Goal: Task Accomplishment & Management: Complete application form

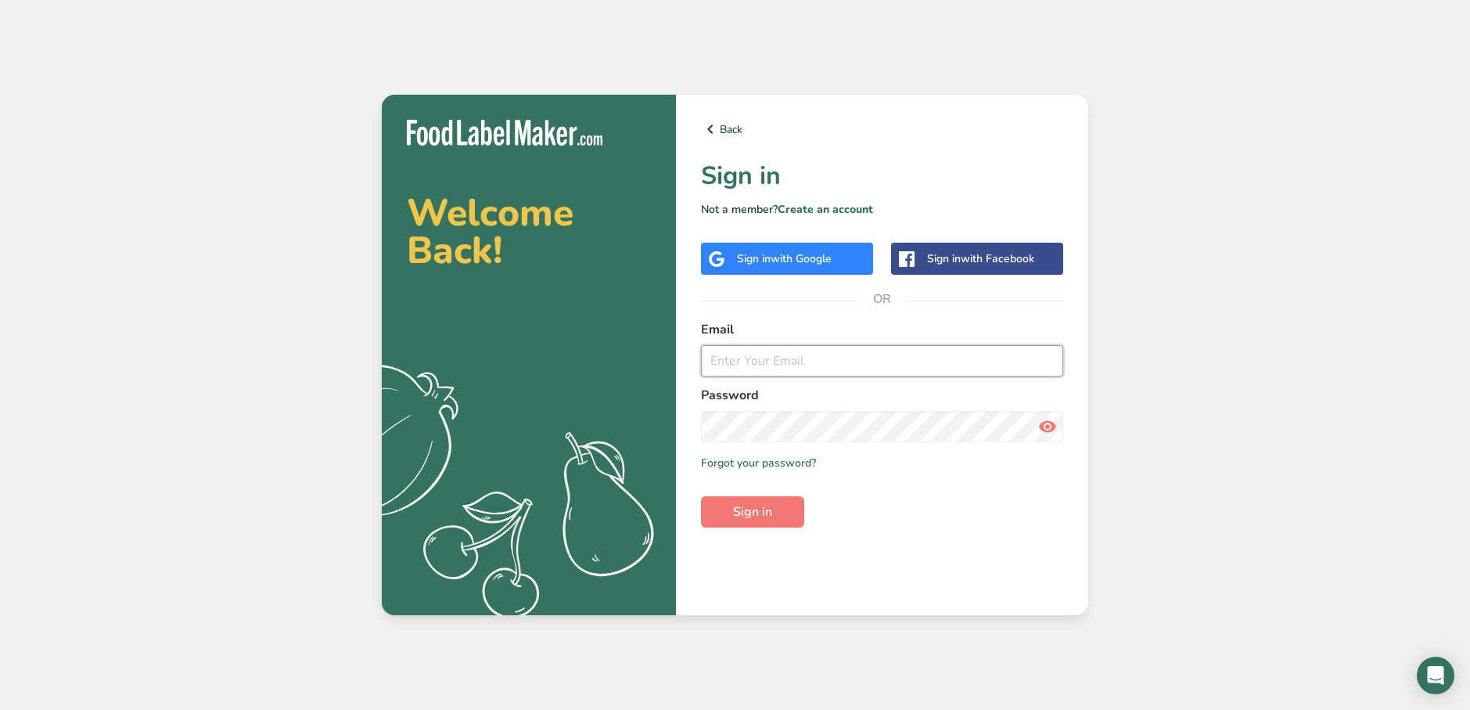
drag, startPoint x: 790, startPoint y: 362, endPoint x: 776, endPoint y: 366, distance: 14.8
click at [790, 362] on input "email" at bounding box center [882, 360] width 362 height 31
type input "Guilherme.menezes@icl-group.com"
click at [782, 522] on button "Sign in" at bounding box center [752, 511] width 103 height 31
click at [1041, 434] on icon at bounding box center [1047, 426] width 19 height 28
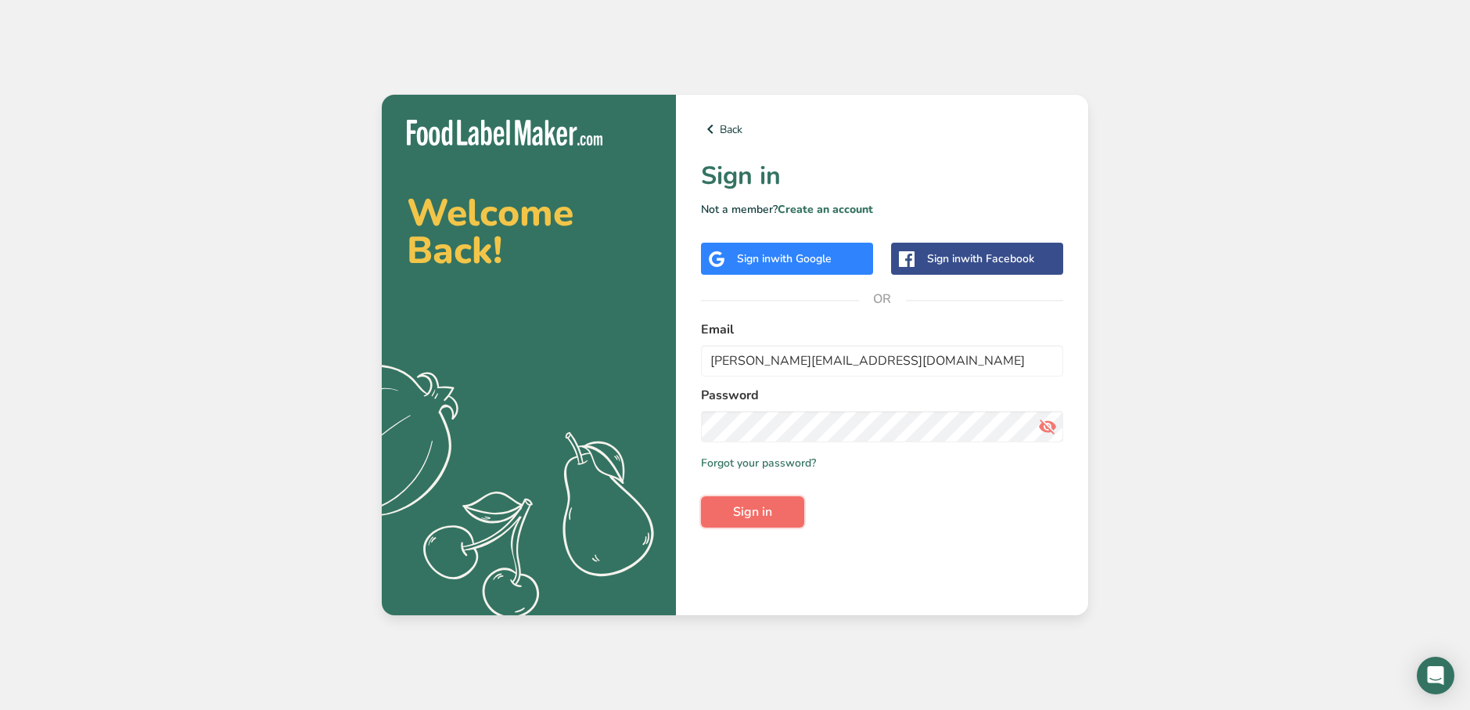
click at [747, 503] on span "Sign in" at bounding box center [752, 511] width 39 height 19
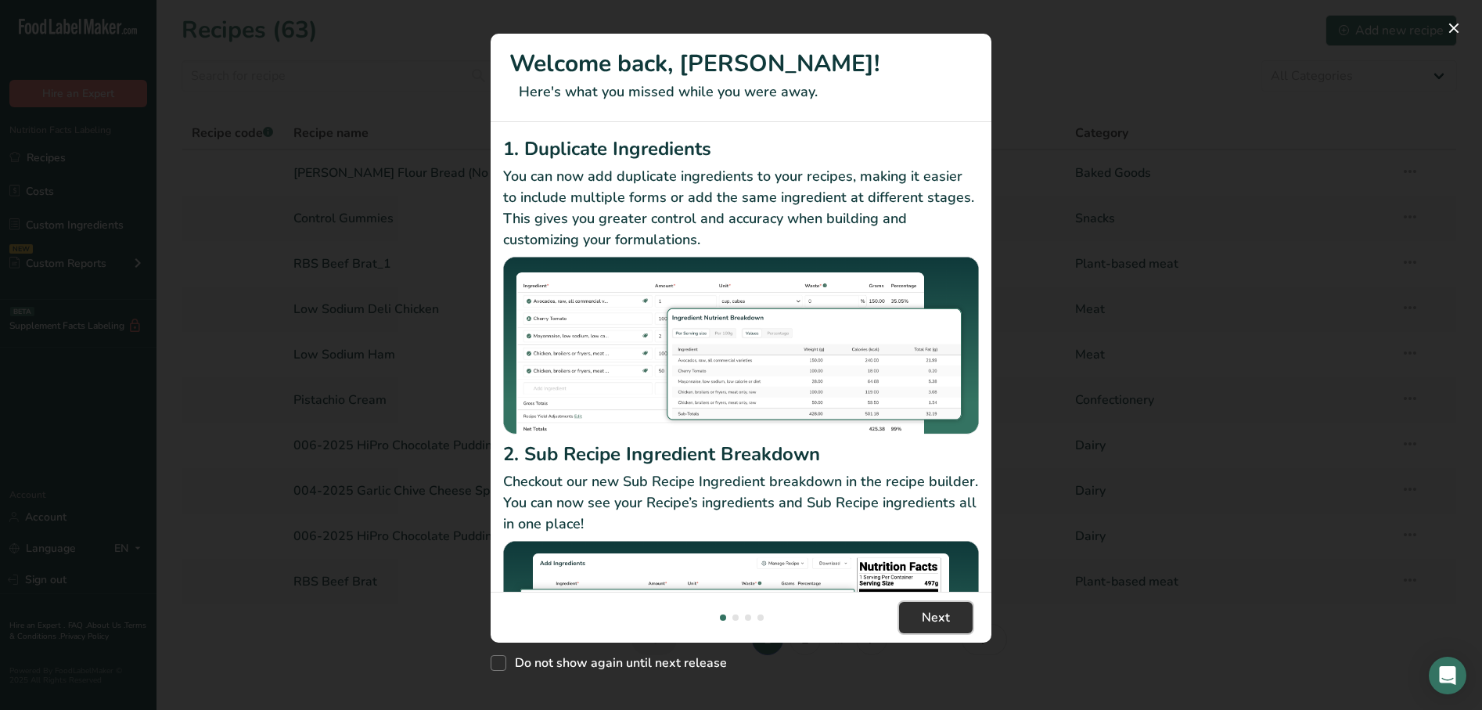
click at [915, 621] on button "Next" at bounding box center [936, 617] width 74 height 31
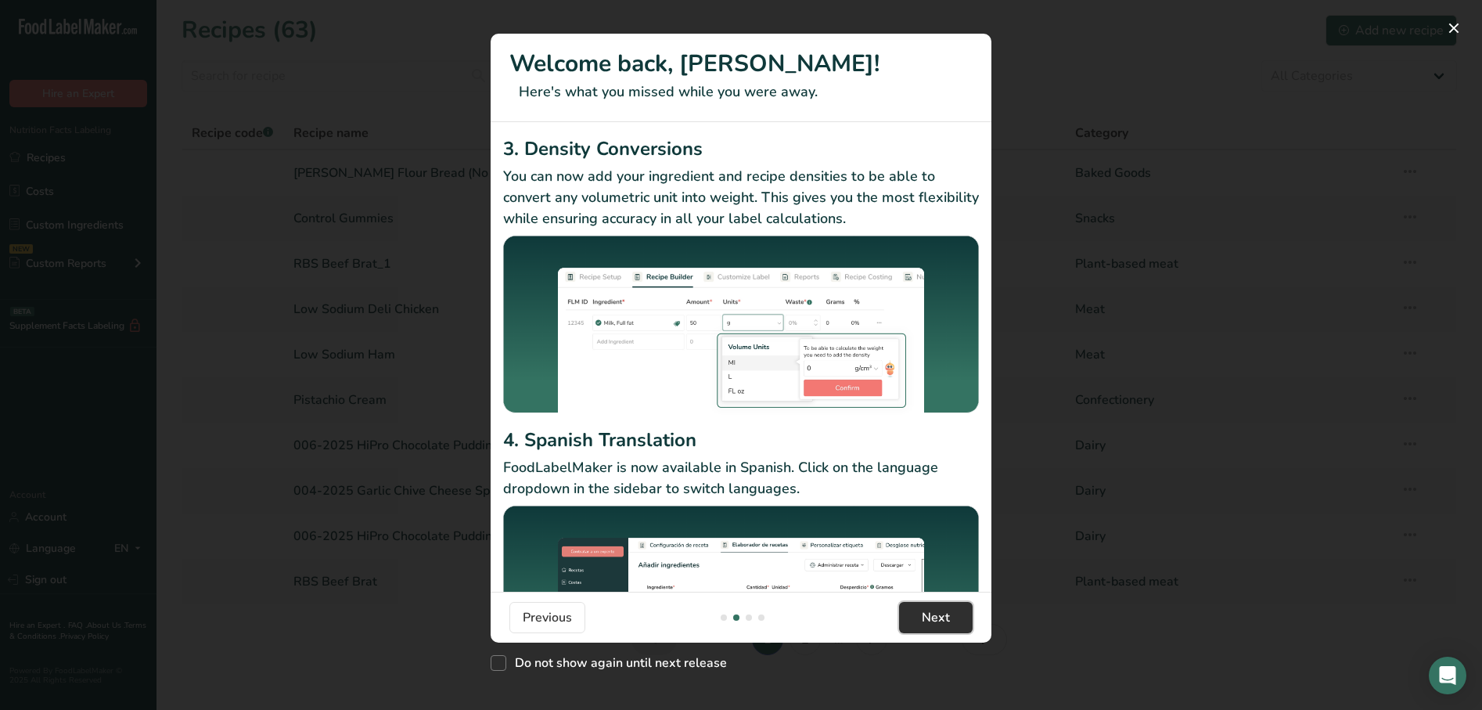
click at [915, 621] on button "Next" at bounding box center [936, 617] width 74 height 31
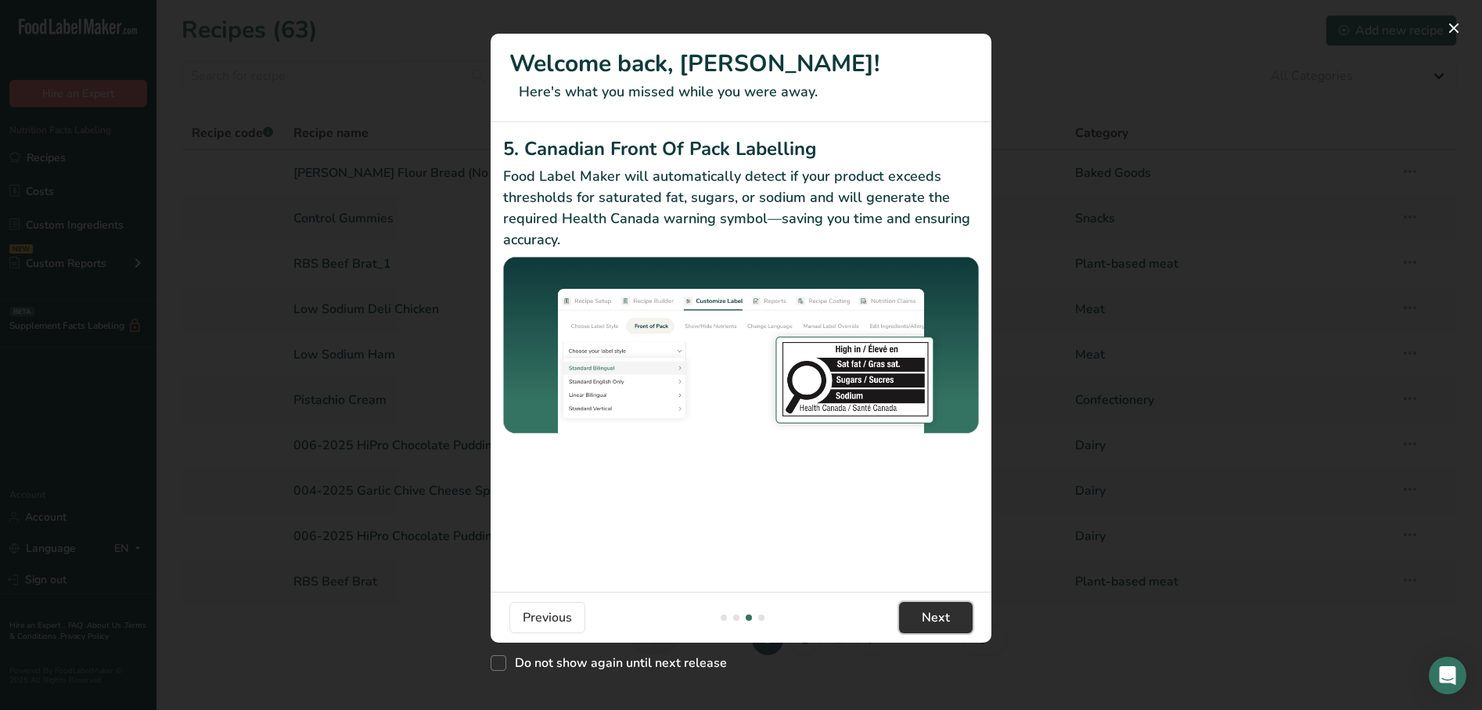
click at [915, 621] on button "Next" at bounding box center [936, 617] width 74 height 31
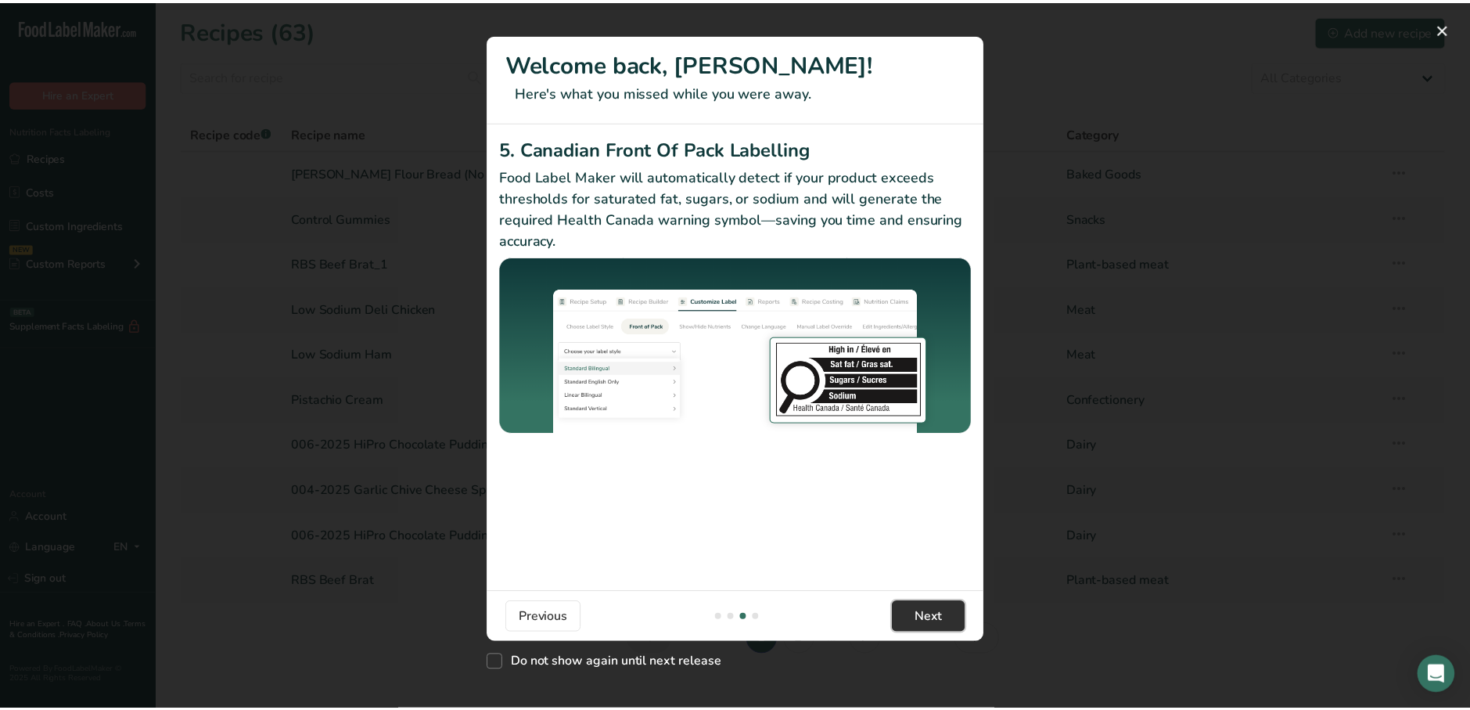
scroll to position [0, 1503]
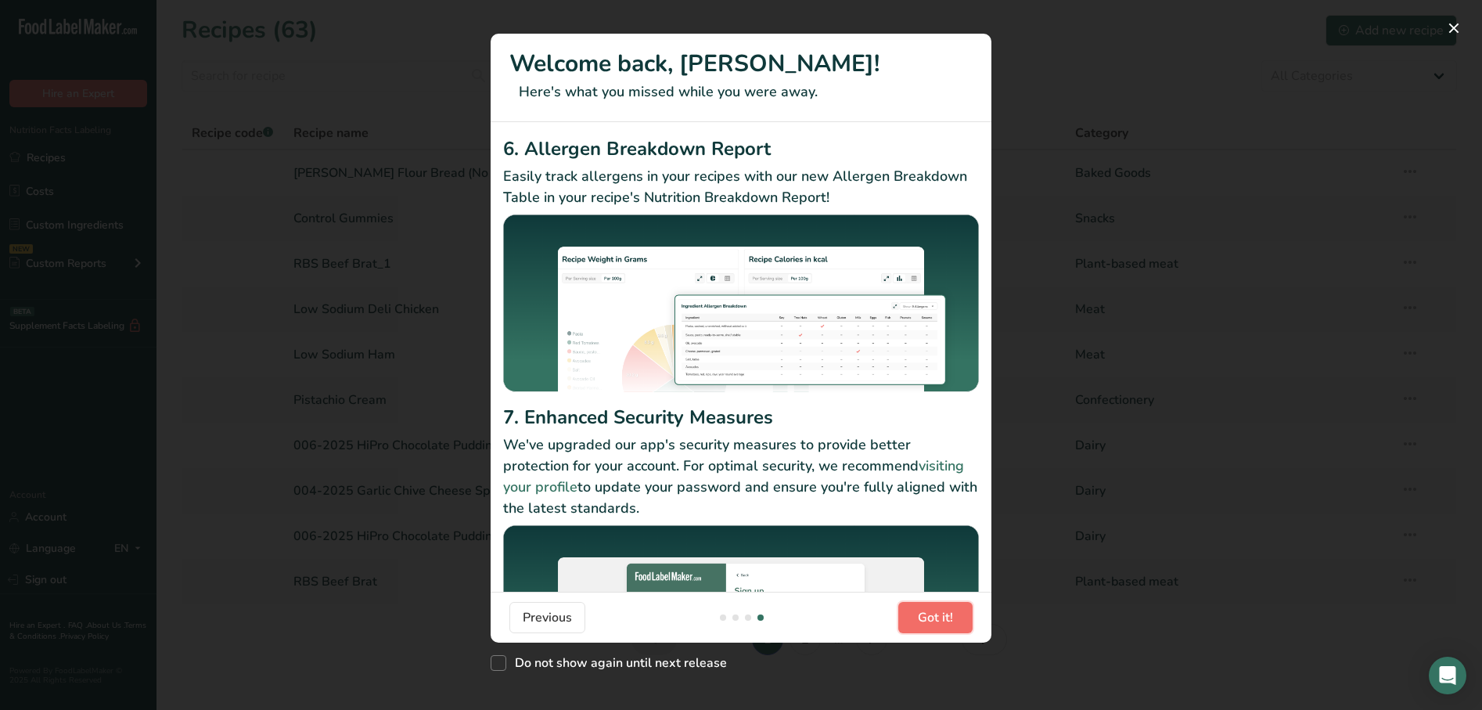
click at [915, 621] on button "Got it!" at bounding box center [935, 617] width 74 height 31
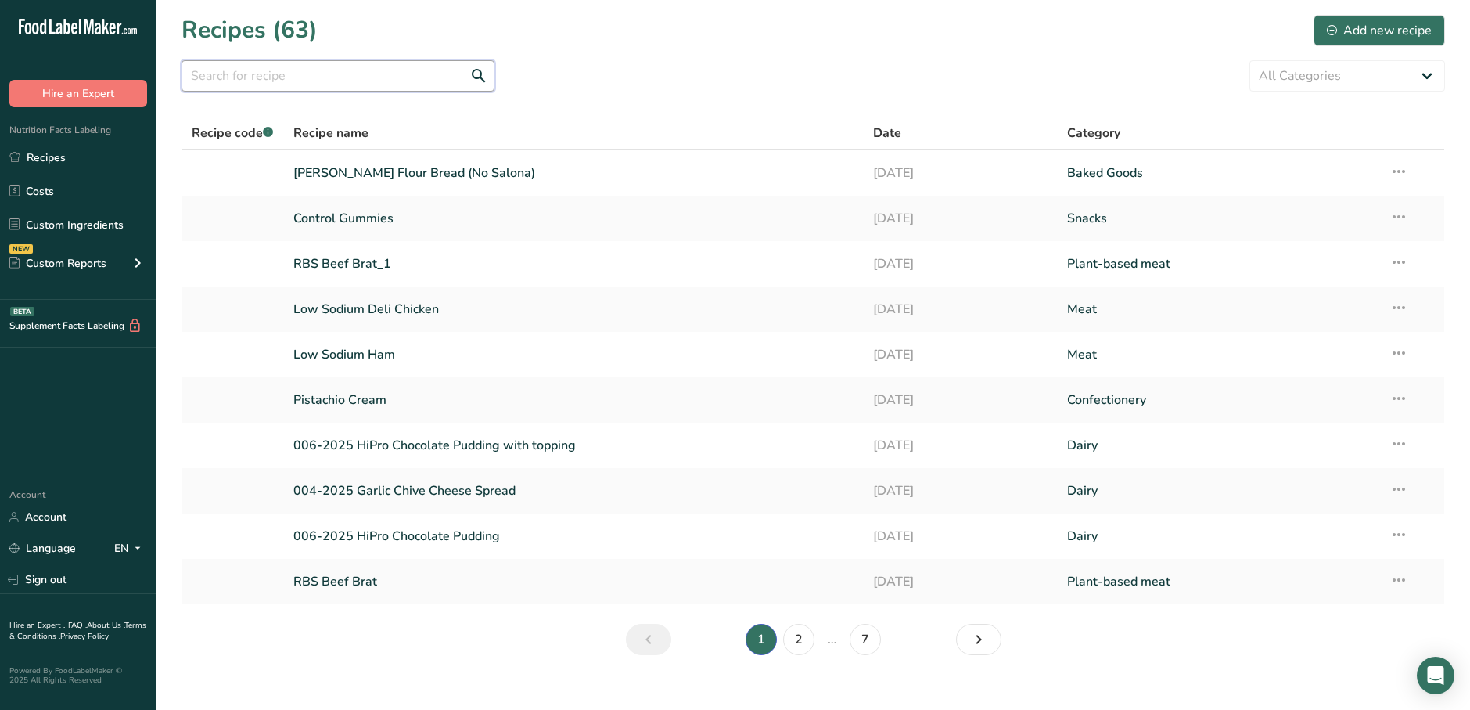
click at [297, 67] on input "text" at bounding box center [338, 75] width 313 height 31
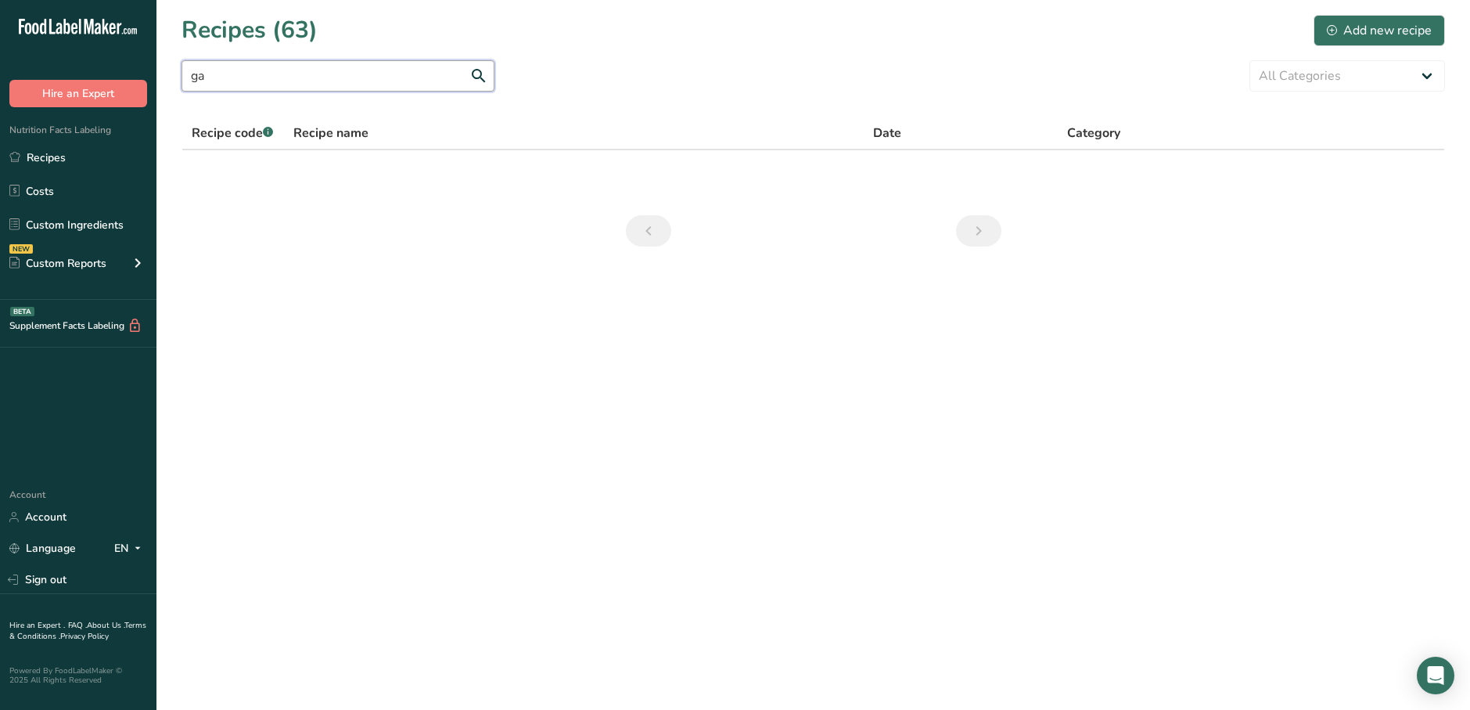
type input "g"
click at [1362, 38] on div "Add new recipe" at bounding box center [1379, 30] width 105 height 19
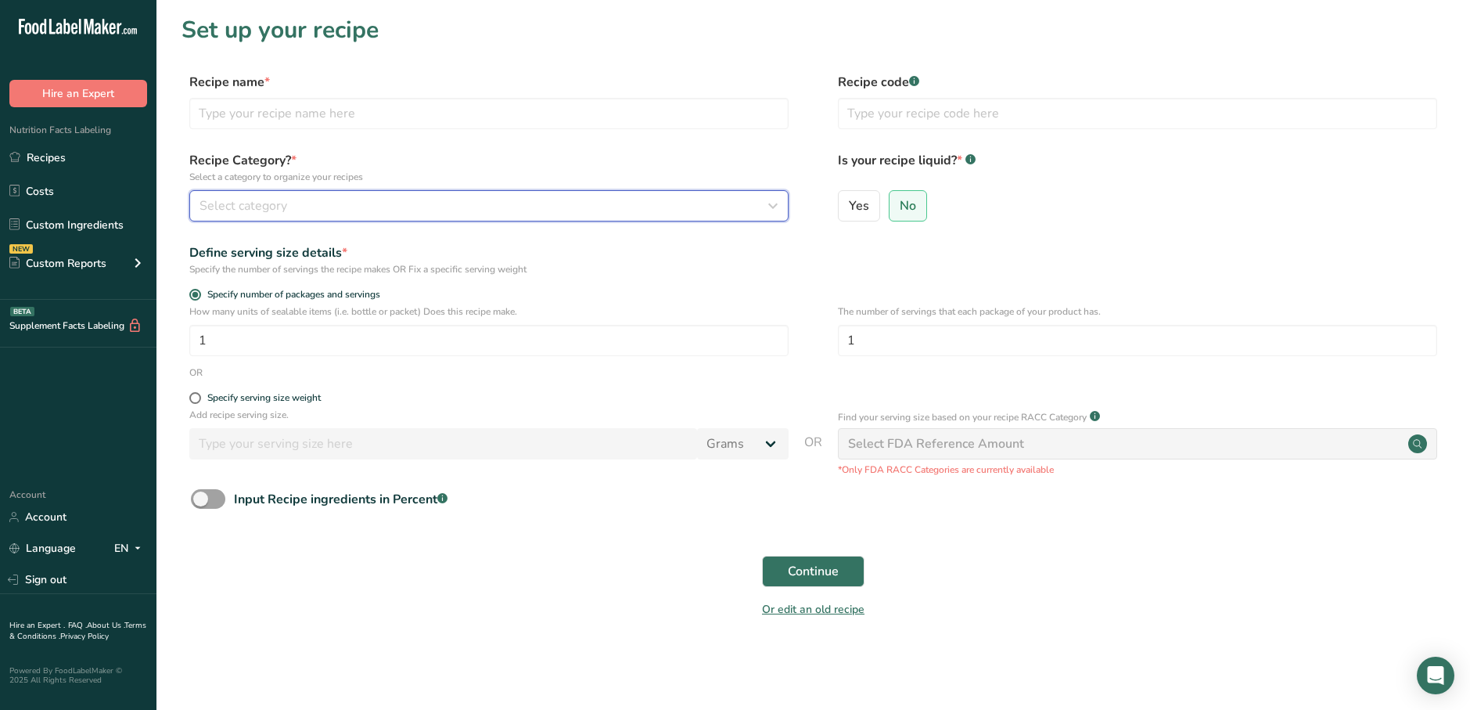
click at [473, 218] on button "Select category" at bounding box center [488, 205] width 599 height 31
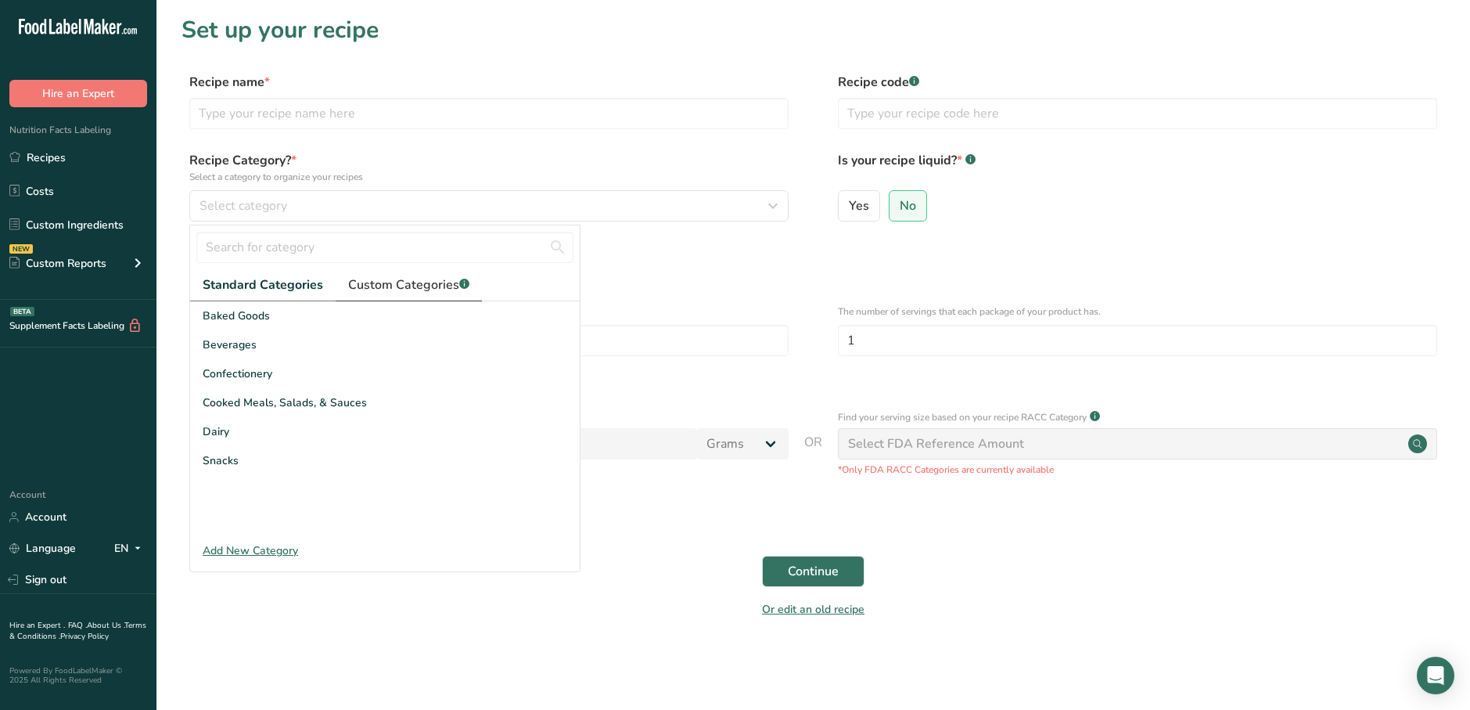
click at [430, 278] on span "Custom Categories .a-a{fill:#347362;}.b-a{fill:#fff;}" at bounding box center [408, 284] width 121 height 19
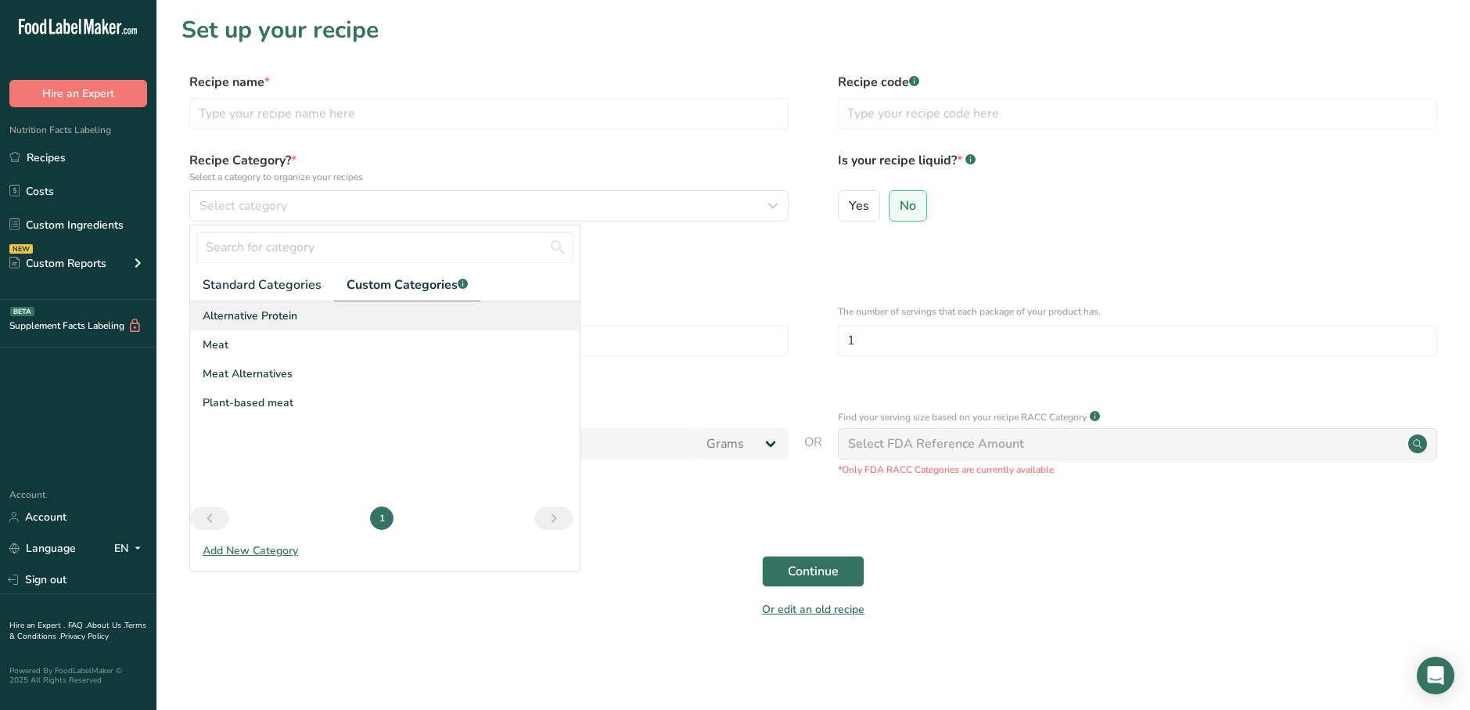
click at [381, 318] on div "Alternative Protein" at bounding box center [385, 315] width 390 height 29
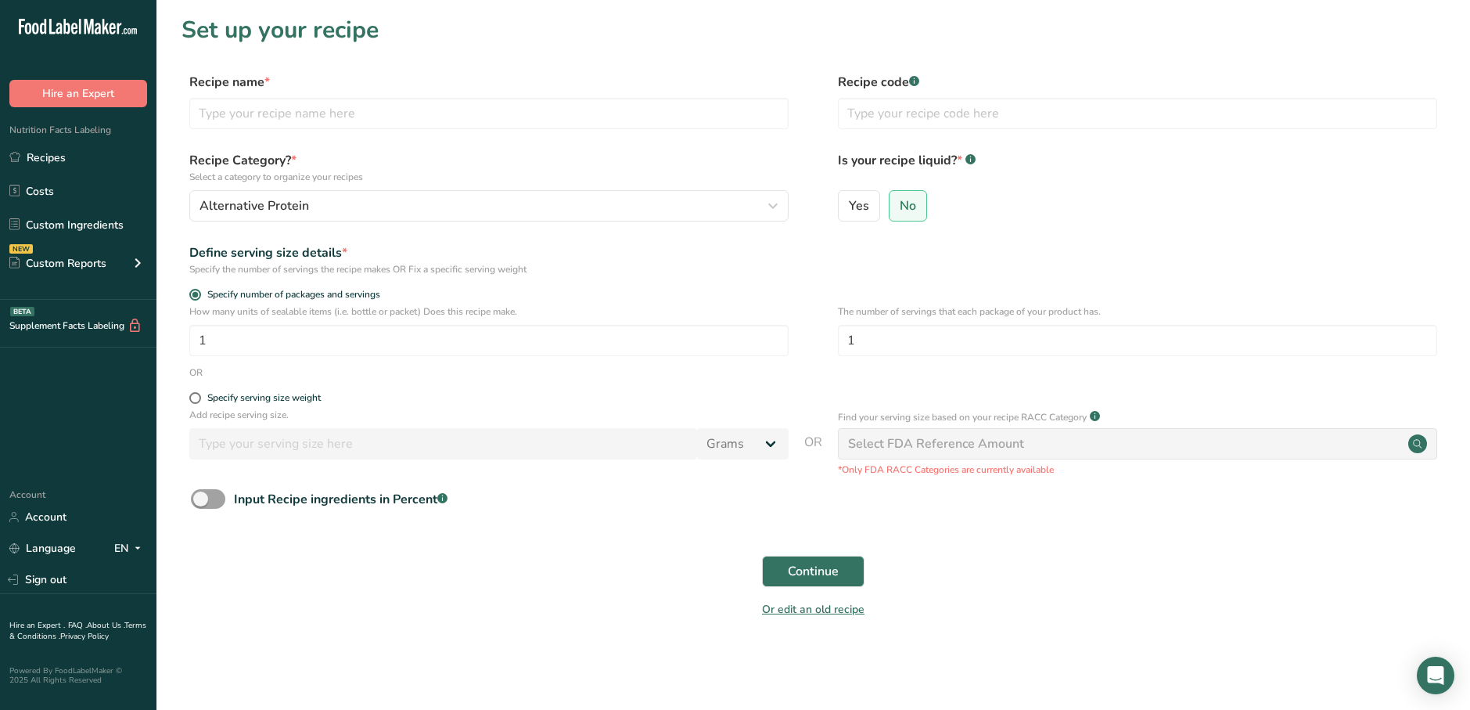
click at [313, 405] on div "Specify serving size weight" at bounding box center [488, 400] width 599 height 16
click at [196, 397] on span at bounding box center [195, 398] width 12 height 12
click at [196, 397] on input "Specify serving size weight" at bounding box center [194, 398] width 10 height 10
radio input "true"
radio input "false"
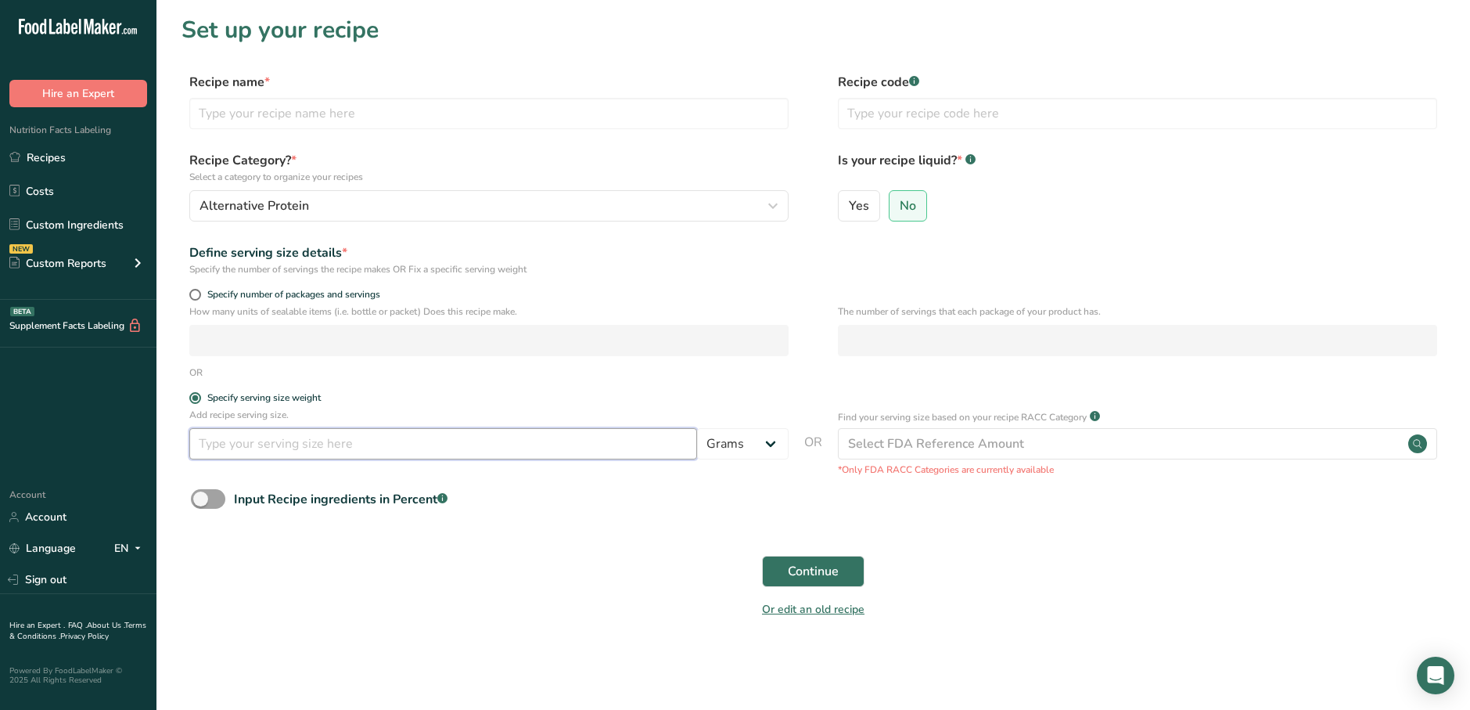
click at [257, 436] on input "number" at bounding box center [443, 443] width 508 height 31
type input "100"
click at [657, 542] on form "Recipe name * Recipe code .a-a{fill:#347362;}.b-a{fill:#fff;} Recipe Category? …" at bounding box center [814, 350] width 1264 height 555
click at [455, 113] on input "text" at bounding box center [488, 113] width 599 height 31
type input "Gardein Cr'b Cakes"
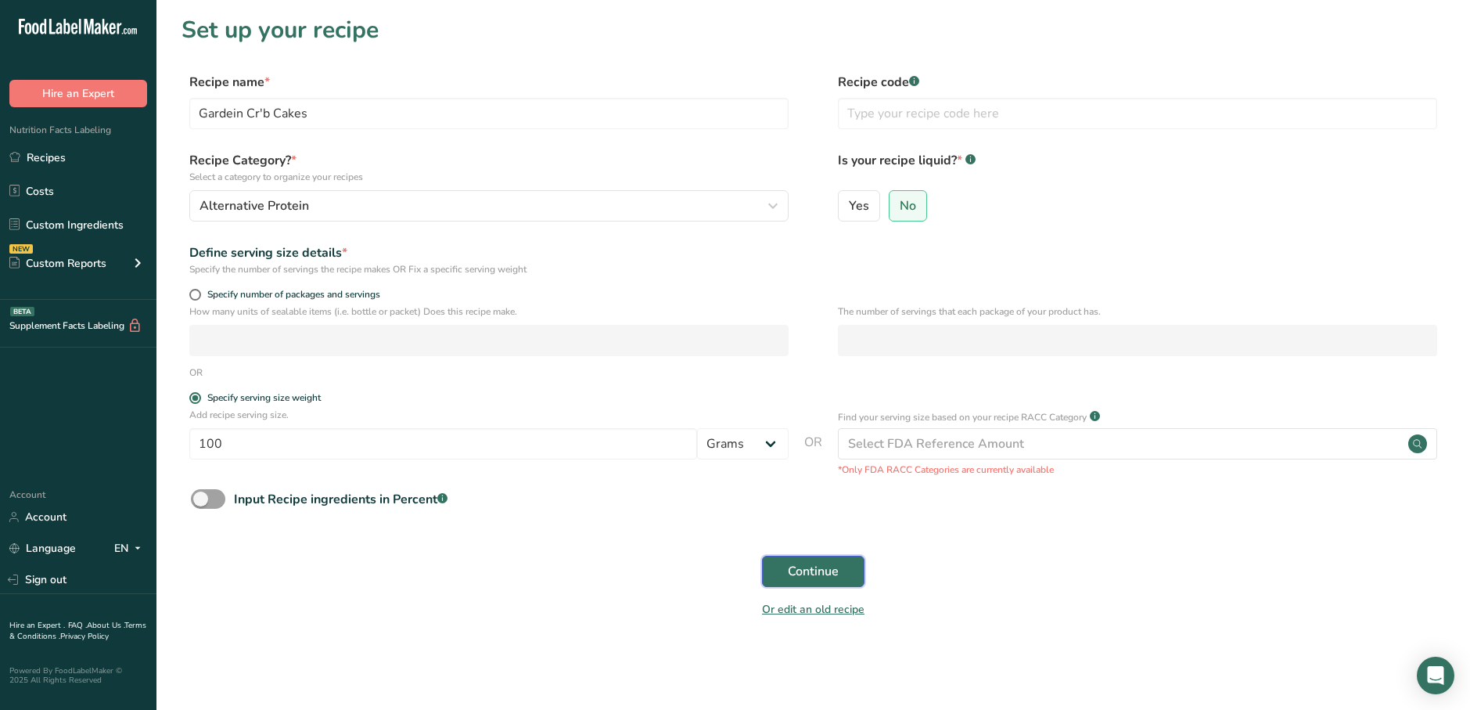
click at [824, 585] on button "Continue" at bounding box center [813, 571] width 103 height 31
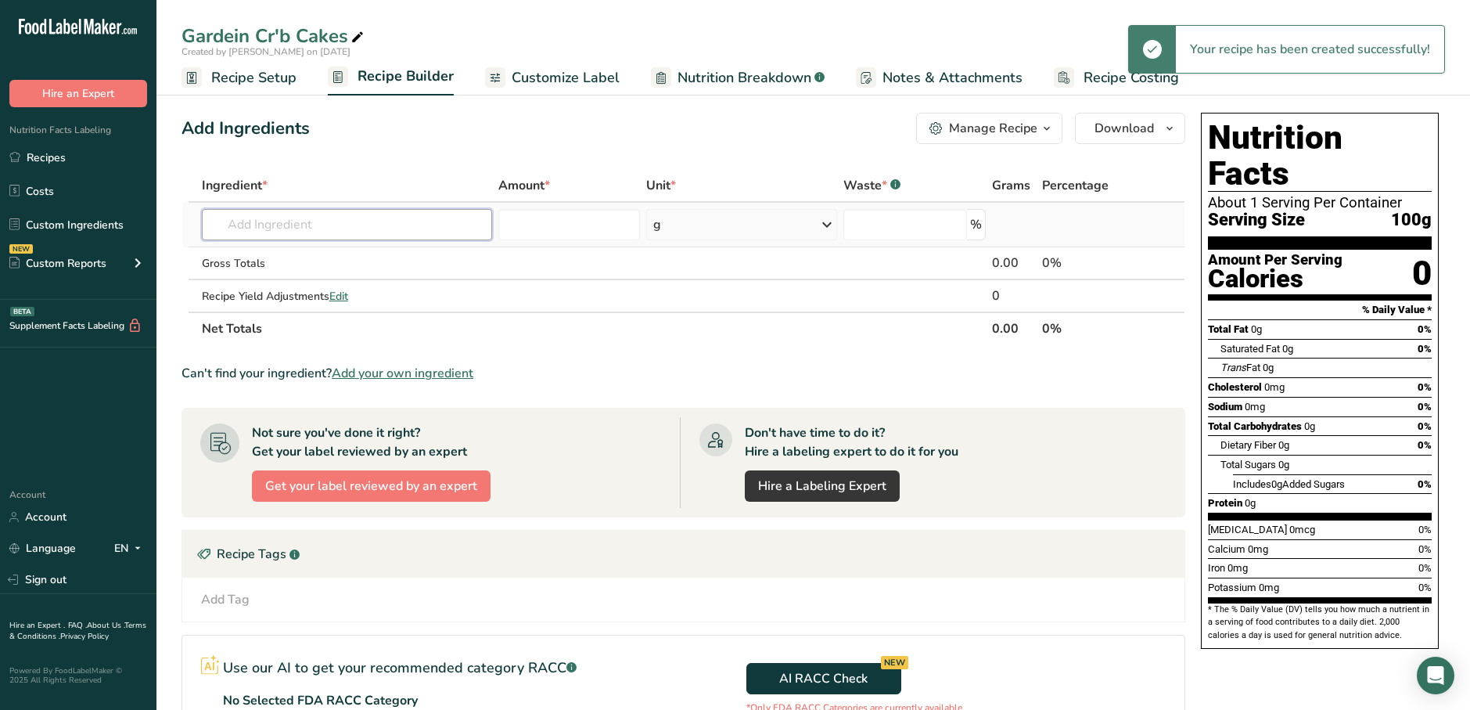
click at [385, 229] on input "text" at bounding box center [347, 224] width 290 height 31
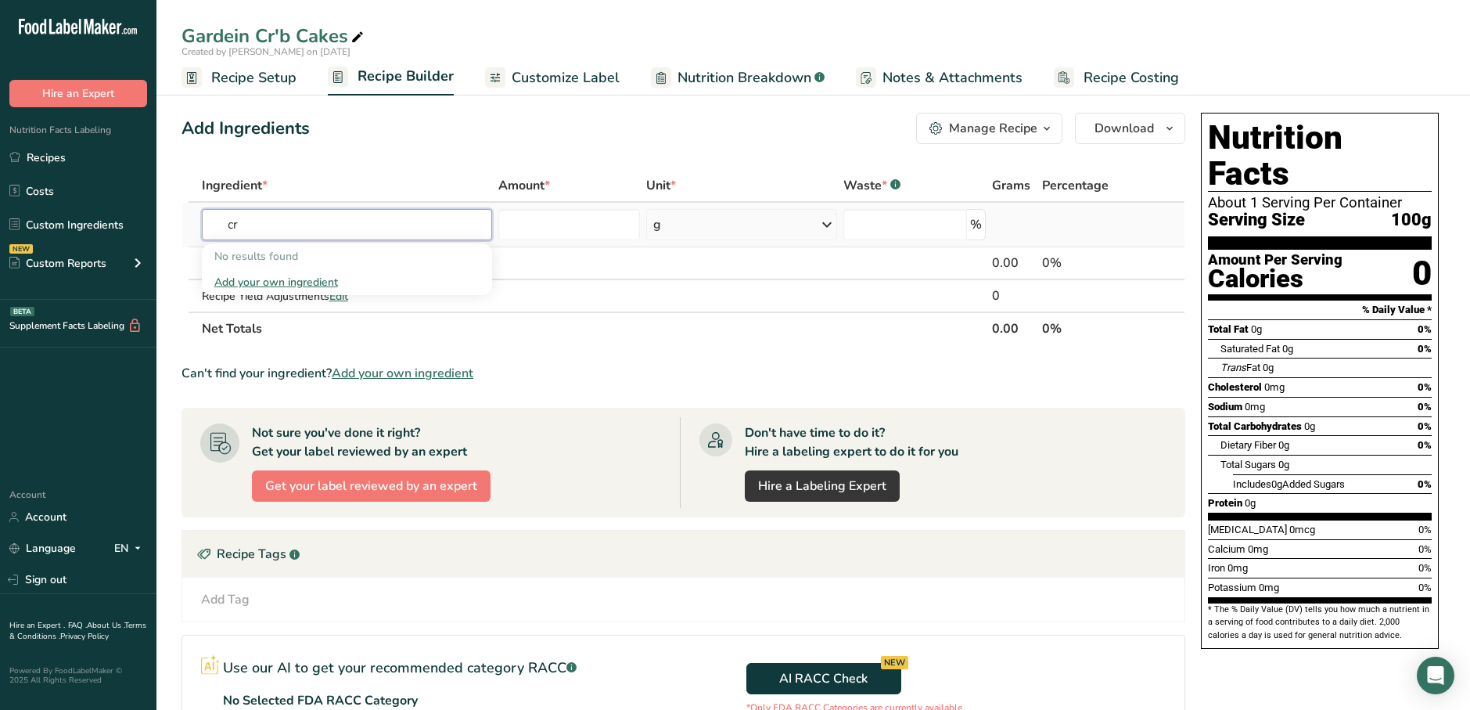
type input "c"
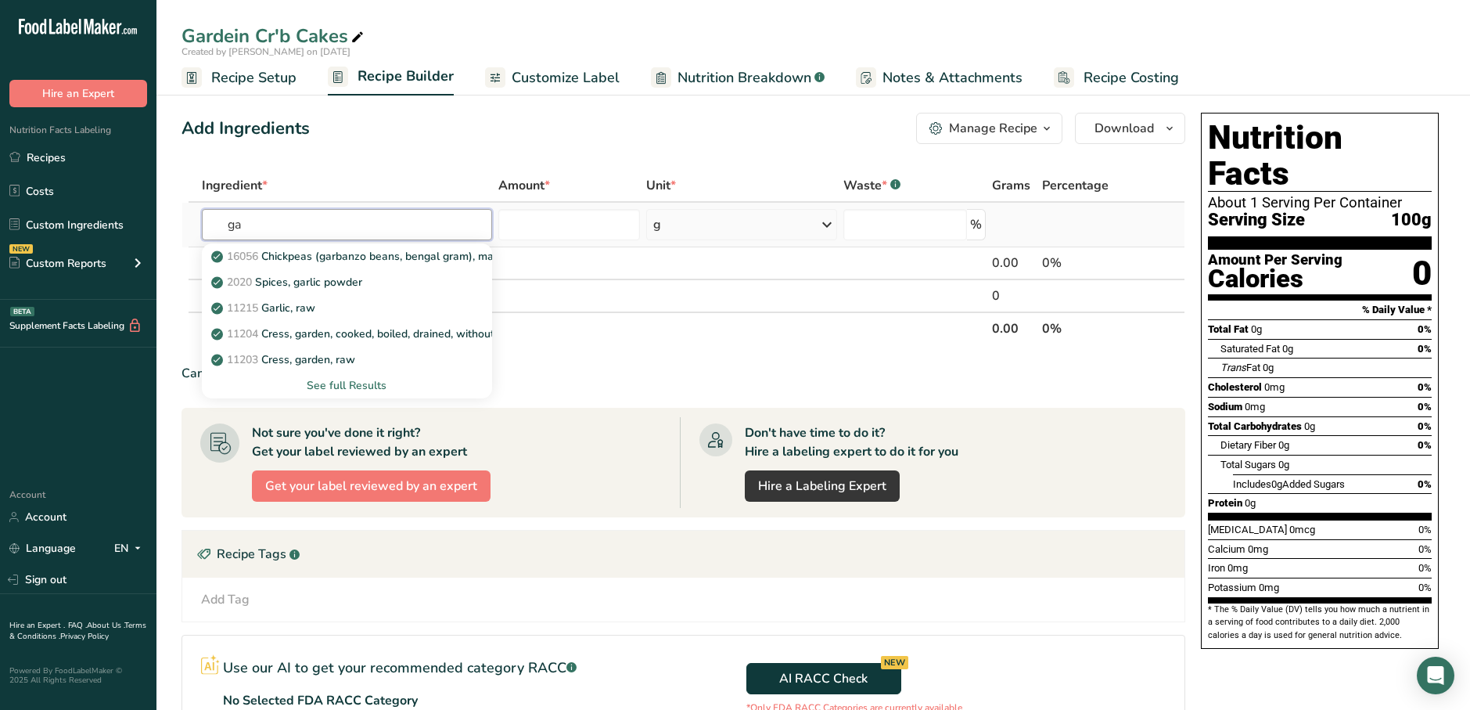
type input "g"
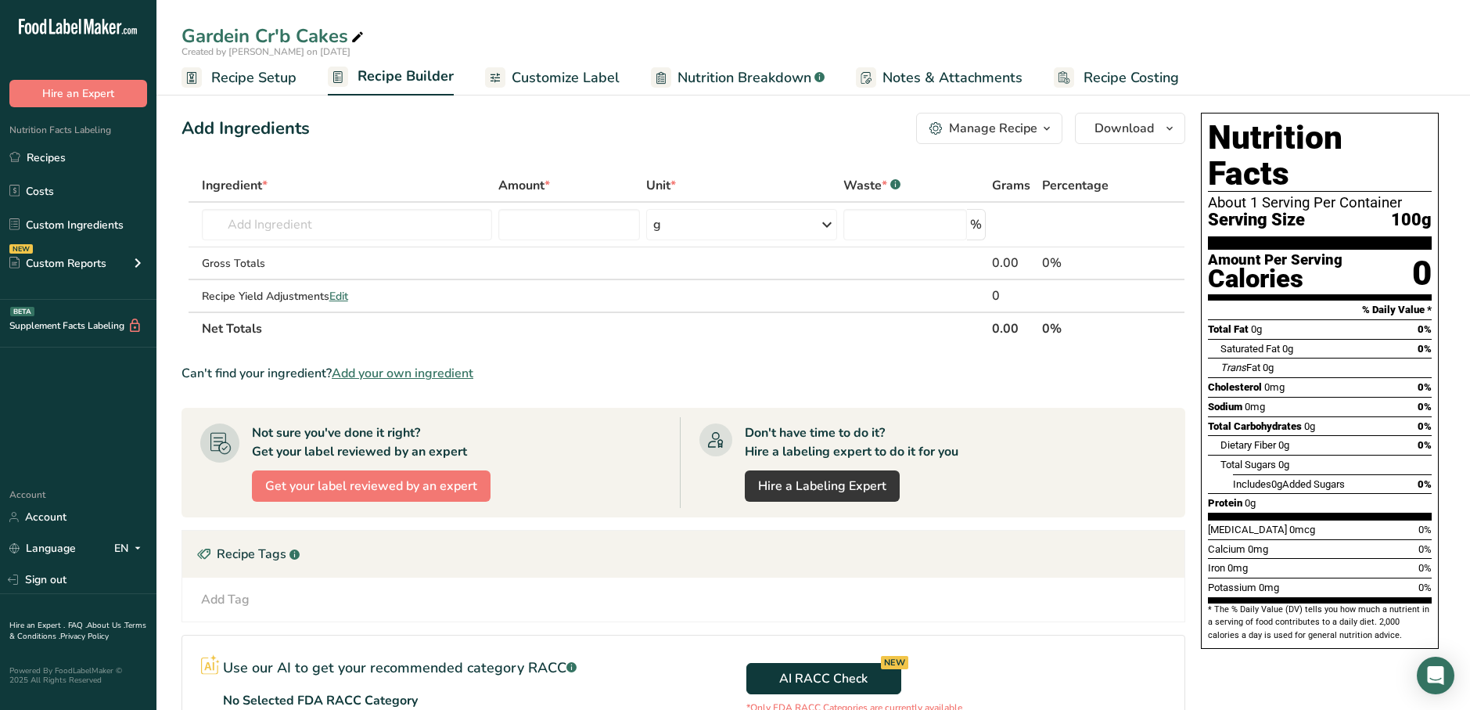
click at [294, 83] on span "Recipe Setup" at bounding box center [253, 77] width 85 height 21
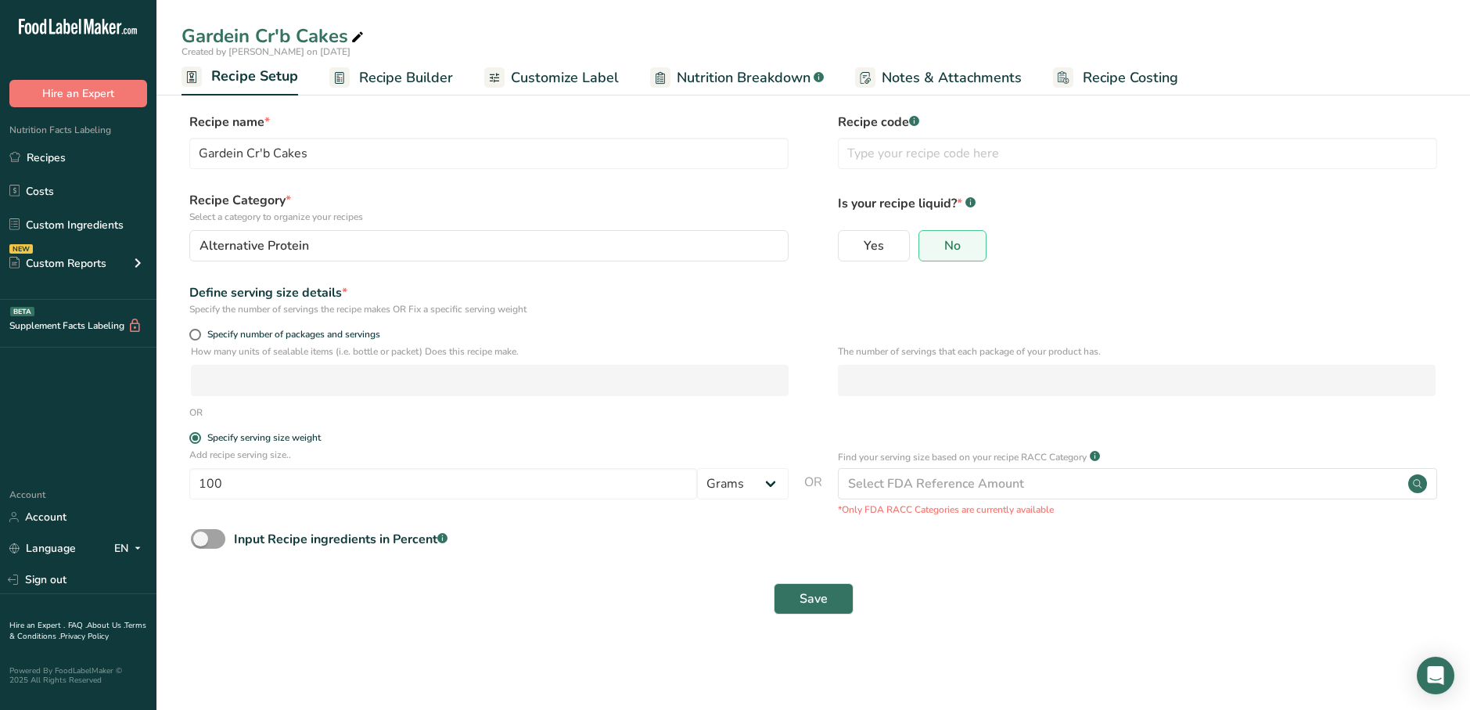
click at [348, 71] on rect at bounding box center [339, 77] width 20 height 20
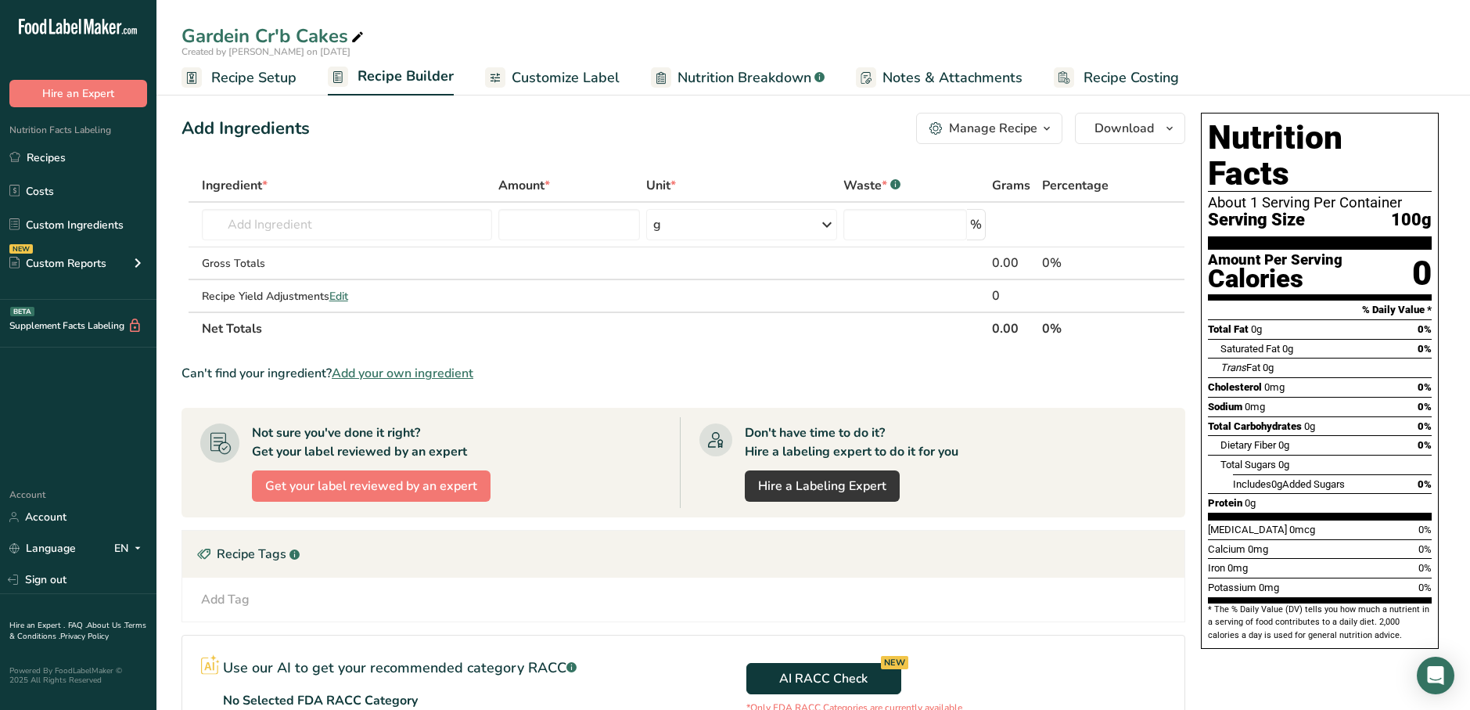
click at [498, 81] on icon at bounding box center [495, 78] width 13 height 20
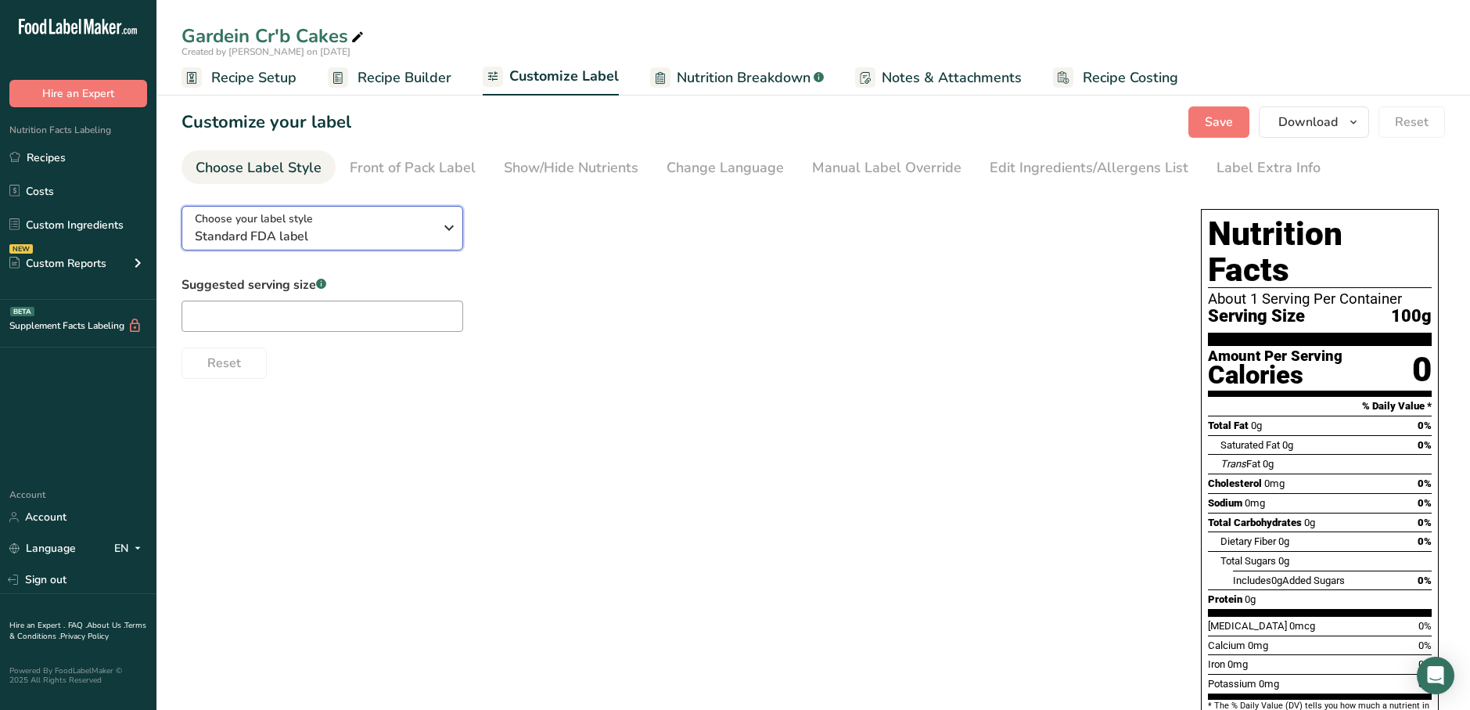
click at [267, 225] on span "Choose your label style" at bounding box center [254, 219] width 118 height 16
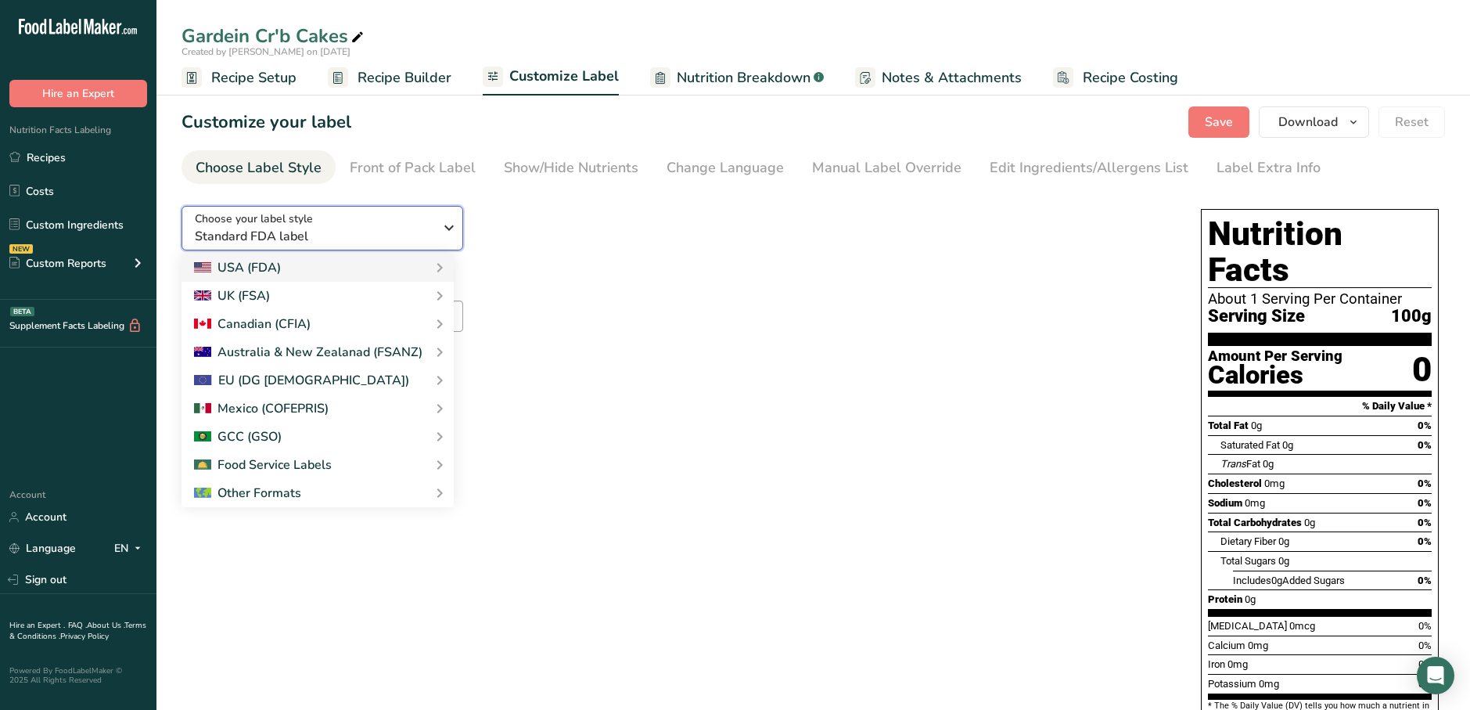
click at [267, 225] on span "Choose your label style" at bounding box center [254, 219] width 118 height 16
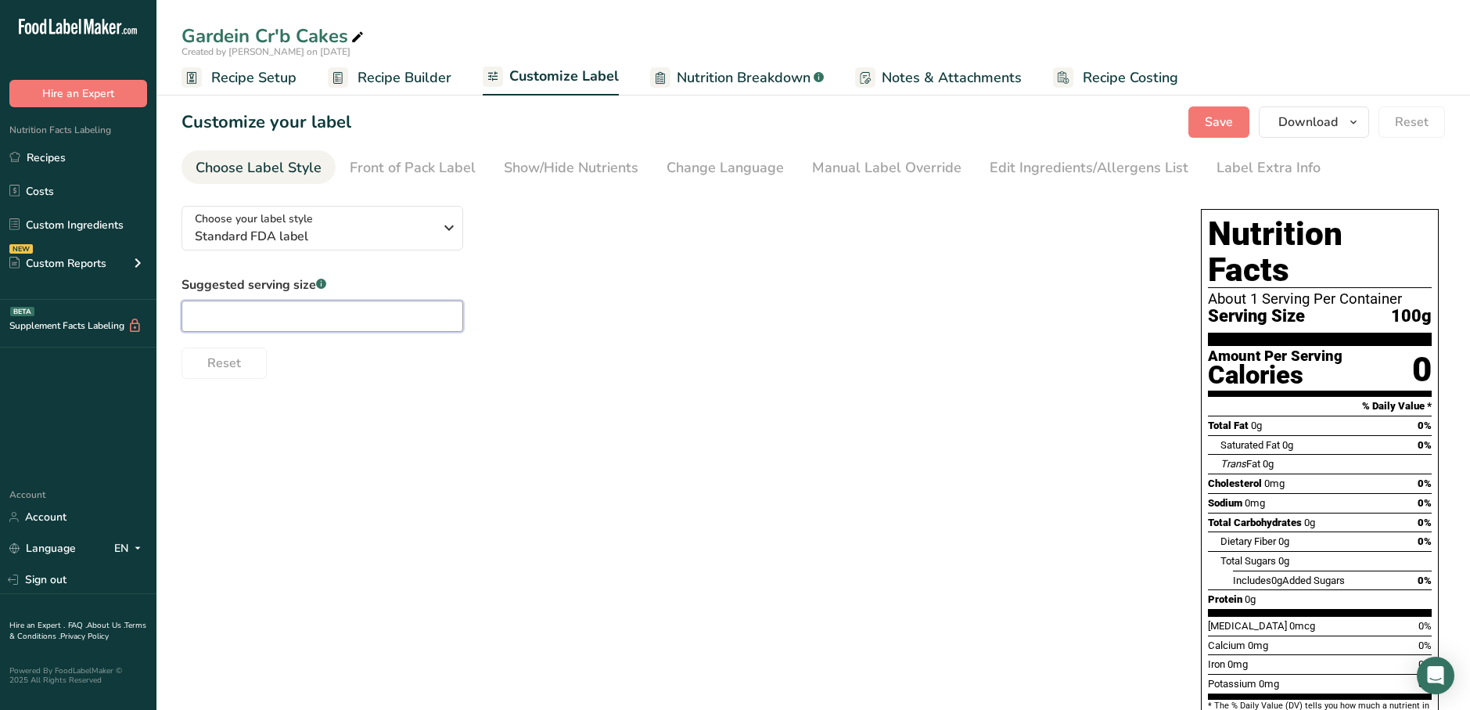
click at [378, 326] on input "text" at bounding box center [323, 316] width 282 height 31
click at [527, 276] on div "Suggested serving size .a-a{fill:#347362;}.b-a{fill:#fff;} Reset" at bounding box center [676, 326] width 988 height 103
click at [420, 83] on span "Recipe Builder" at bounding box center [405, 77] width 94 height 21
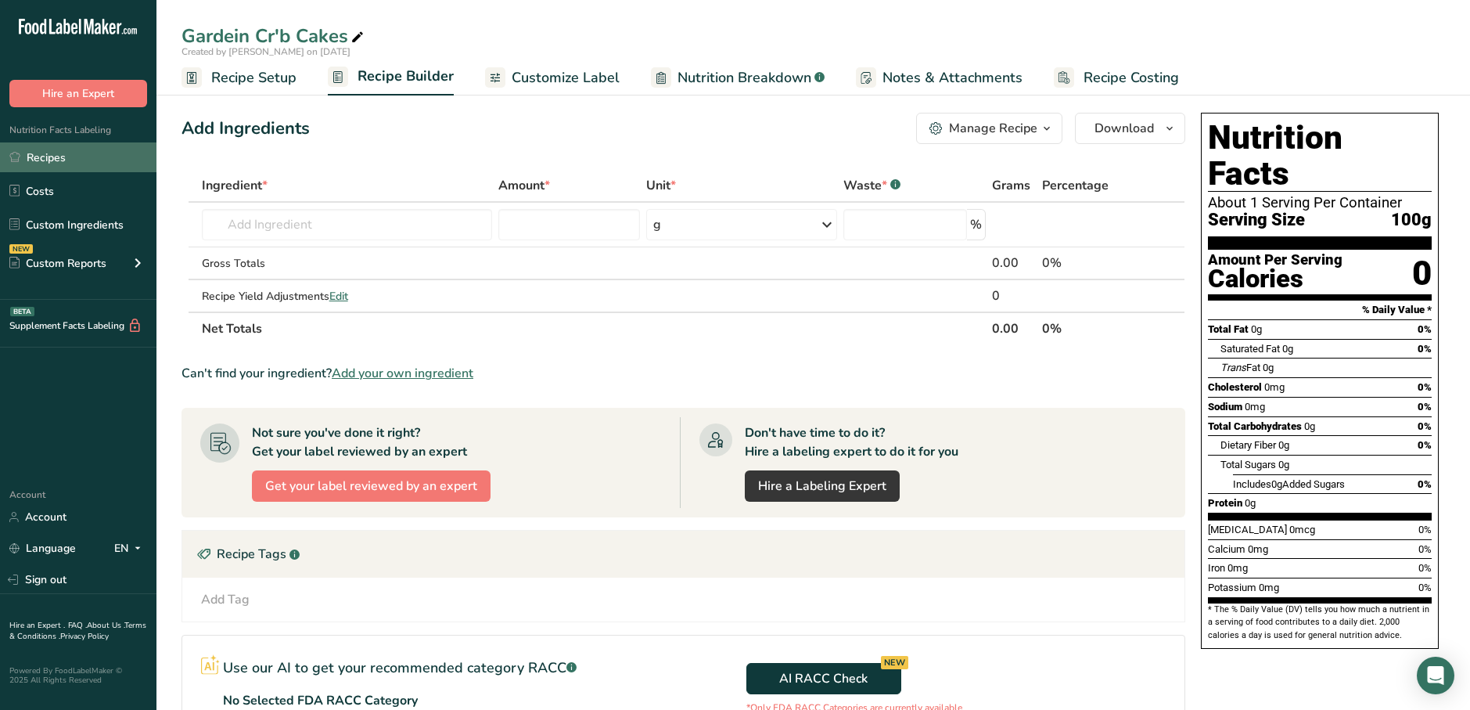
click at [85, 159] on link "Recipes" at bounding box center [78, 157] width 157 height 30
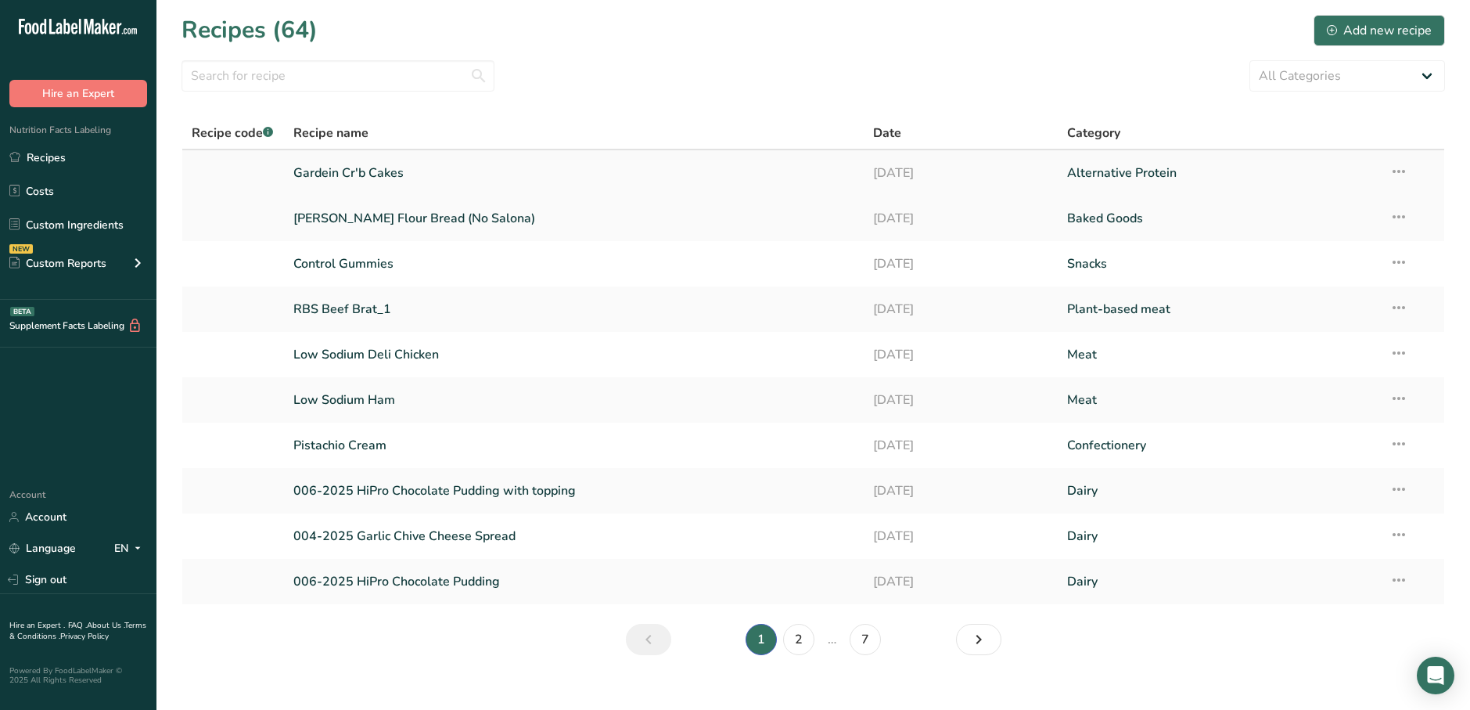
drag, startPoint x: 358, startPoint y: 178, endPoint x: 1400, endPoint y: 173, distance: 1042.4
click at [1400, 173] on icon at bounding box center [1399, 171] width 19 height 28
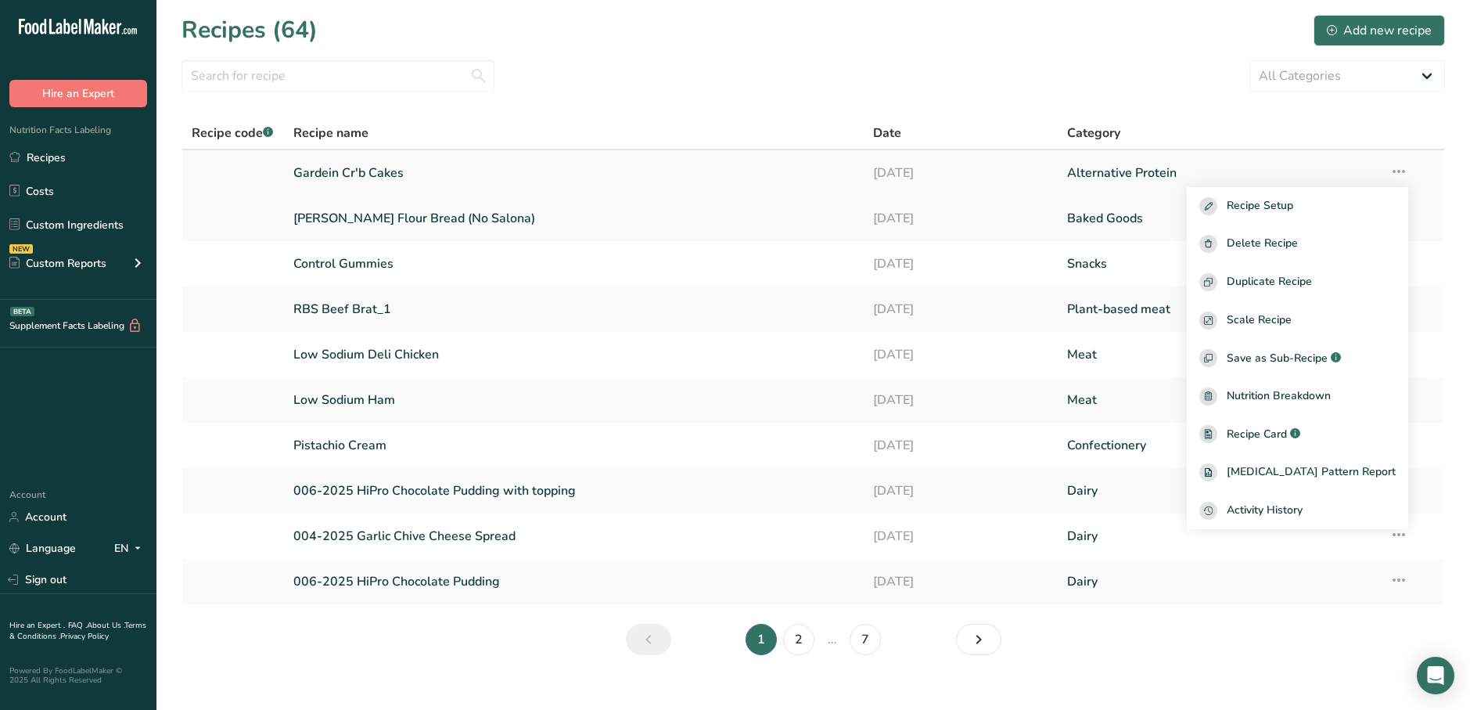
click at [1400, 173] on icon at bounding box center [1399, 171] width 19 height 28
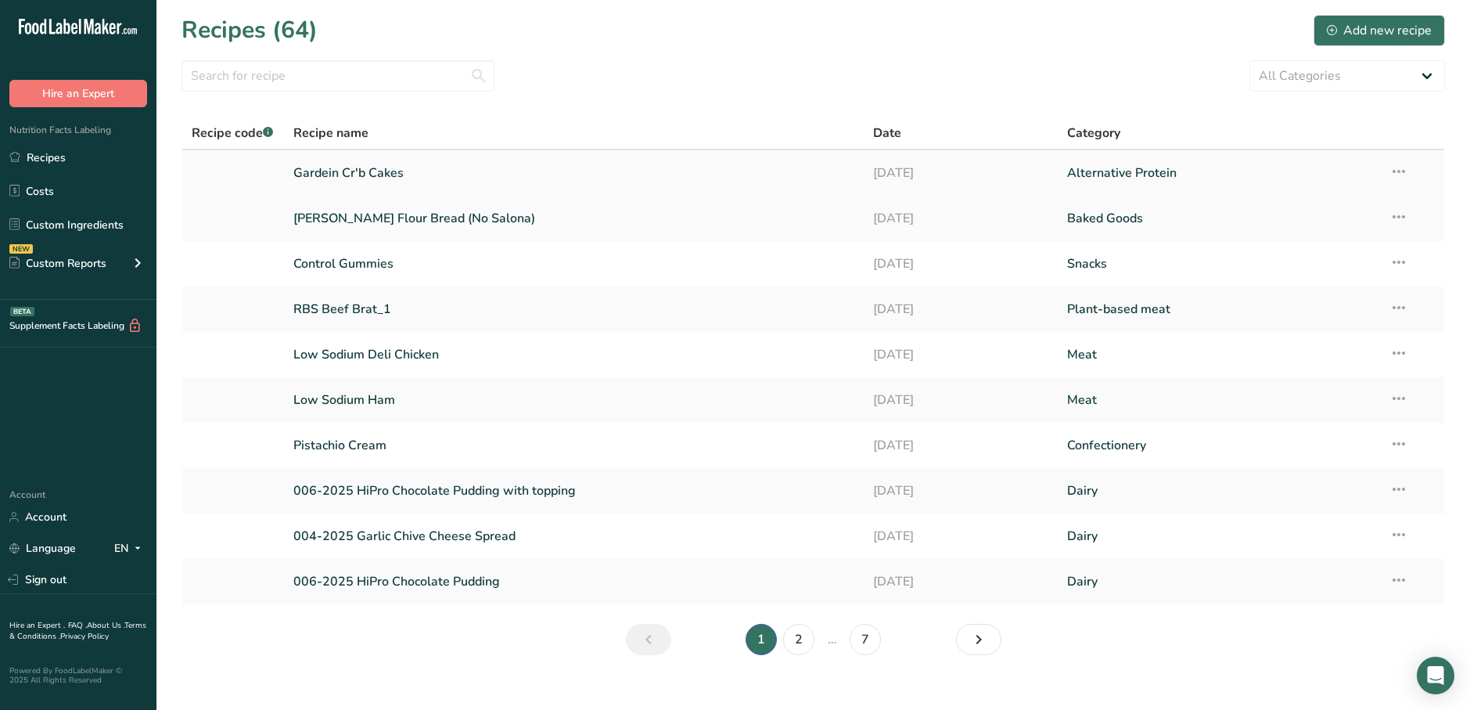
click at [1400, 173] on icon at bounding box center [1399, 171] width 19 height 28
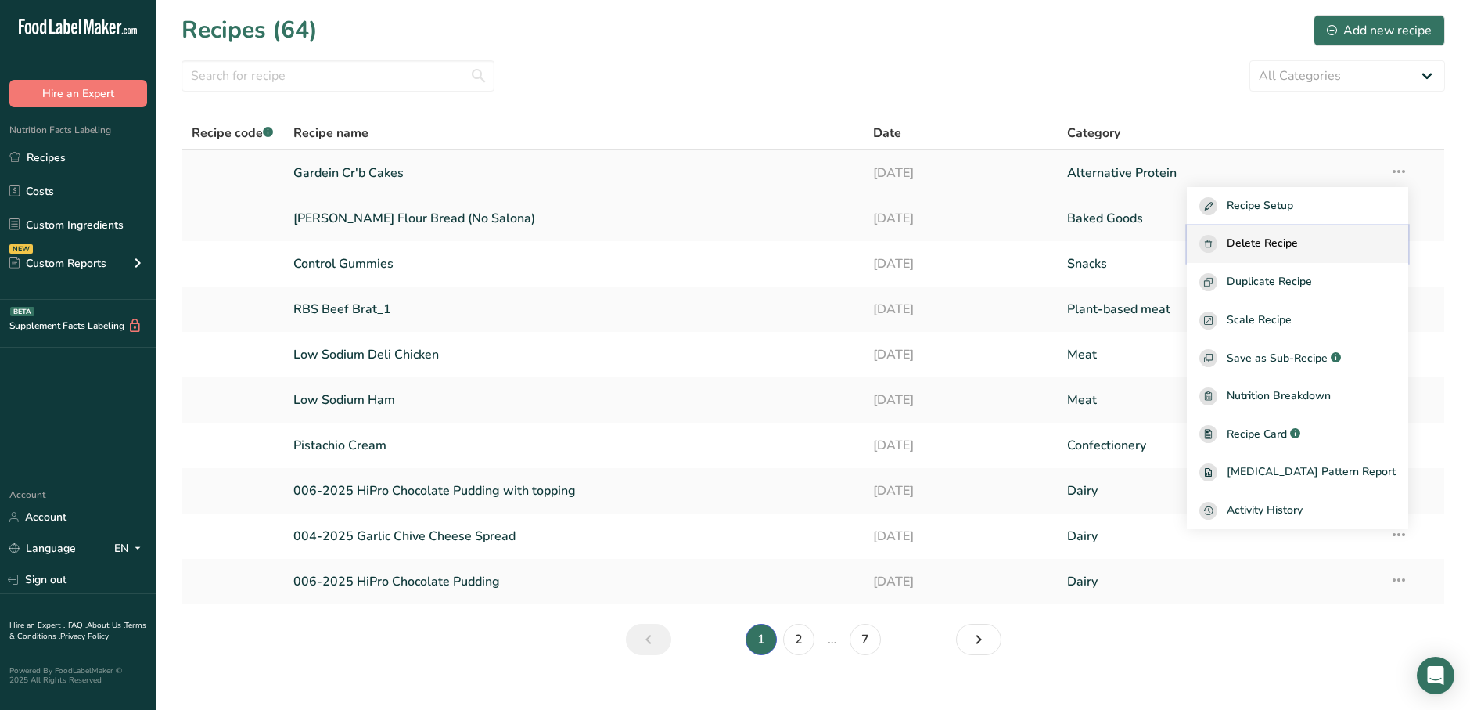
click at [1289, 247] on span "Delete Recipe" at bounding box center [1262, 244] width 71 height 18
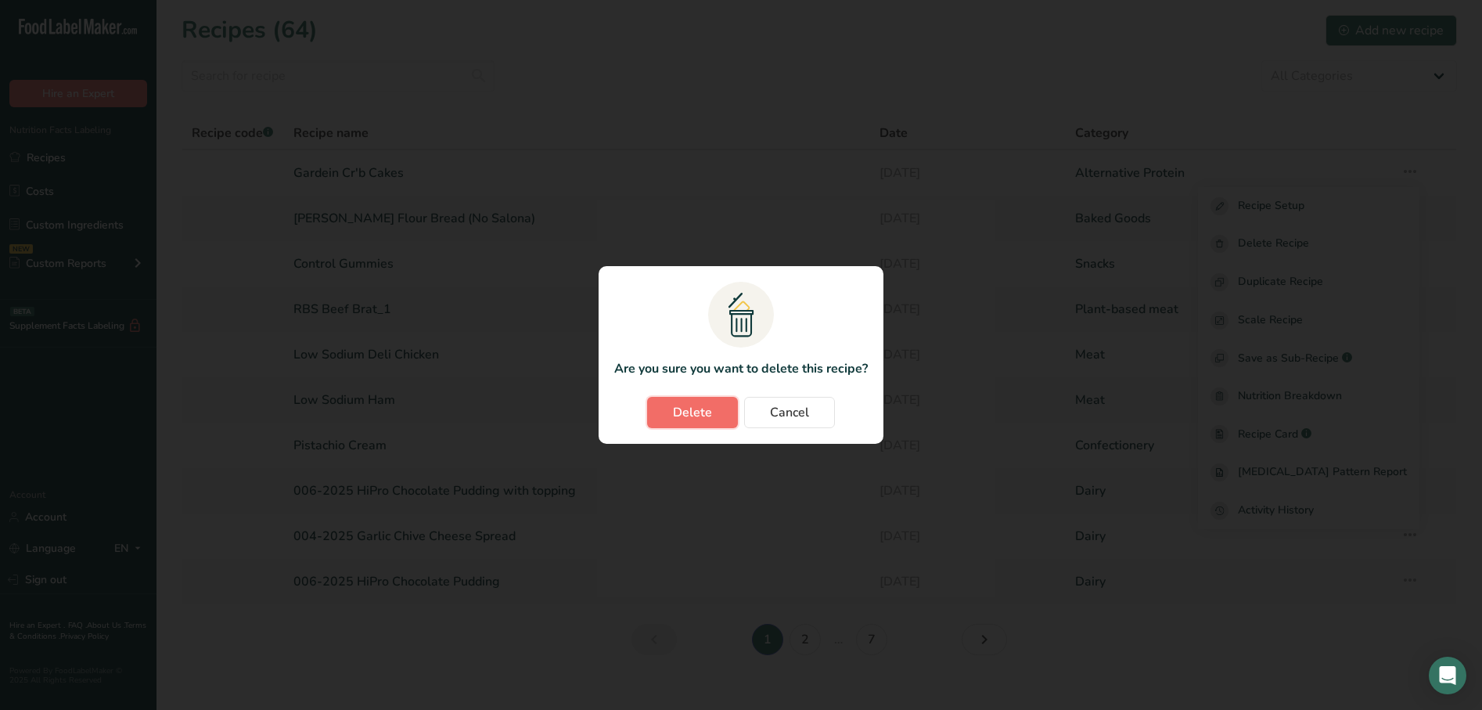
click at [719, 421] on button "Delete" at bounding box center [692, 412] width 91 height 31
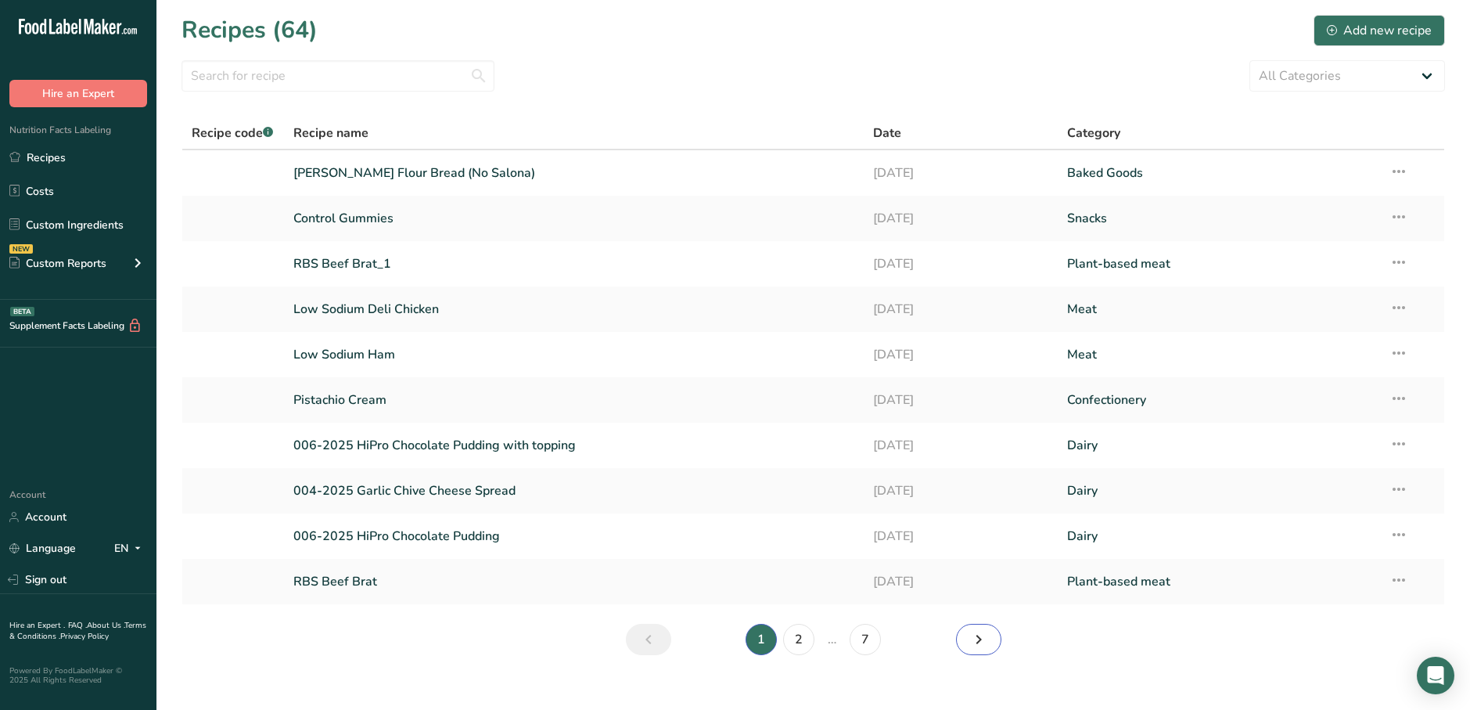
click at [977, 633] on icon "Next page" at bounding box center [979, 639] width 19 height 28
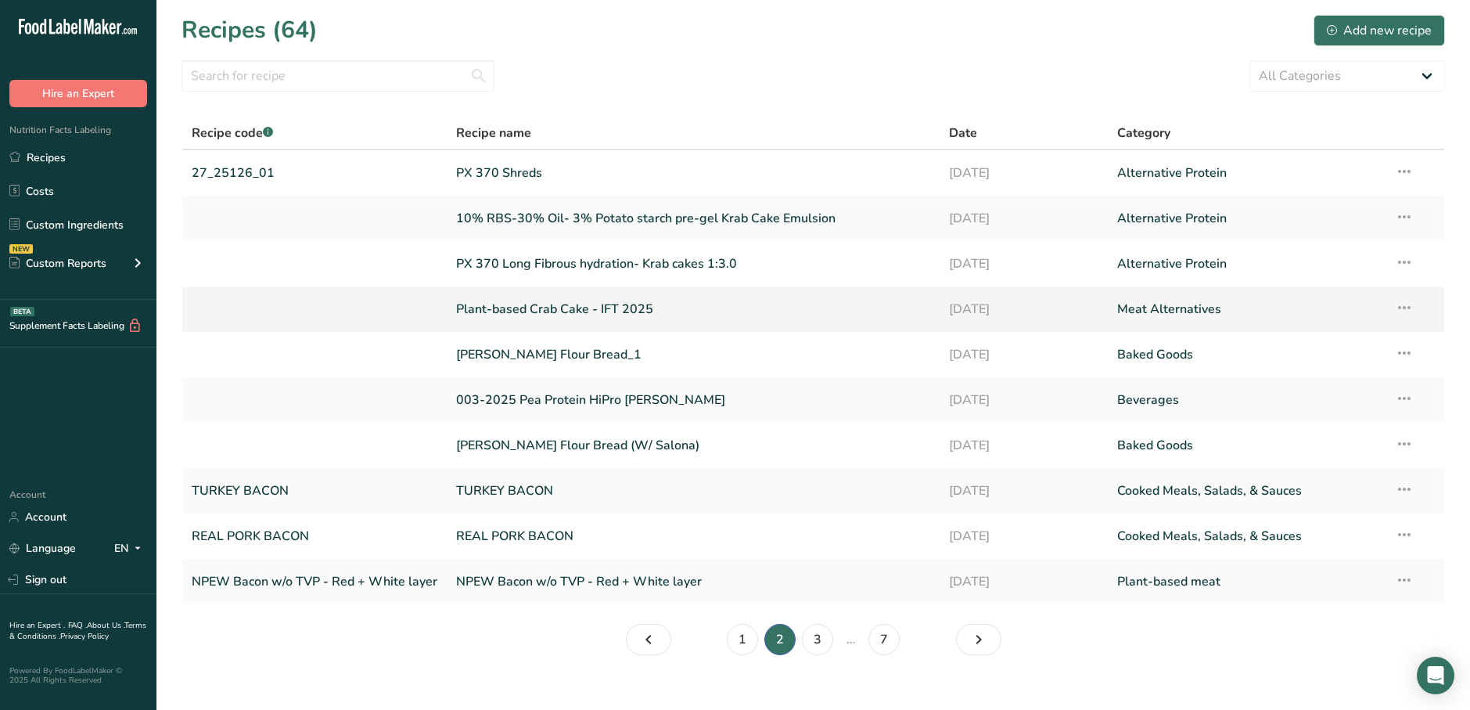
click at [542, 309] on link "Plant-based Crab Cake - IFT 2025" at bounding box center [693, 309] width 474 height 33
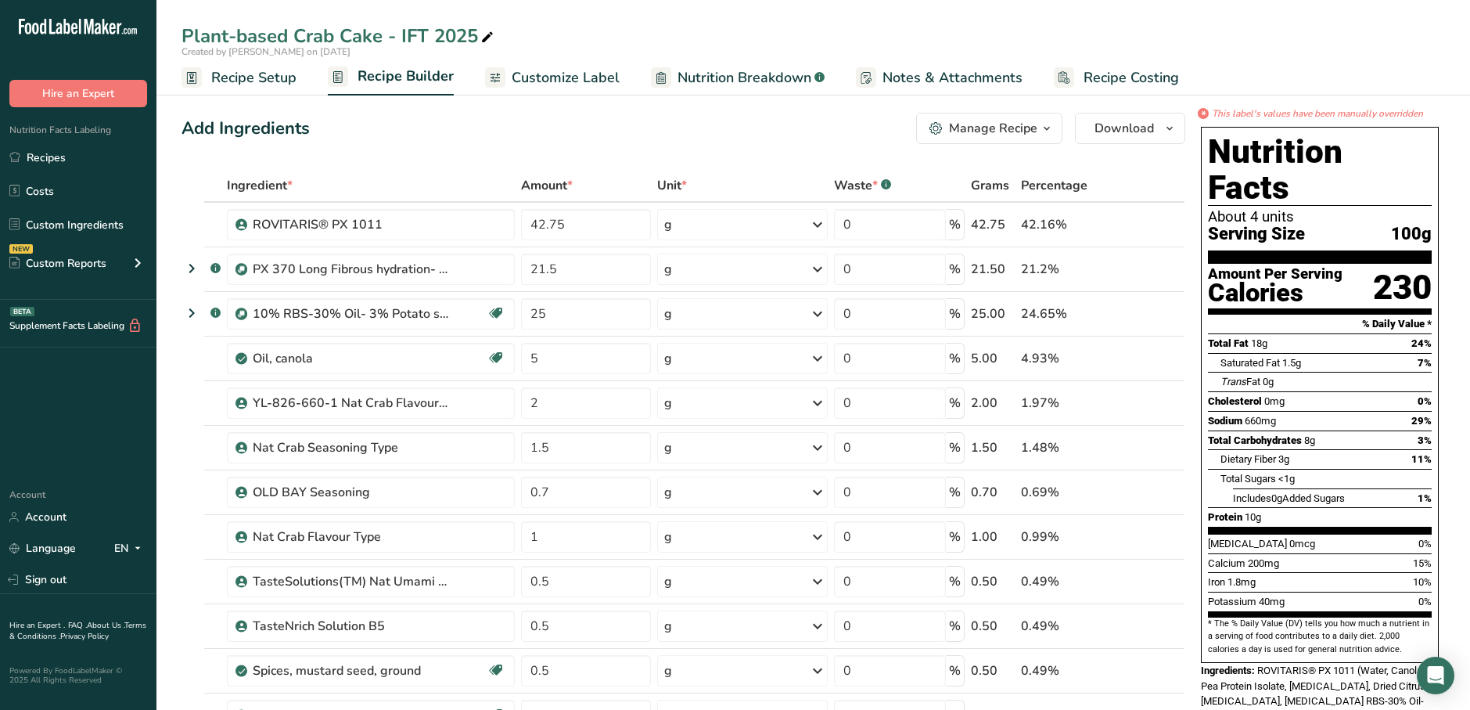
click at [603, 81] on span "Customize Label" at bounding box center [566, 77] width 108 height 21
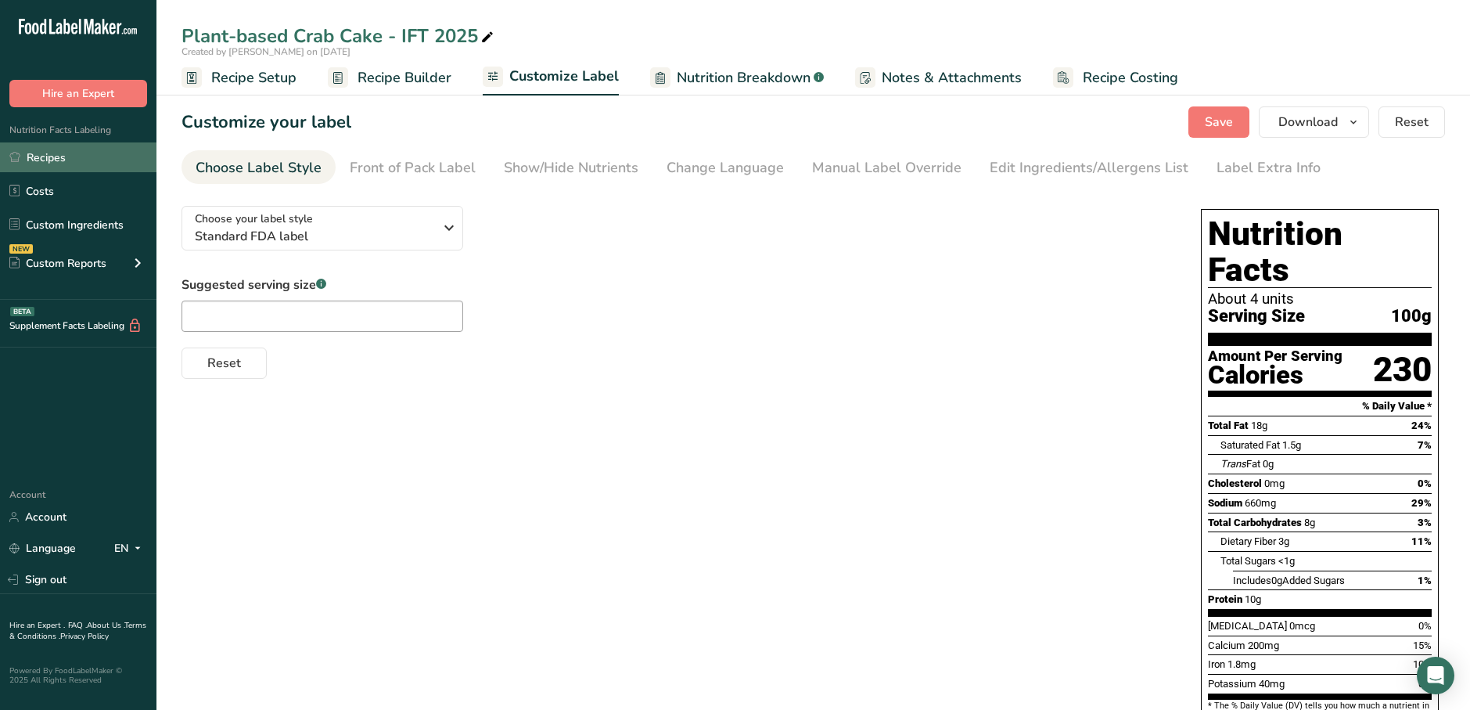
click at [83, 164] on link "Recipes" at bounding box center [78, 157] width 157 height 30
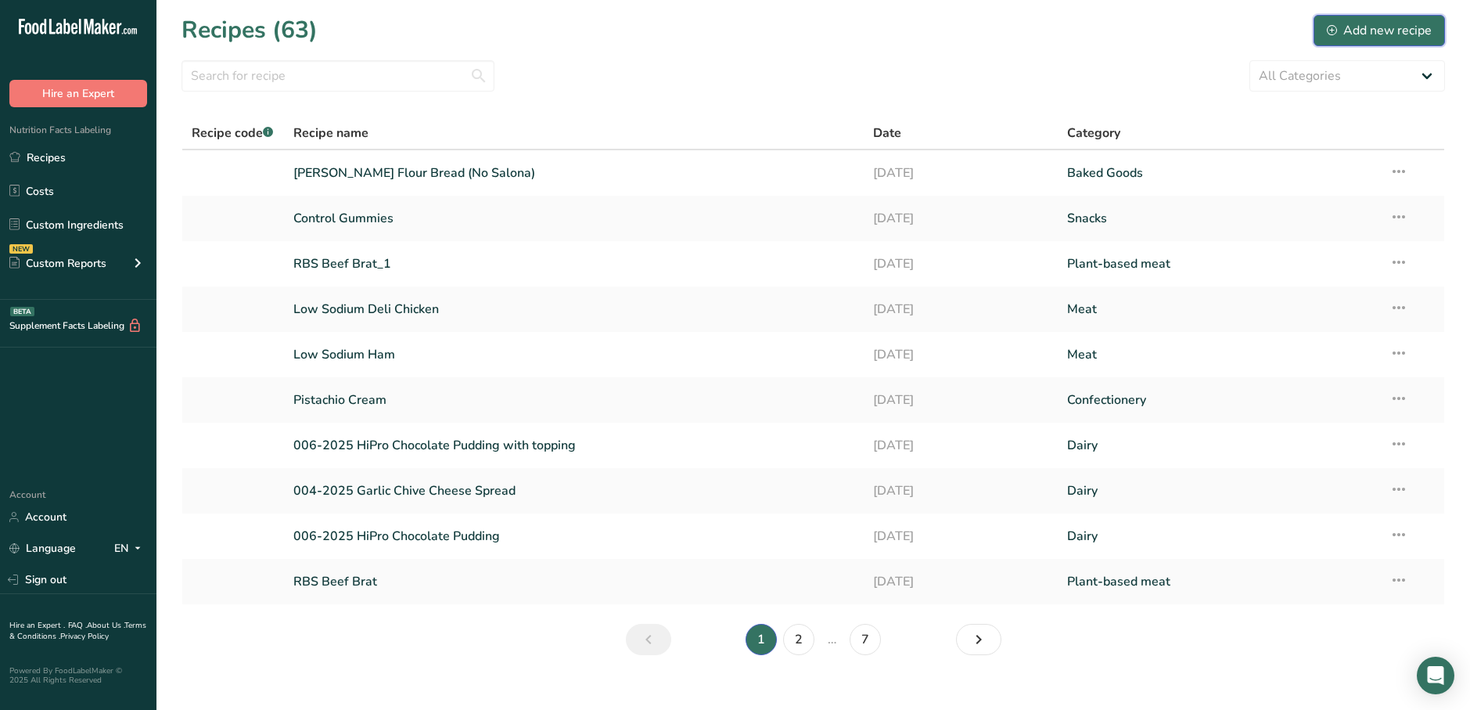
click at [1357, 41] on button "Add new recipe" at bounding box center [1379, 30] width 131 height 31
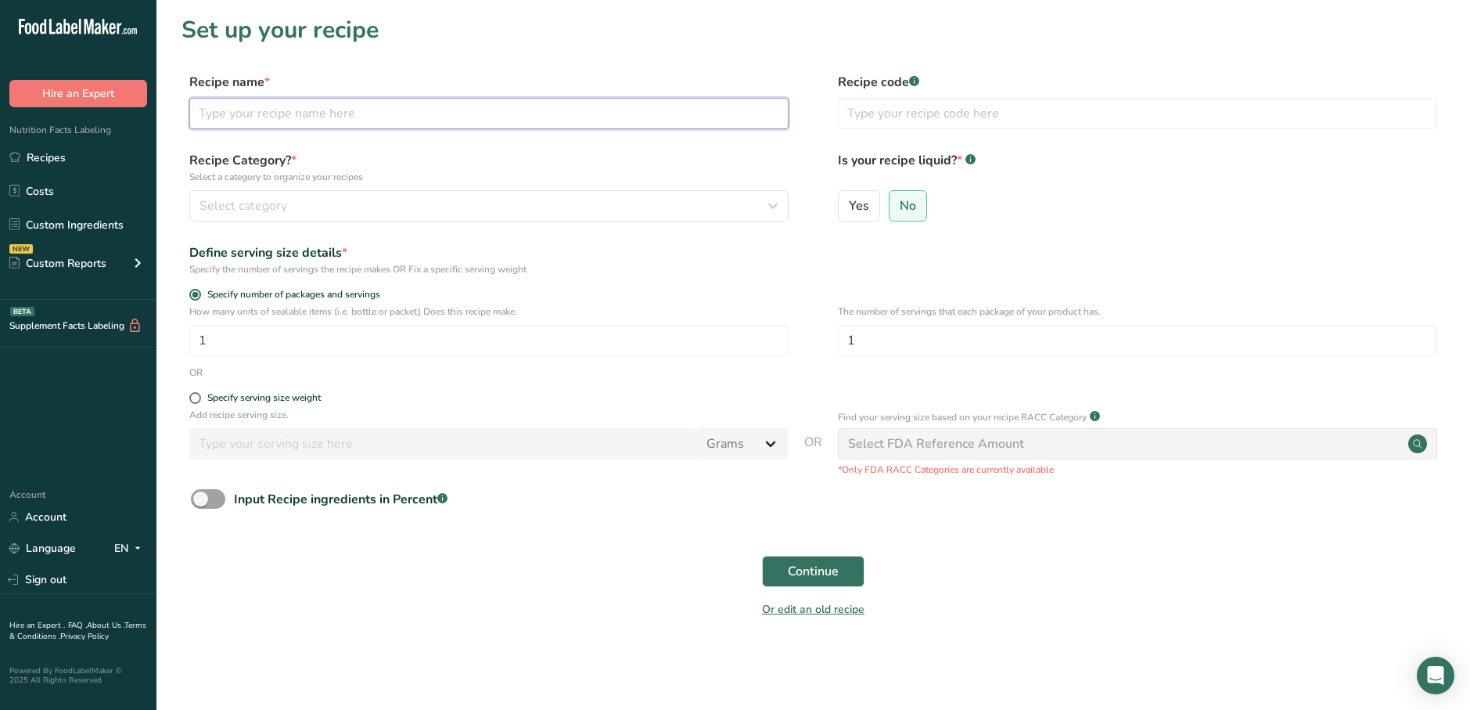
click at [358, 120] on input "text" at bounding box center [488, 113] width 599 height 31
type input "Gardein Cr'b Cake"
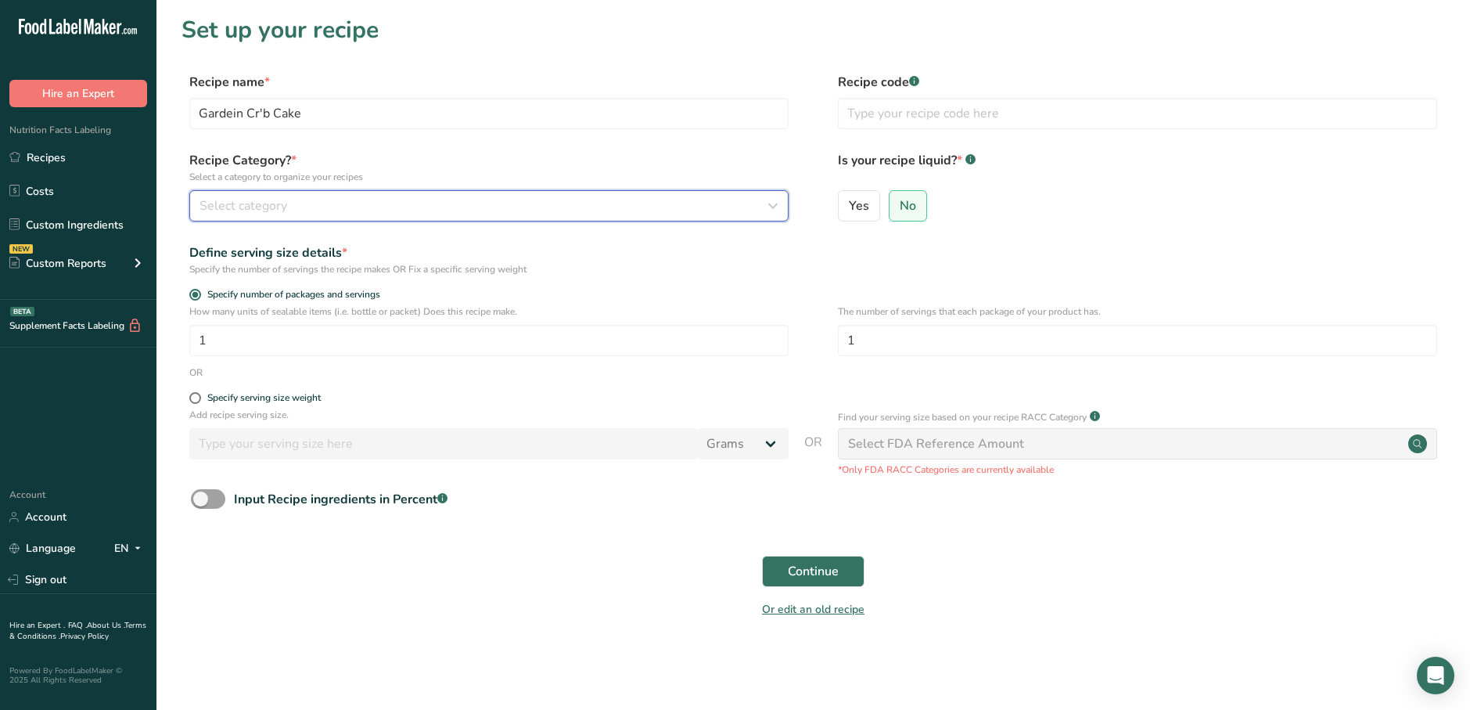
click at [434, 207] on div "Select category" at bounding box center [485, 205] width 570 height 19
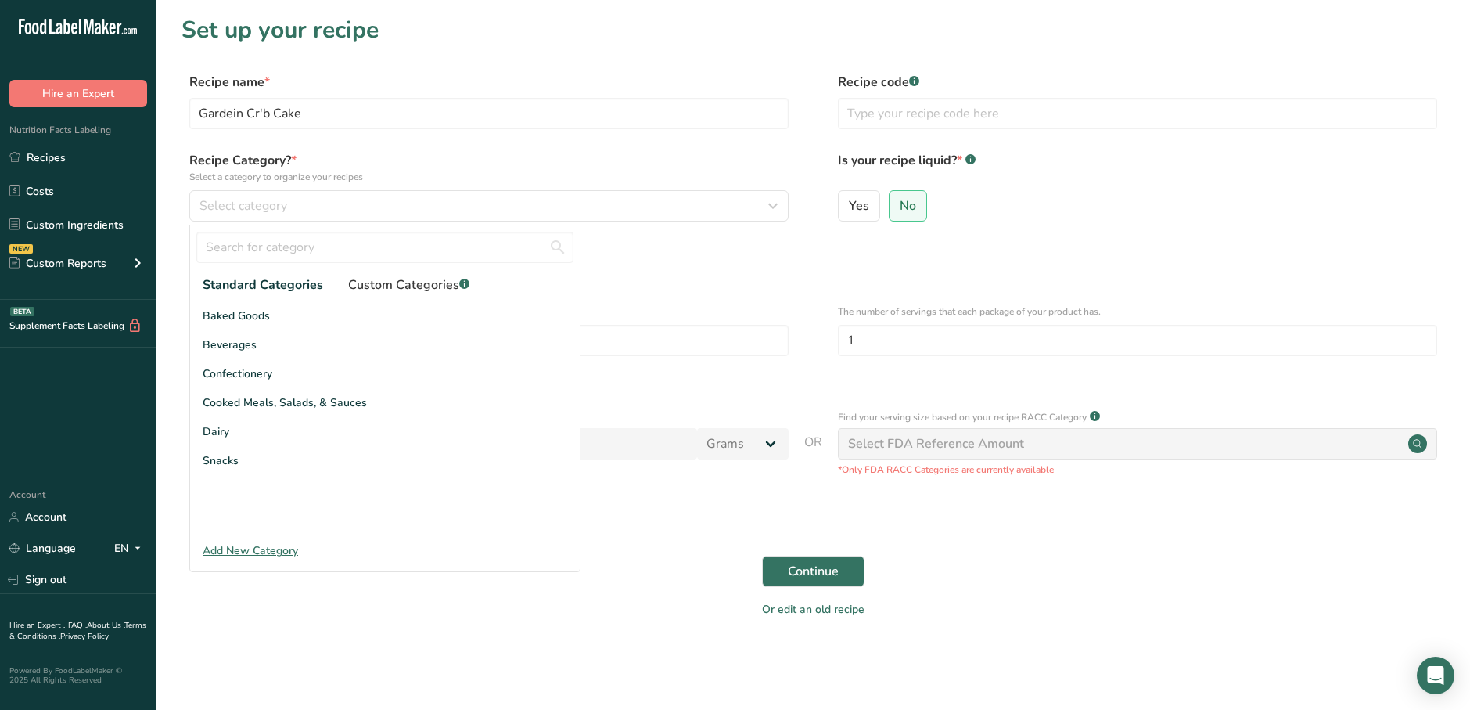
click at [434, 293] on link "Custom Categories .a-a{fill:#347362;}.b-a{fill:#fff;}" at bounding box center [409, 285] width 146 height 32
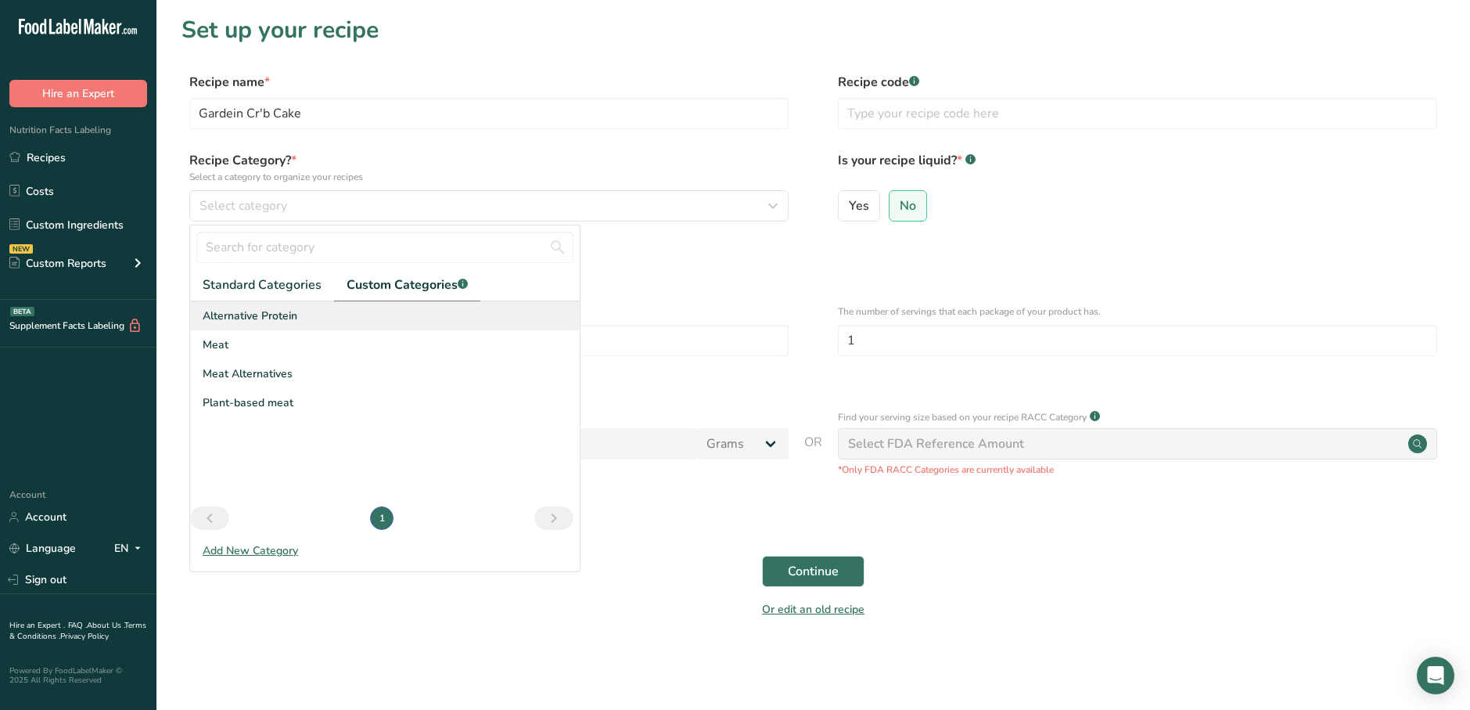
click at [323, 323] on div "Alternative Protein" at bounding box center [385, 315] width 390 height 29
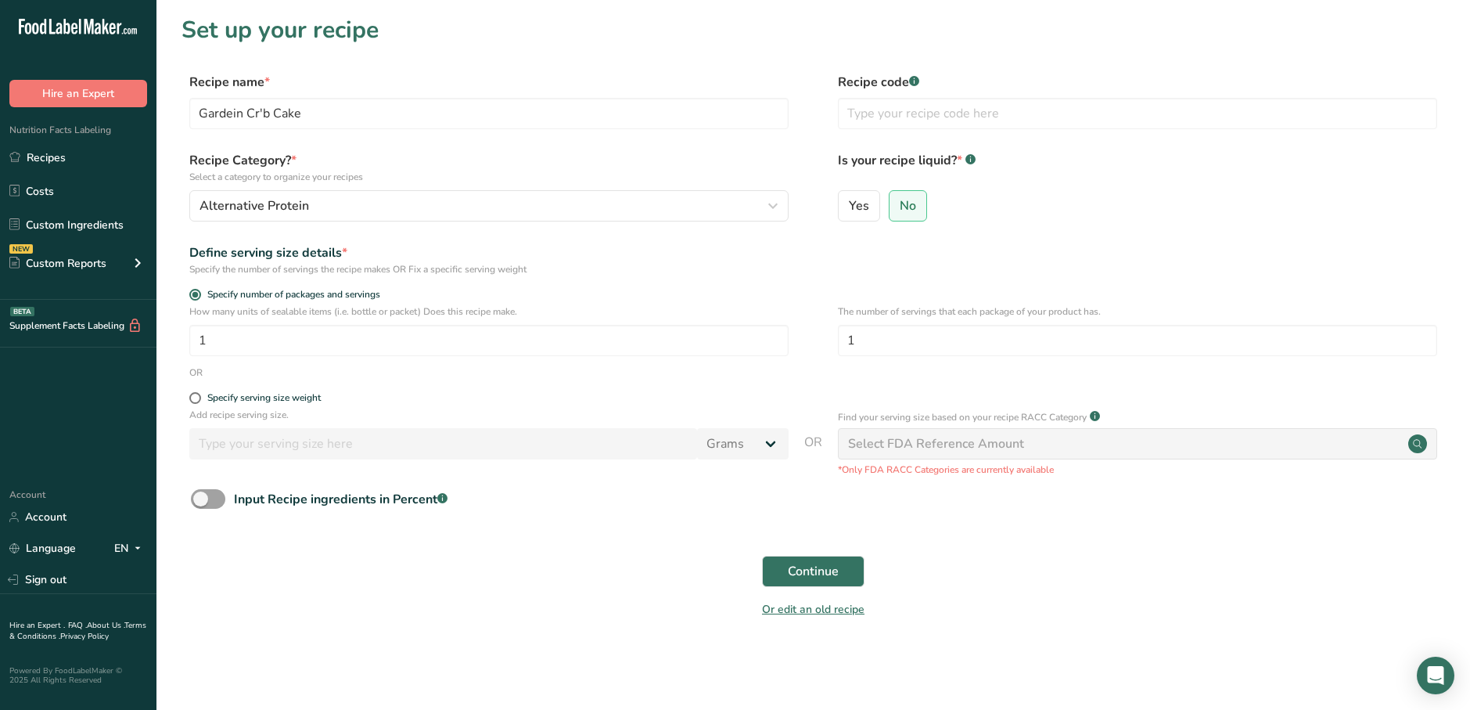
click at [297, 391] on form "Recipe name * Gardein Cr'b Cake Recipe code .a-a{fill:#347362;}.b-a{fill:#fff;}…" at bounding box center [814, 350] width 1264 height 555
click at [254, 393] on div "Specify serving size weight" at bounding box center [263, 398] width 113 height 12
click at [200, 393] on input "Specify serving size weight" at bounding box center [194, 398] width 10 height 10
radio input "true"
radio input "false"
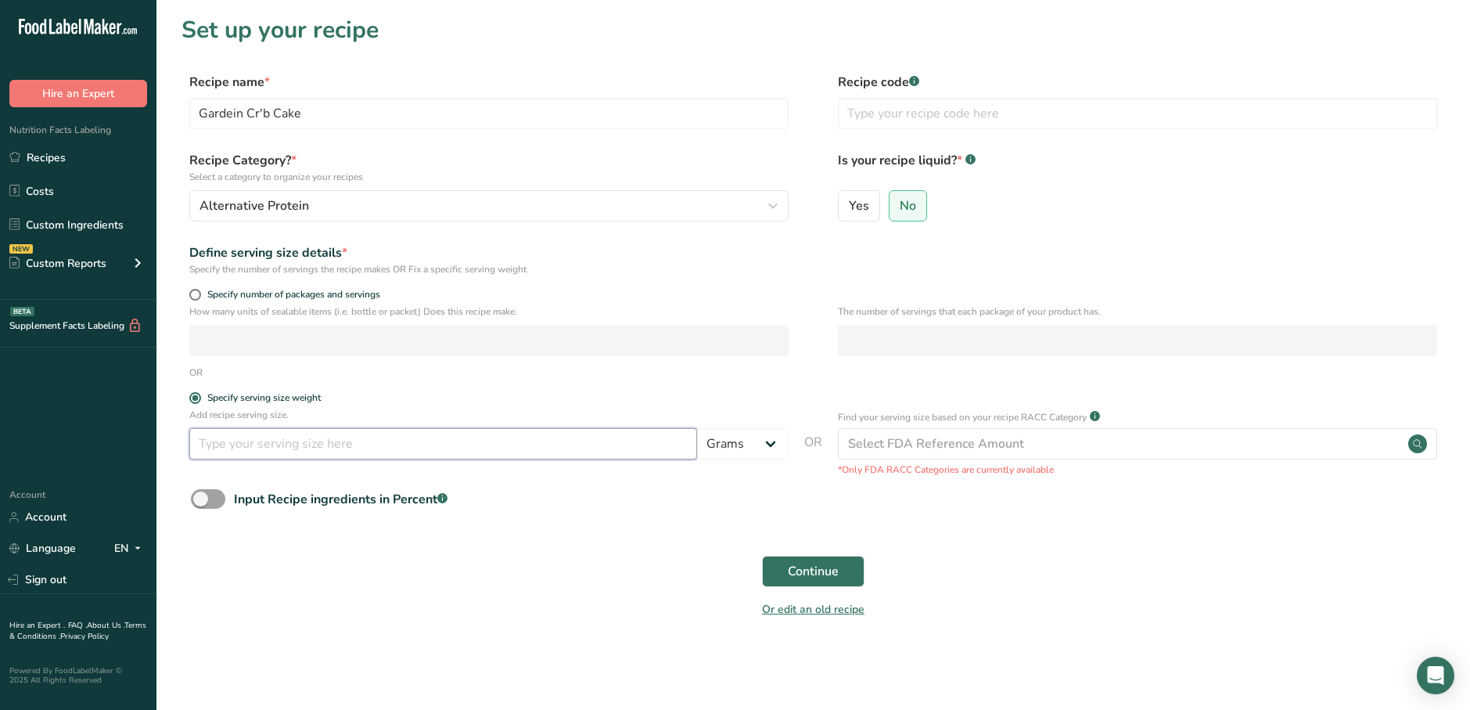
click at [278, 434] on input "number" at bounding box center [443, 443] width 508 height 31
type input "100"
click at [806, 570] on span "Continue" at bounding box center [813, 571] width 51 height 19
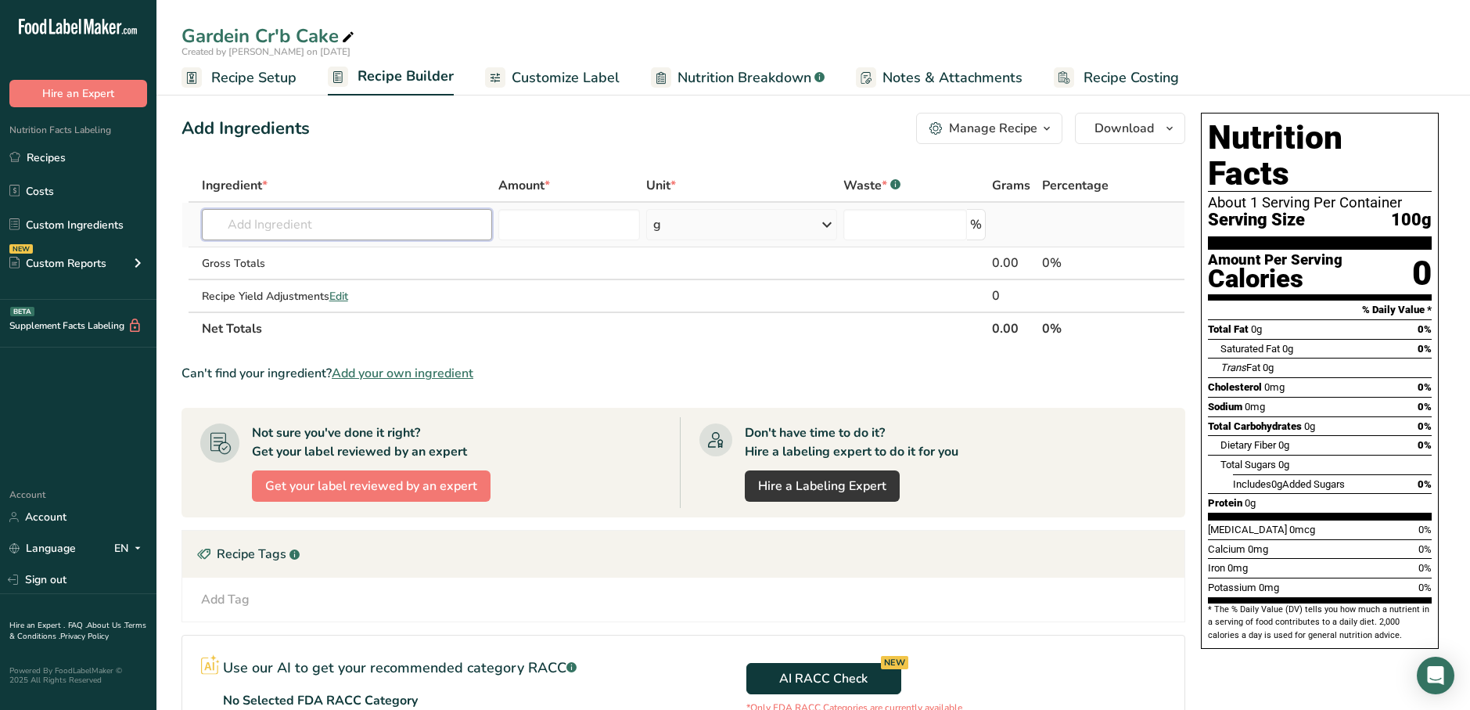
click at [460, 237] on input "text" at bounding box center [347, 224] width 290 height 31
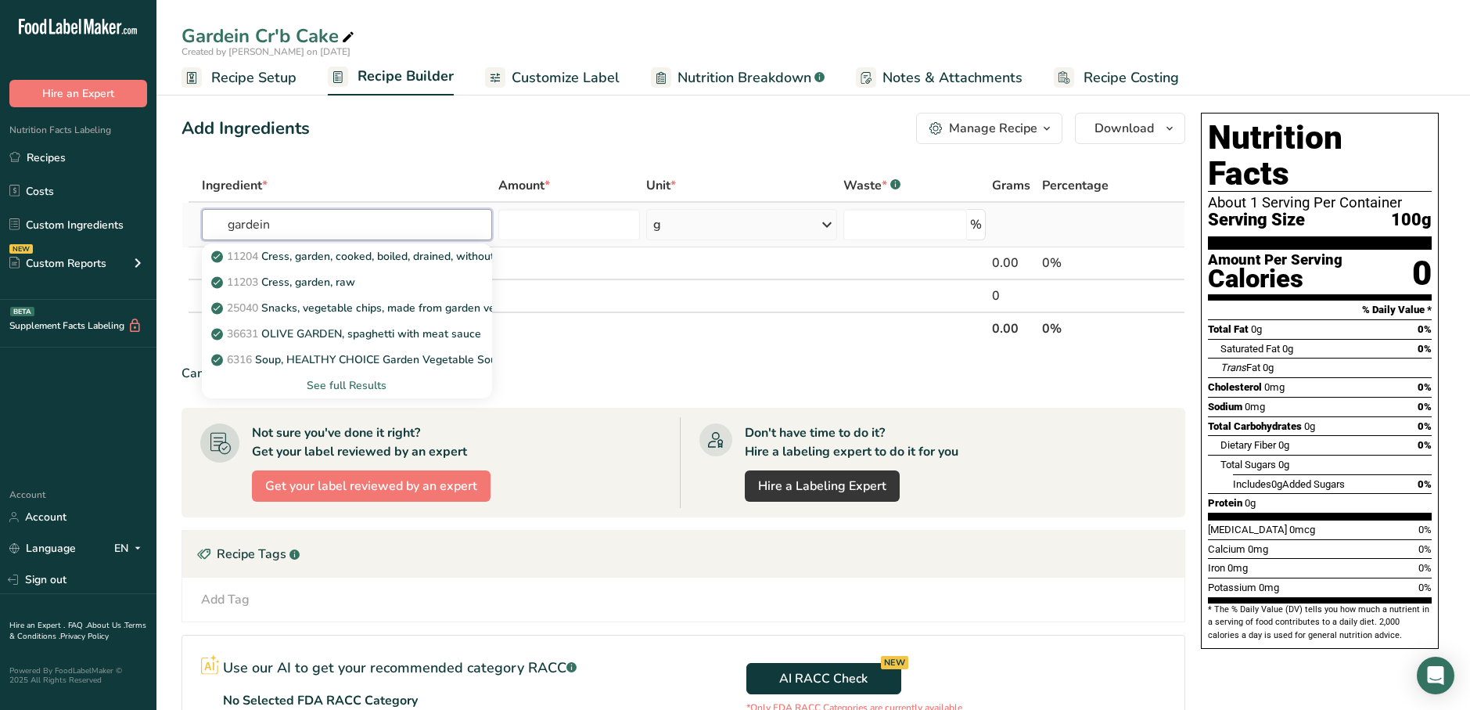
type input "gardein"
click at [367, 386] on div "See full Results" at bounding box center [346, 385] width 265 height 16
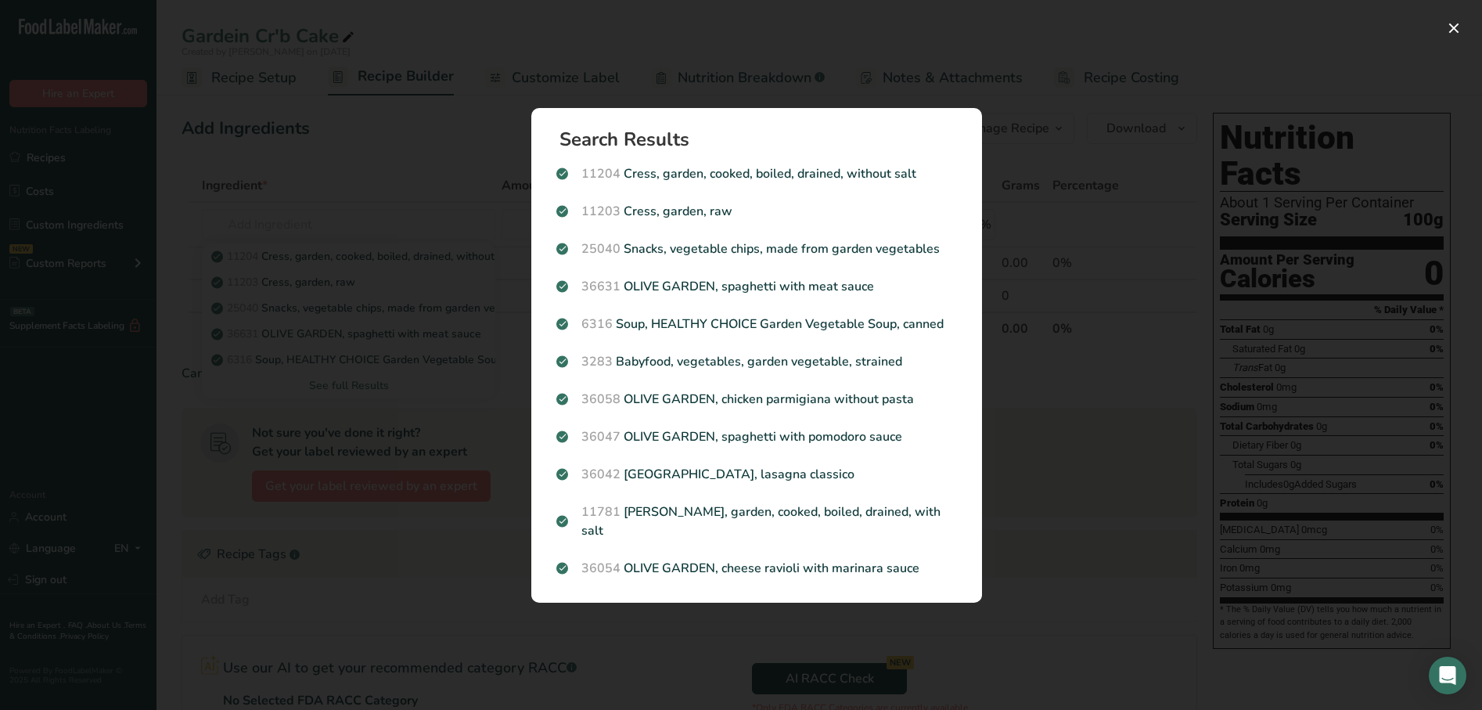
drag, startPoint x: 367, startPoint y: 386, endPoint x: 390, endPoint y: 445, distance: 62.9
click at [390, 446] on div "Search results modal" at bounding box center [741, 355] width 1482 height 710
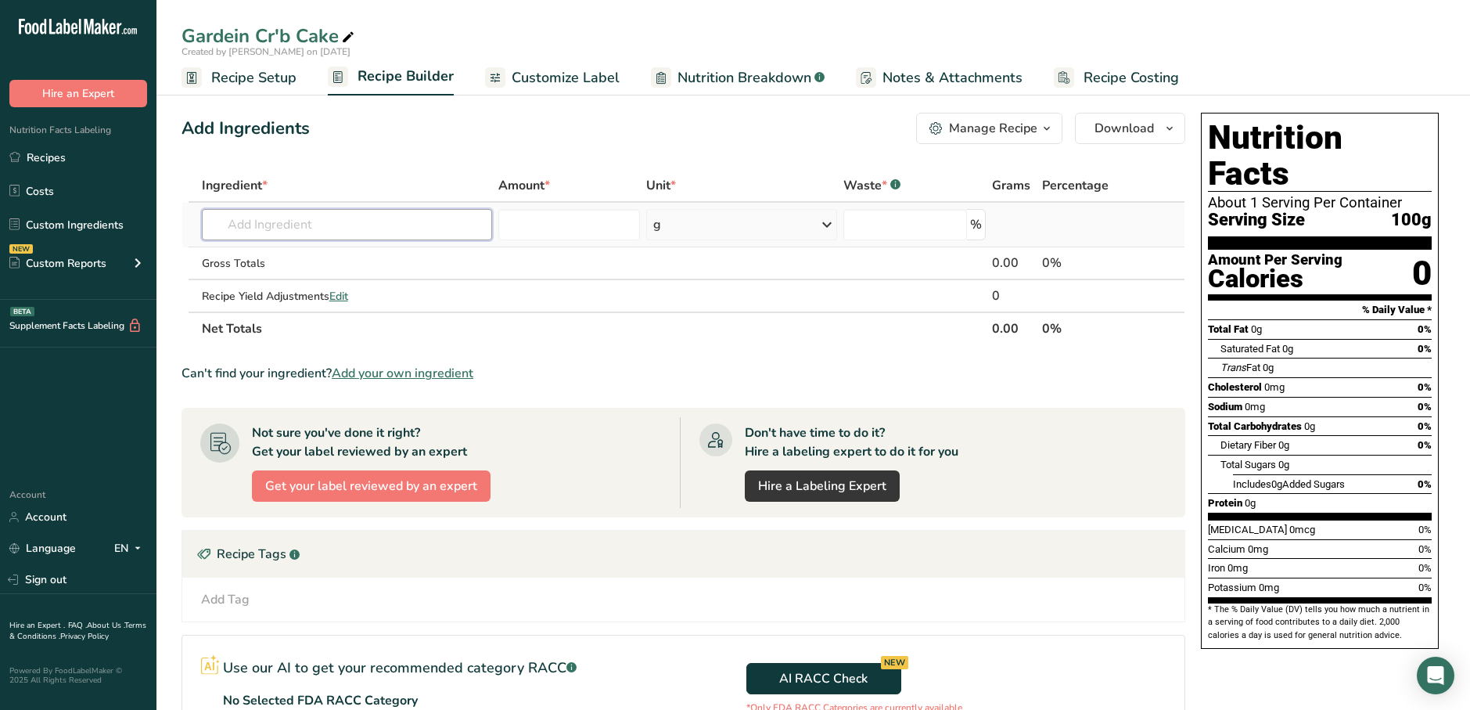
click at [377, 231] on input "text" at bounding box center [347, 224] width 290 height 31
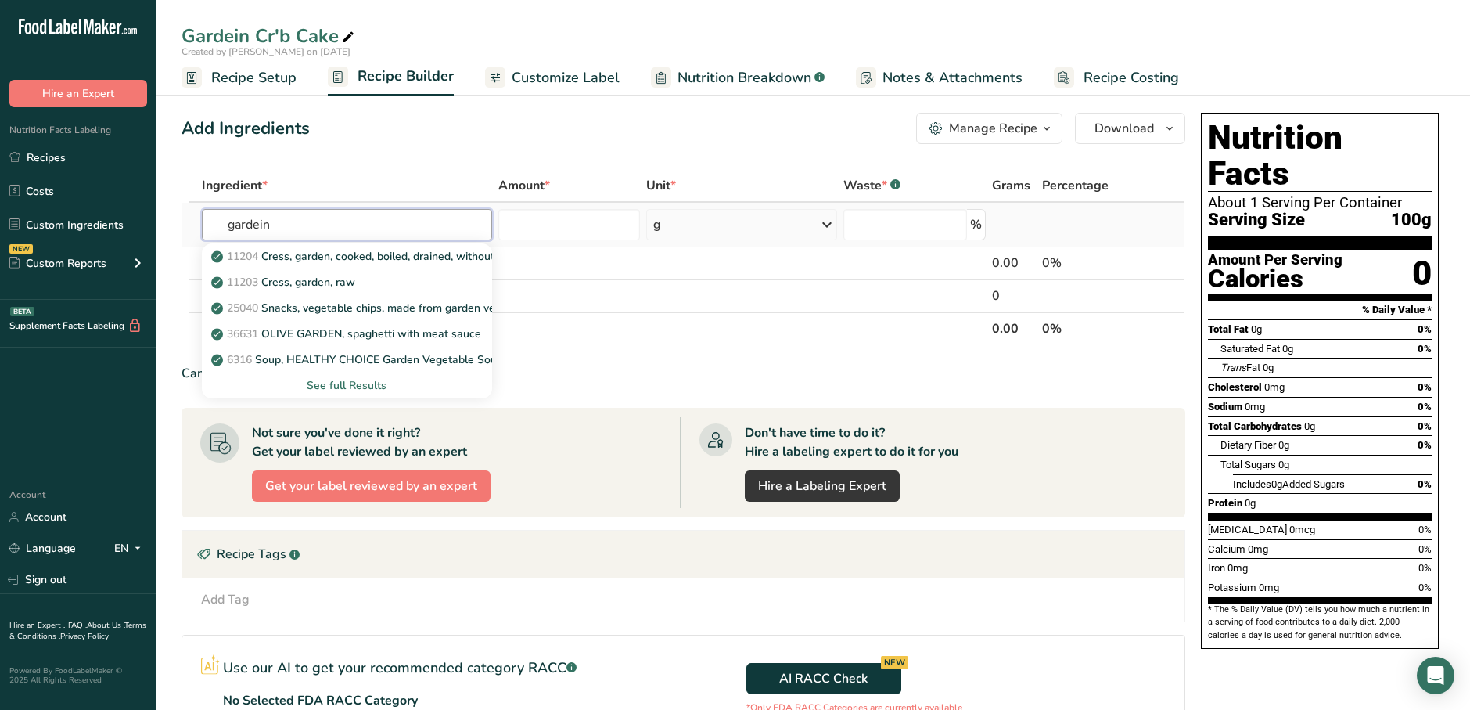
type input "gardein"
click at [354, 386] on div "See full Results" at bounding box center [346, 385] width 265 height 16
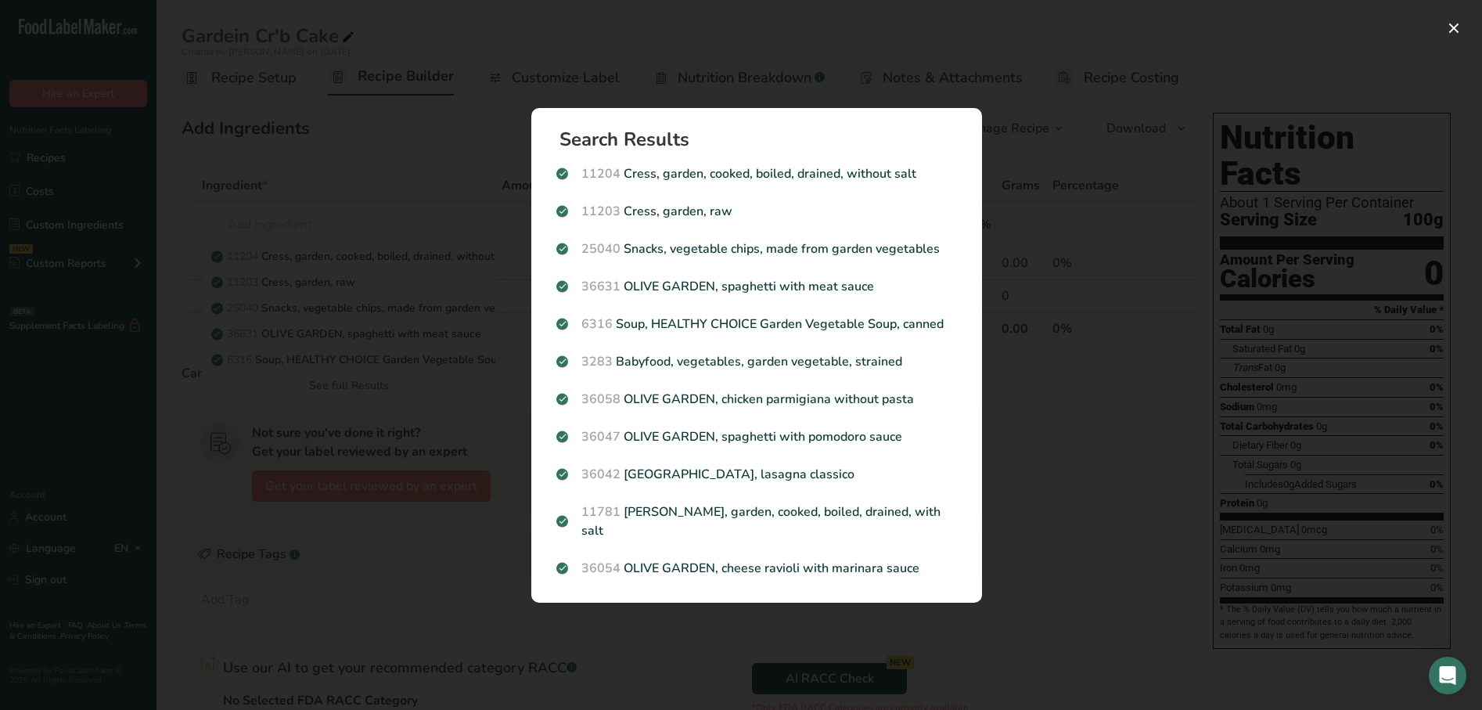
click at [1197, 98] on div "Search results modal" at bounding box center [741, 355] width 1482 height 710
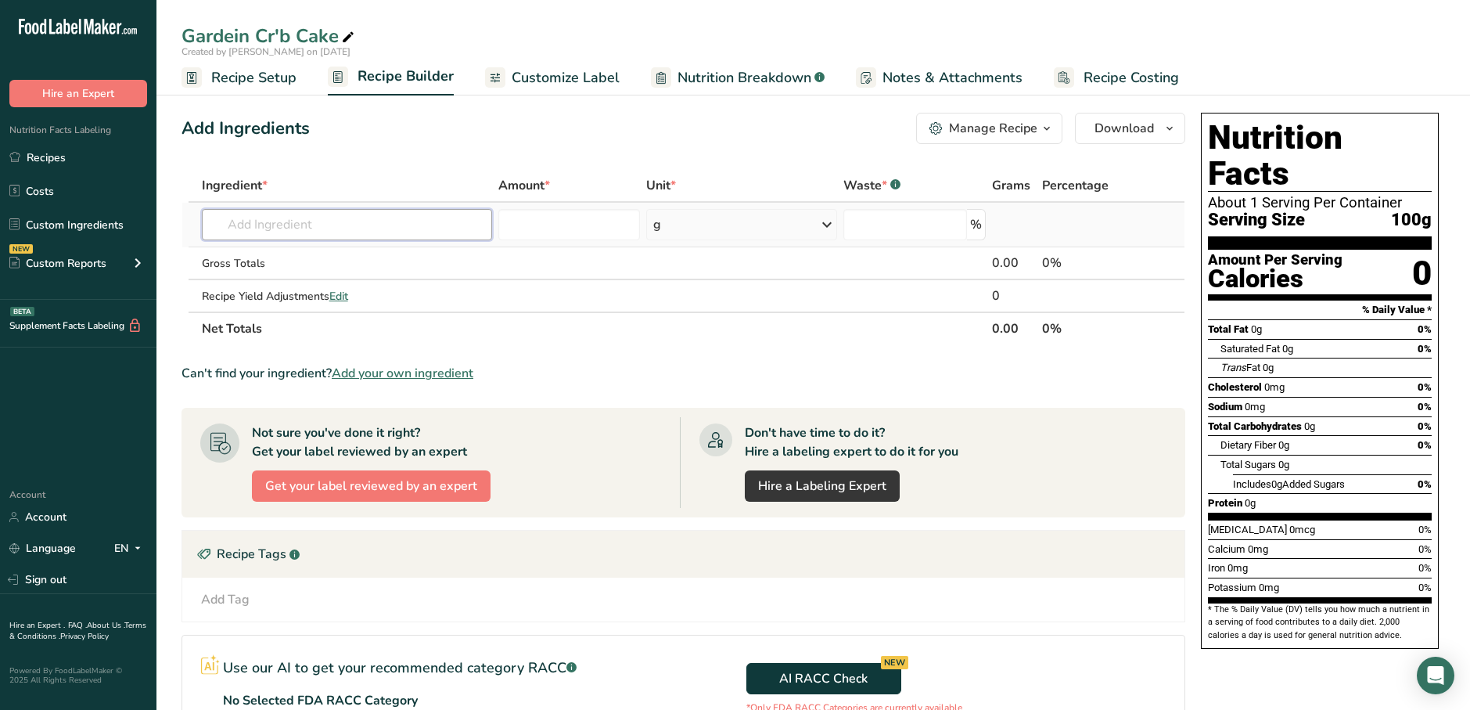
click at [421, 224] on input "text" at bounding box center [347, 224] width 290 height 31
type input "p"
type input "c"
click at [593, 335] on th "Net Totals" at bounding box center [594, 327] width 791 height 33
click at [348, 163] on div "Add Ingredients Manage Recipe Delete Recipe Duplicate Recipe Scale Recipe Save …" at bounding box center [688, 502] width 1013 height 793
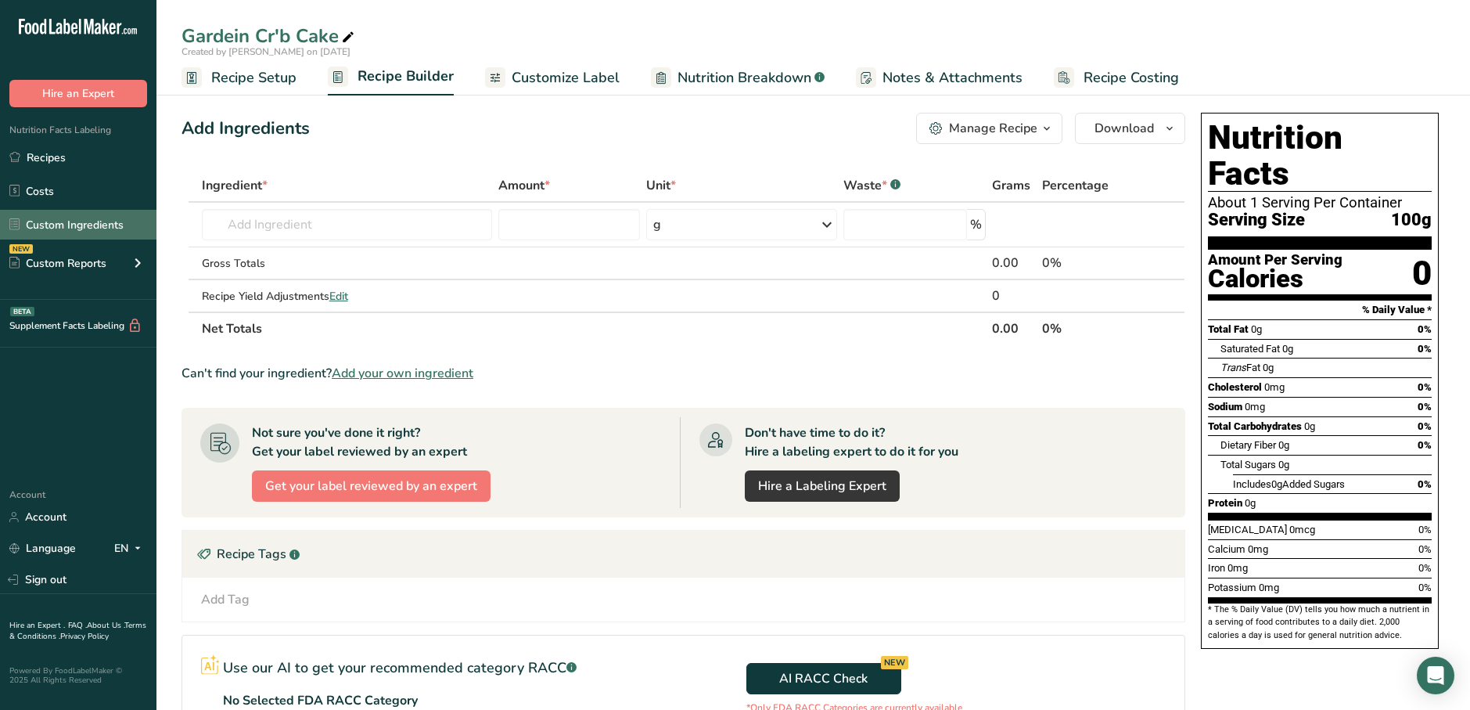
click at [113, 225] on link "Custom Ingredients" at bounding box center [78, 225] width 157 height 30
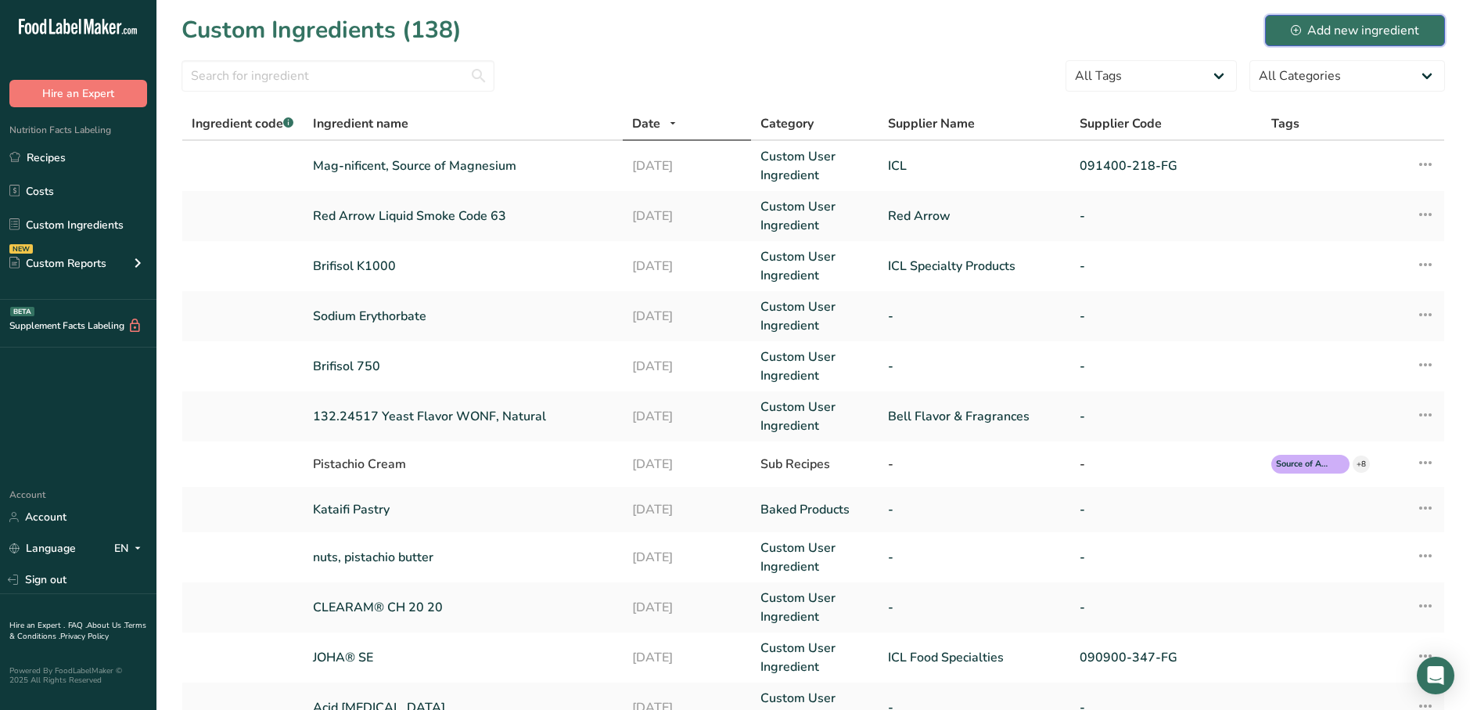
click at [1298, 25] on icon at bounding box center [1296, 30] width 10 height 10
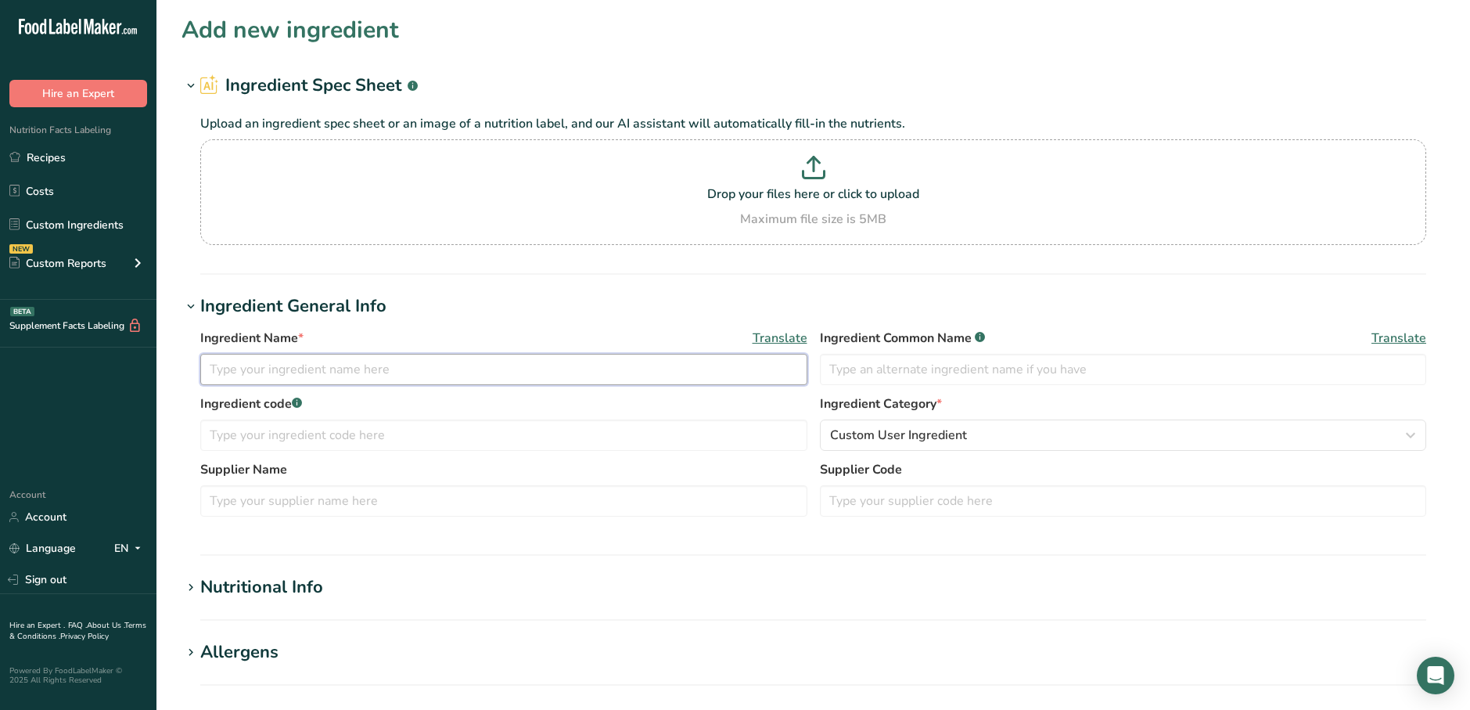
click at [434, 372] on input "text" at bounding box center [503, 369] width 607 height 31
type input "Gardein Cr'b Cake"
click at [974, 360] on input "text" at bounding box center [1123, 369] width 607 height 31
type input "Cr'b Cake"
click at [337, 442] on input "text" at bounding box center [503, 434] width 607 height 31
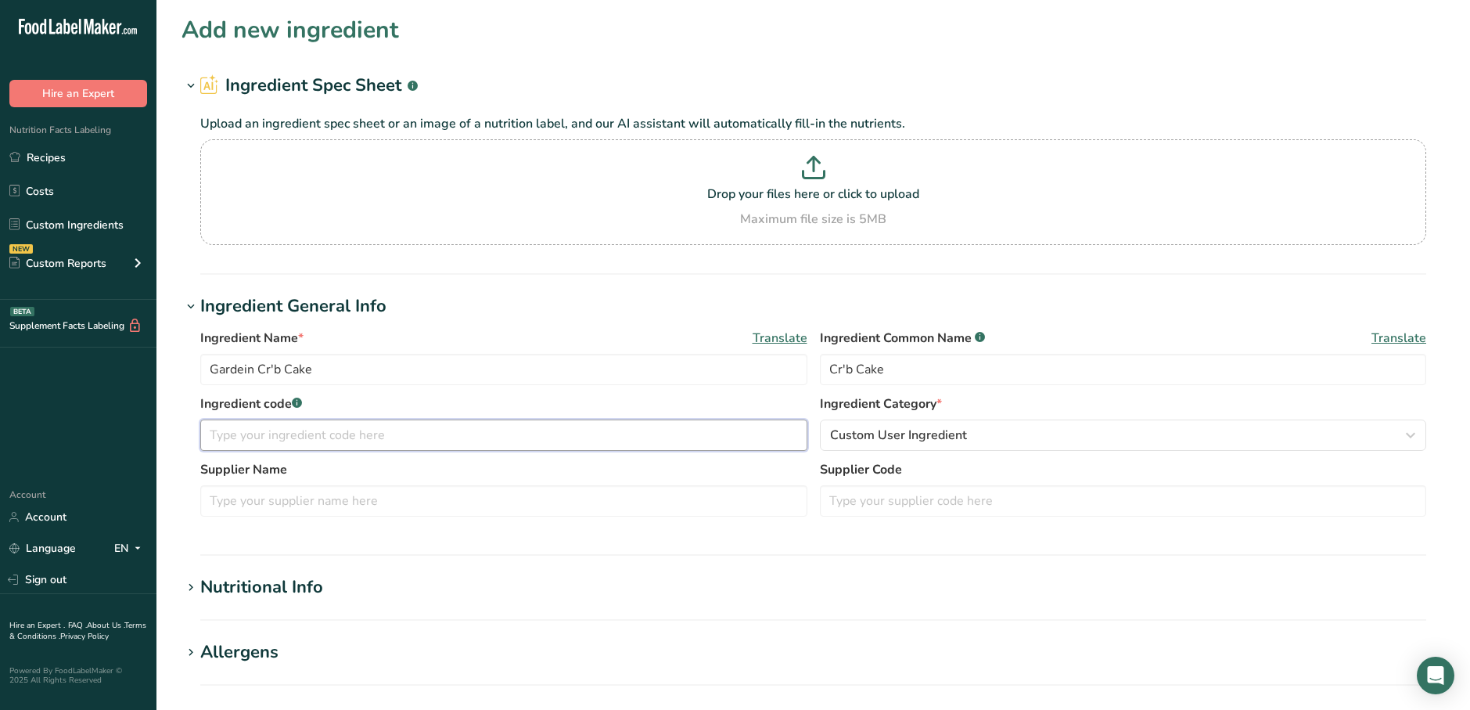
scroll to position [235, 0]
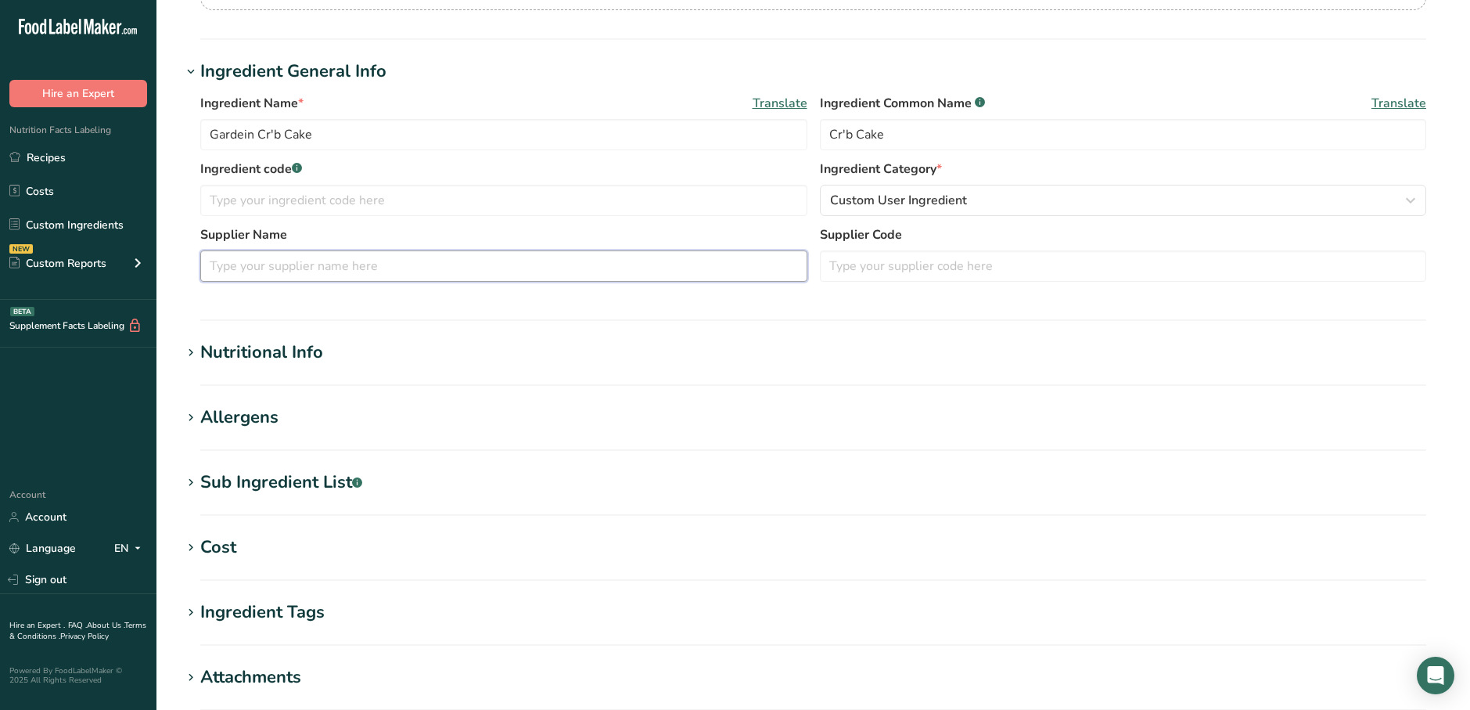
click at [259, 261] on input "text" at bounding box center [503, 265] width 607 height 31
type input "G"
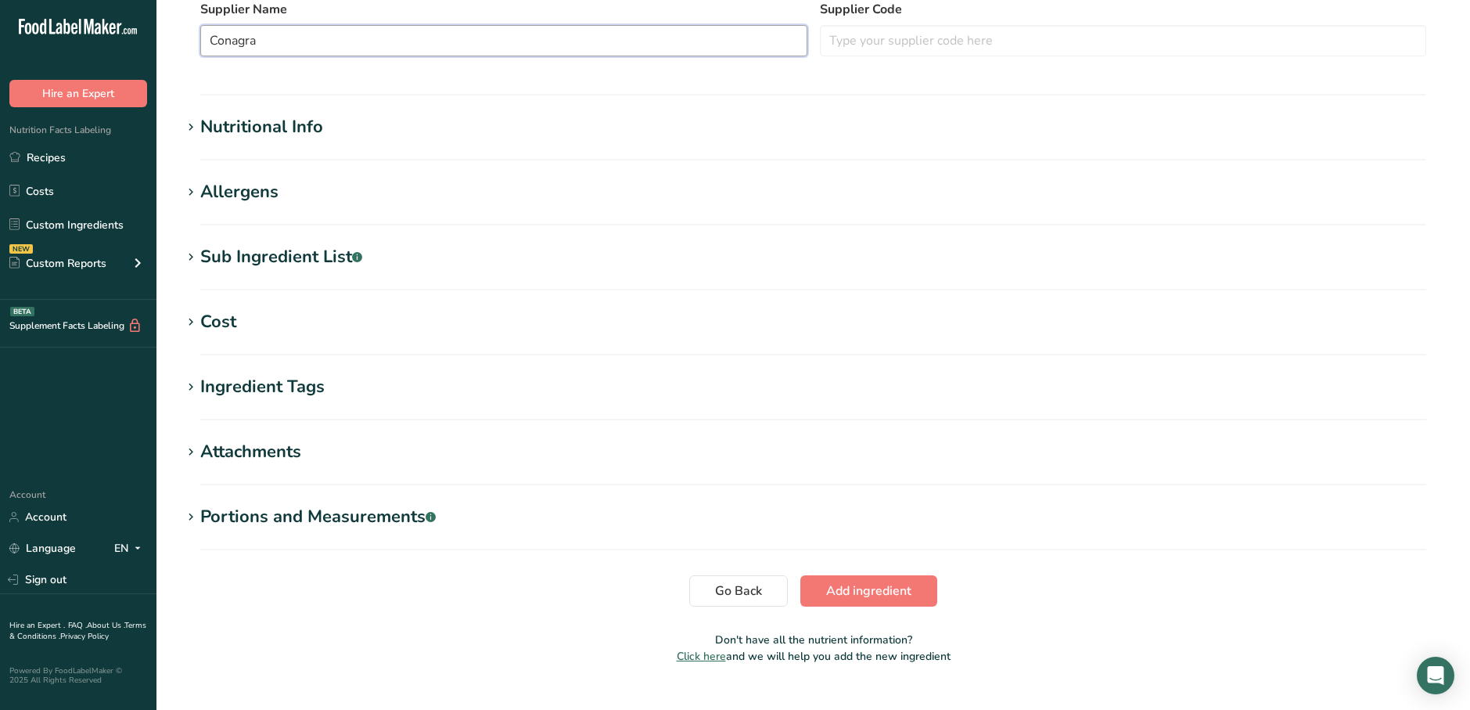
scroll to position [490, 0]
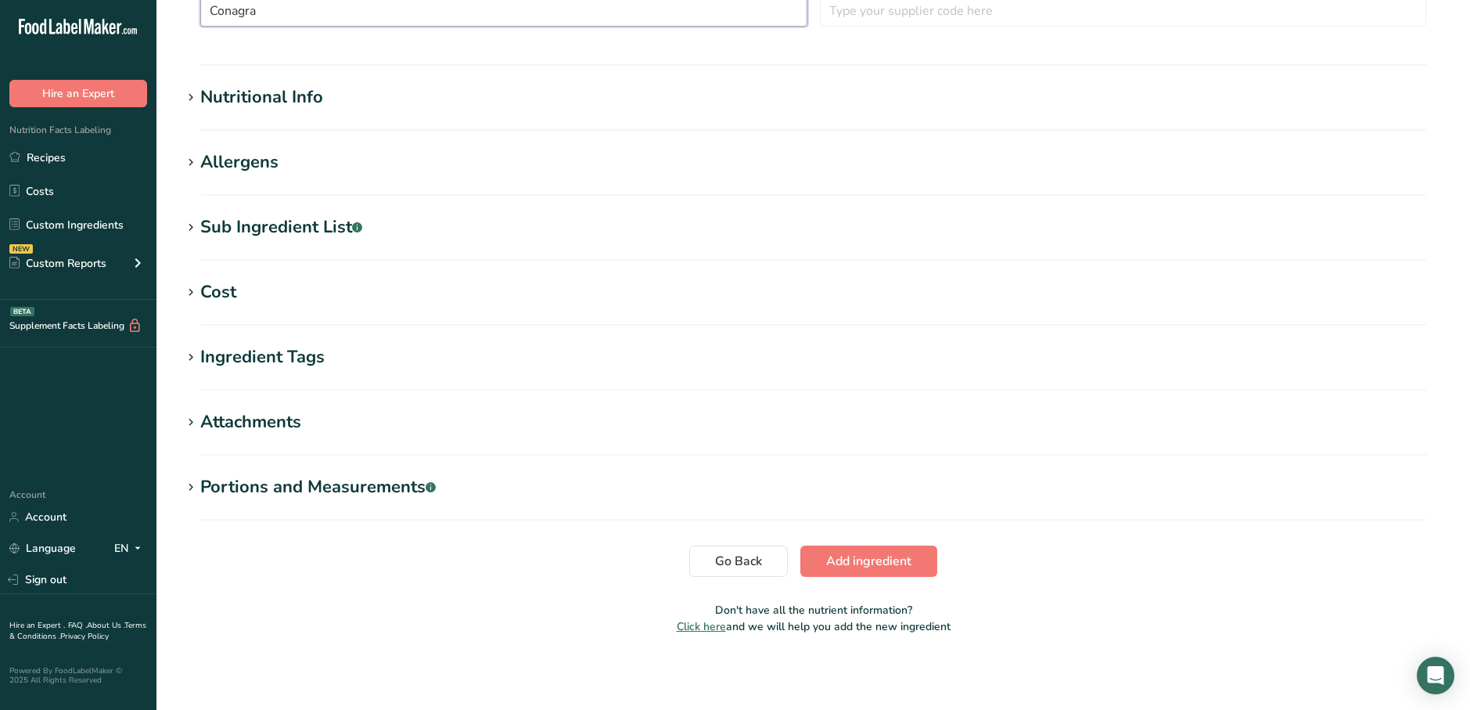
type input "Conagra"
click at [229, 80] on section "Add new ingredient Ingredient Spec Sheet .a-a{fill:#347362;}.b-a{fill:#fff;} Up…" at bounding box center [814, 85] width 1314 height 1150
click at [231, 84] on section "Add new ingredient Ingredient Spec Sheet .a-a{fill:#347362;}.b-a{fill:#fff;} Up…" at bounding box center [814, 85] width 1314 height 1150
click at [240, 94] on div "Nutritional Info" at bounding box center [261, 98] width 123 height 26
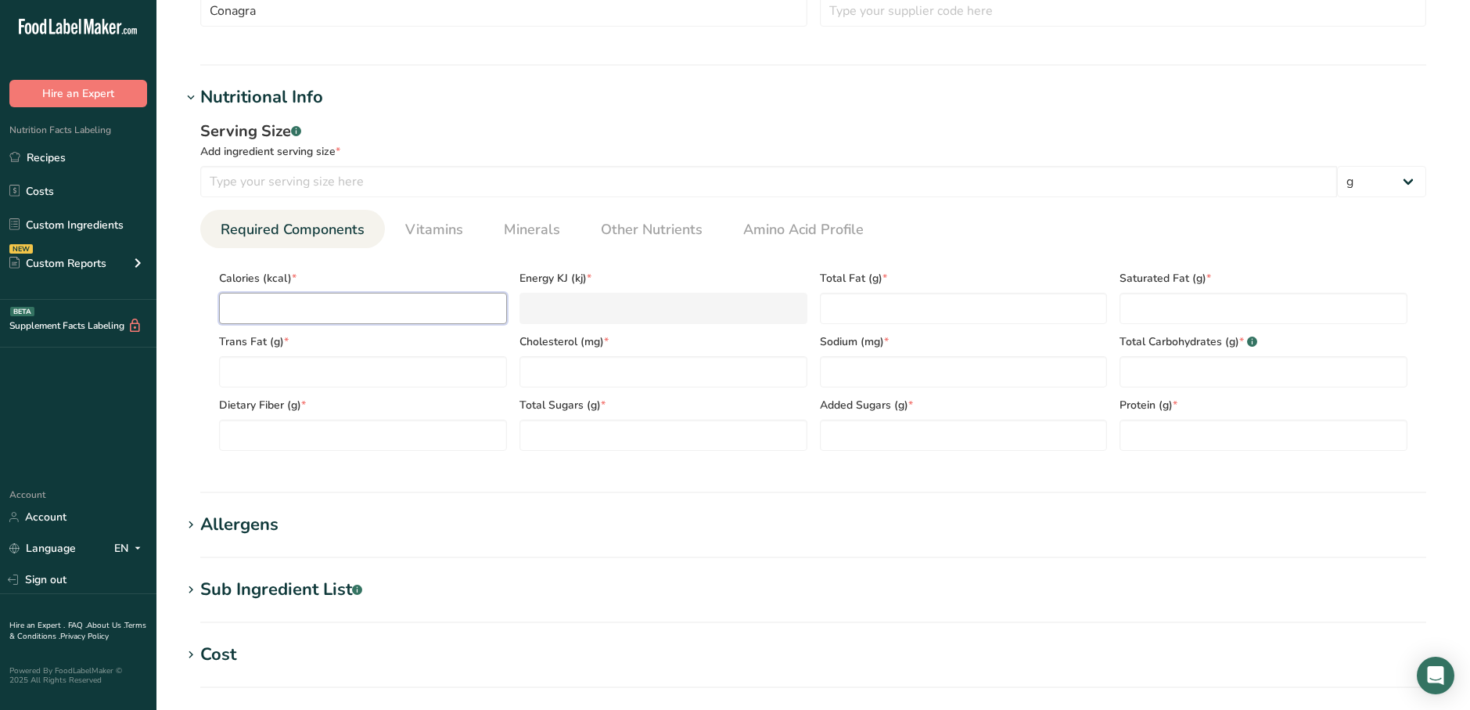
click at [332, 313] on input "number" at bounding box center [363, 308] width 288 height 31
click at [277, 311] on input "number" at bounding box center [363, 308] width 288 height 31
type input "1"
type KJ "4.2"
type input "13"
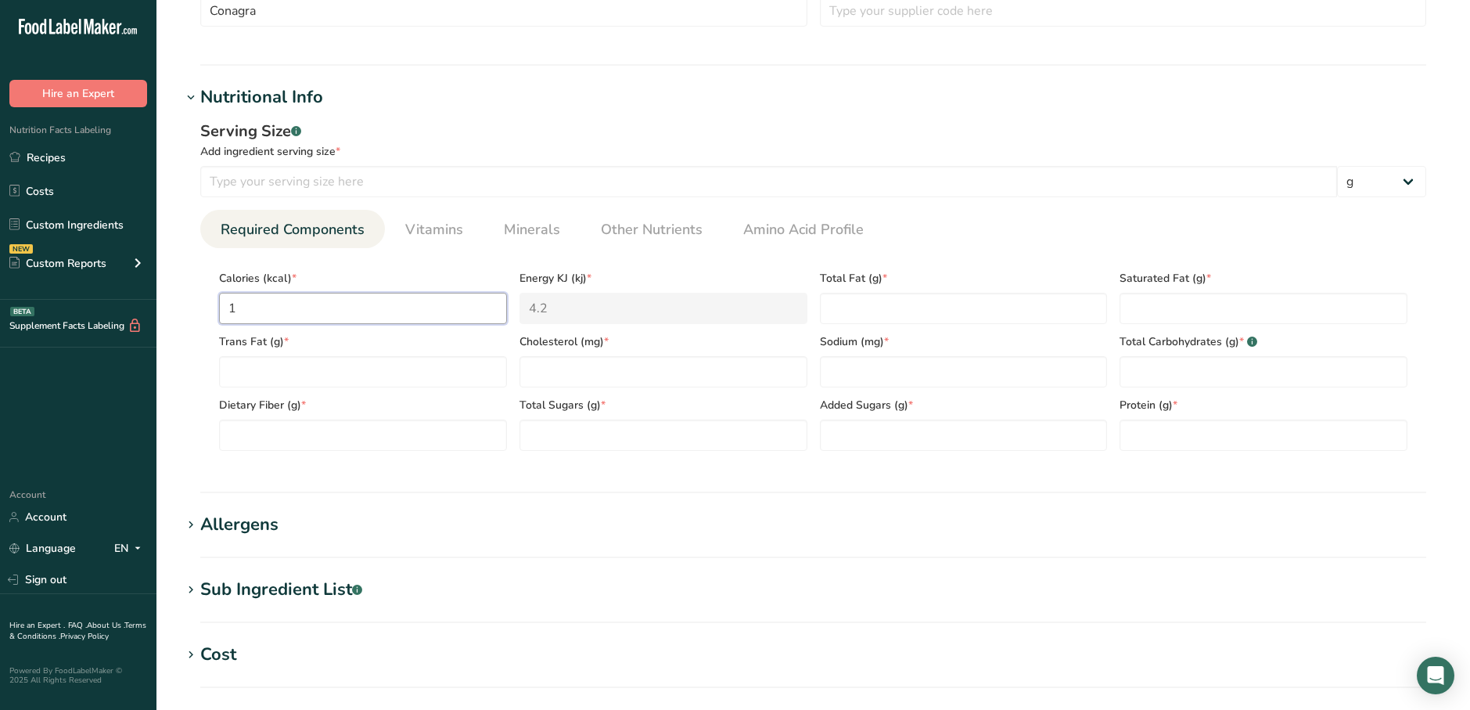
type KJ "54.4"
type input "130"
type KJ "543.9"
type input "130"
click at [920, 309] on Fat "number" at bounding box center [964, 308] width 288 height 31
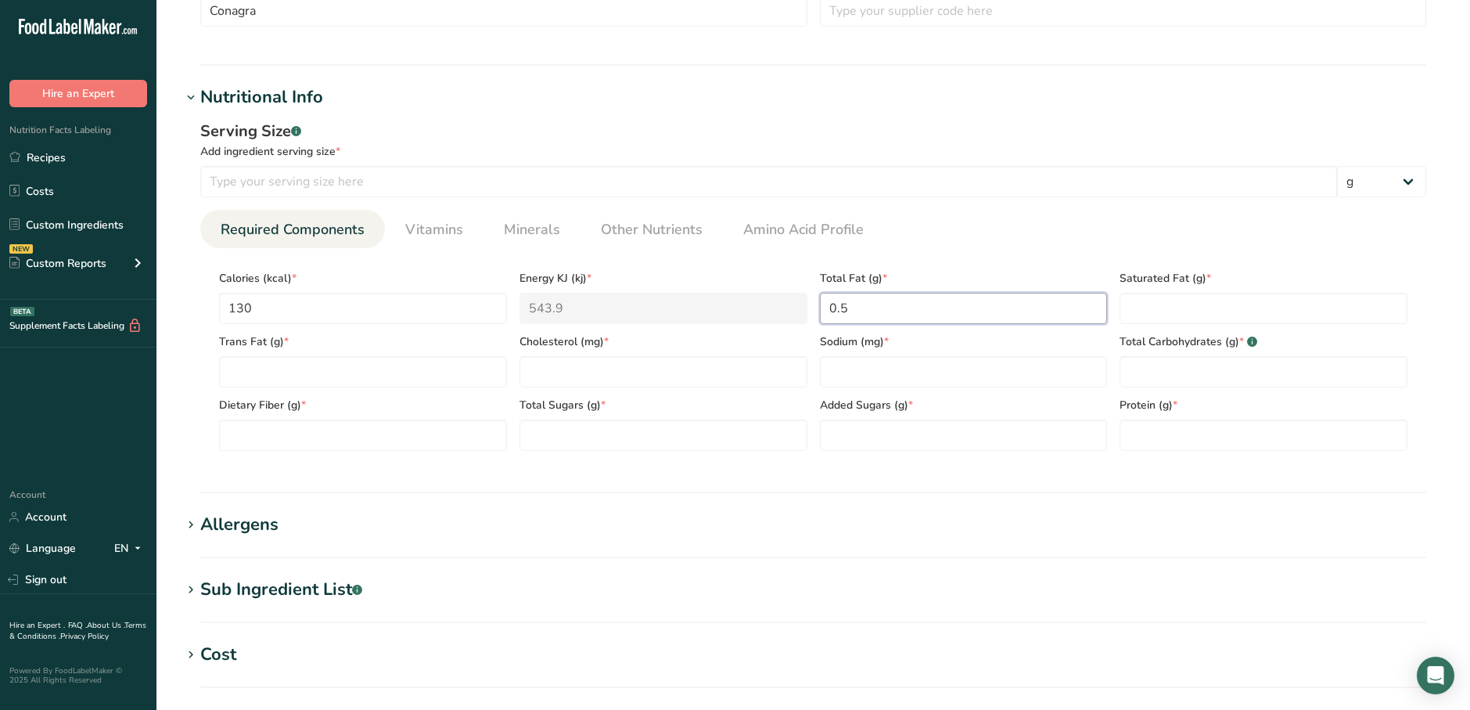
type Fat "0"
type Fat "6"
click at [1161, 305] on Fat "number" at bounding box center [1264, 308] width 288 height 31
type Fat "0.5"
click at [416, 386] on Fat "number" at bounding box center [363, 371] width 288 height 31
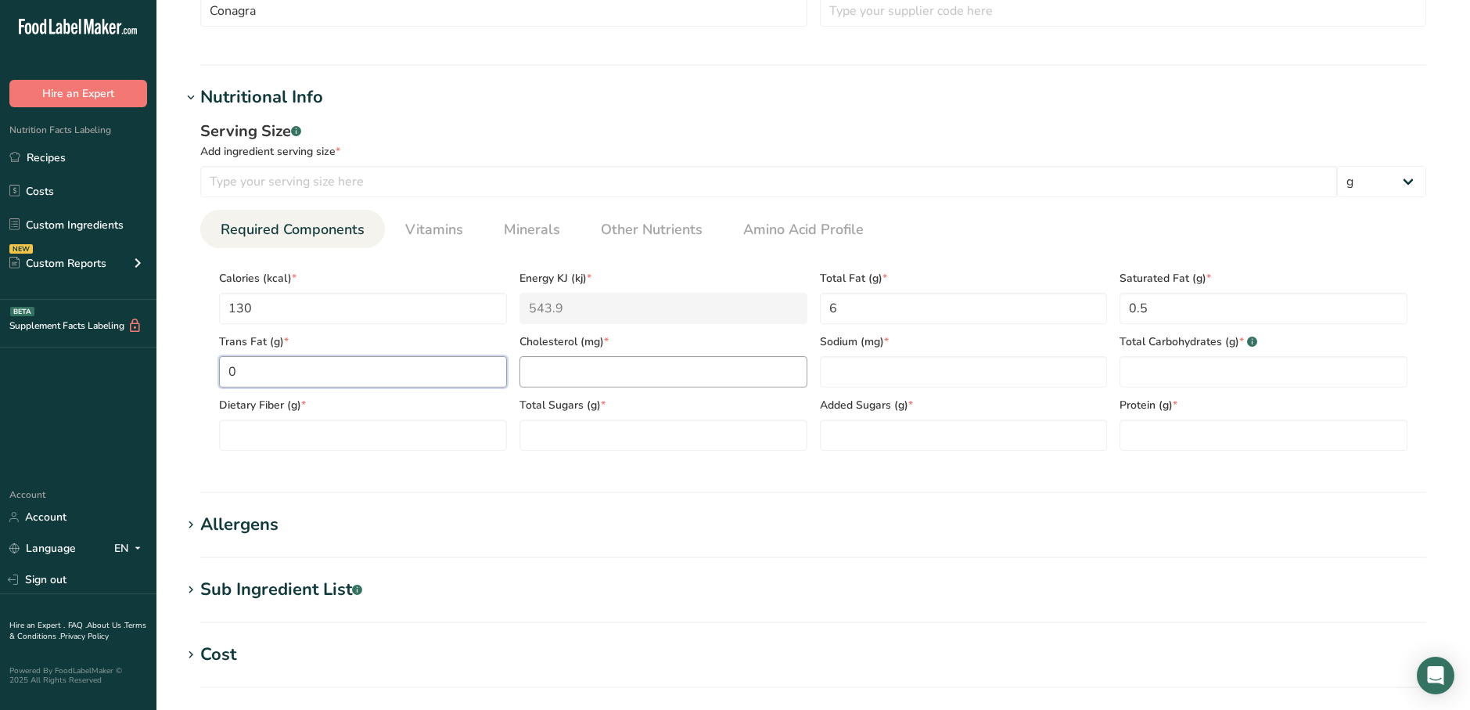
type Fat "0"
click at [581, 363] on input "number" at bounding box center [664, 371] width 288 height 31
type input "0"
click at [959, 377] on input "number" at bounding box center [964, 371] width 288 height 31
type input "320"
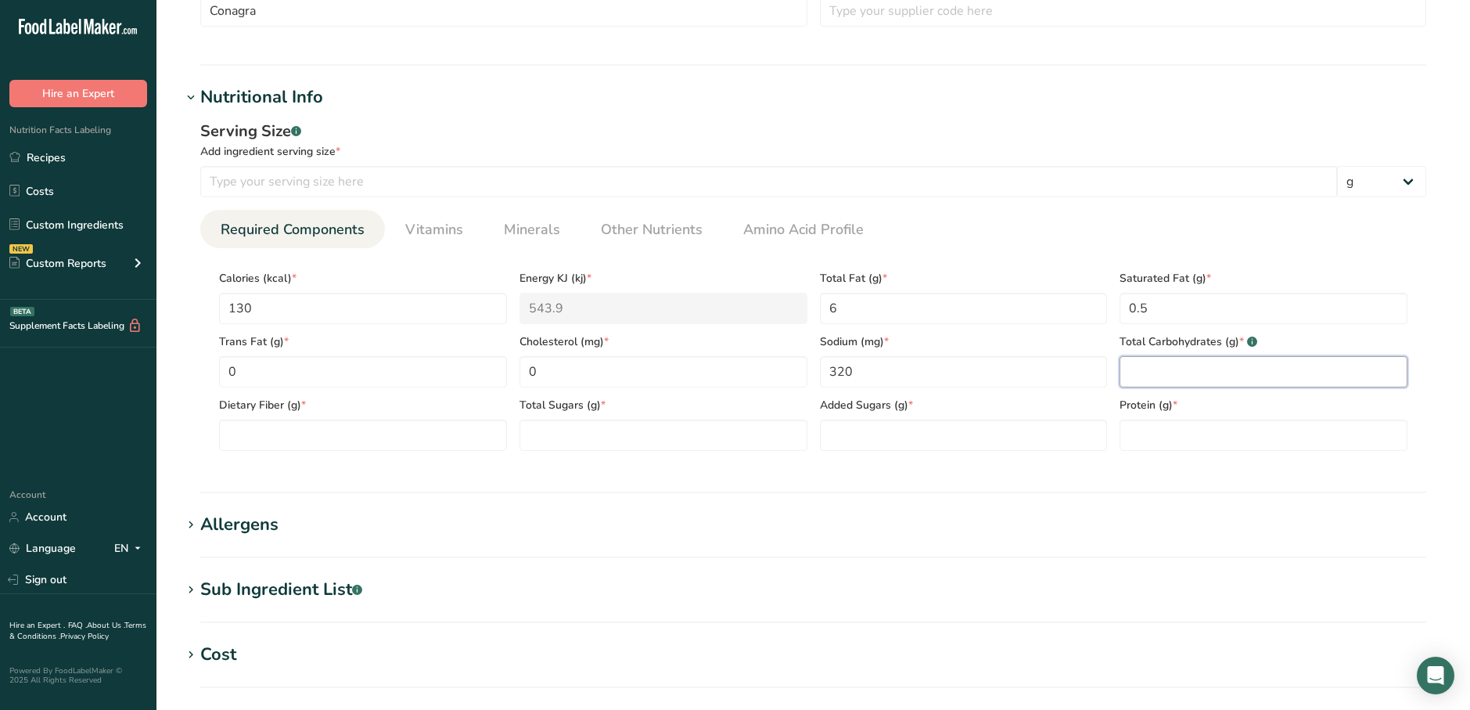
click at [1166, 378] on Carbohydrates "number" at bounding box center [1264, 371] width 288 height 31
type Carbohydrates "11"
click at [364, 453] on section "Calories (kcal) * 130 Energy KJ (kj) * 543.9 Total Fat (g) * 6 Saturated Fat (g…" at bounding box center [813, 355] width 1226 height 215
click at [362, 447] on Fiber "number" at bounding box center [363, 434] width 288 height 31
type Fiber "0"
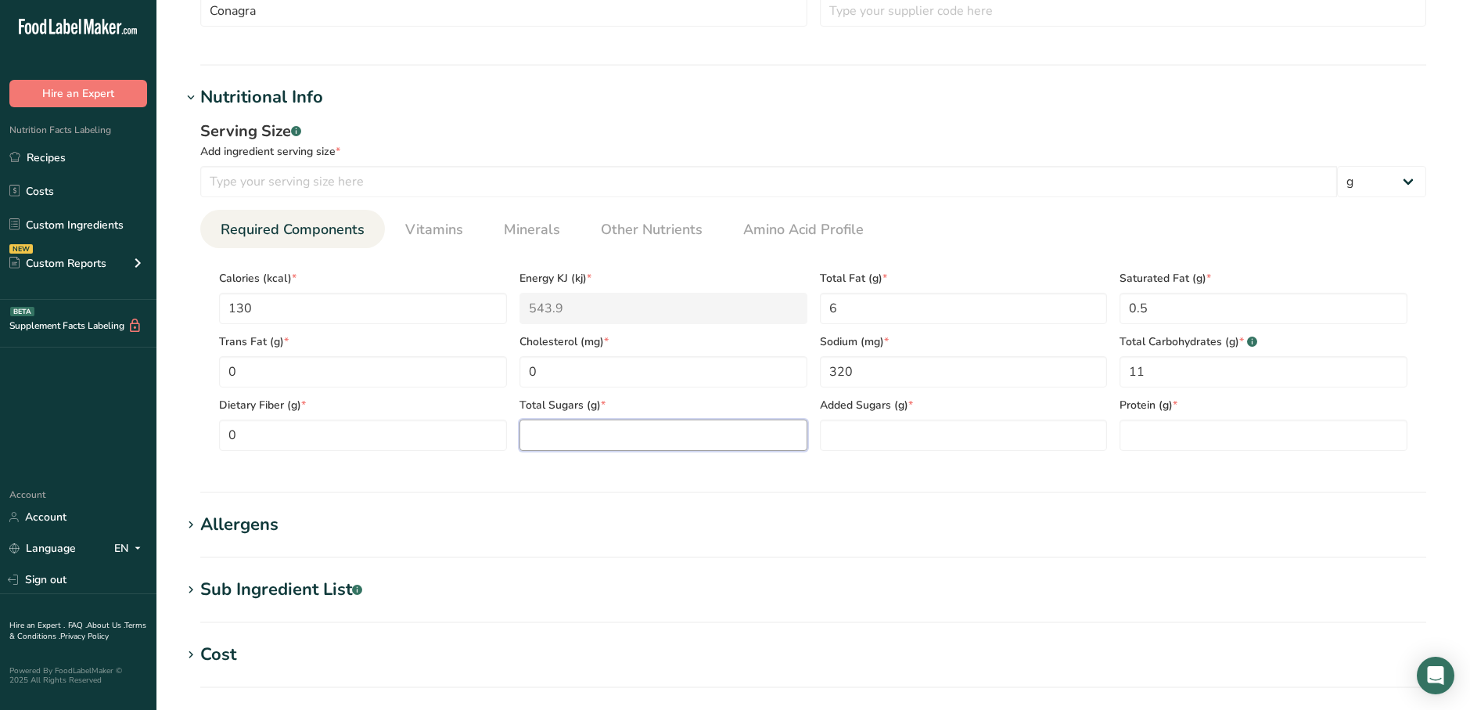
drag, startPoint x: 519, startPoint y: 441, endPoint x: 527, endPoint y: 439, distance: 8.0
click at [520, 441] on Sugars "number" at bounding box center [664, 434] width 288 height 31
type Sugars "1"
click at [840, 441] on Sugars "number" at bounding box center [964, 434] width 288 height 31
type Sugars "0"
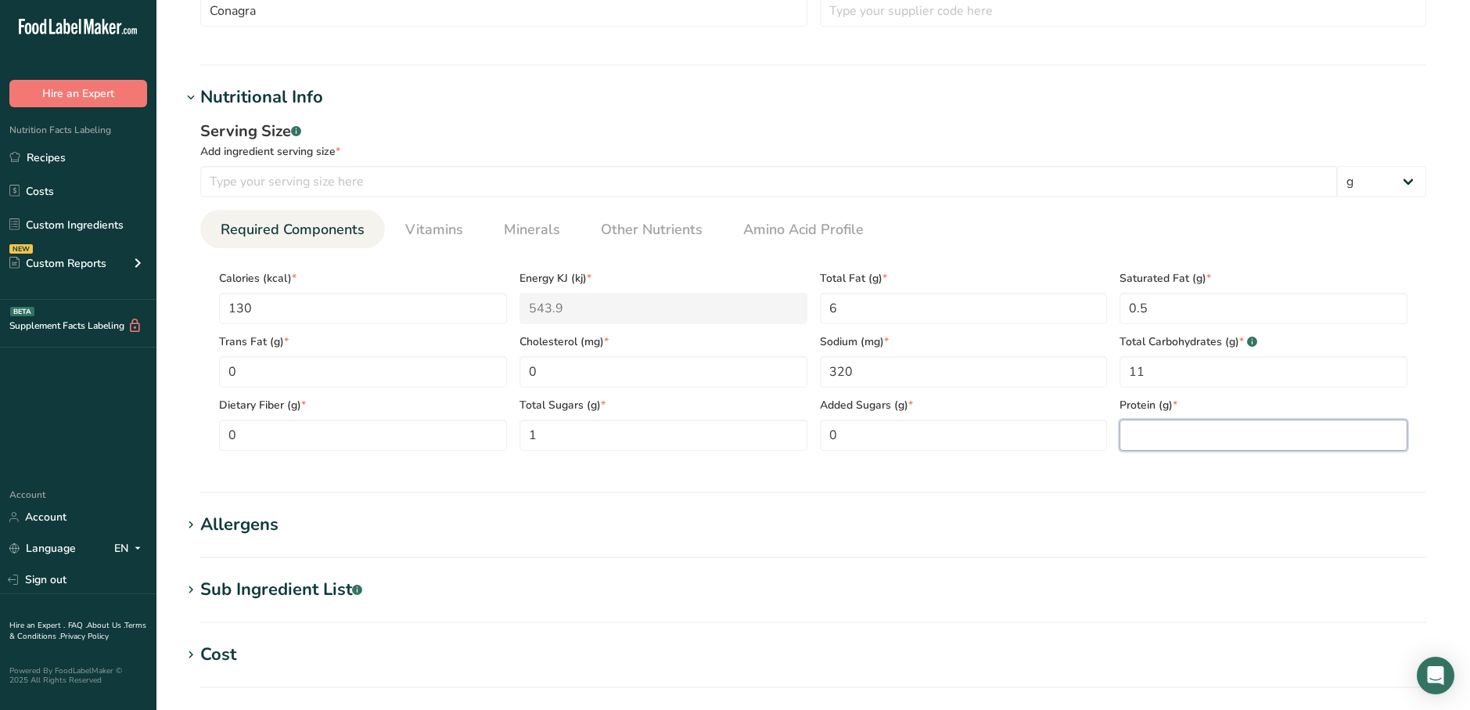
click at [1154, 434] on input "number" at bounding box center [1264, 434] width 288 height 31
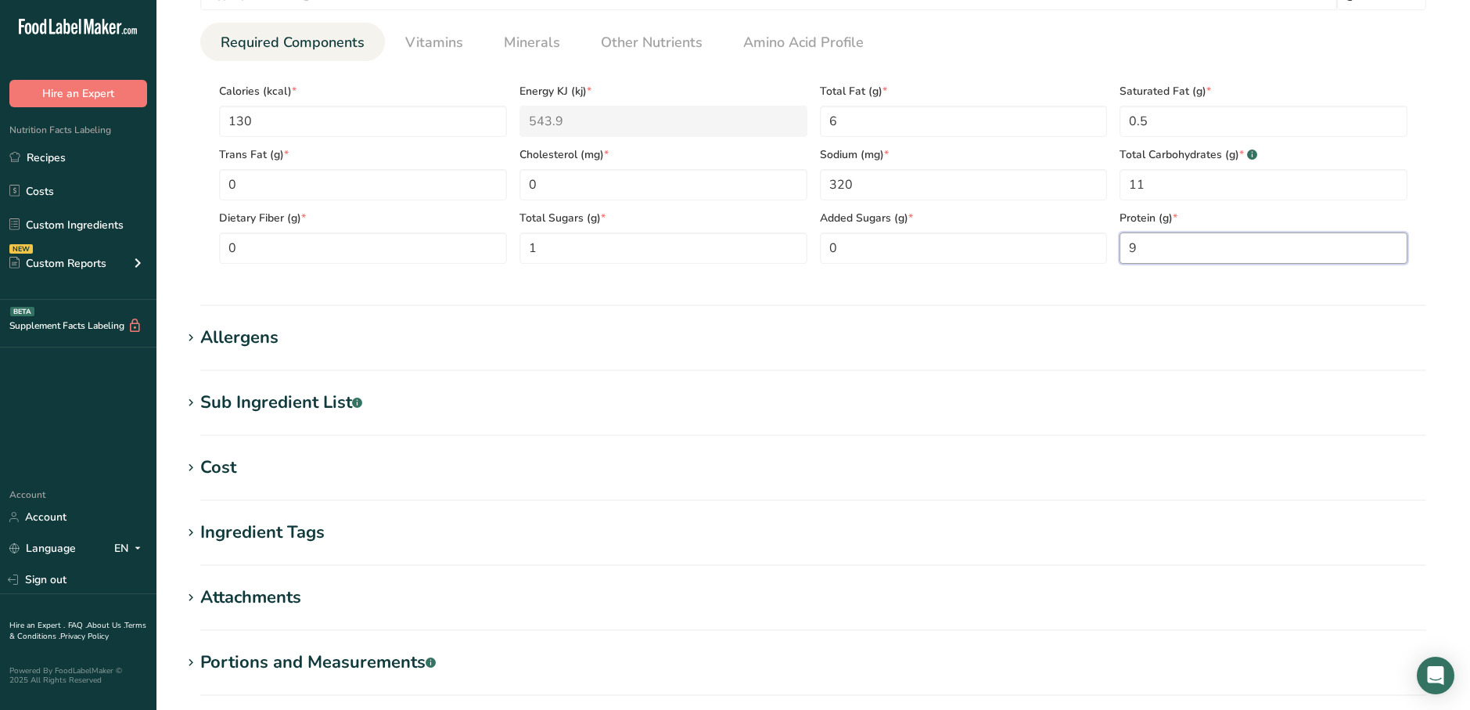
scroll to position [725, 0]
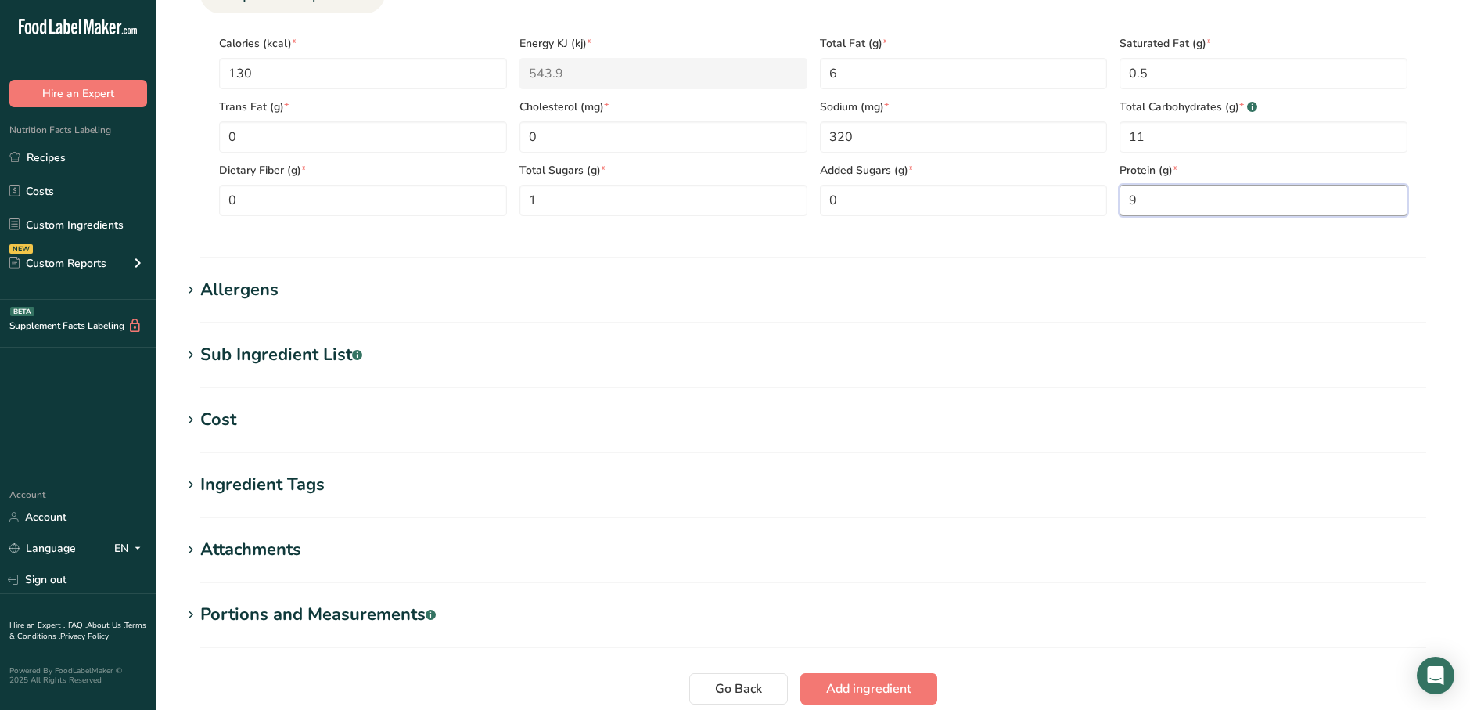
type input "9"
click at [239, 353] on div "Sub Ingredient List .a-a{fill:#347362;}.b-a{fill:#fff;}" at bounding box center [281, 355] width 162 height 26
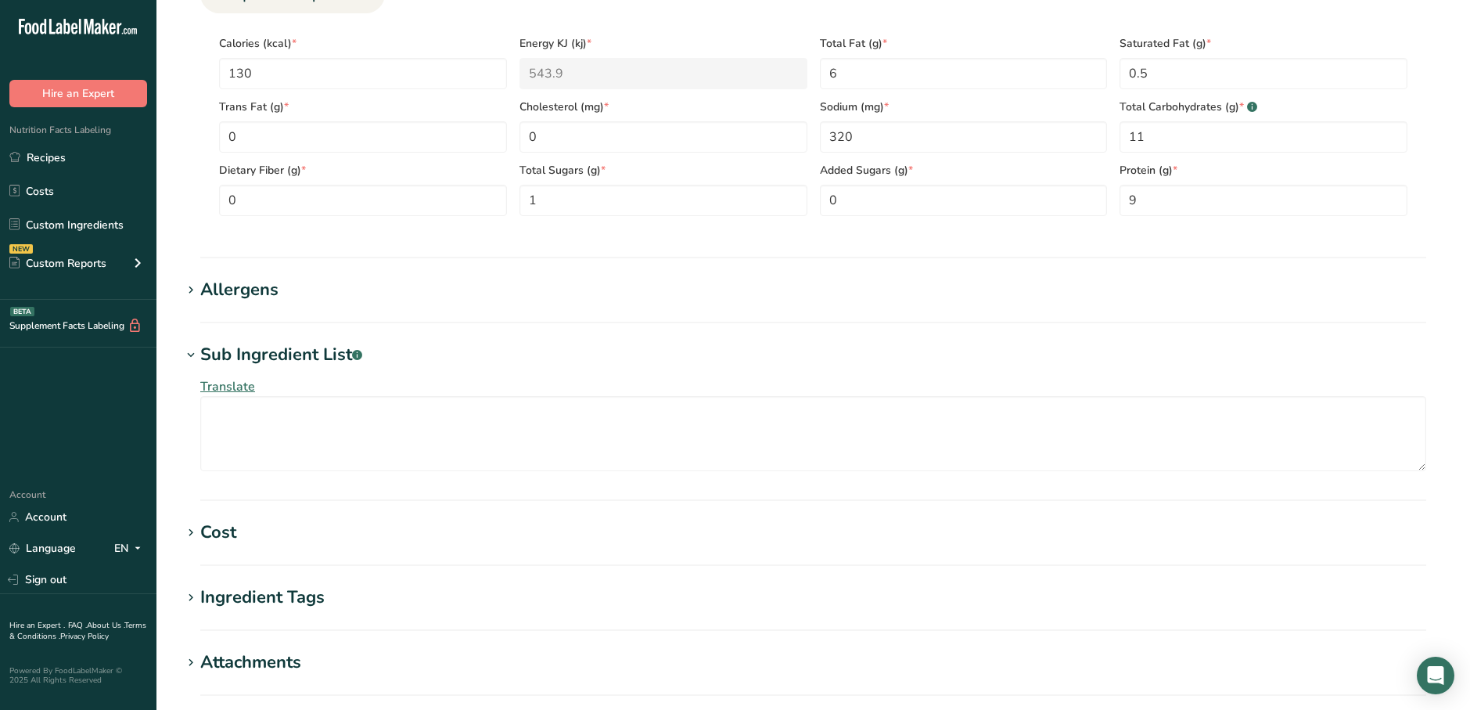
click at [239, 358] on div "Sub Ingredient List .a-a{fill:#347362;}.b-a{fill:#fff;}" at bounding box center [281, 355] width 162 height 26
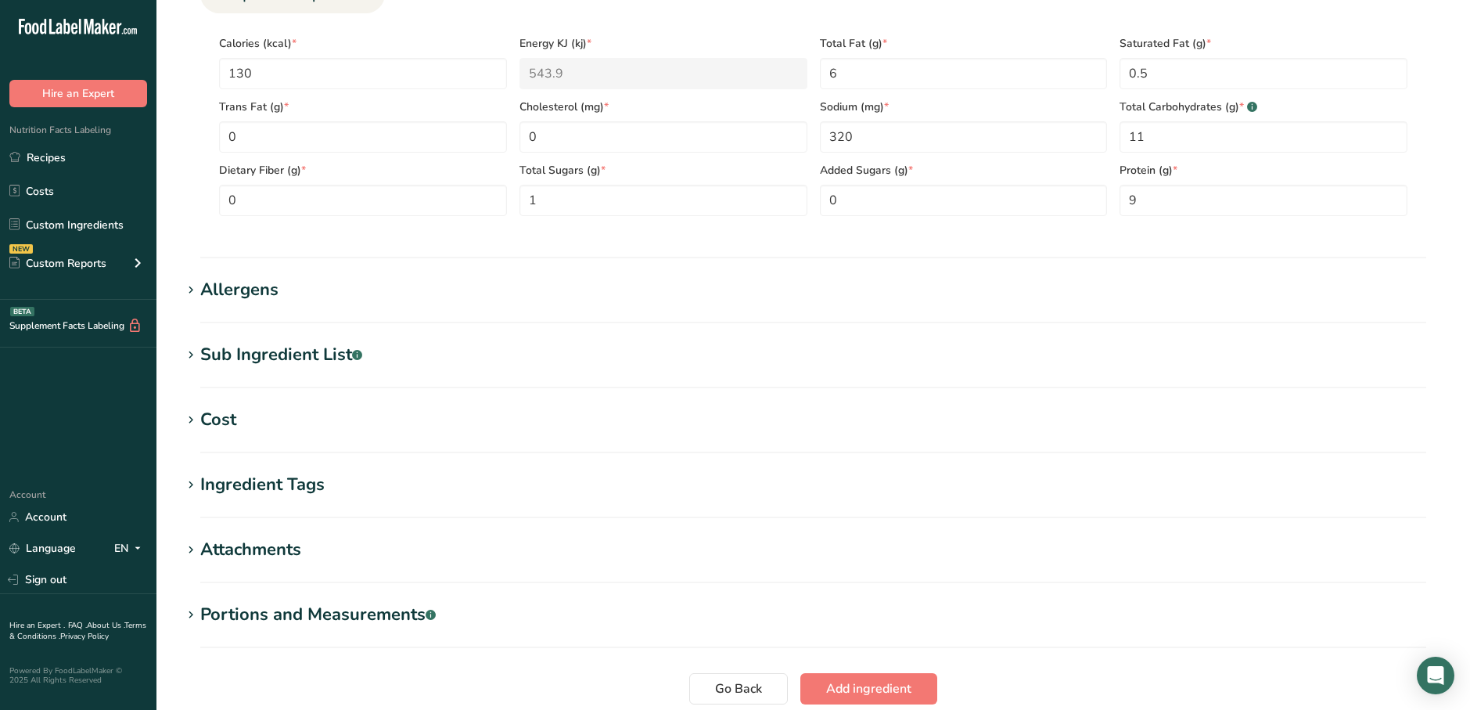
click at [244, 286] on div "Allergens" at bounding box center [239, 290] width 78 height 26
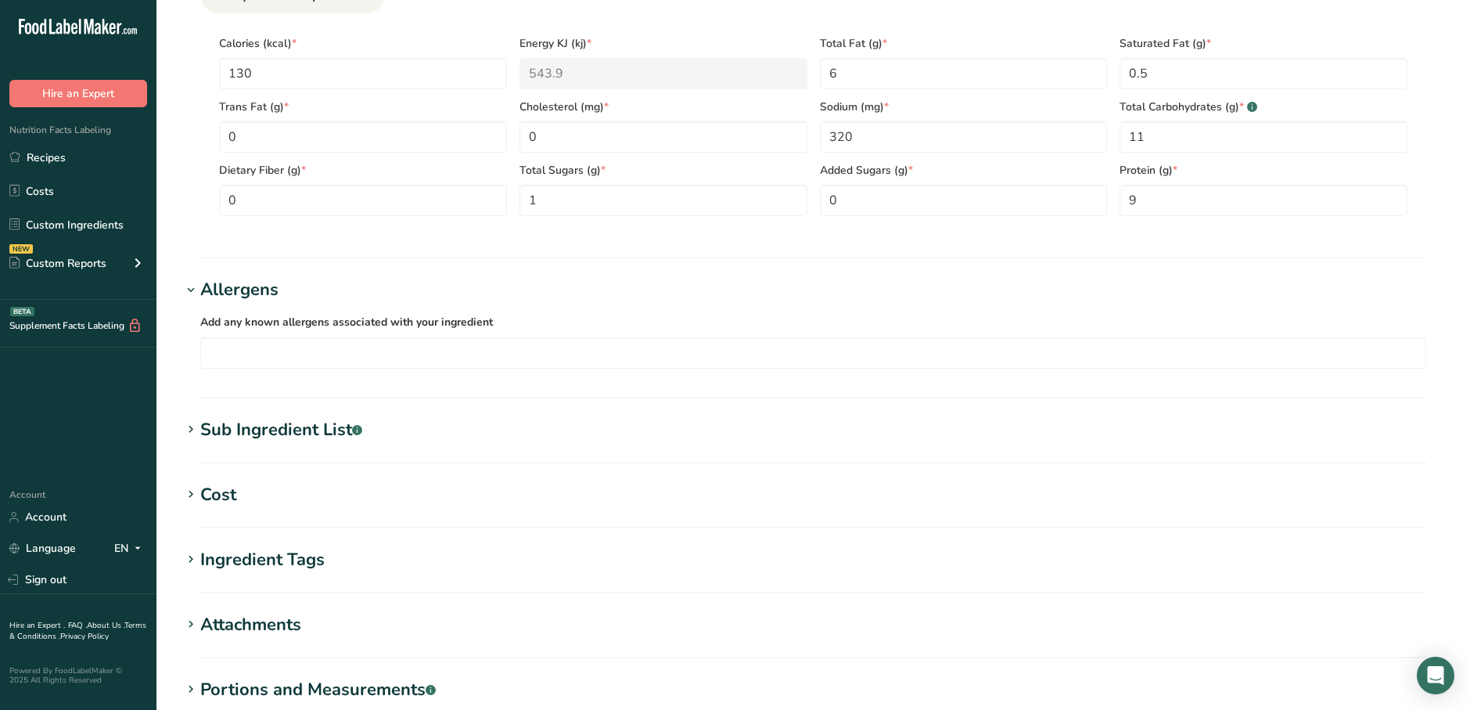
click at [244, 288] on div "Allergens" at bounding box center [239, 290] width 78 height 26
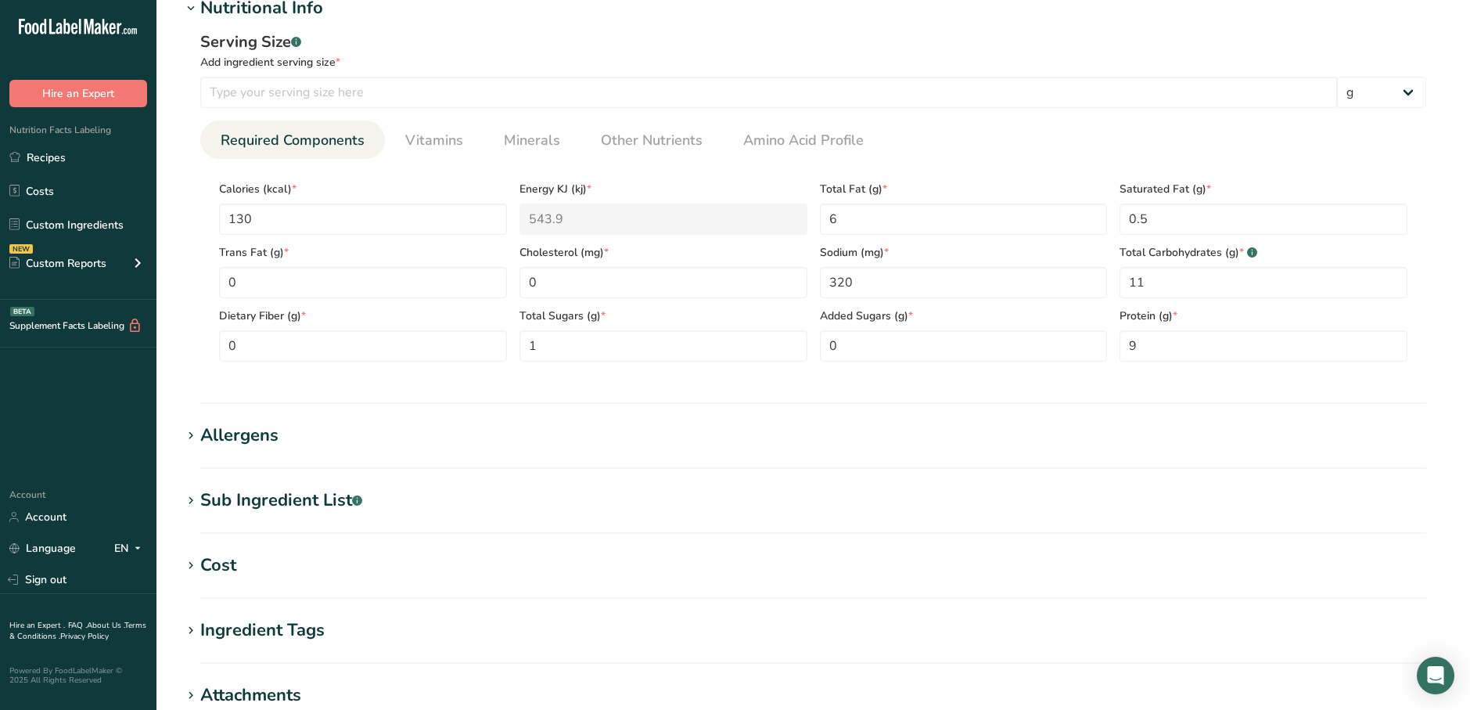
scroll to position [568, 0]
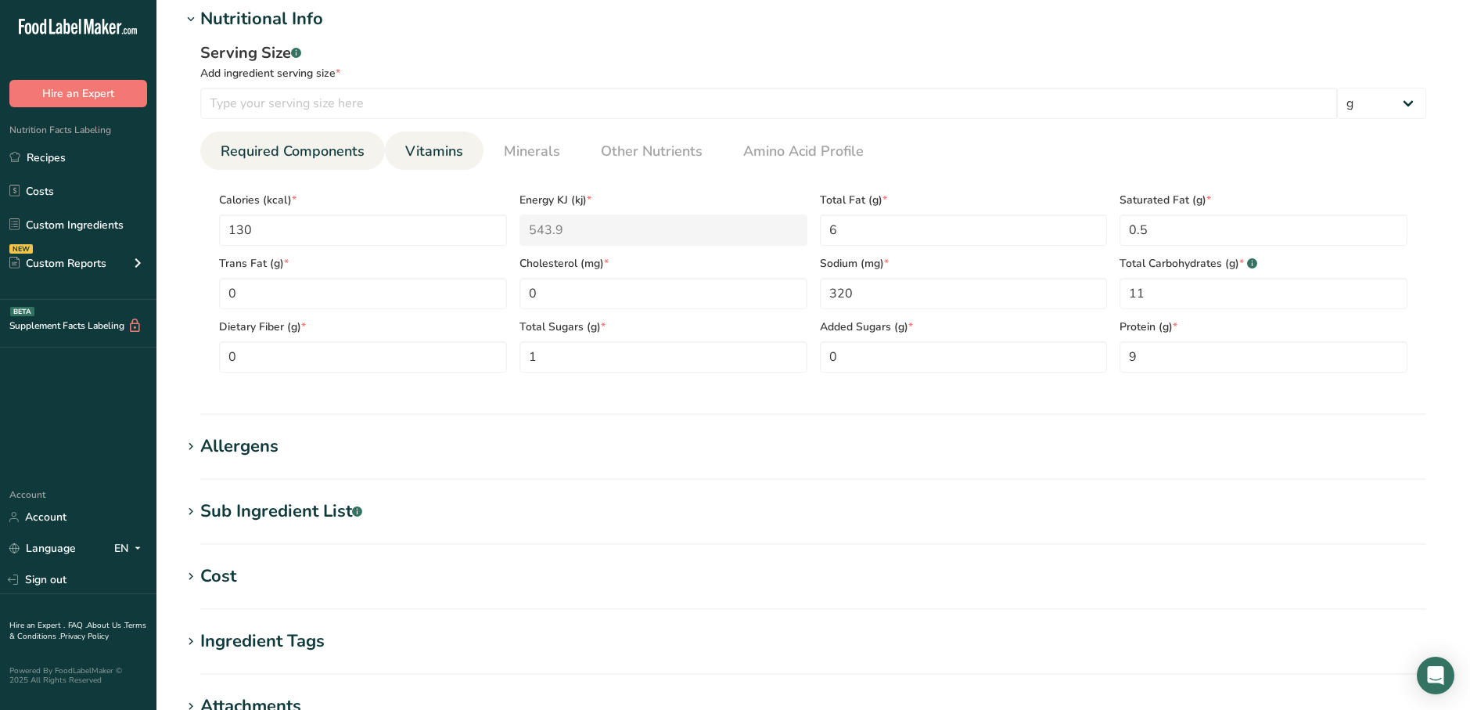
click at [435, 153] on span "Vitamins" at bounding box center [434, 151] width 58 height 21
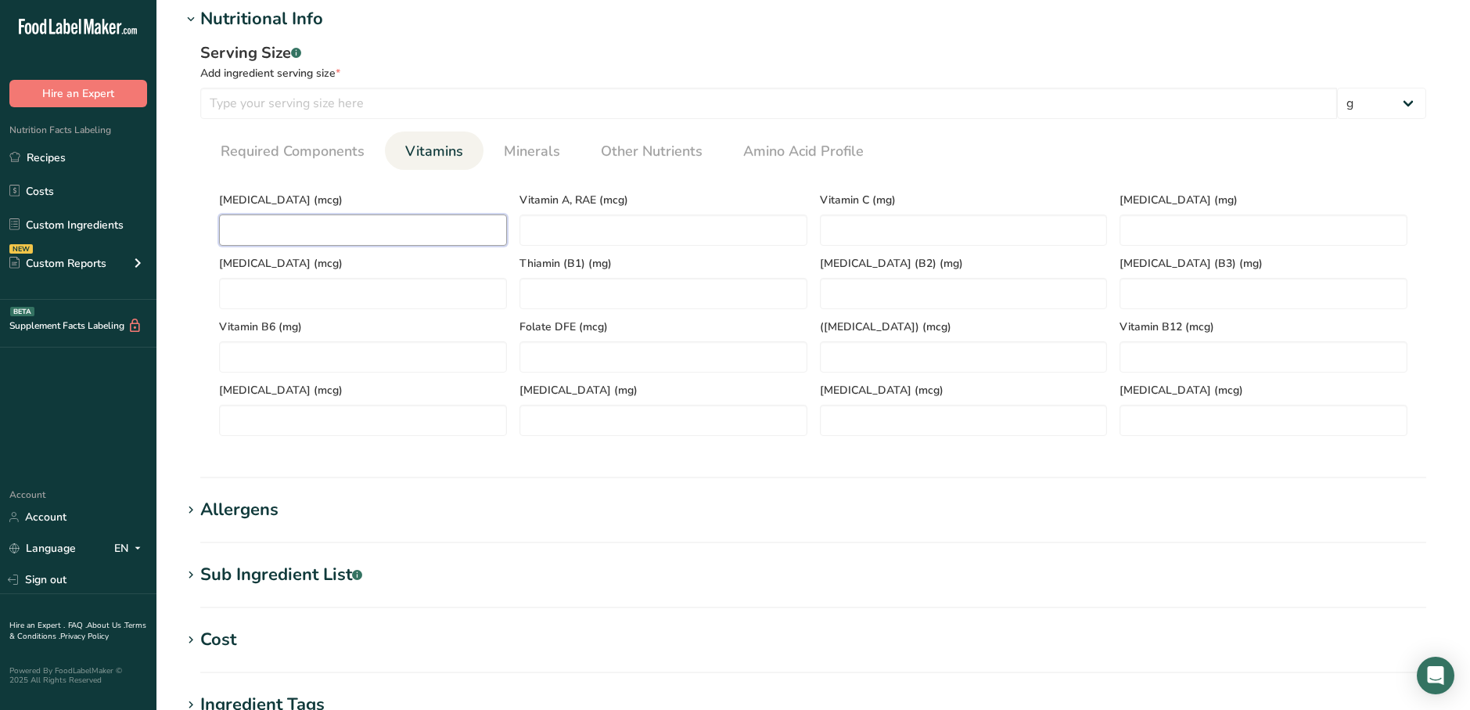
click at [391, 218] on D "number" at bounding box center [363, 229] width 288 height 31
click at [529, 156] on span "Minerals" at bounding box center [532, 151] width 56 height 21
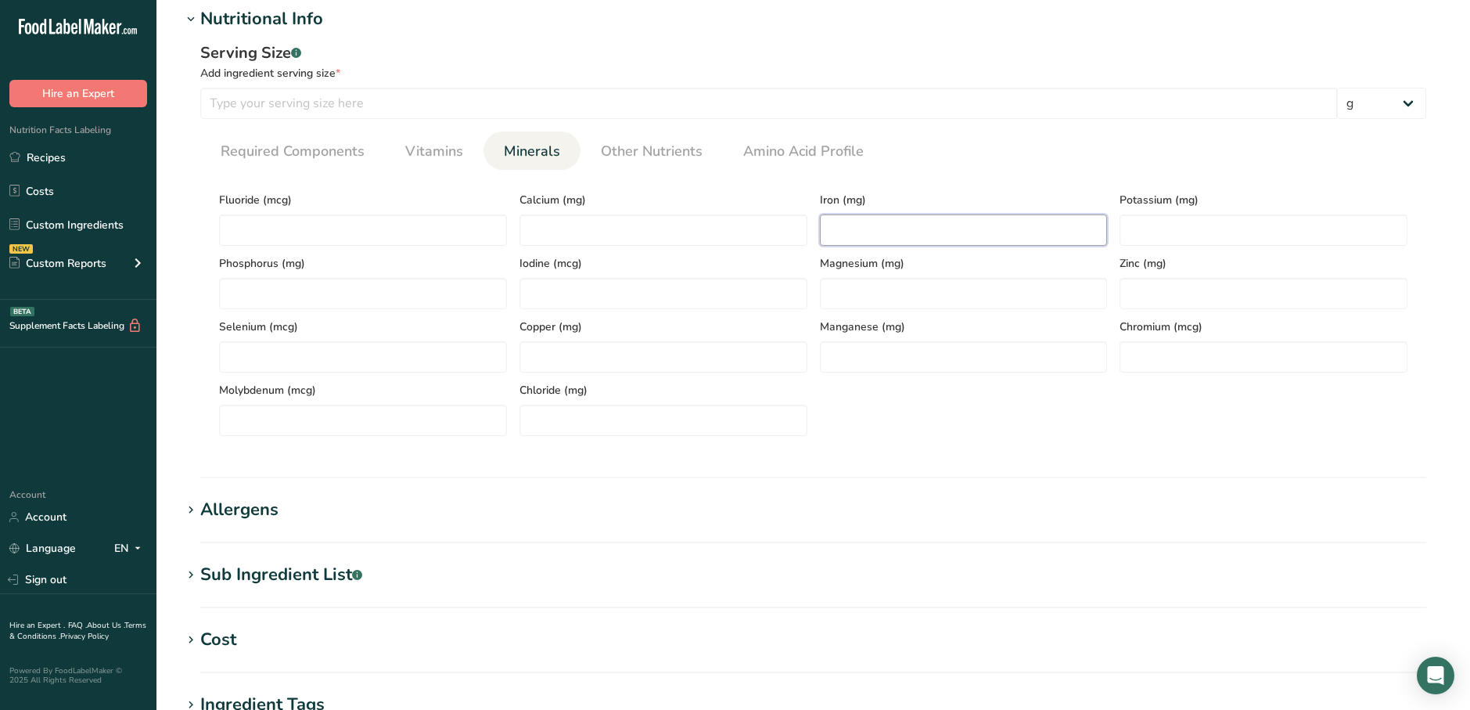
click at [876, 236] on input "number" at bounding box center [964, 229] width 288 height 31
type input "0.8"
click at [1153, 225] on input "number" at bounding box center [1264, 229] width 288 height 31
type input "100"
click at [646, 164] on link "Other Nutrients" at bounding box center [652, 151] width 114 height 40
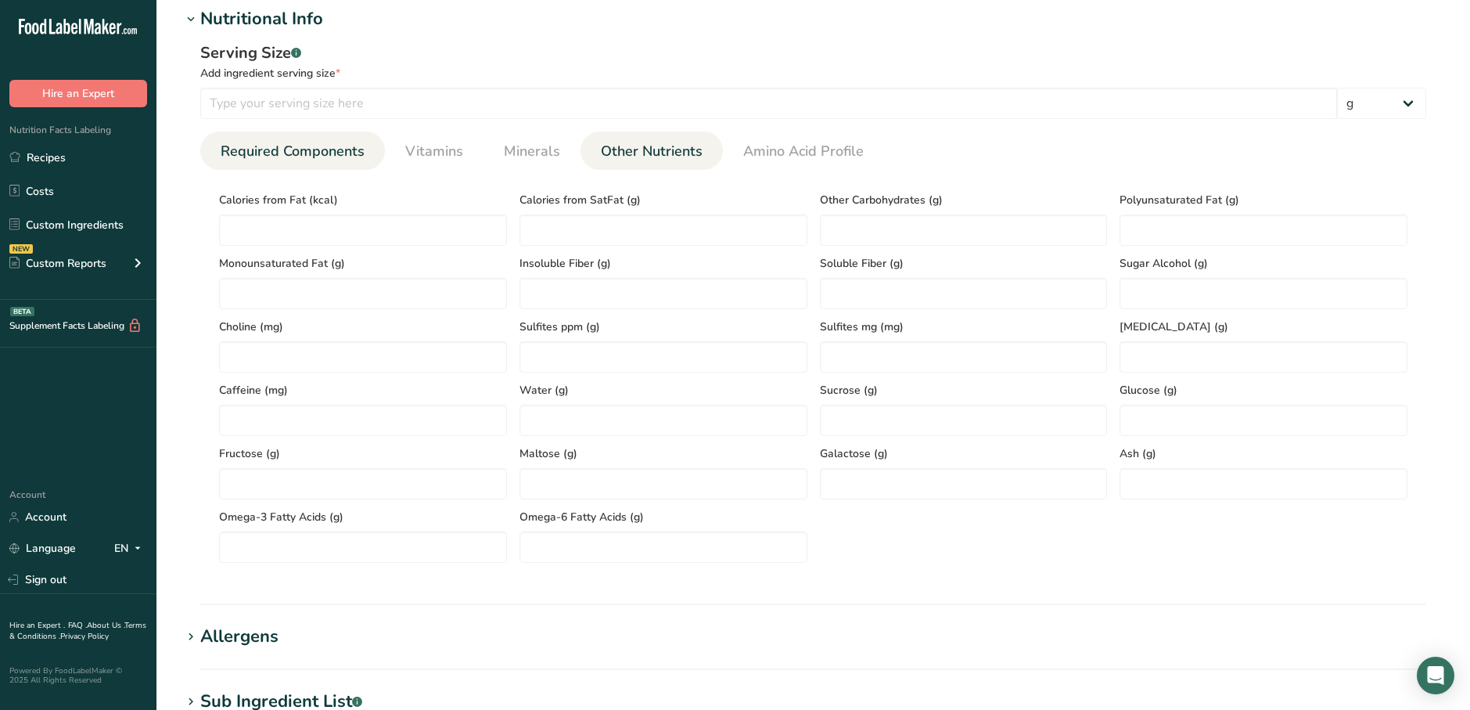
click at [329, 160] on span "Required Components" at bounding box center [293, 151] width 144 height 21
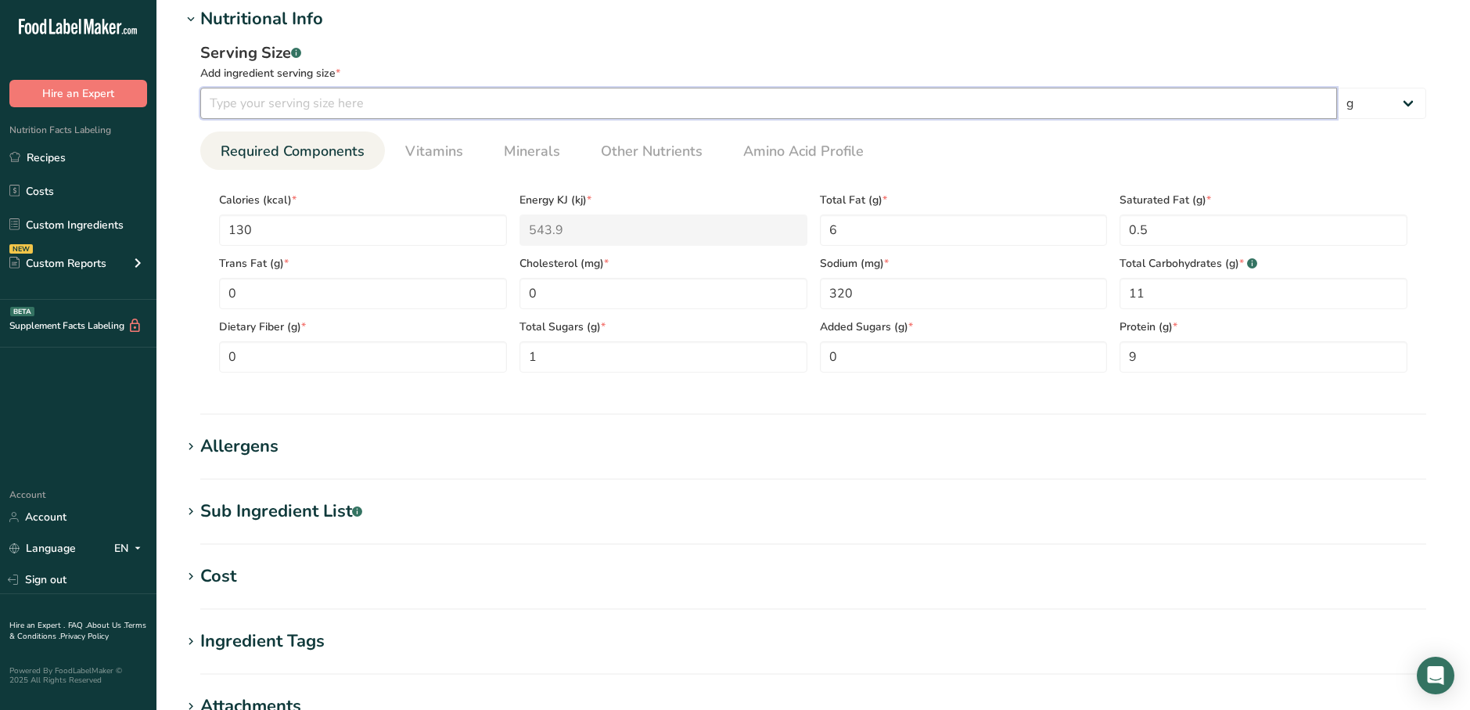
click at [243, 92] on input "number" at bounding box center [768, 103] width 1137 height 31
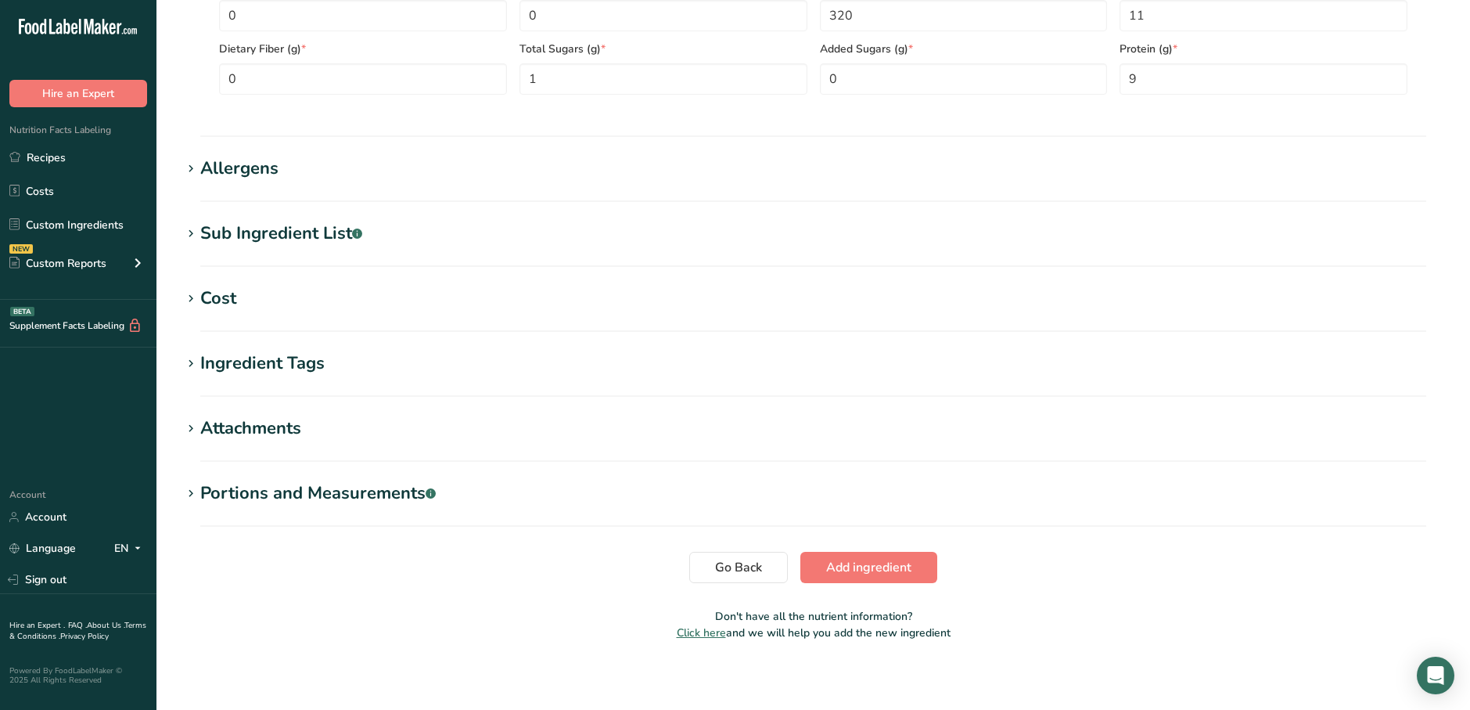
scroll to position [852, 0]
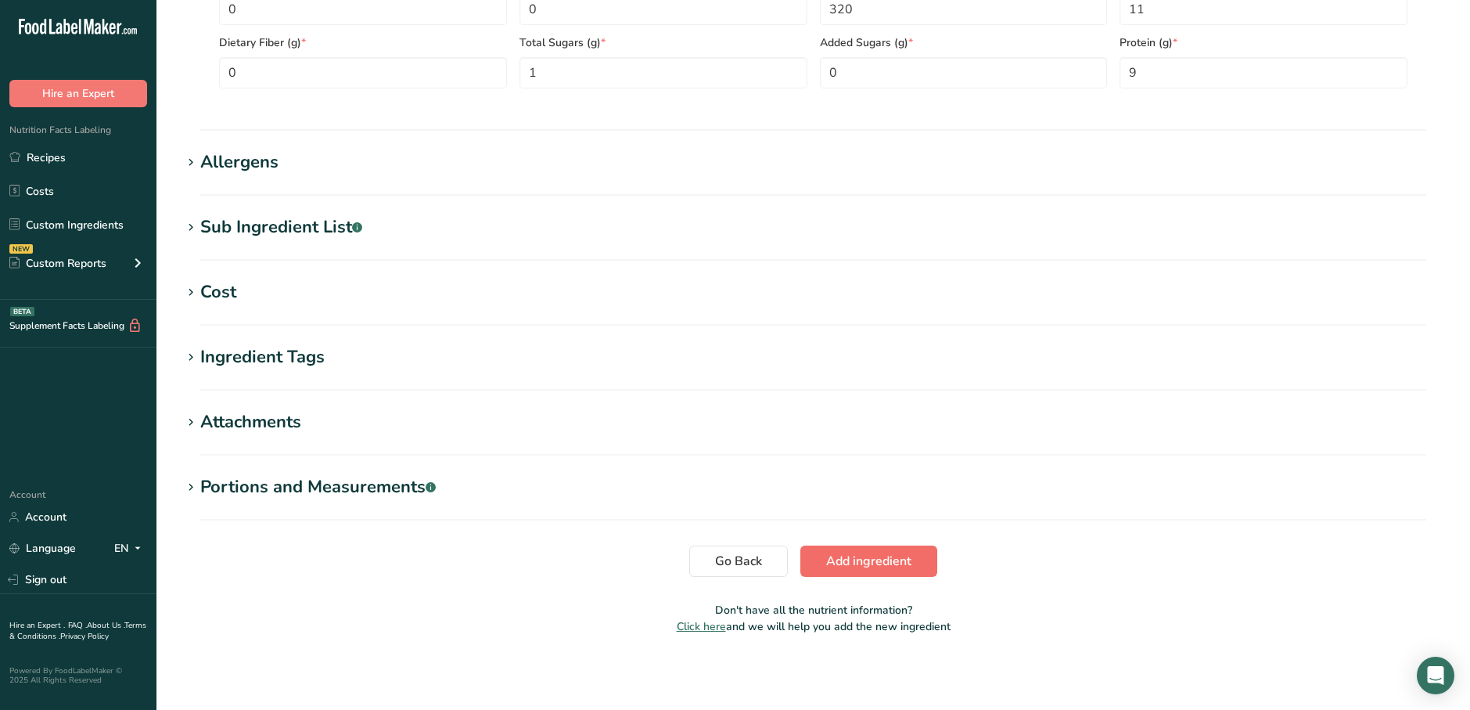
type input "75"
click at [831, 570] on span "Add ingredient" at bounding box center [868, 561] width 85 height 19
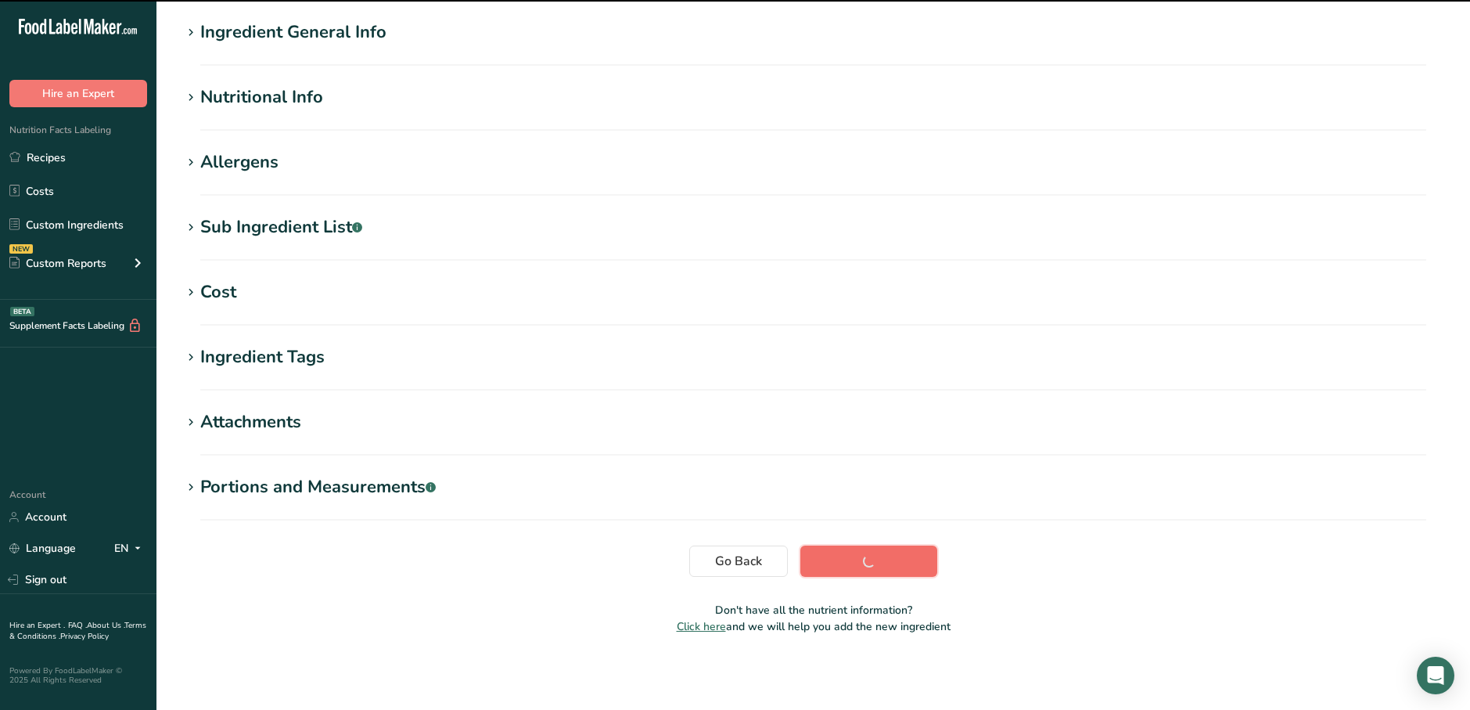
scroll to position [118, 0]
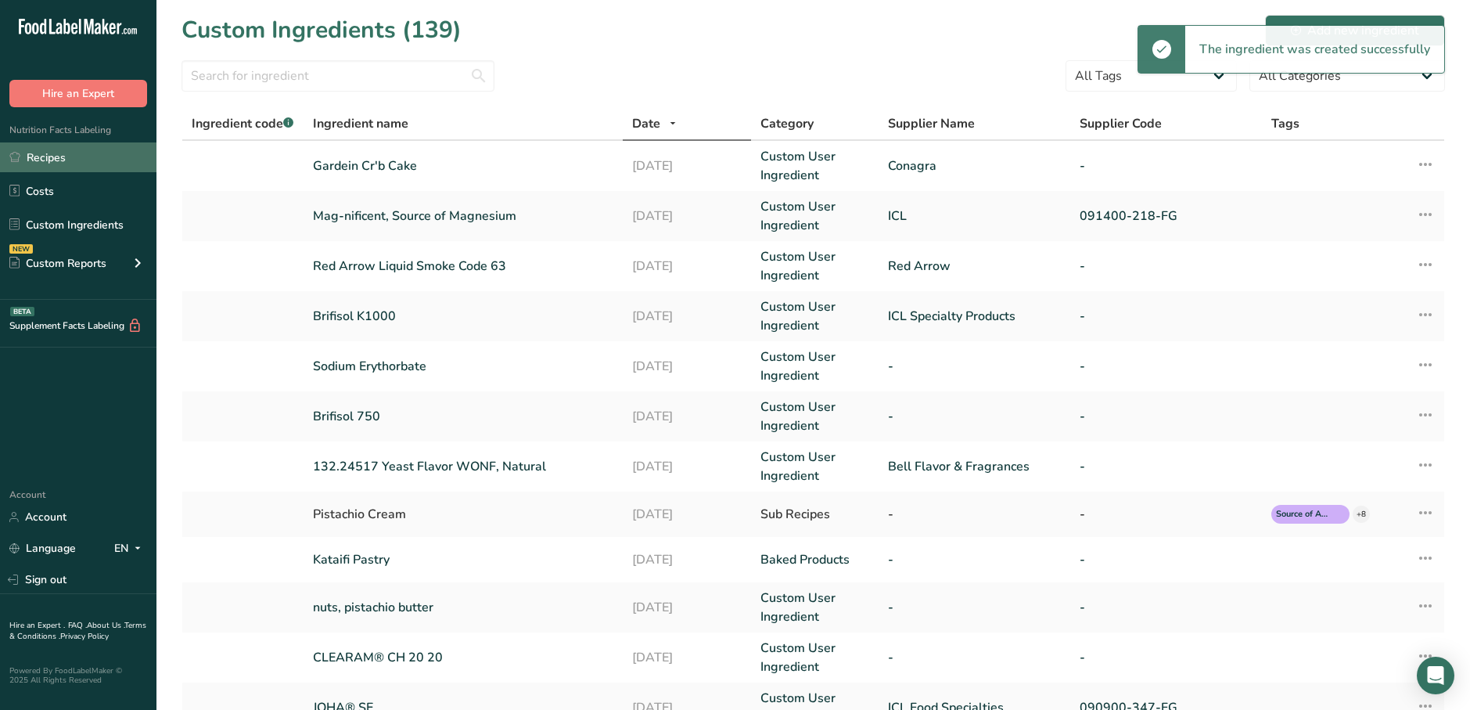
click at [90, 165] on link "Recipes" at bounding box center [78, 157] width 157 height 30
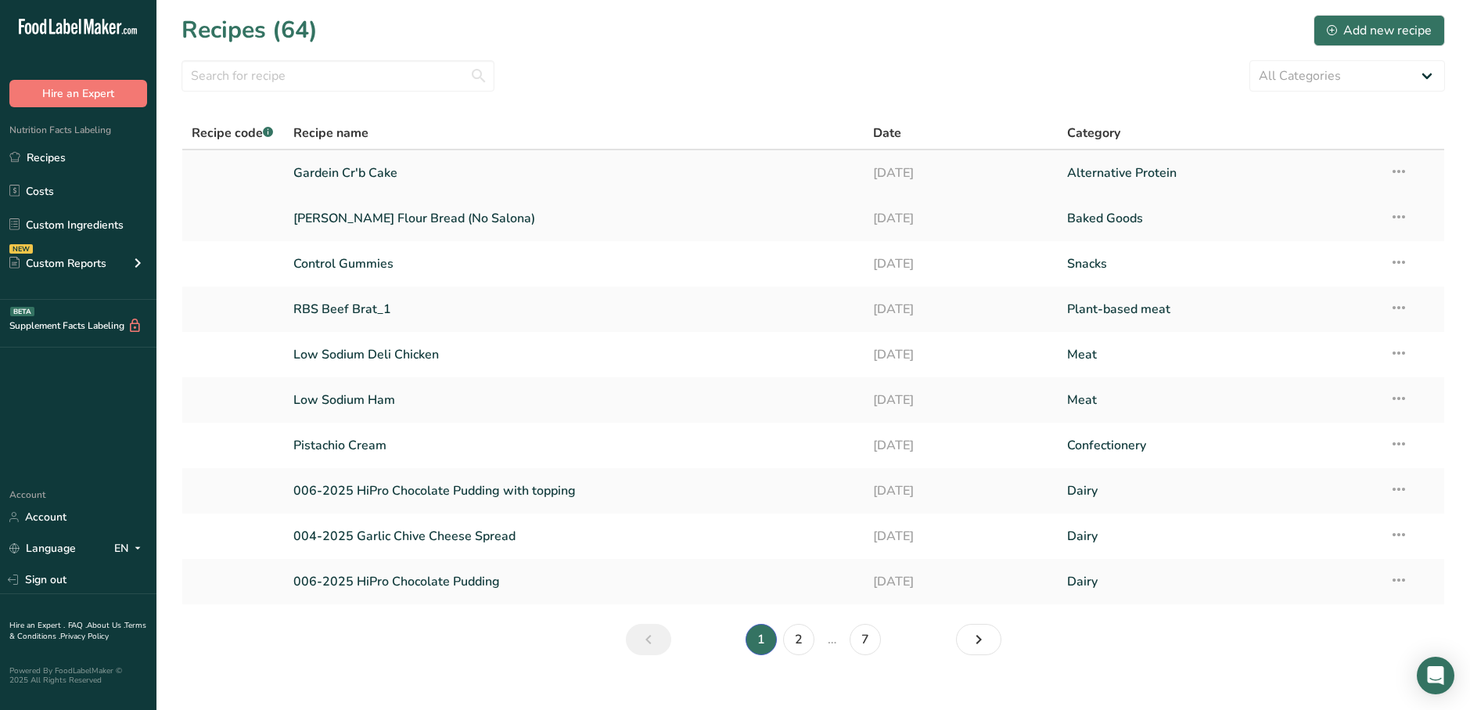
click at [346, 179] on link "Gardein Cr'b Cake" at bounding box center [574, 173] width 562 height 33
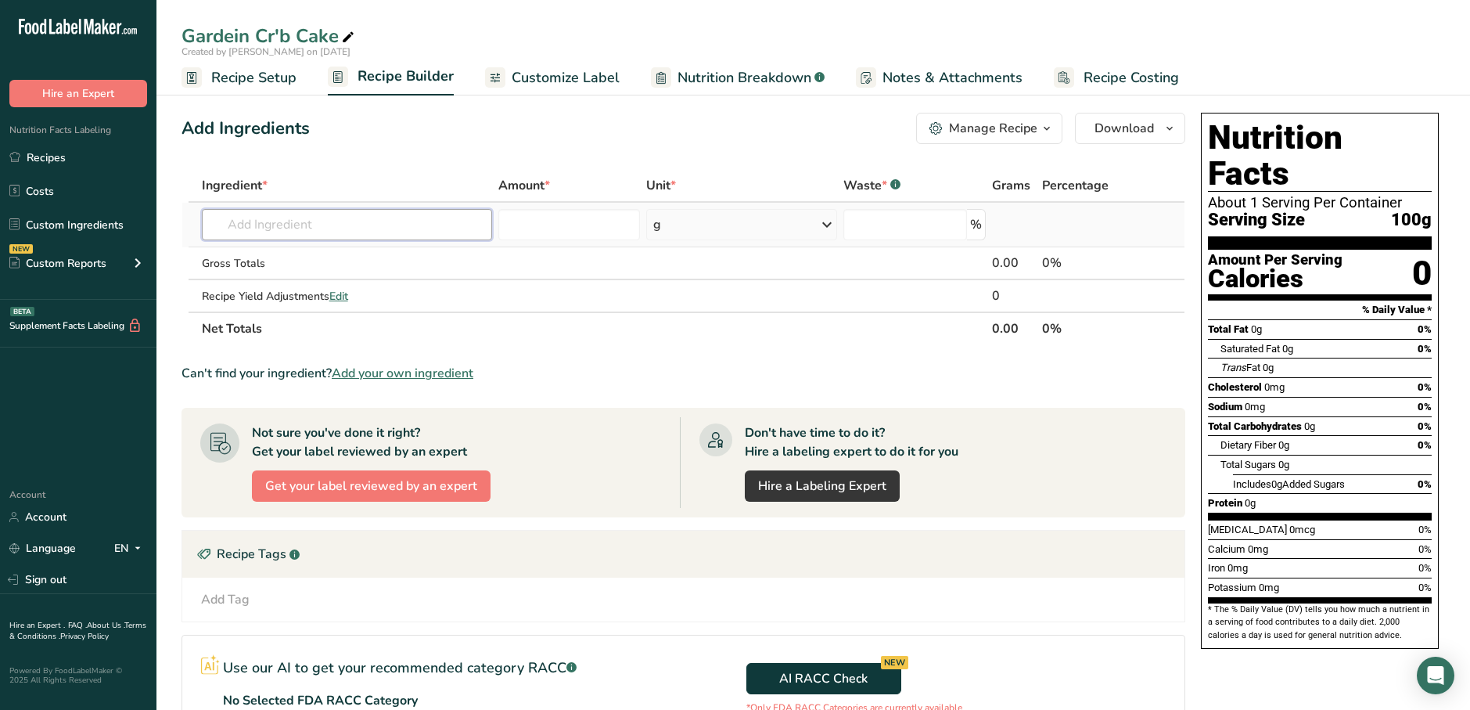
click at [286, 229] on input "text" at bounding box center [347, 224] width 290 height 31
type input "c"
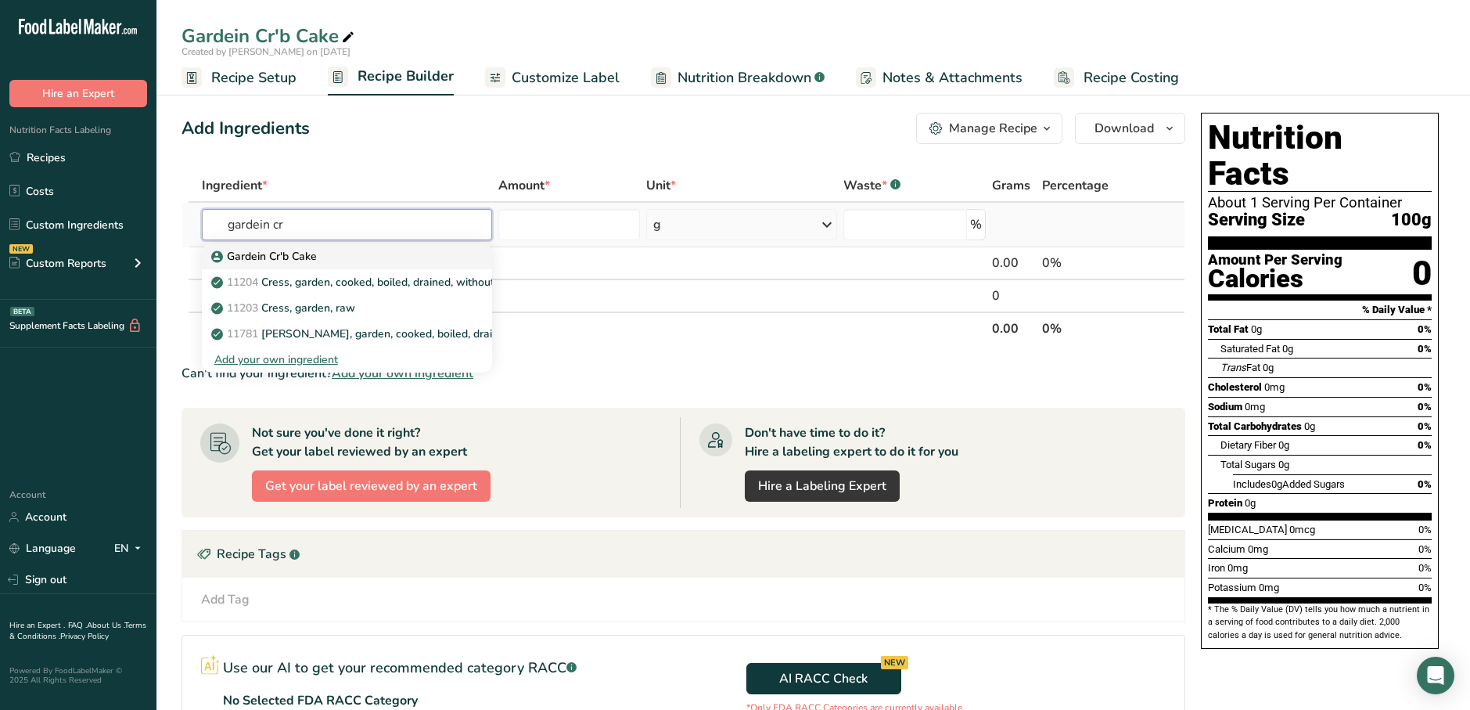
type input "gardein cr"
click at [245, 256] on p "Gardein Cr'b Cake" at bounding box center [265, 256] width 103 height 16
type input "Gardein Cr'b Cake"
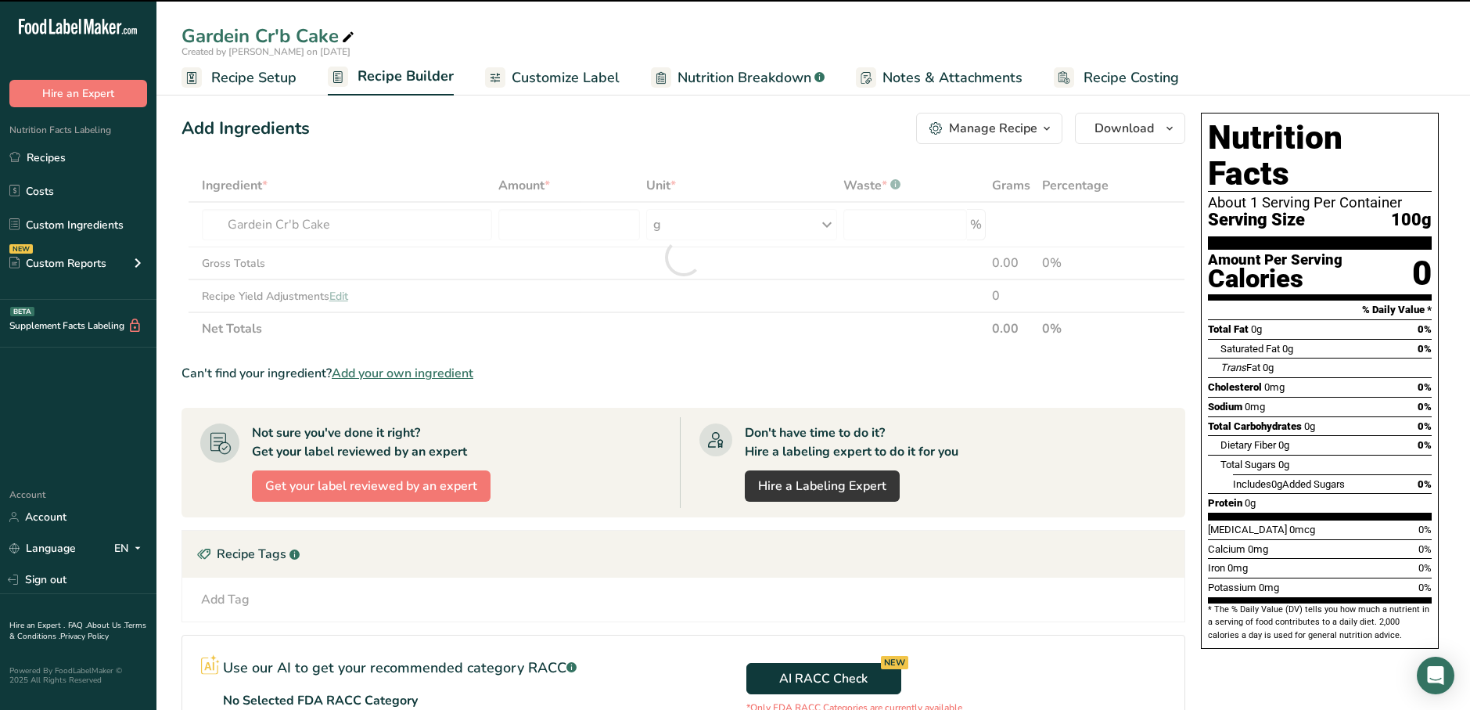
type input "0"
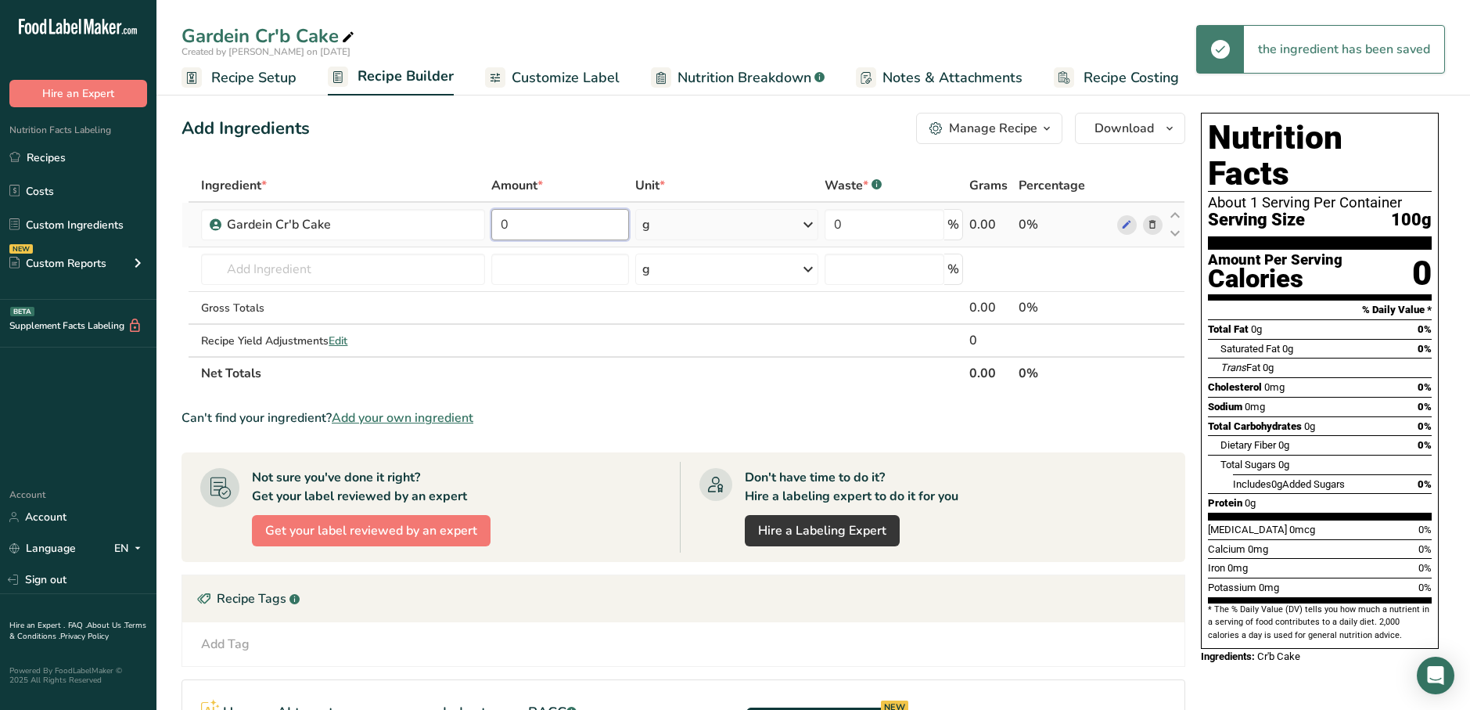
click at [549, 230] on input "0" at bounding box center [560, 224] width 138 height 31
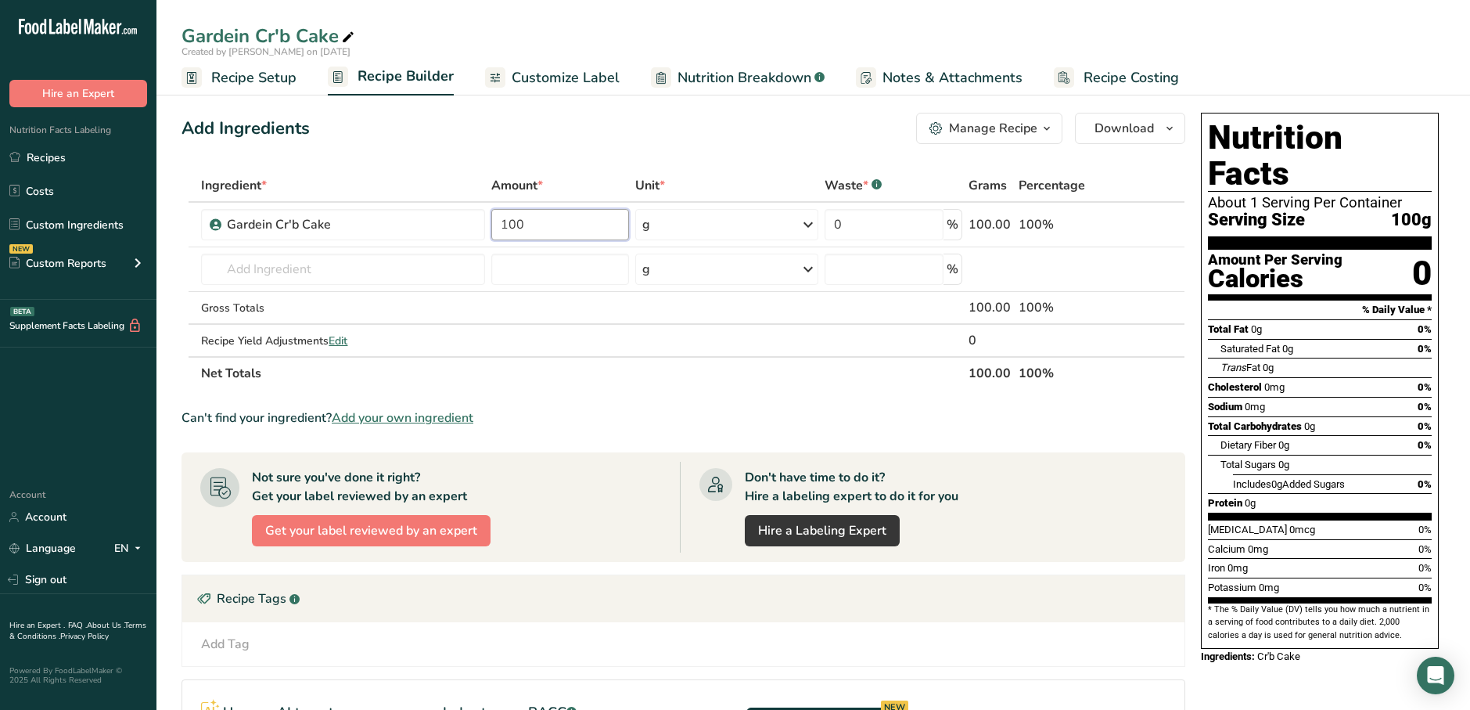
type input "100"
click at [584, 384] on div "Ingredient * Amount * Unit * Waste * .a-a{fill:#347362;}.b-a{fill:#fff;} Grams …" at bounding box center [684, 279] width 1004 height 221
click at [527, 84] on span "Customize Label" at bounding box center [566, 77] width 108 height 21
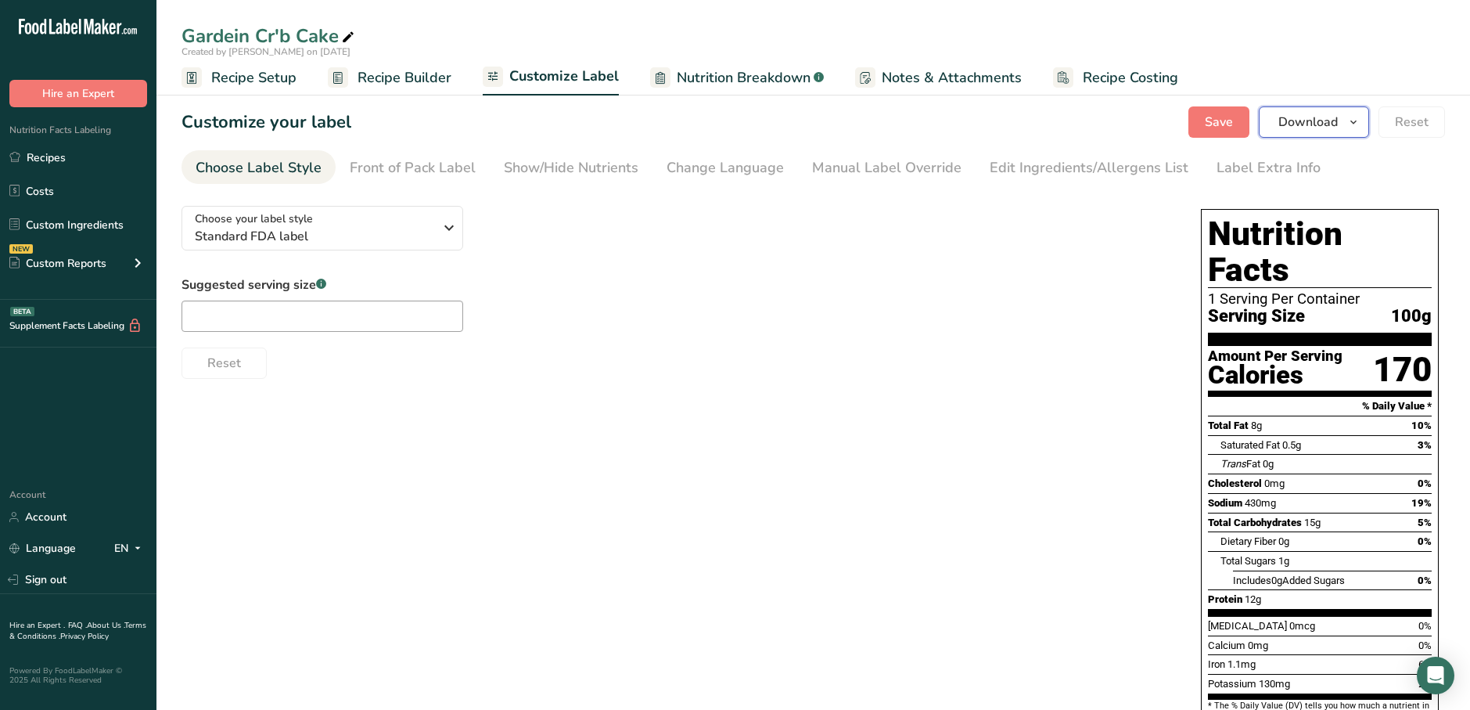
click at [1337, 117] on span "Download" at bounding box center [1308, 122] width 59 height 19
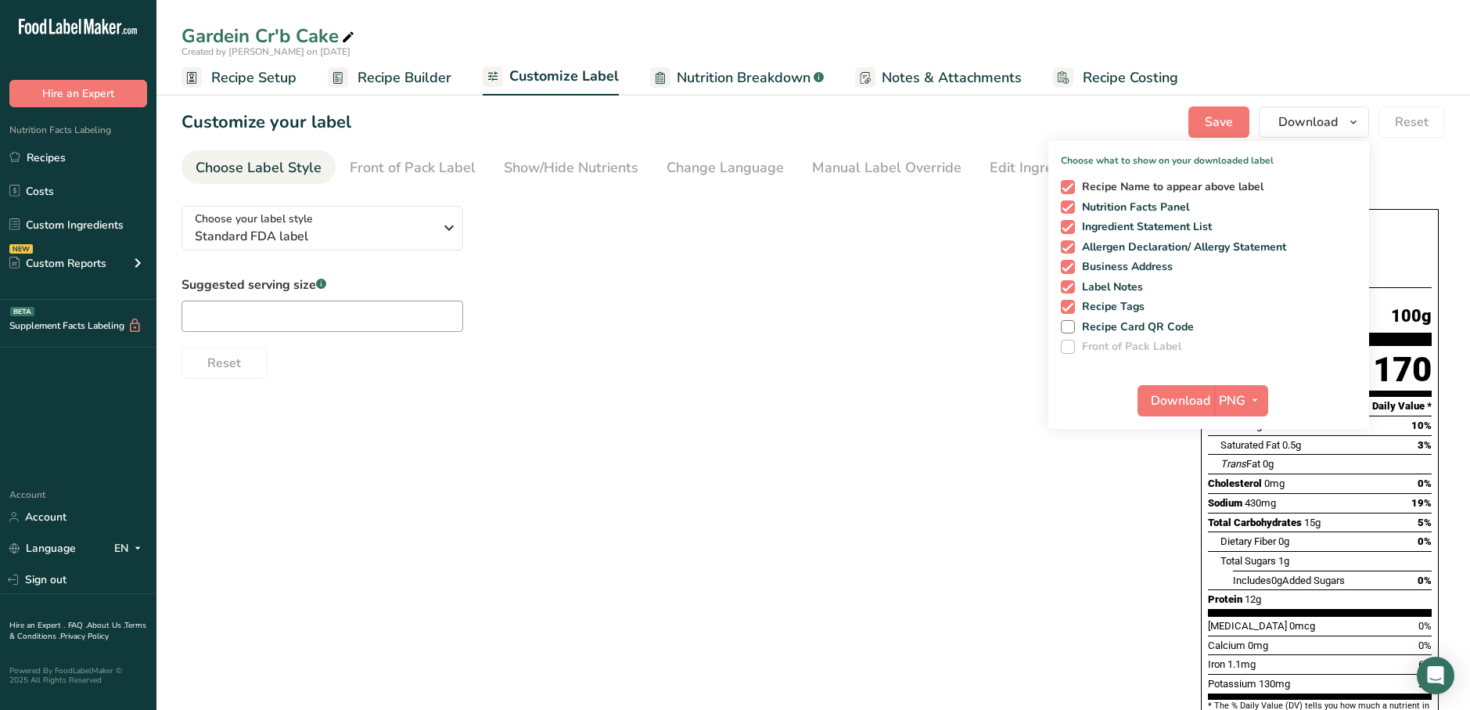
click at [1180, 183] on span "Recipe Name to appear above label" at bounding box center [1169, 187] width 189 height 14
click at [1071, 183] on input "Recipe Name to appear above label" at bounding box center [1066, 187] width 10 height 10
checkbox input "false"
click at [1183, 225] on span "Ingredient Statement List" at bounding box center [1144, 227] width 138 height 14
click at [1071, 225] on input "Ingredient Statement List" at bounding box center [1066, 226] width 10 height 10
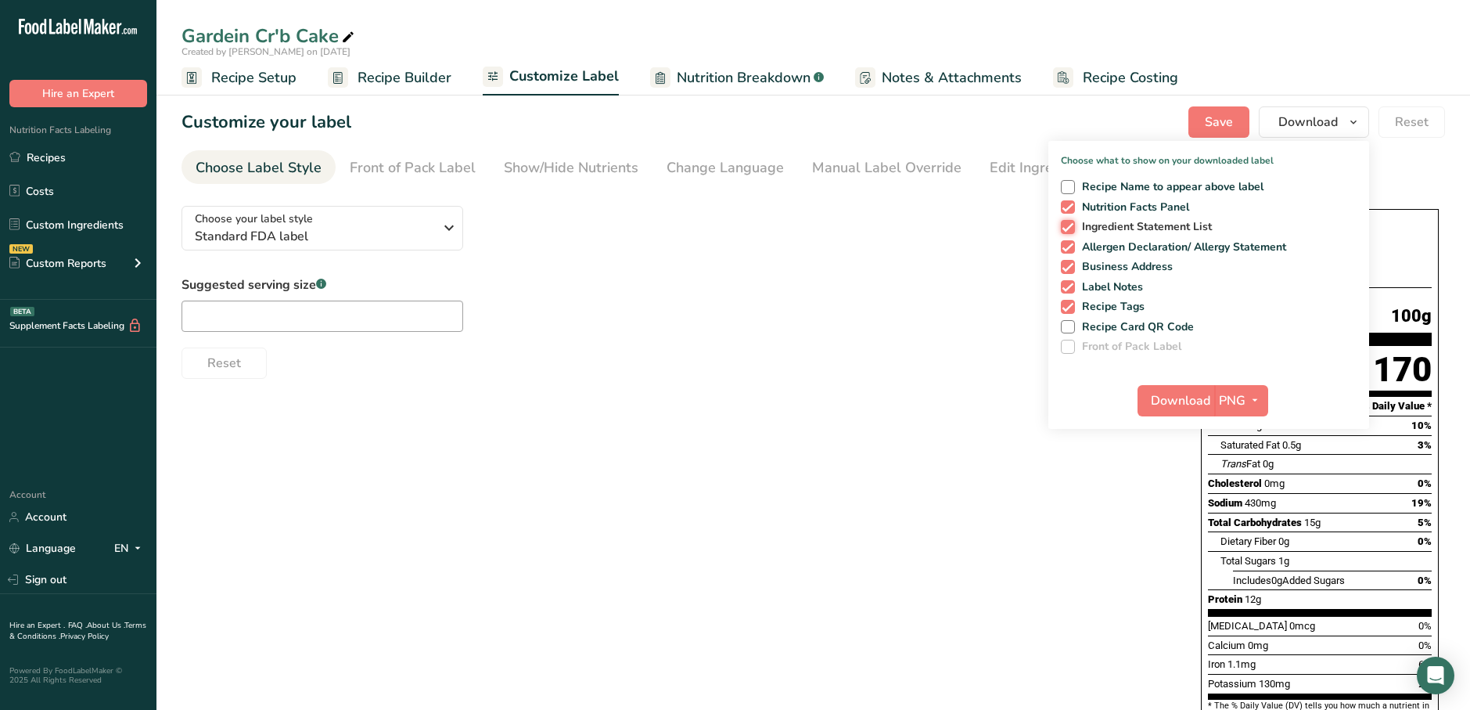
checkbox input "false"
click at [1184, 242] on span "Allergen Declaration/ Allergy Statement" at bounding box center [1181, 247] width 212 height 14
click at [1071, 242] on input "Allergen Declaration/ Allergy Statement" at bounding box center [1066, 247] width 10 height 10
checkbox input "false"
click at [1168, 264] on span "Business Address" at bounding box center [1124, 267] width 99 height 14
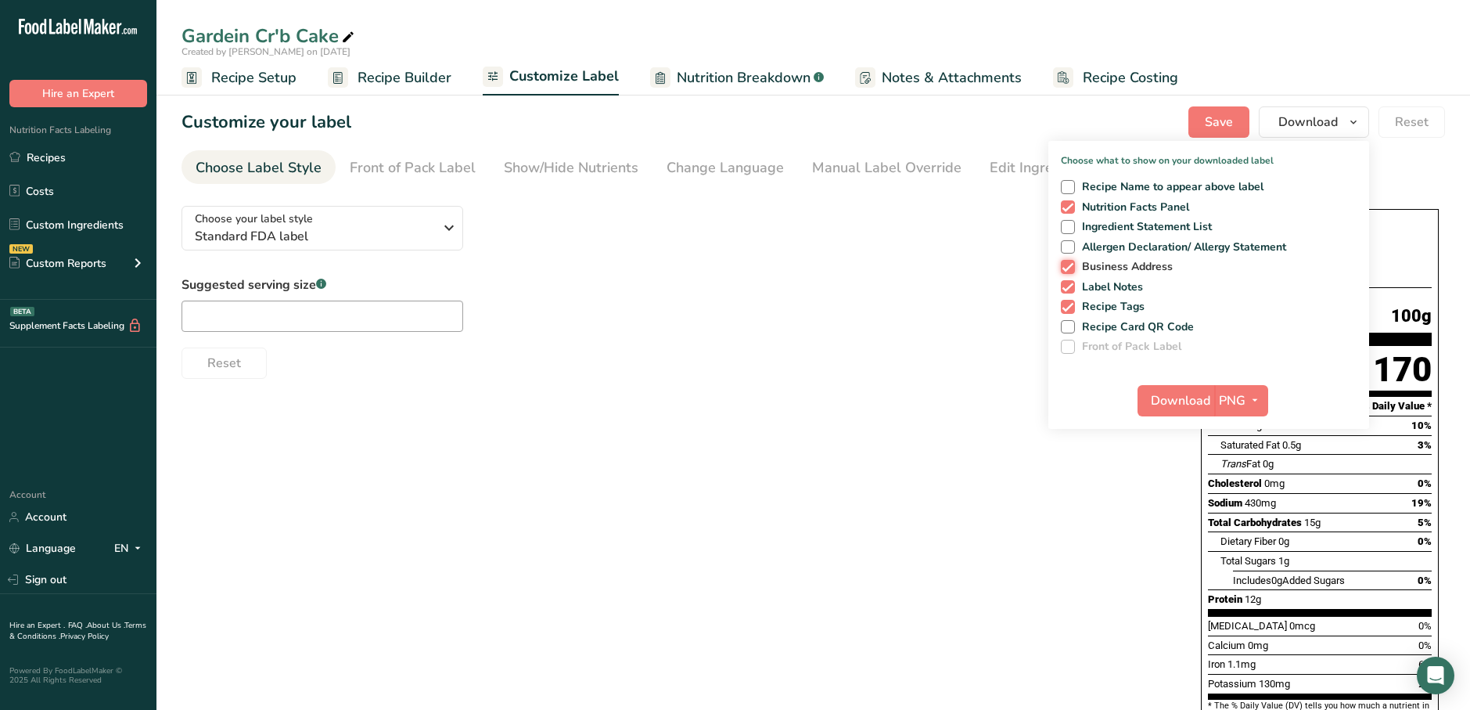
click at [1071, 264] on input "Business Address" at bounding box center [1066, 266] width 10 height 10
checkbox input "false"
click at [1130, 281] on span "Label Notes" at bounding box center [1109, 287] width 69 height 14
click at [1071, 282] on input "Label Notes" at bounding box center [1066, 287] width 10 height 10
checkbox input "false"
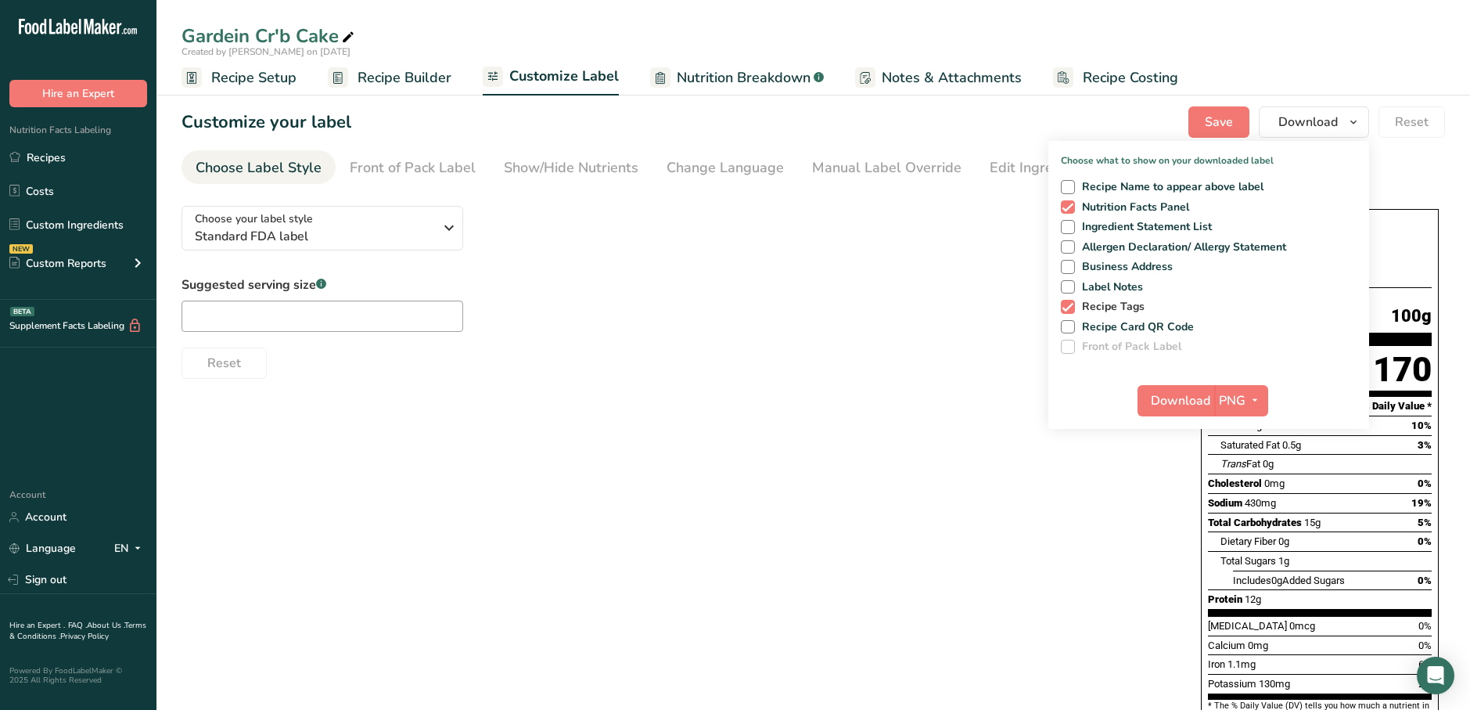
click at [1127, 313] on span "Recipe Tags" at bounding box center [1110, 307] width 70 height 14
click at [1071, 311] on input "Recipe Tags" at bounding box center [1066, 306] width 10 height 10
checkbox input "false"
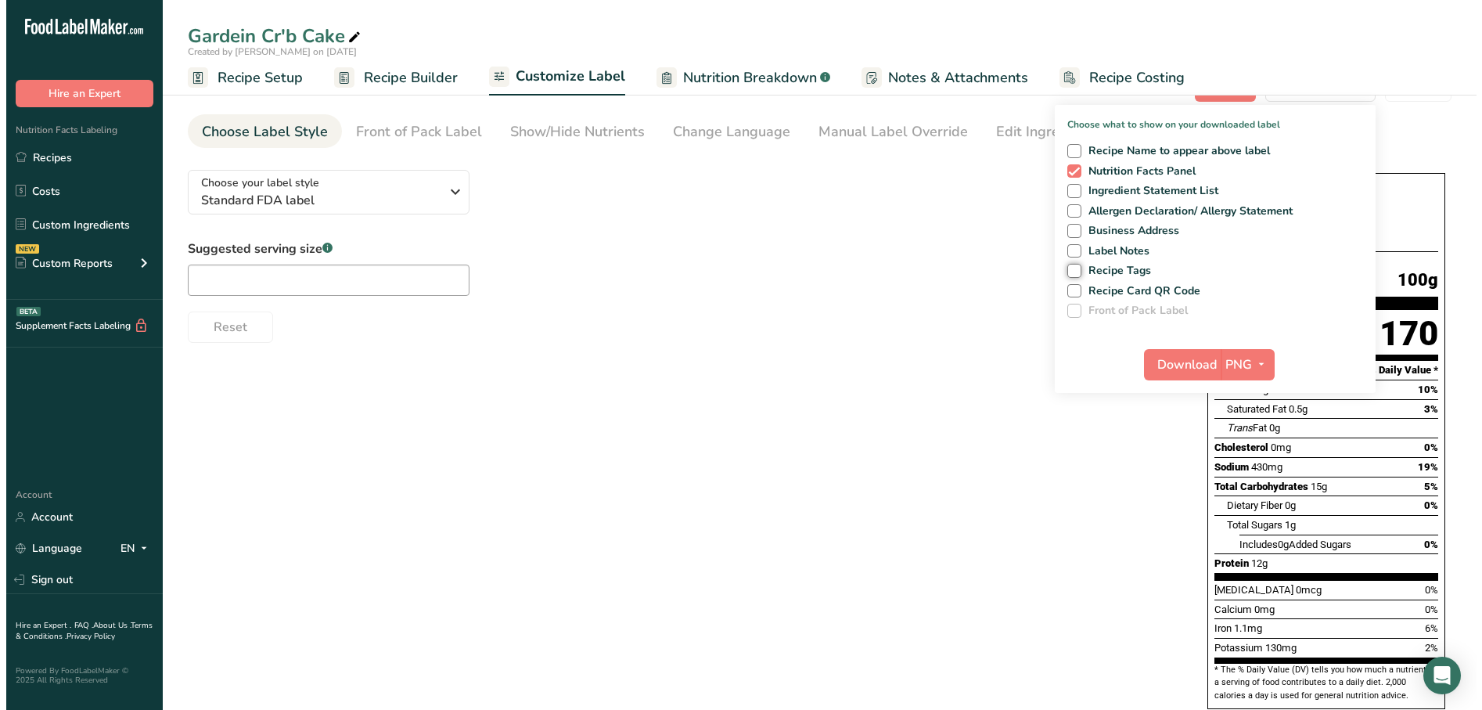
scroll to position [56, 0]
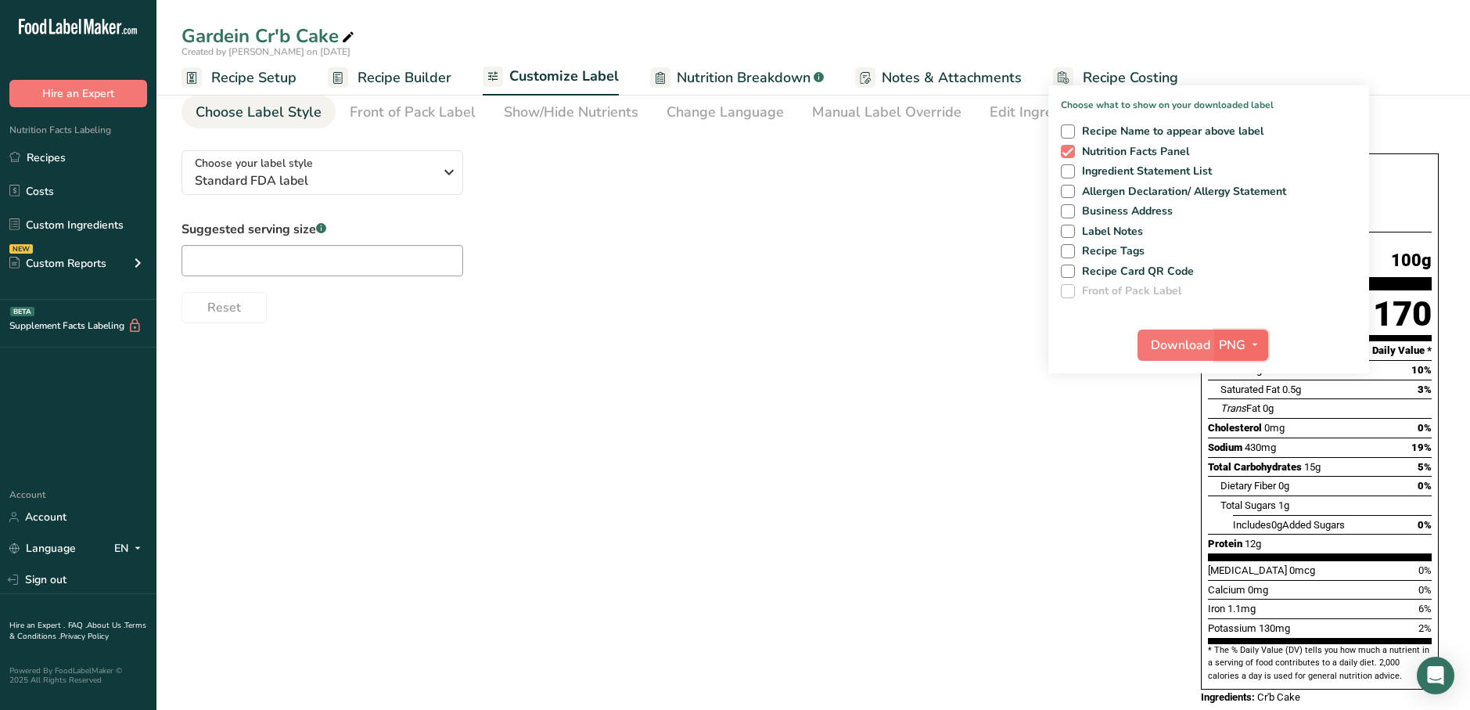
click at [1239, 351] on span "PNG" at bounding box center [1232, 345] width 27 height 19
click at [1247, 374] on link "PNG" at bounding box center [1243, 377] width 50 height 26
click at [1193, 352] on span "Download" at bounding box center [1180, 345] width 59 height 19
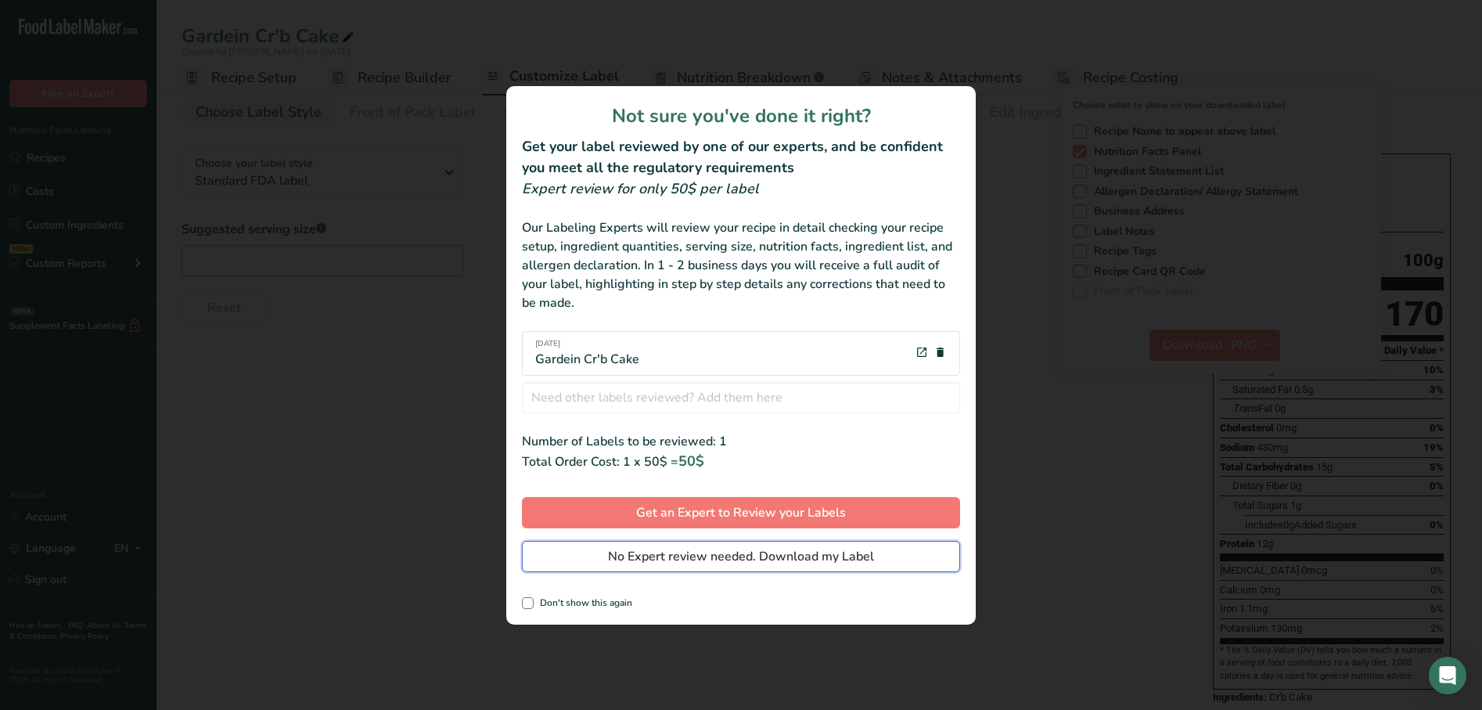
click at [765, 567] on button "No Expert review needed. Download my Label" at bounding box center [741, 556] width 438 height 31
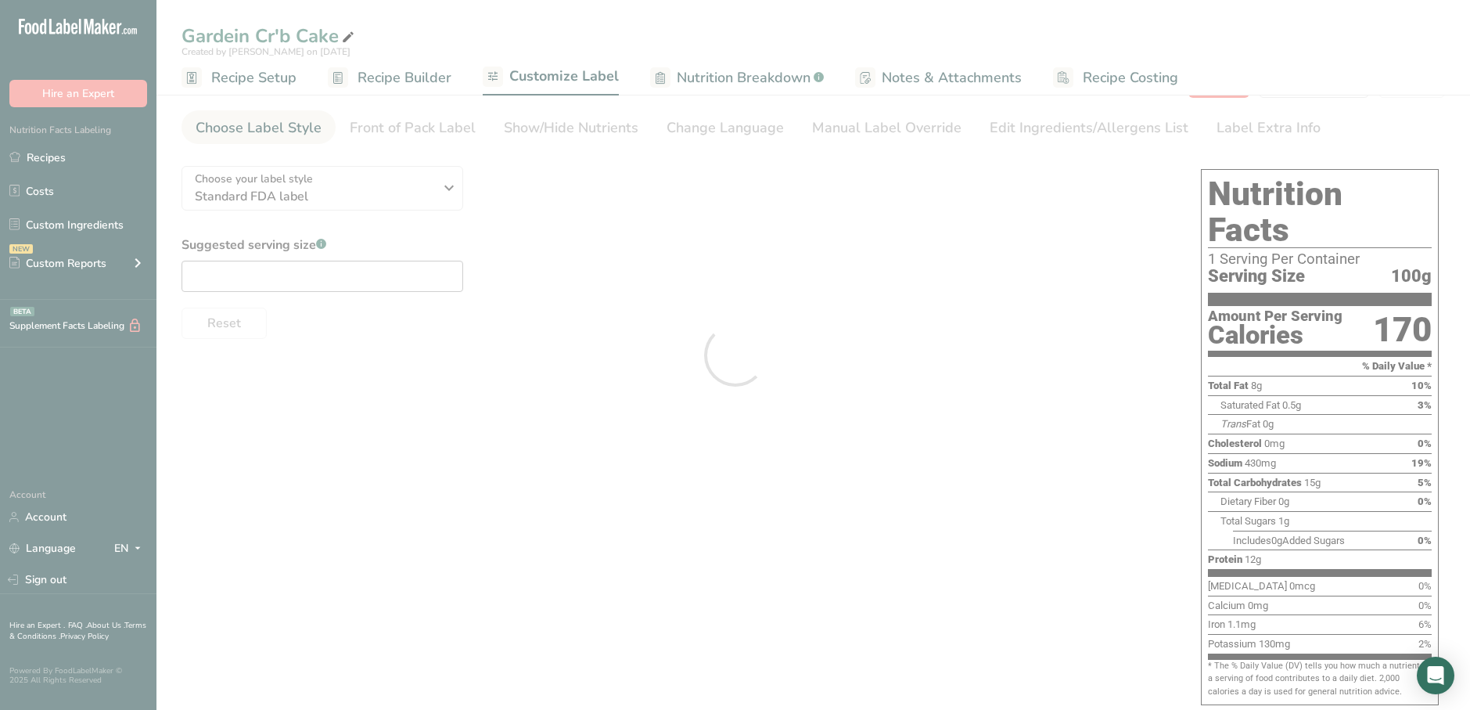
scroll to position [0, 0]
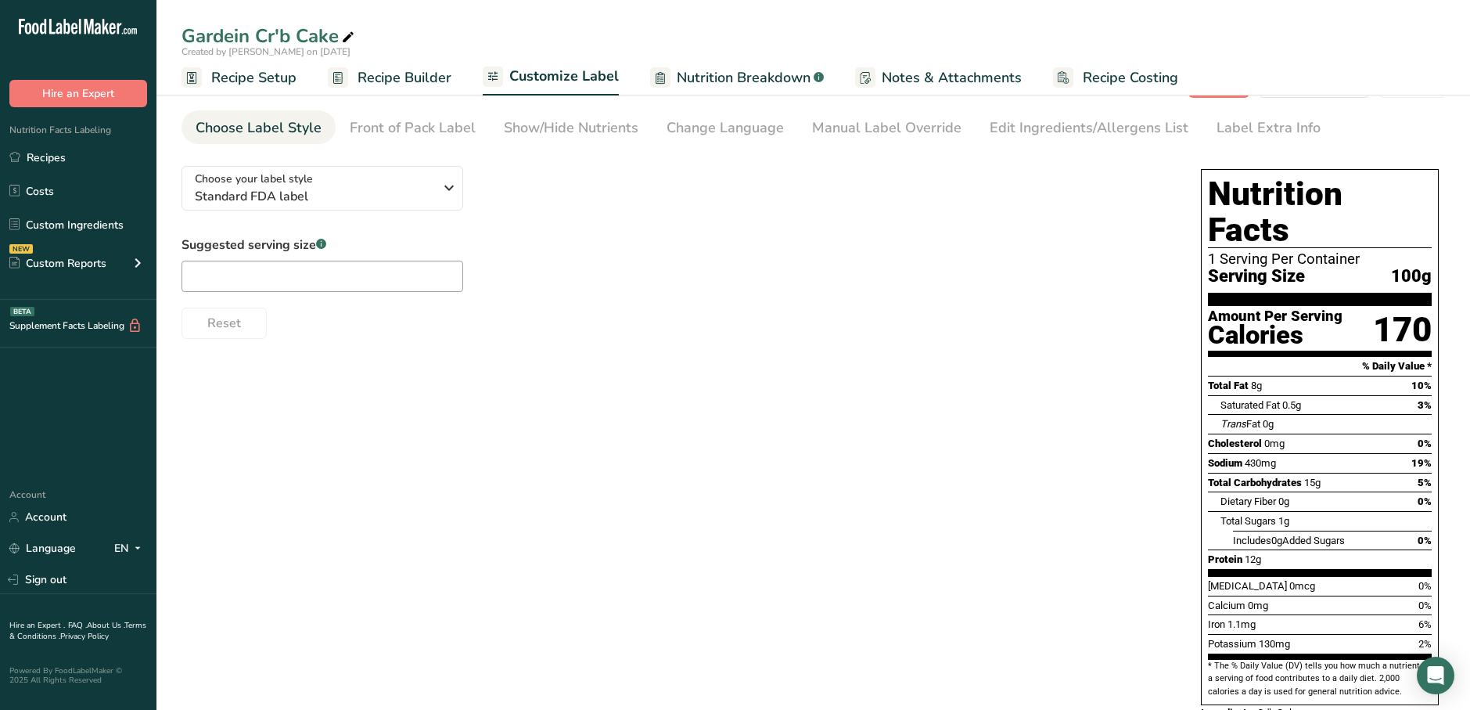
click at [891, 386] on div "Choose your label style Standard FDA label USA (FDA) Standard FDA label Tabular…" at bounding box center [814, 444] width 1264 height 583
click at [51, 167] on link "Recipes" at bounding box center [78, 157] width 157 height 30
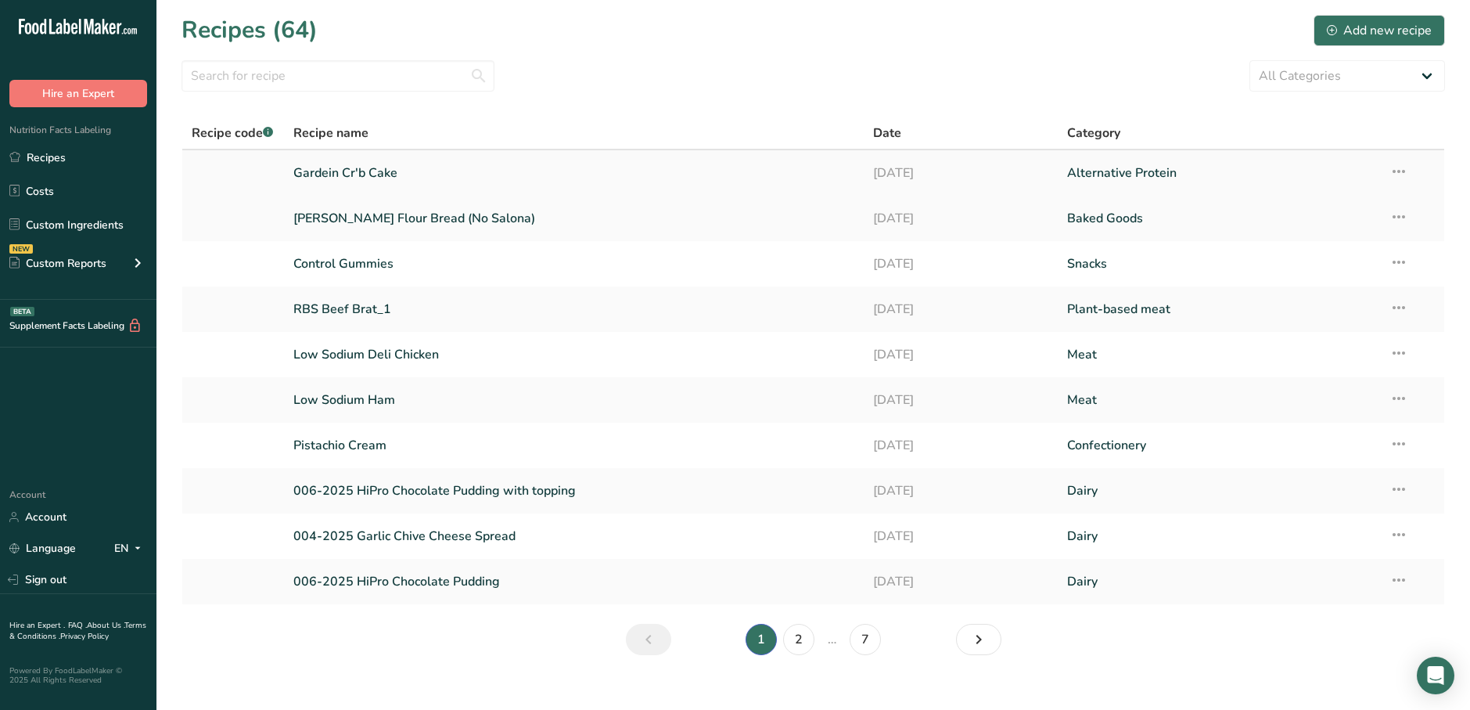
click at [360, 175] on link "Gardein Cr'b Cake" at bounding box center [574, 173] width 562 height 33
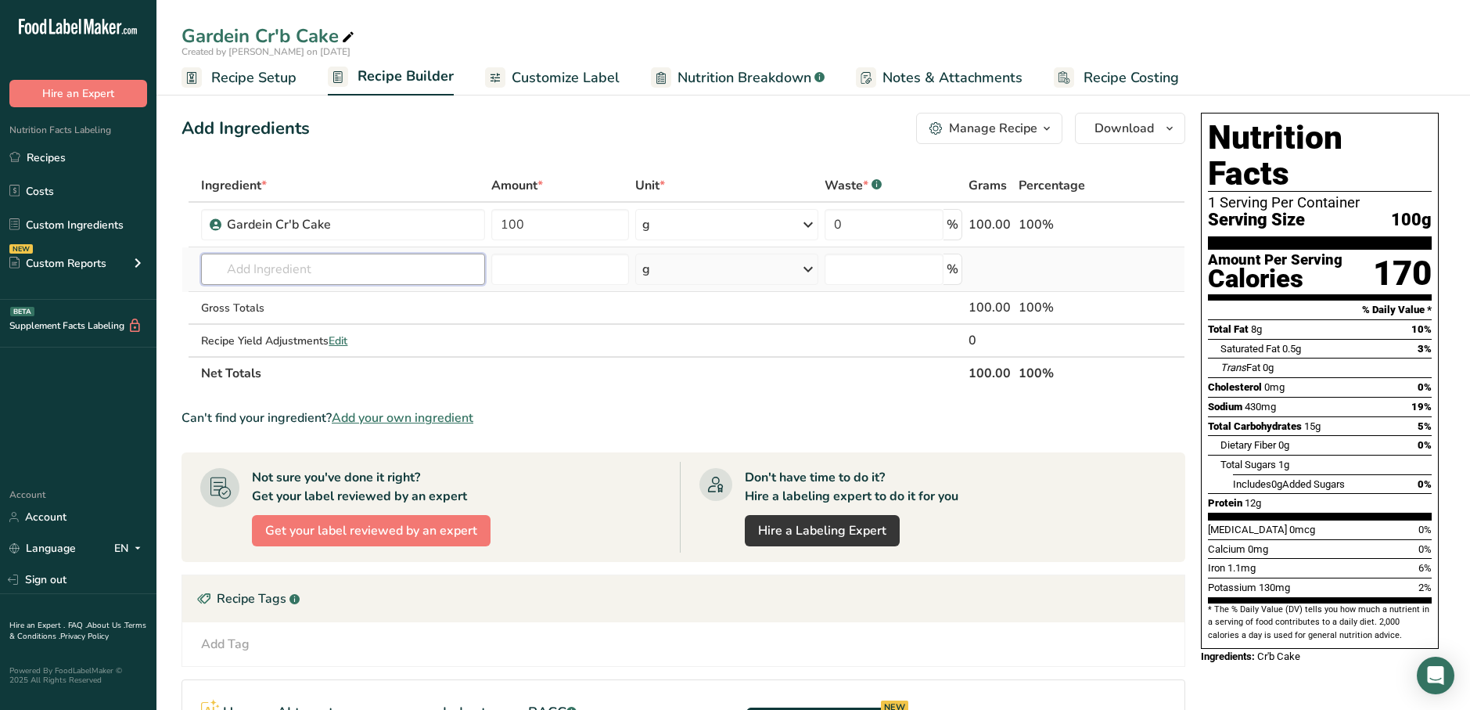
click at [265, 272] on input "text" at bounding box center [343, 269] width 284 height 31
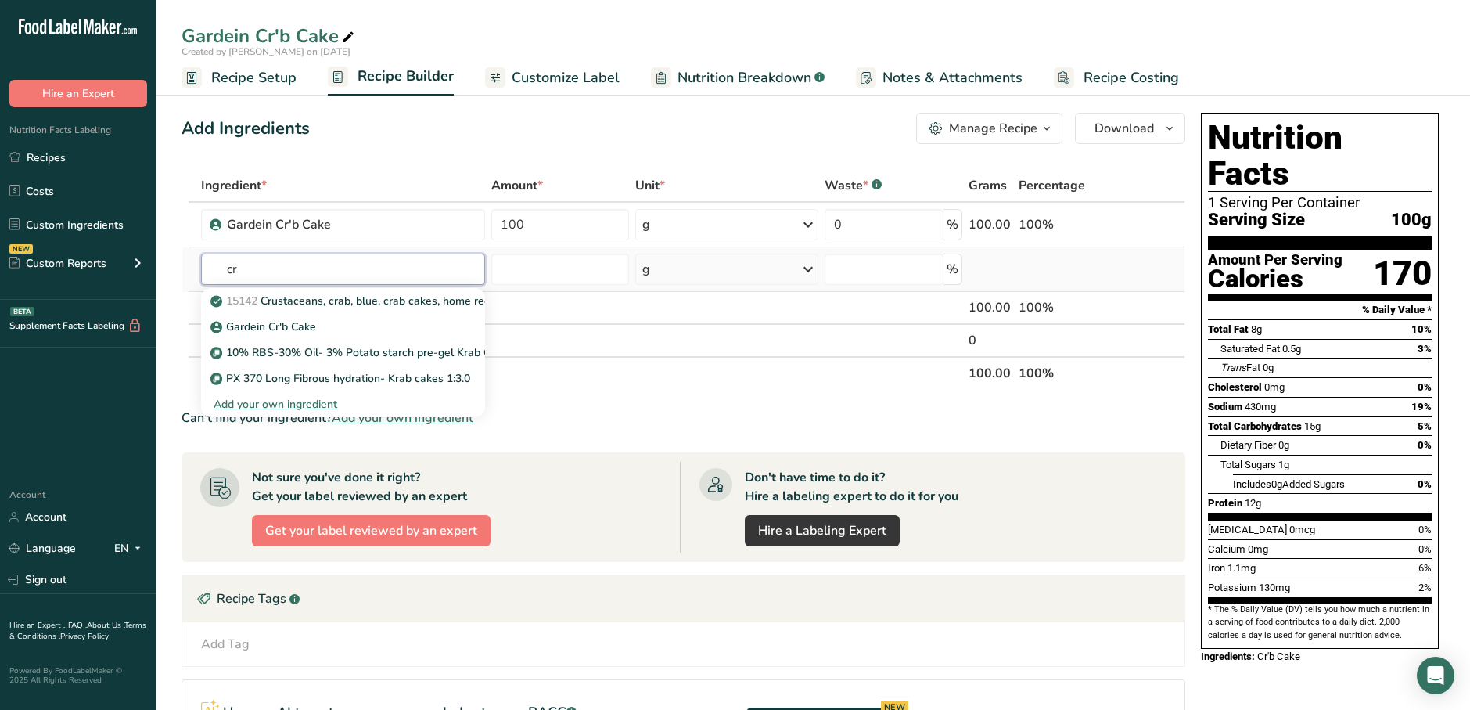
type input "c"
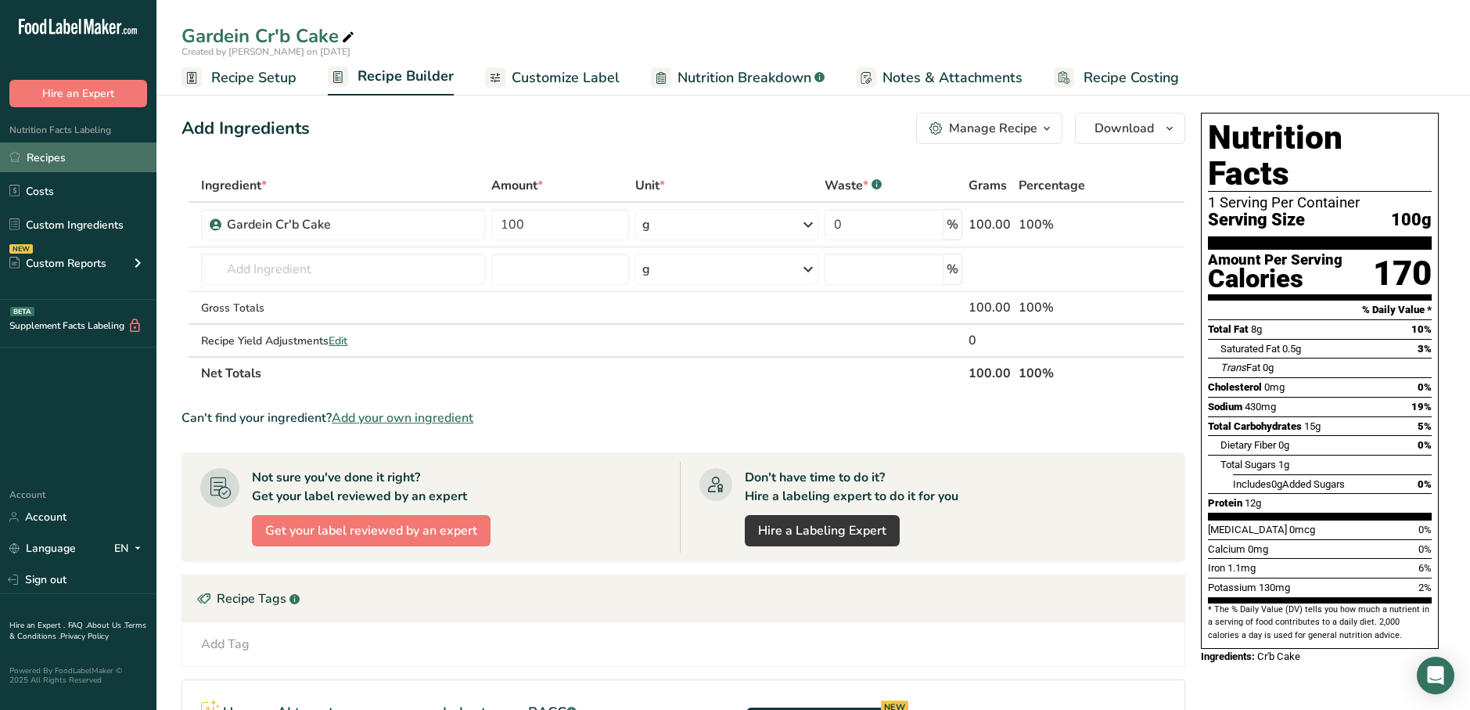
click at [77, 156] on link "Recipes" at bounding box center [78, 157] width 157 height 30
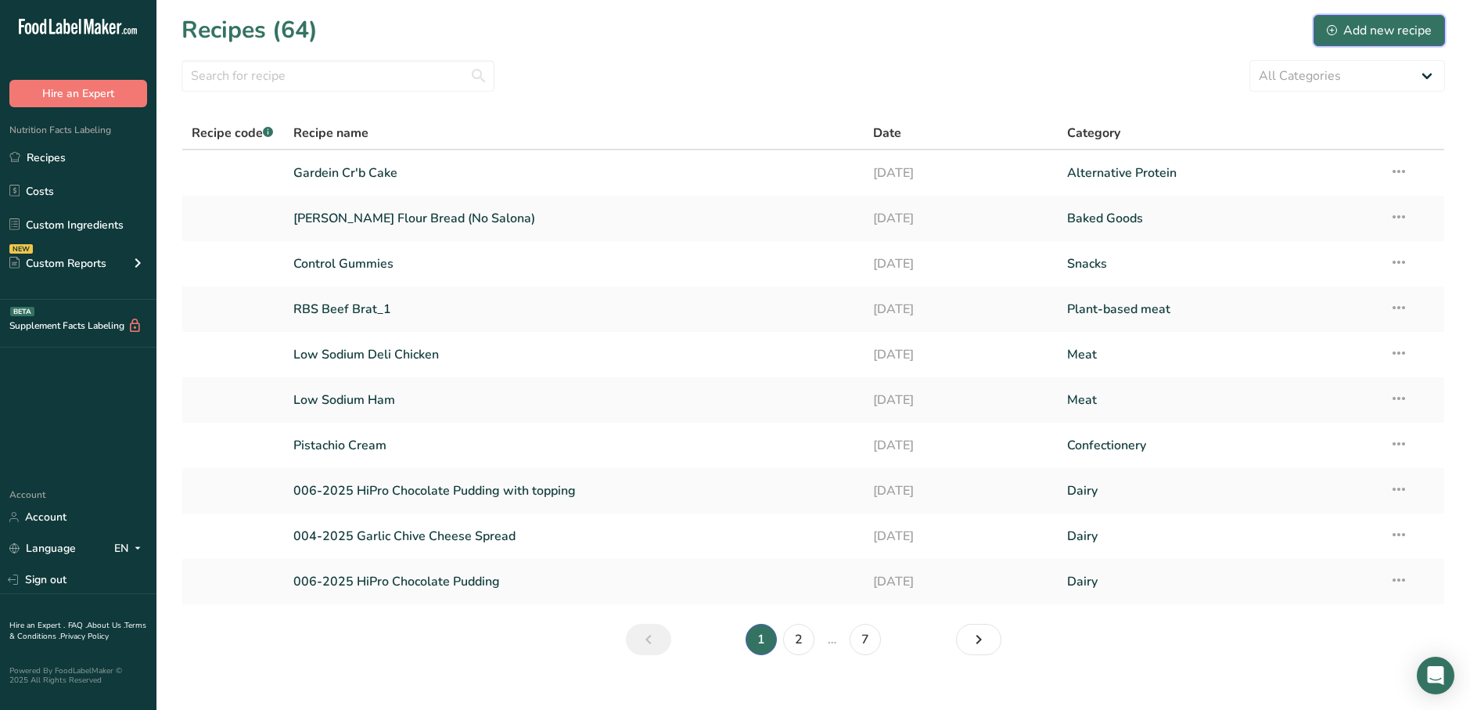
click at [1354, 32] on div "Add new recipe" at bounding box center [1379, 30] width 105 height 19
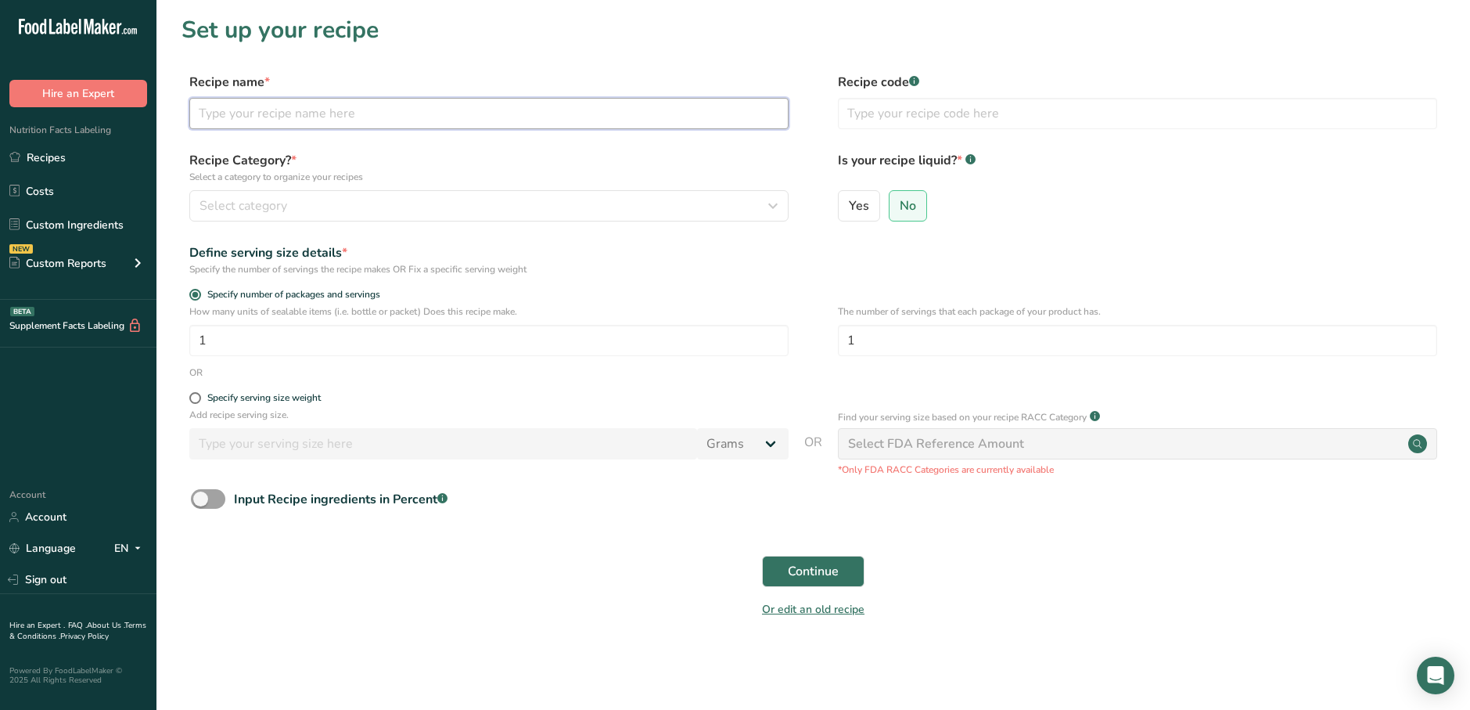
click at [424, 106] on input "text" at bounding box center [488, 113] width 599 height 31
type input "Standard Crab Cake"
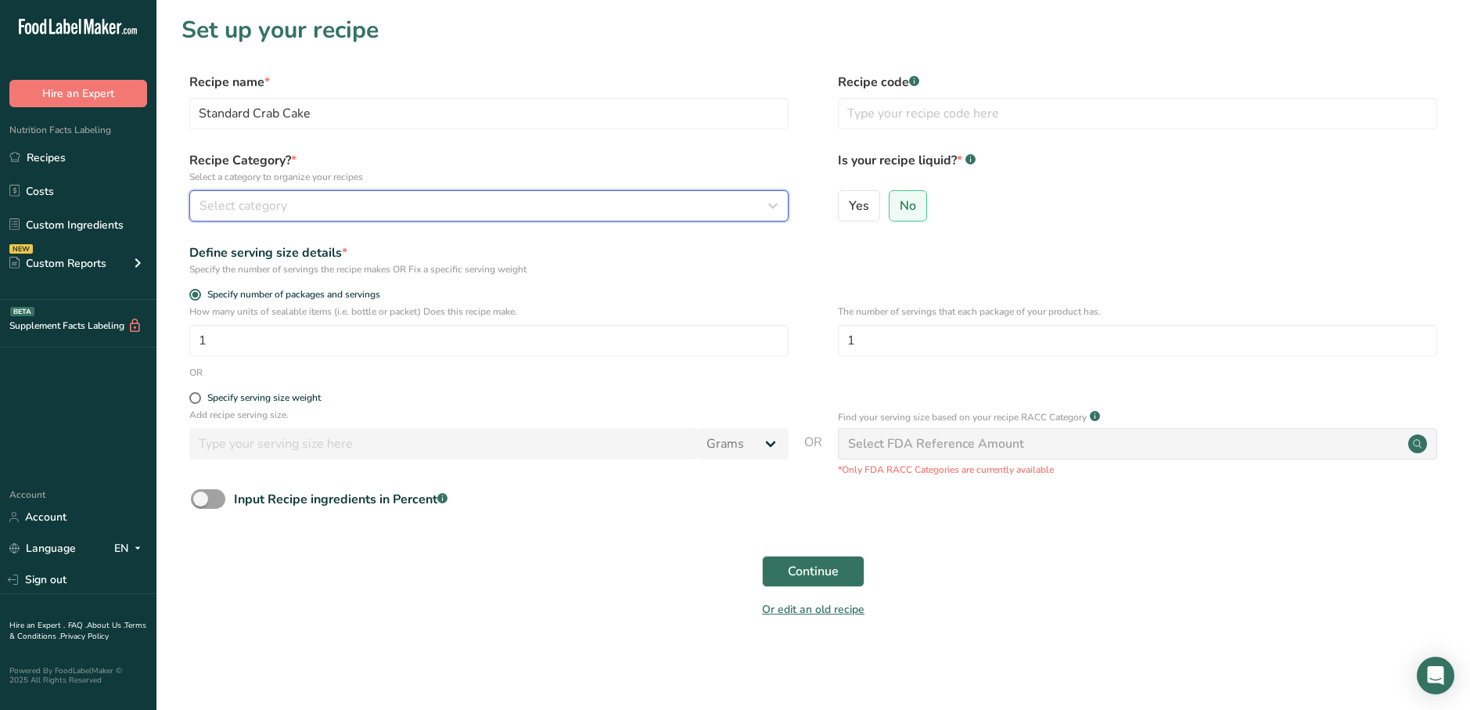
click at [366, 212] on div "Select category" at bounding box center [485, 205] width 570 height 19
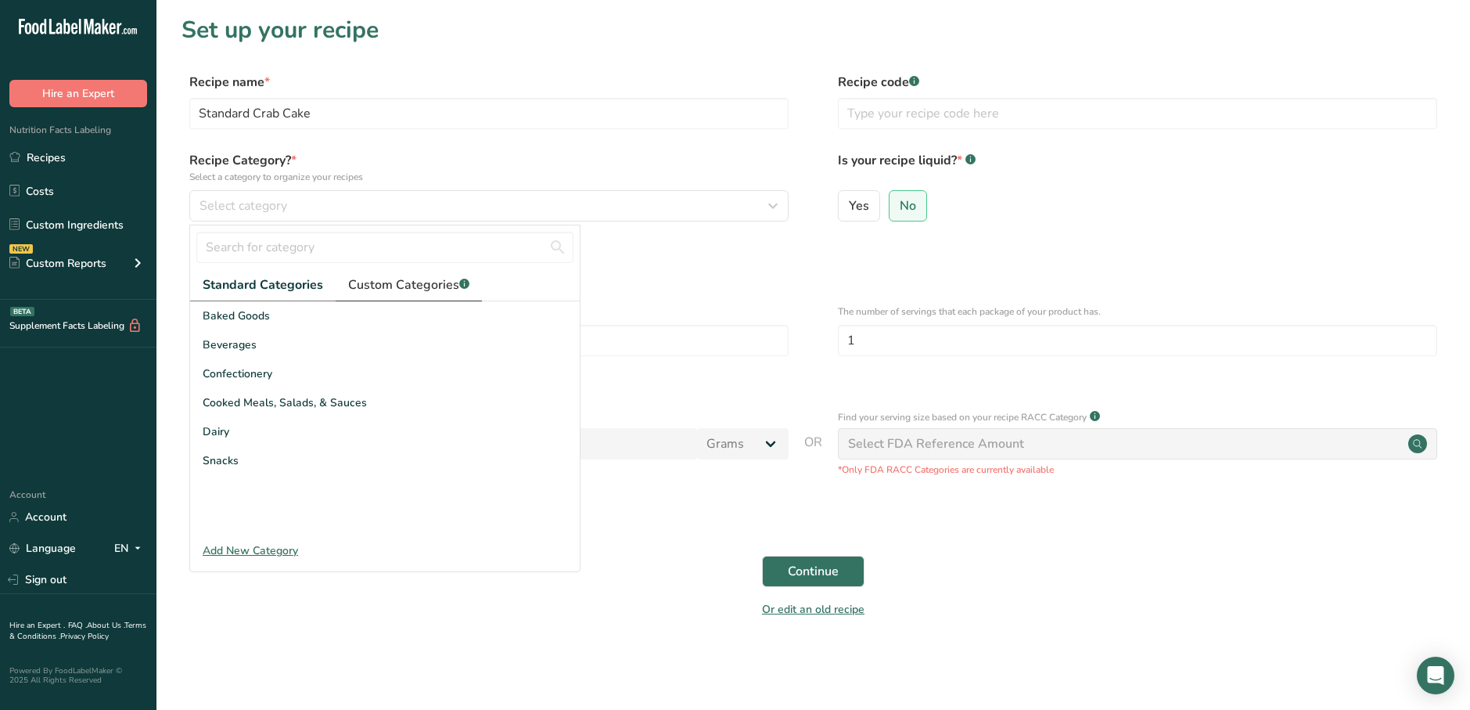
click at [366, 283] on span "Custom Categories .a-a{fill:#347362;}.b-a{fill:#fff;}" at bounding box center [408, 284] width 121 height 19
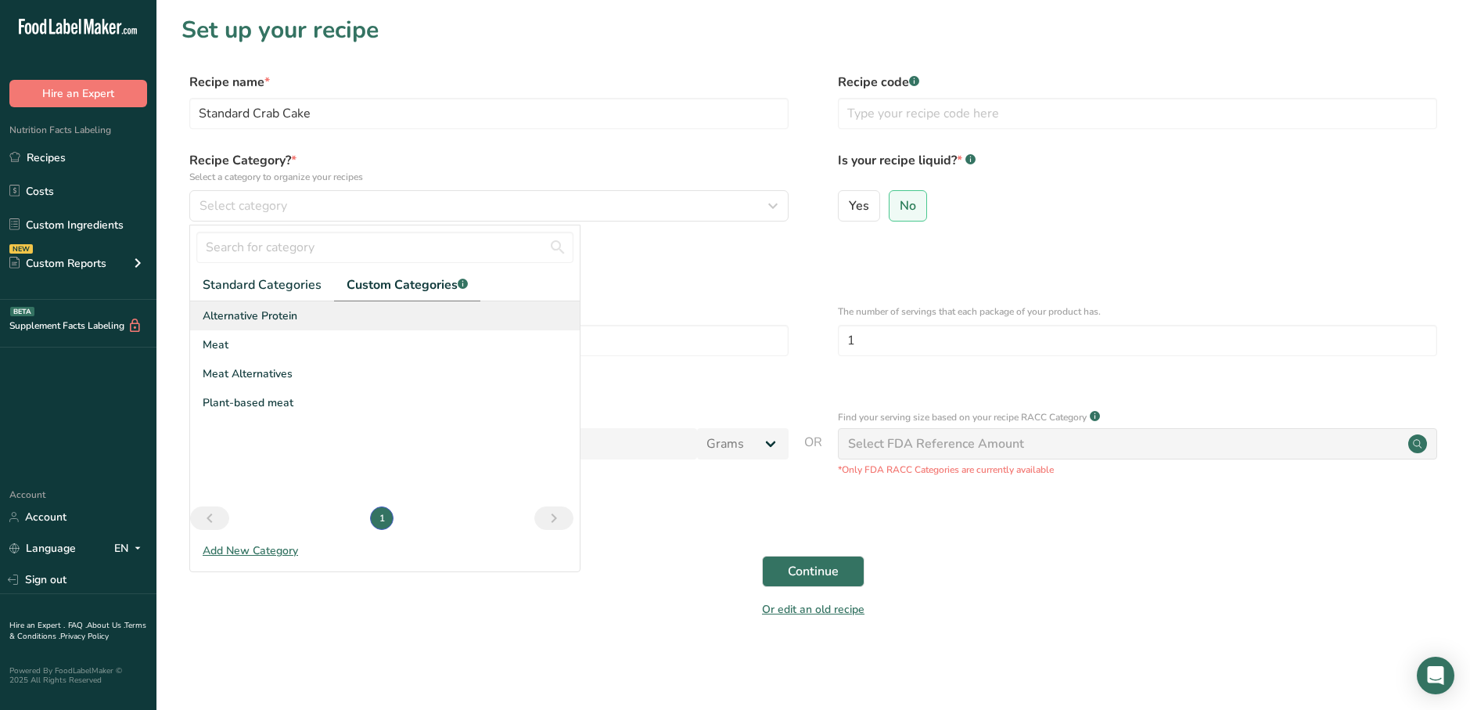
click at [297, 320] on span "Alternative Protein" at bounding box center [250, 316] width 95 height 16
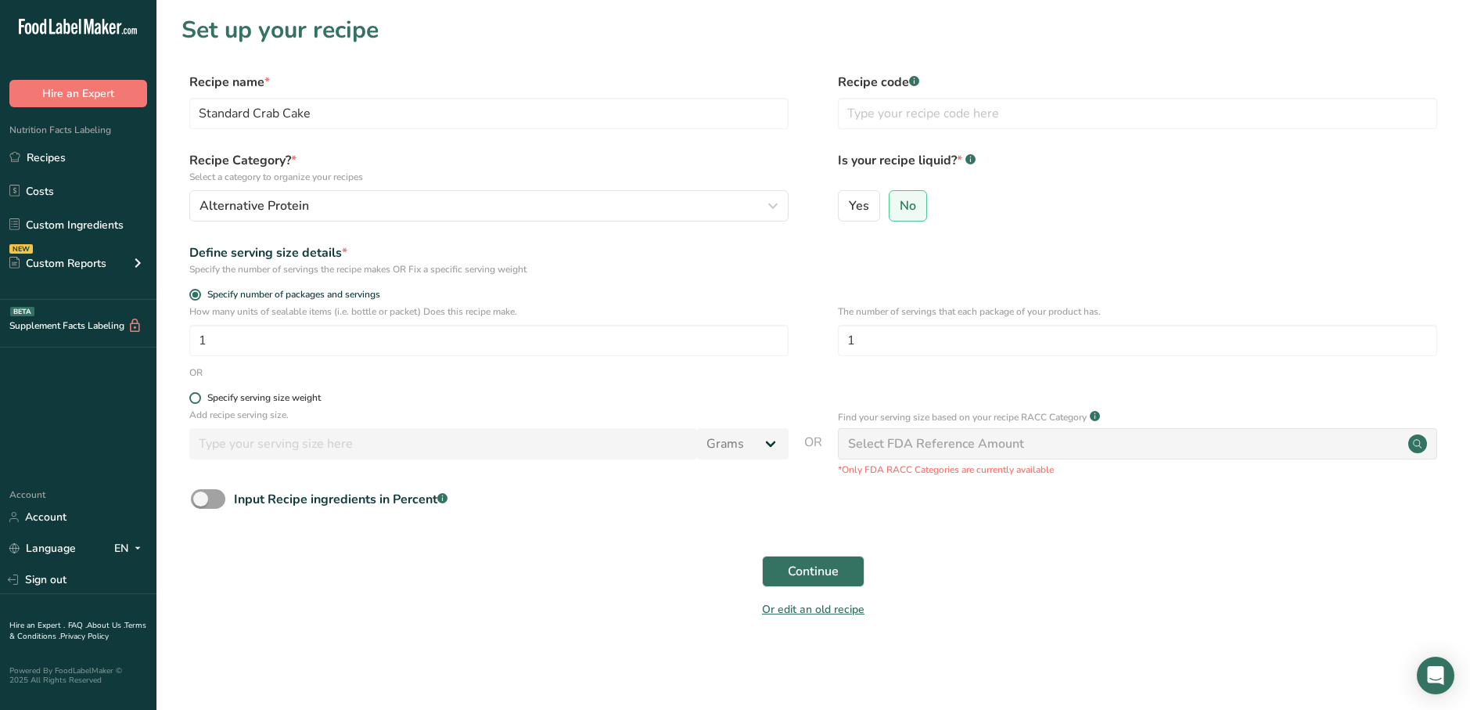
click at [260, 398] on div "Specify serving size weight" at bounding box center [263, 398] width 113 height 12
click at [200, 398] on input "Specify serving size weight" at bounding box center [194, 398] width 10 height 10
radio input "true"
radio input "false"
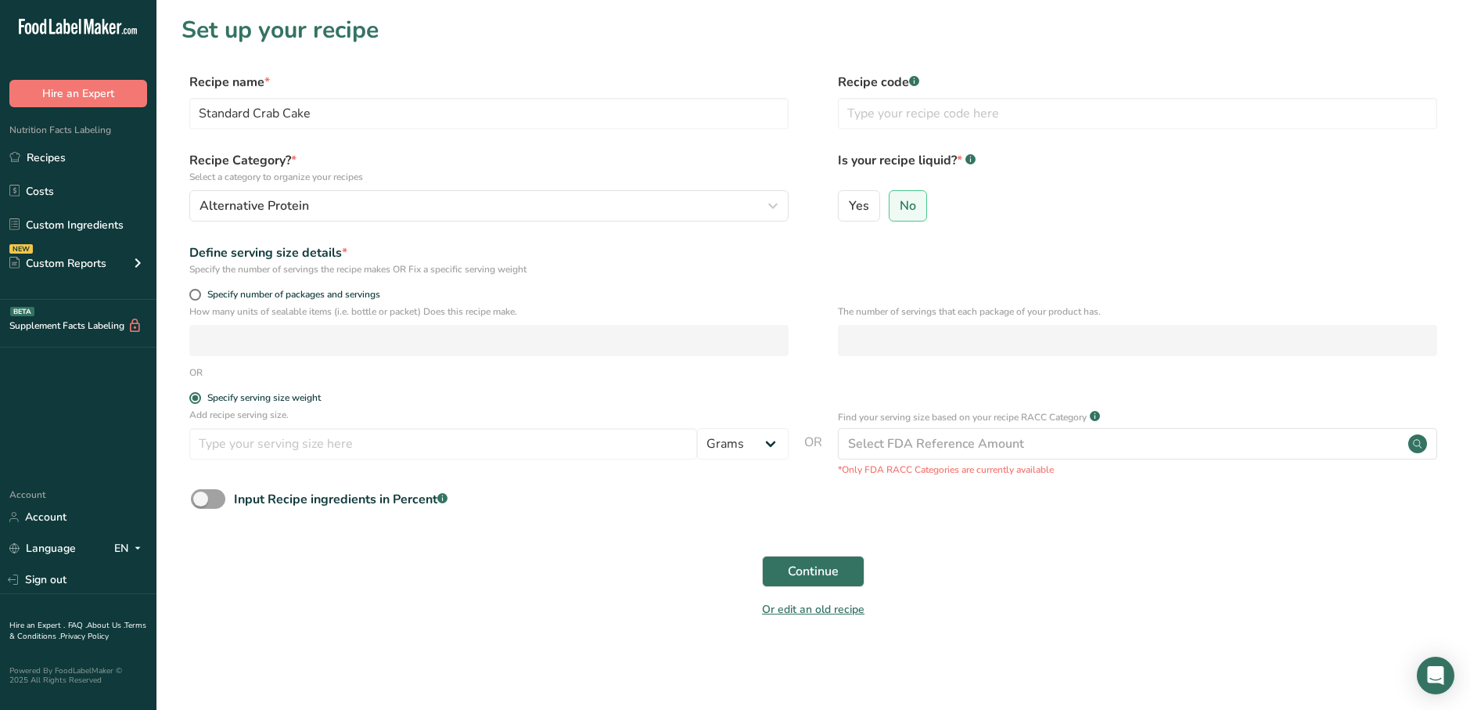
click at [383, 468] on div "Add recipe serving size. Grams kg mg mcg lb oz l mL fl oz tbsp tsp cup qt gallo…" at bounding box center [814, 442] width 1264 height 69
click at [378, 449] on input "number" at bounding box center [443, 443] width 508 height 31
type input "100"
click at [797, 578] on span "Continue" at bounding box center [813, 571] width 51 height 19
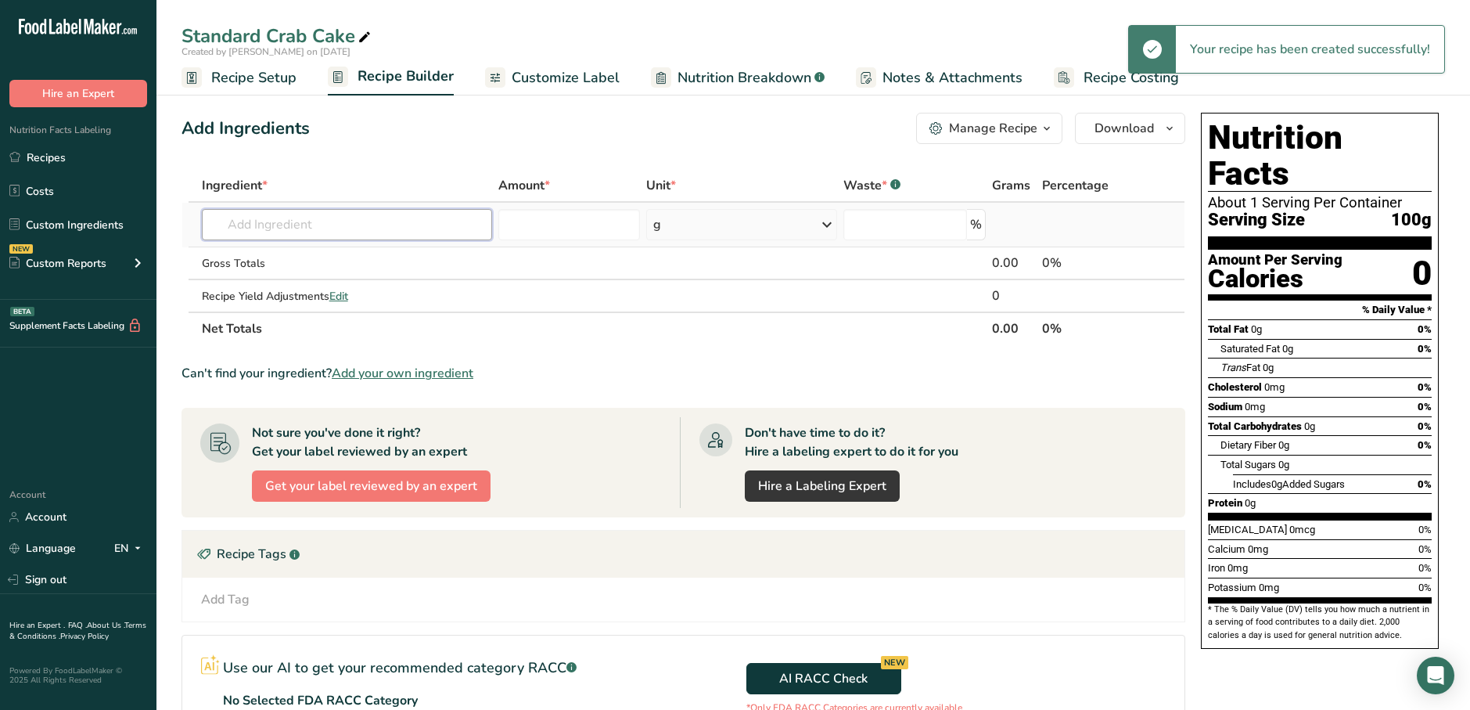
click at [351, 234] on input "text" at bounding box center [347, 224] width 290 height 31
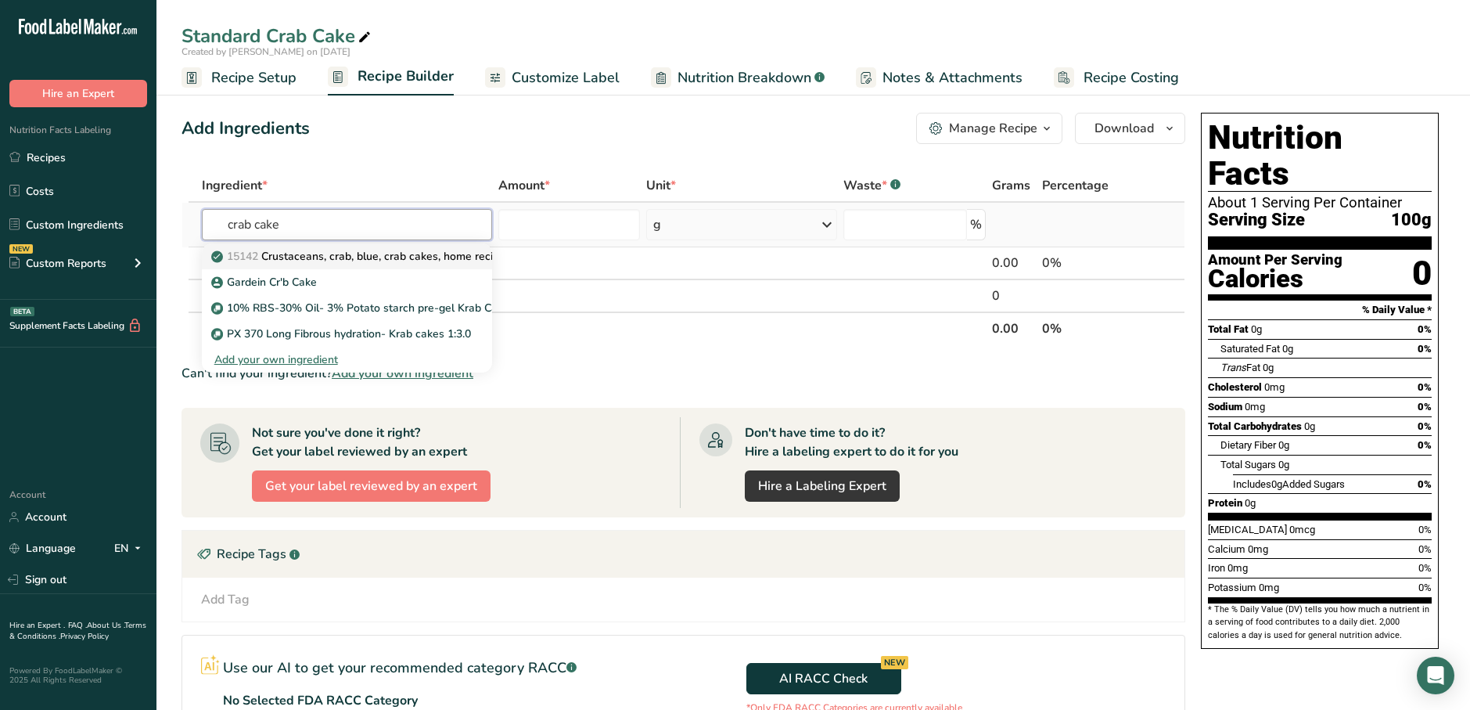
type input "crab cake"
click at [369, 261] on p "15142 Crustaceans, crab, blue, crab cakes, home recipe" at bounding box center [359, 256] width 291 height 16
type input "Crustaceans, crab, blue, crab cakes, home recipe"
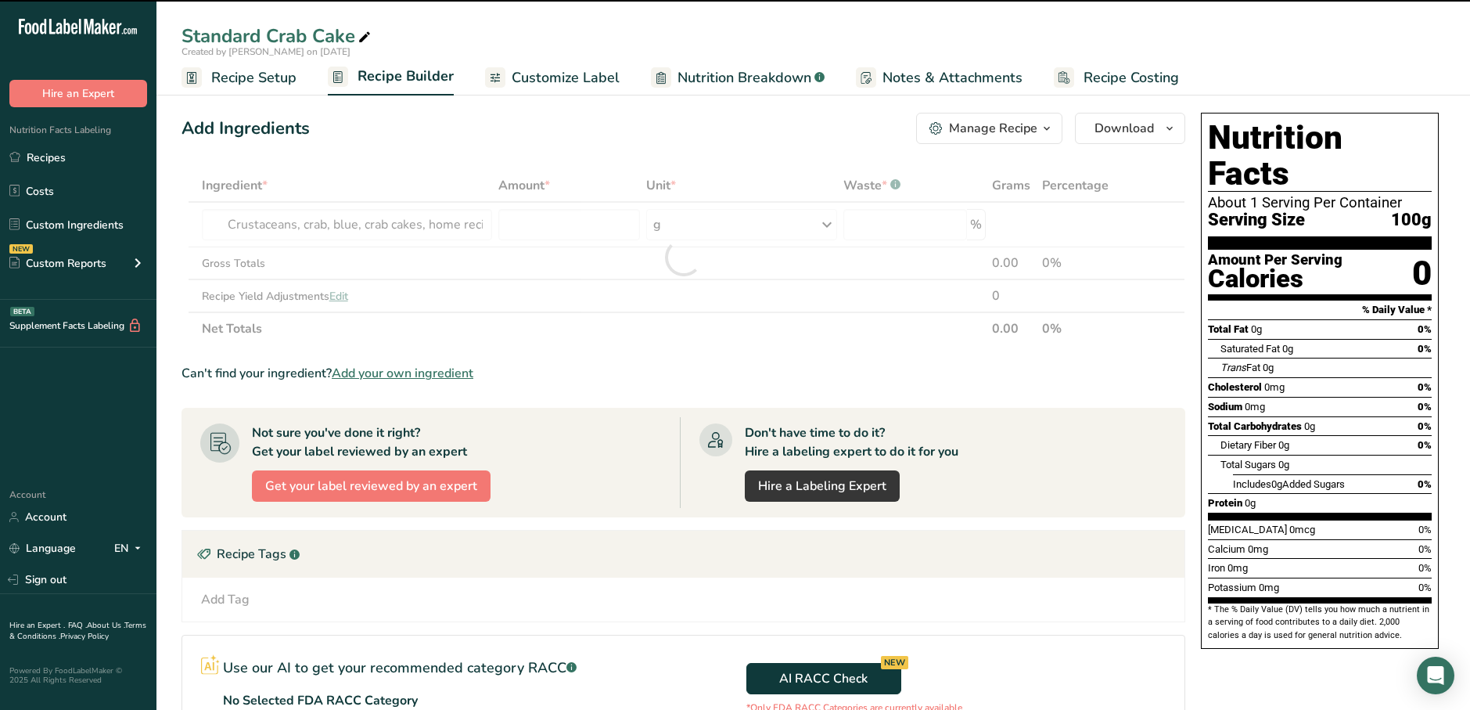
type input "0"
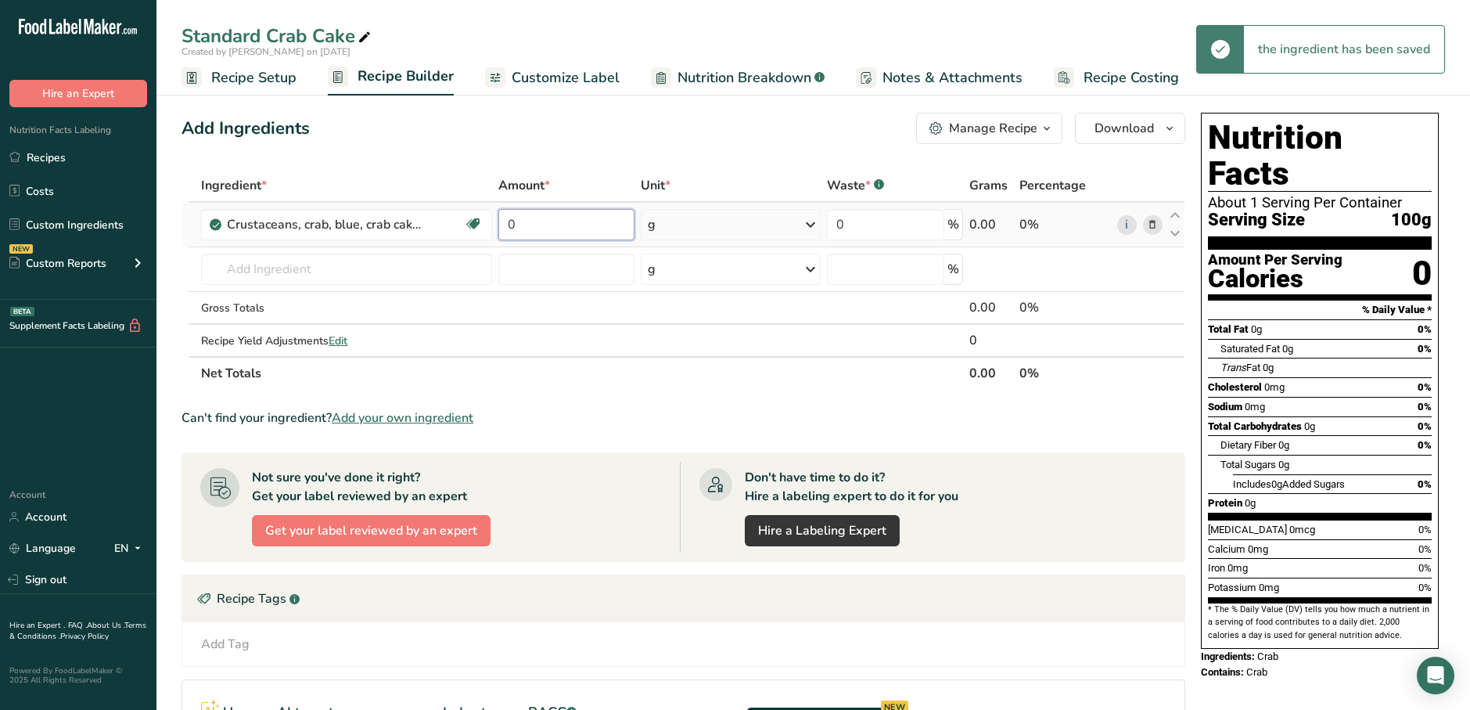
click at [527, 221] on input "0" at bounding box center [566, 224] width 136 height 31
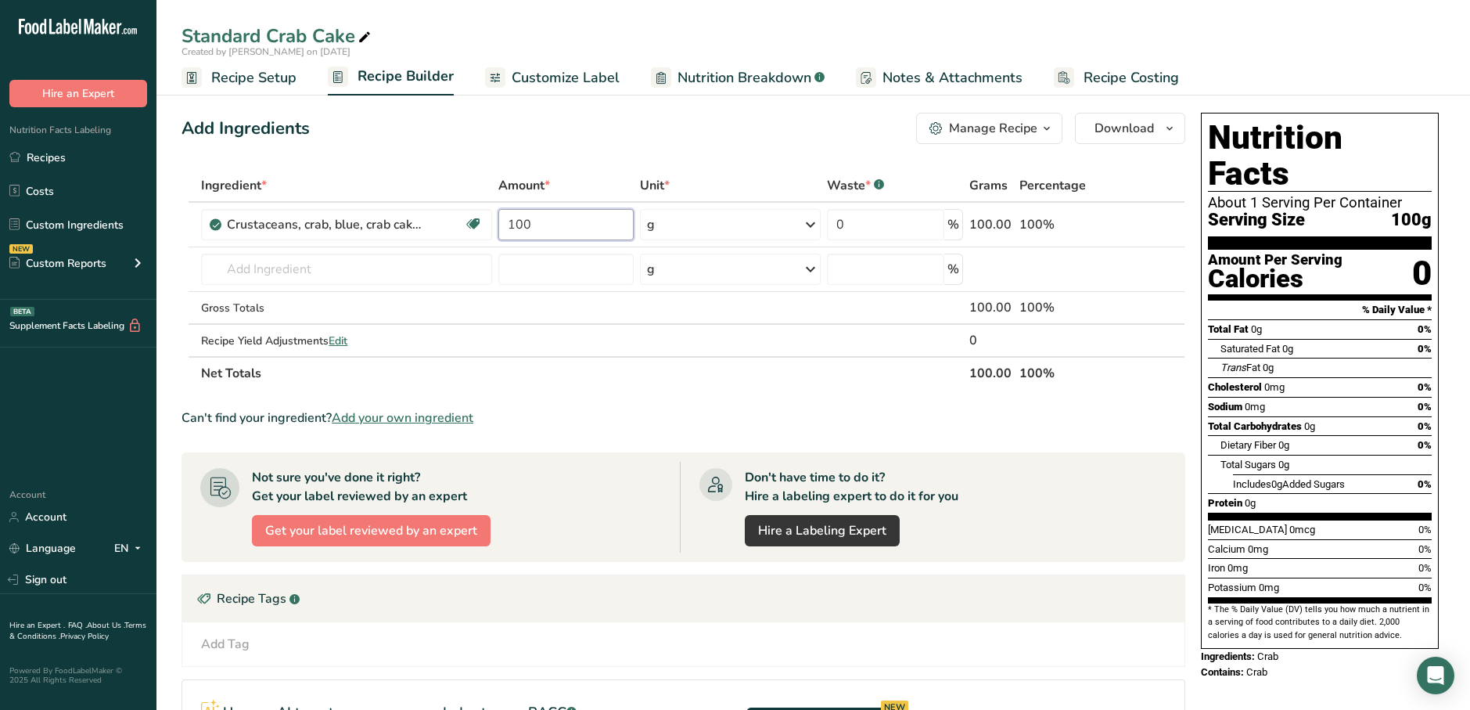
type input "100"
click at [580, 409] on div "Can't find your ingredient? Add your own ingredient" at bounding box center [684, 418] width 1004 height 19
click at [555, 79] on span "Customize Label" at bounding box center [566, 77] width 108 height 21
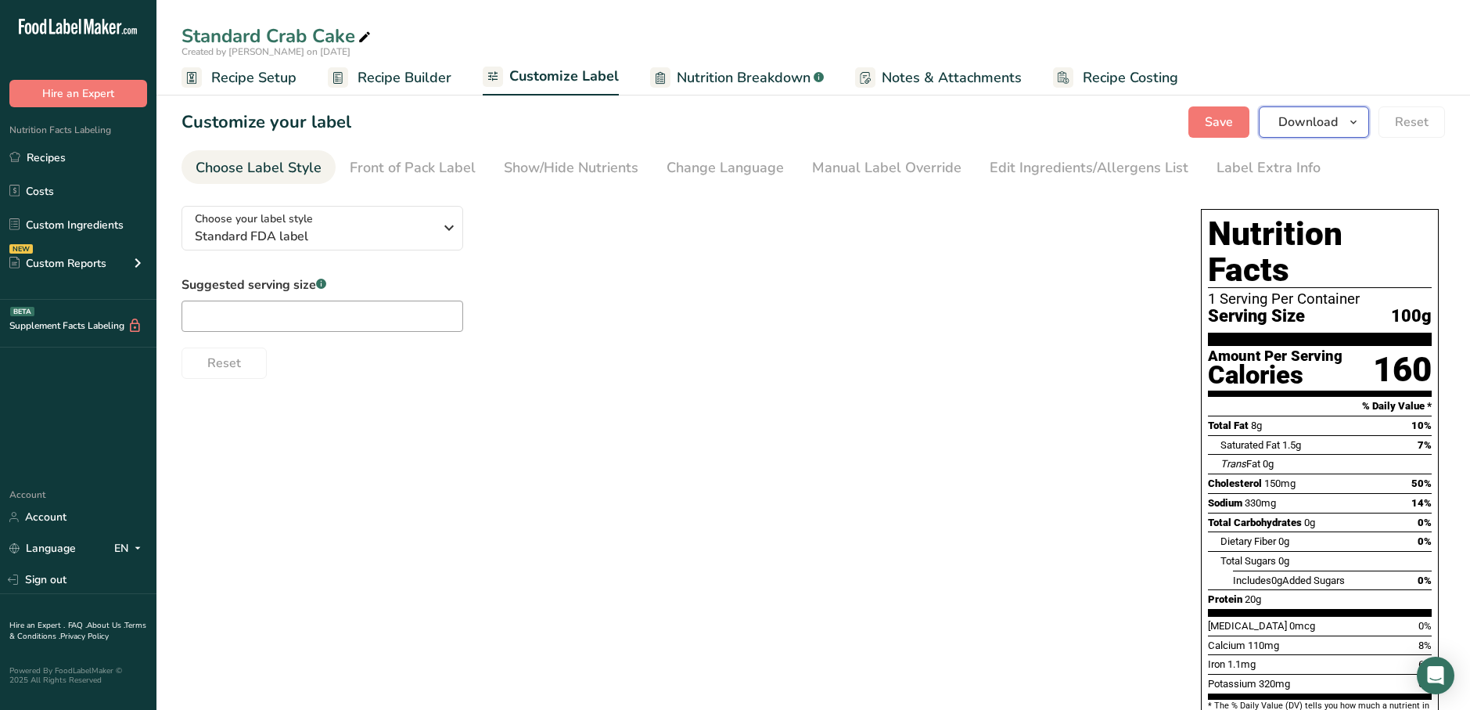
click at [1346, 124] on span "button" at bounding box center [1353, 122] width 19 height 19
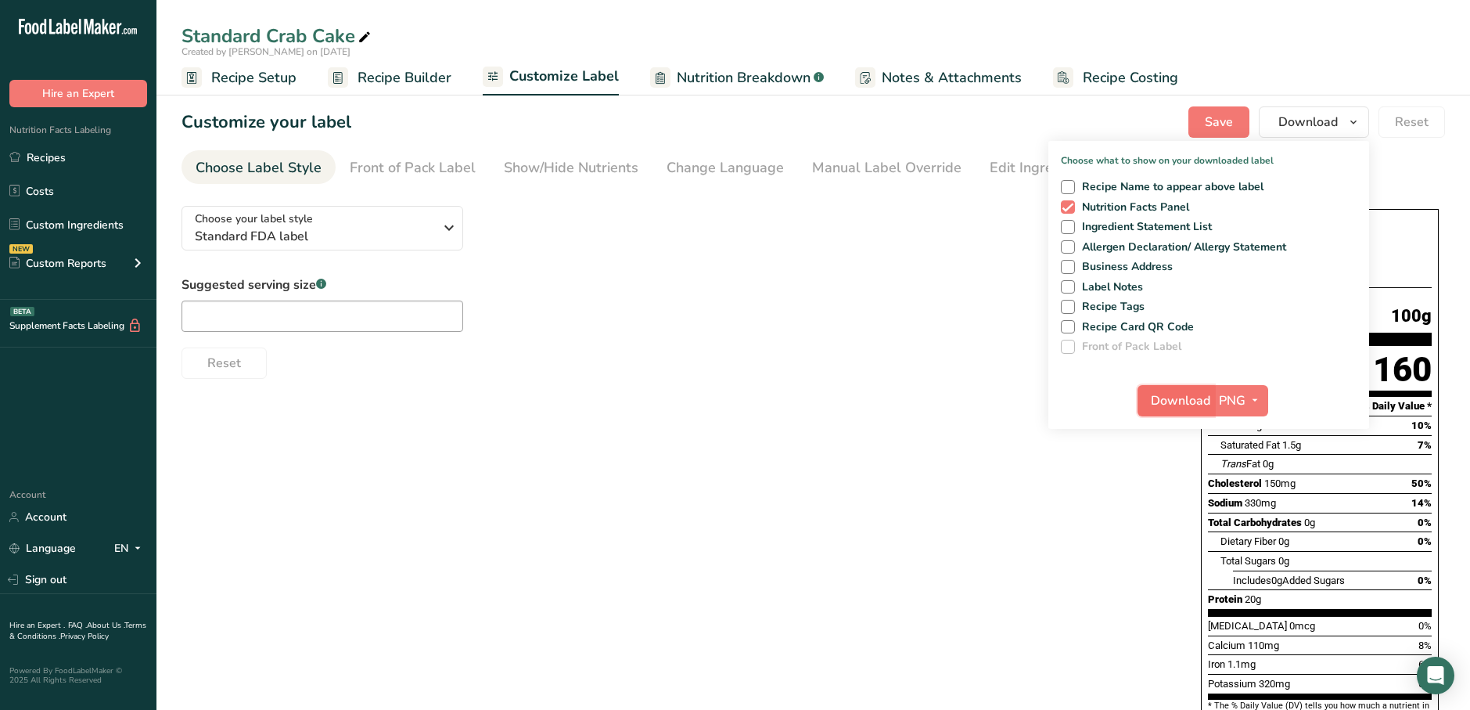
click at [1189, 406] on span "Download" at bounding box center [1180, 400] width 59 height 19
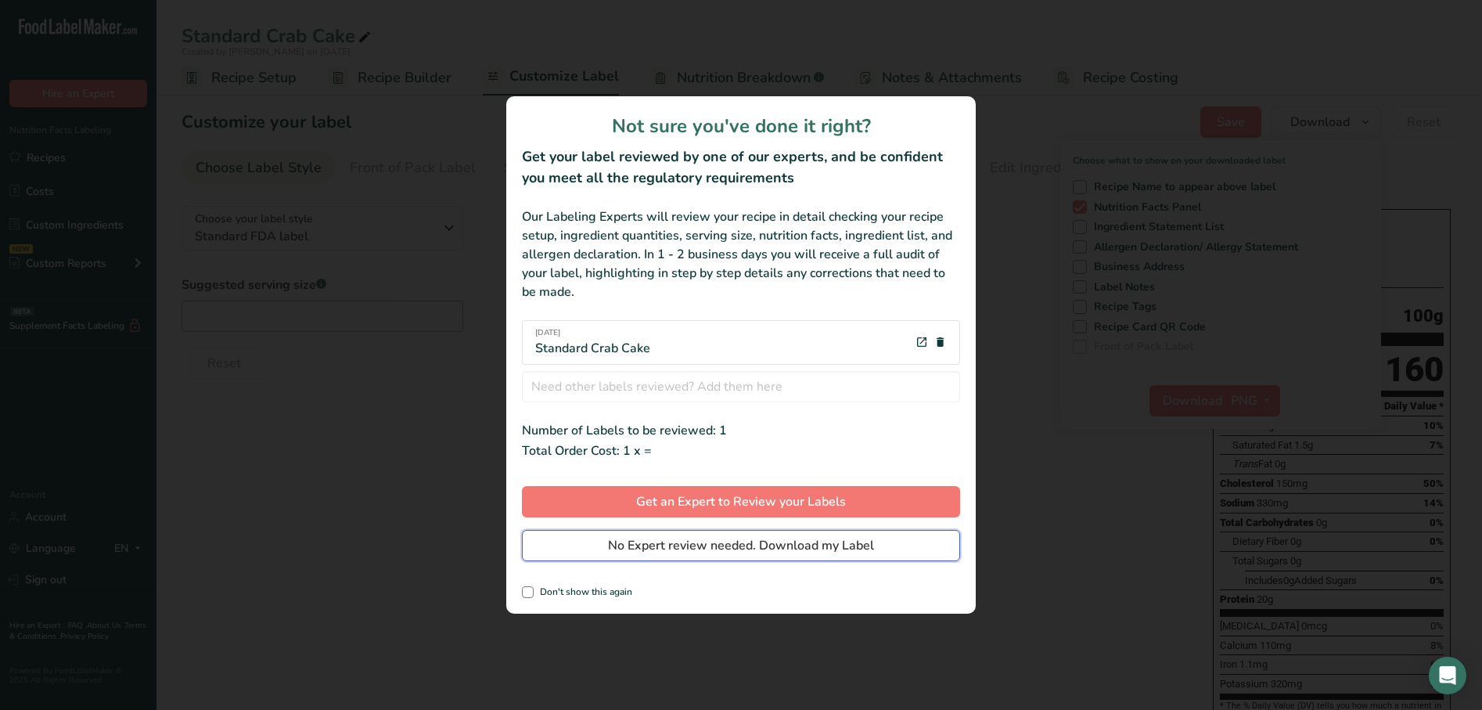
click at [650, 546] on span "No Expert review needed. Download my Label" at bounding box center [741, 545] width 266 height 19
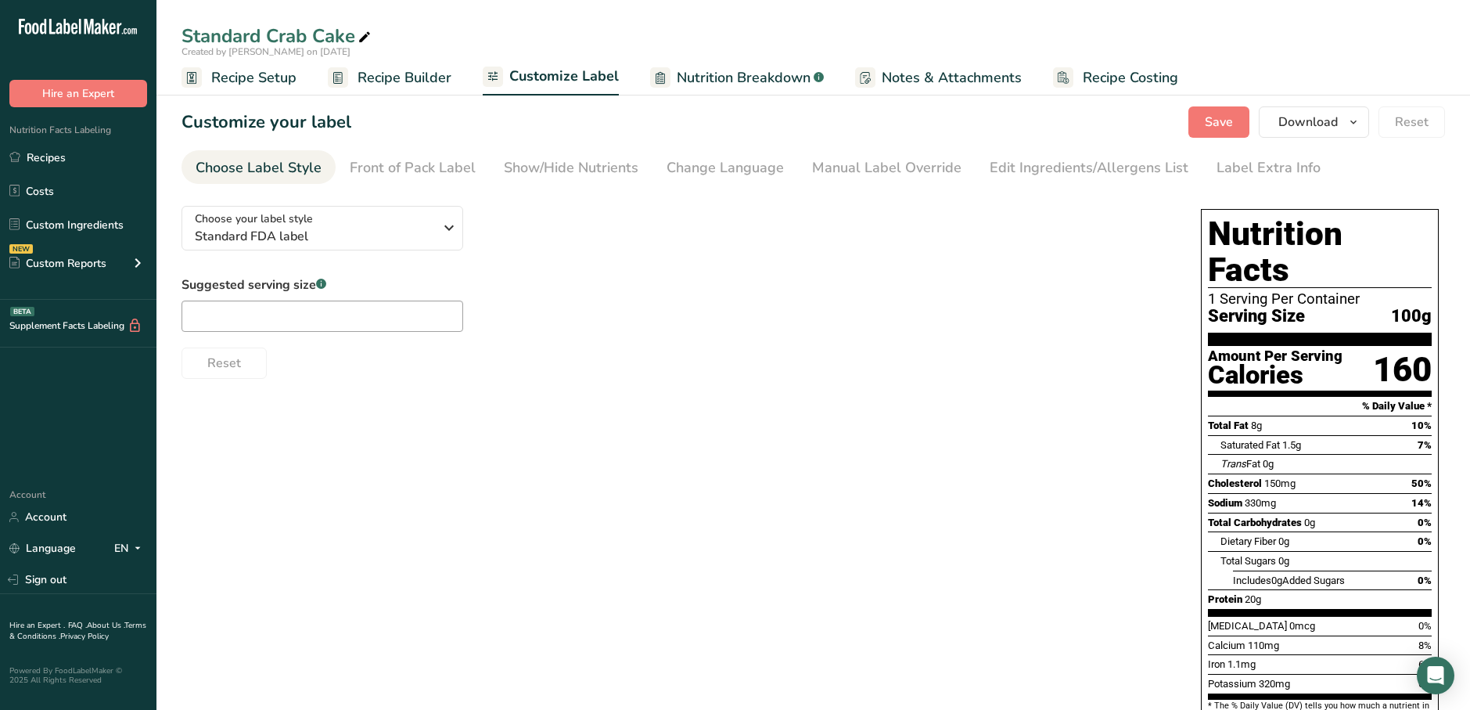
click at [588, 321] on div "Suggested serving size .a-a{fill:#347362;}.b-a{fill:#fff;} Reset" at bounding box center [676, 326] width 988 height 103
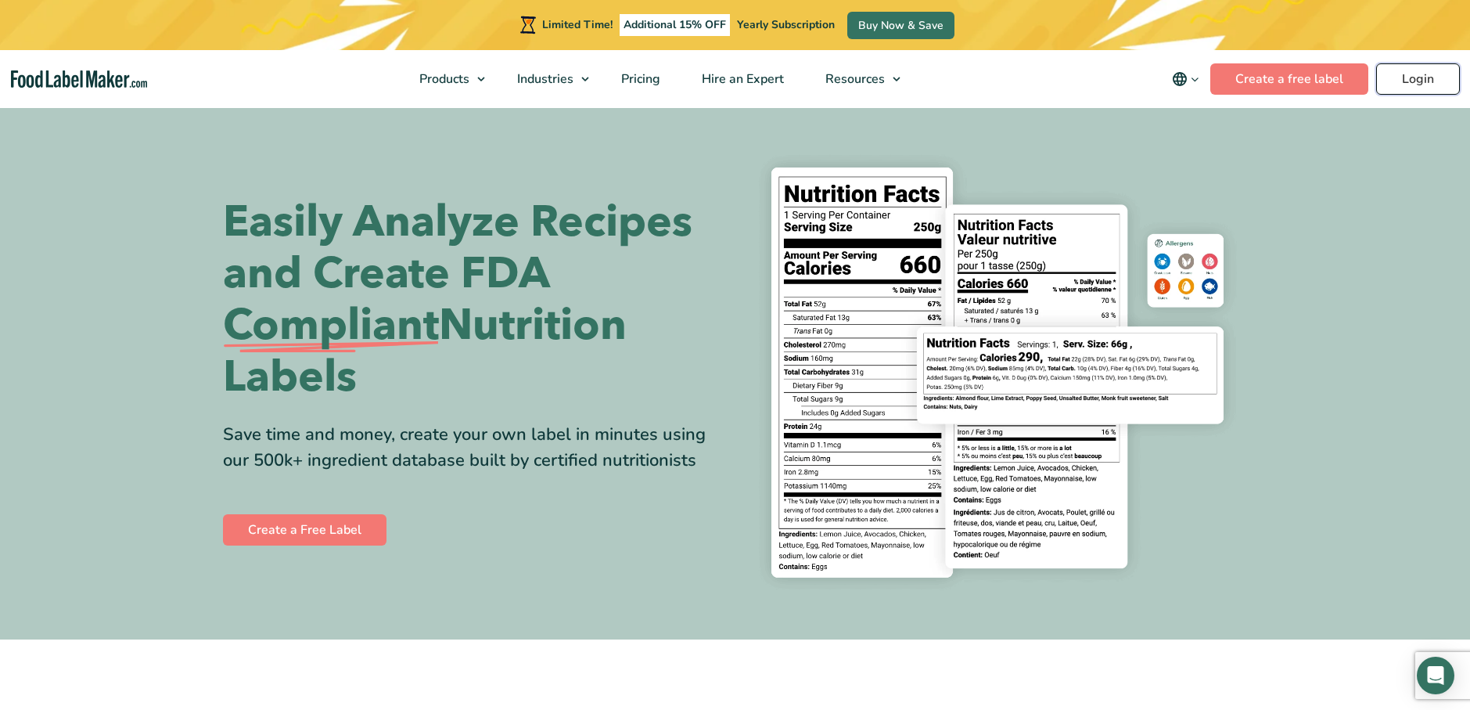
drag, startPoint x: 0, startPoint y: 0, endPoint x: 1400, endPoint y: 77, distance: 1402.1
click at [1400, 77] on link "Login" at bounding box center [1419, 78] width 84 height 31
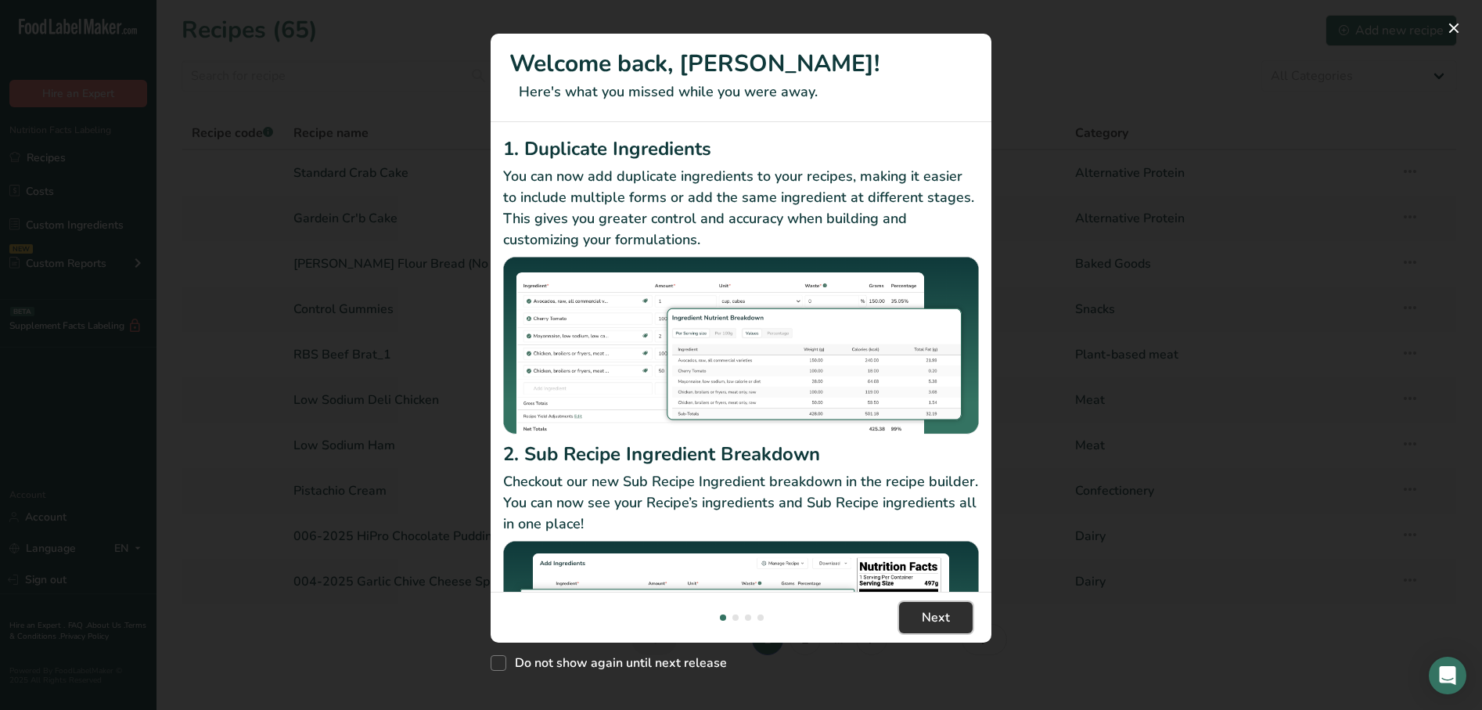
click at [935, 622] on span "Next" at bounding box center [936, 617] width 28 height 19
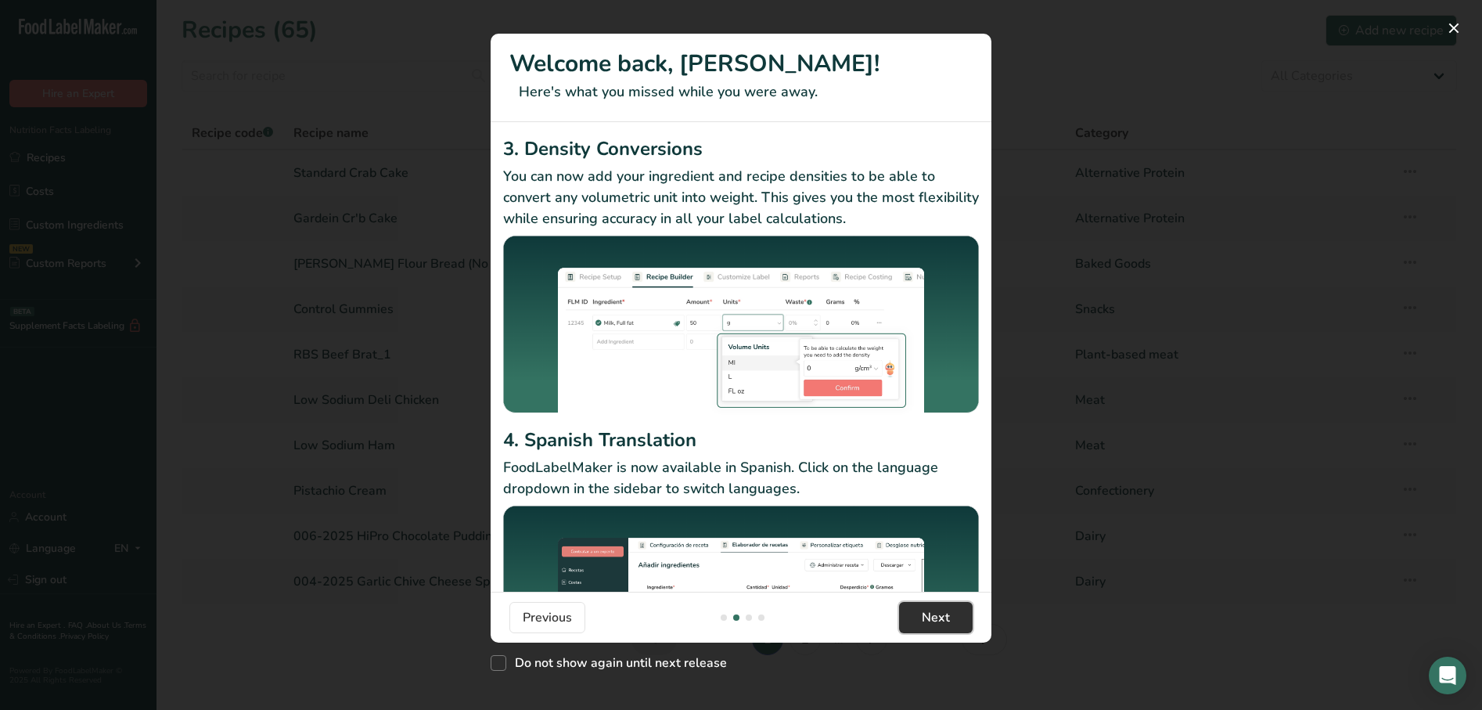
click at [935, 622] on span "Next" at bounding box center [936, 617] width 28 height 19
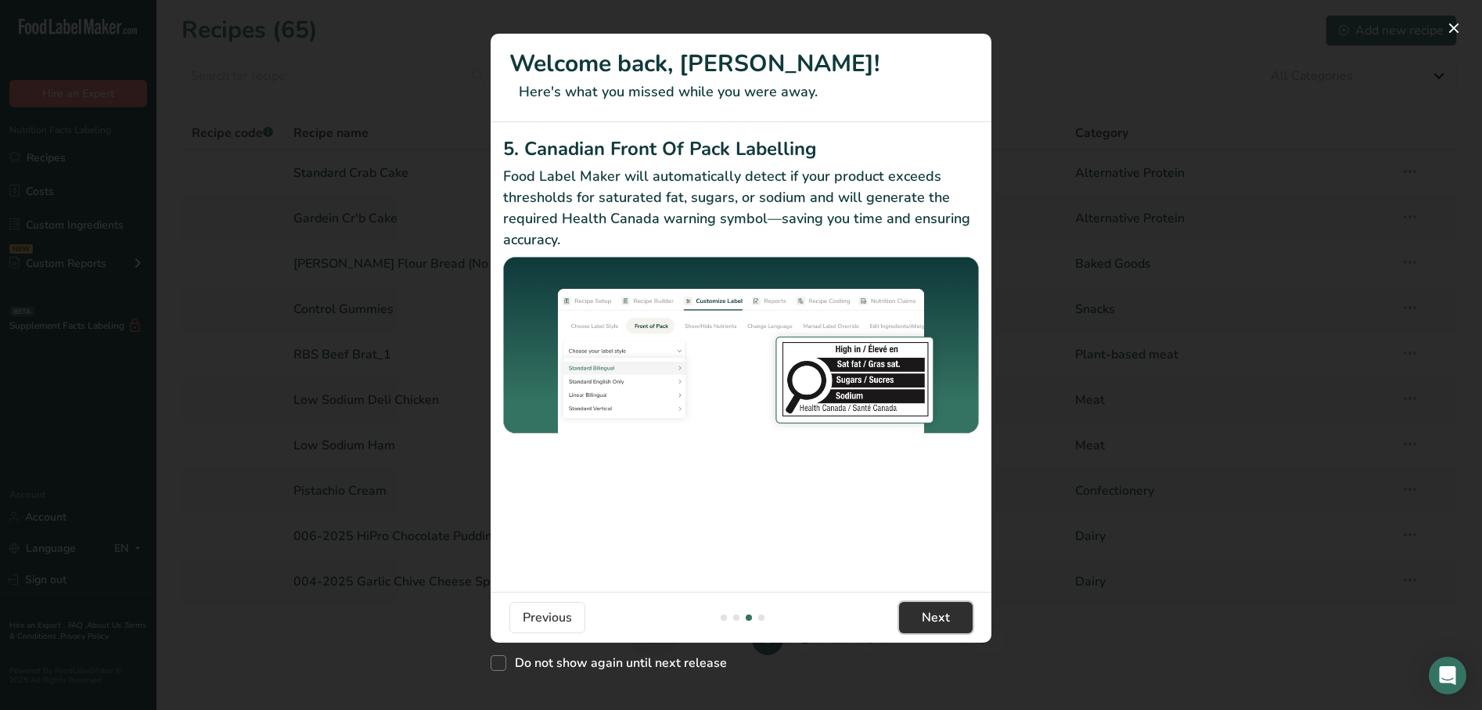
click at [935, 622] on span "Next" at bounding box center [936, 617] width 28 height 19
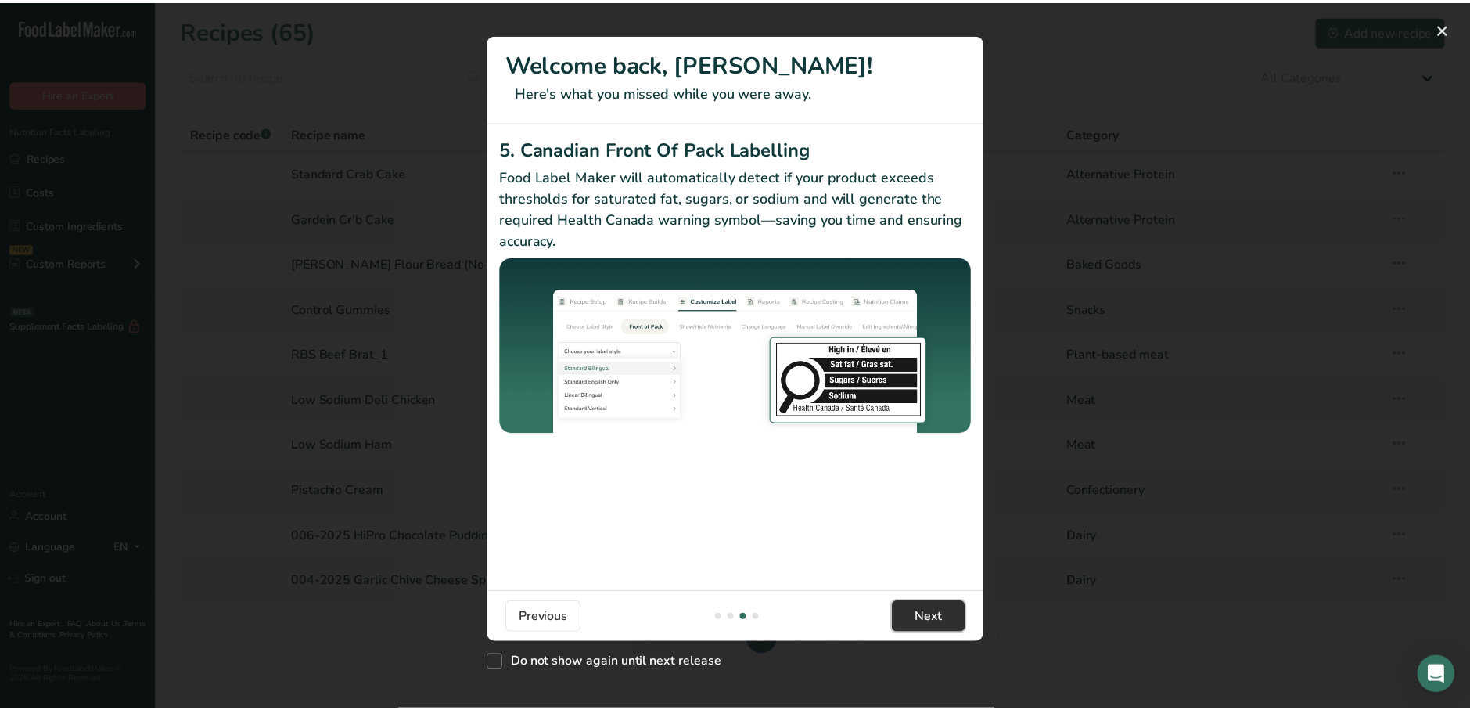
scroll to position [0, 1503]
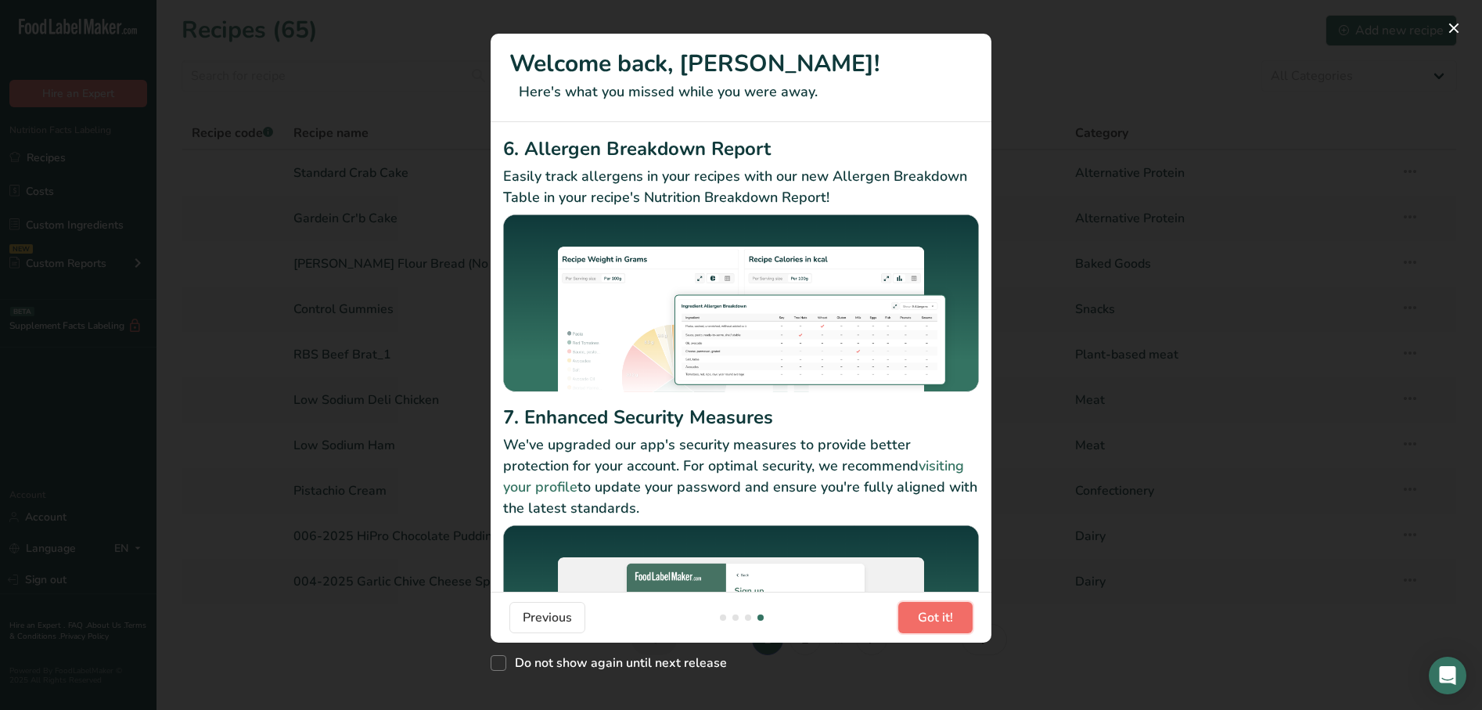
click at [935, 622] on span "Got it!" at bounding box center [935, 617] width 35 height 19
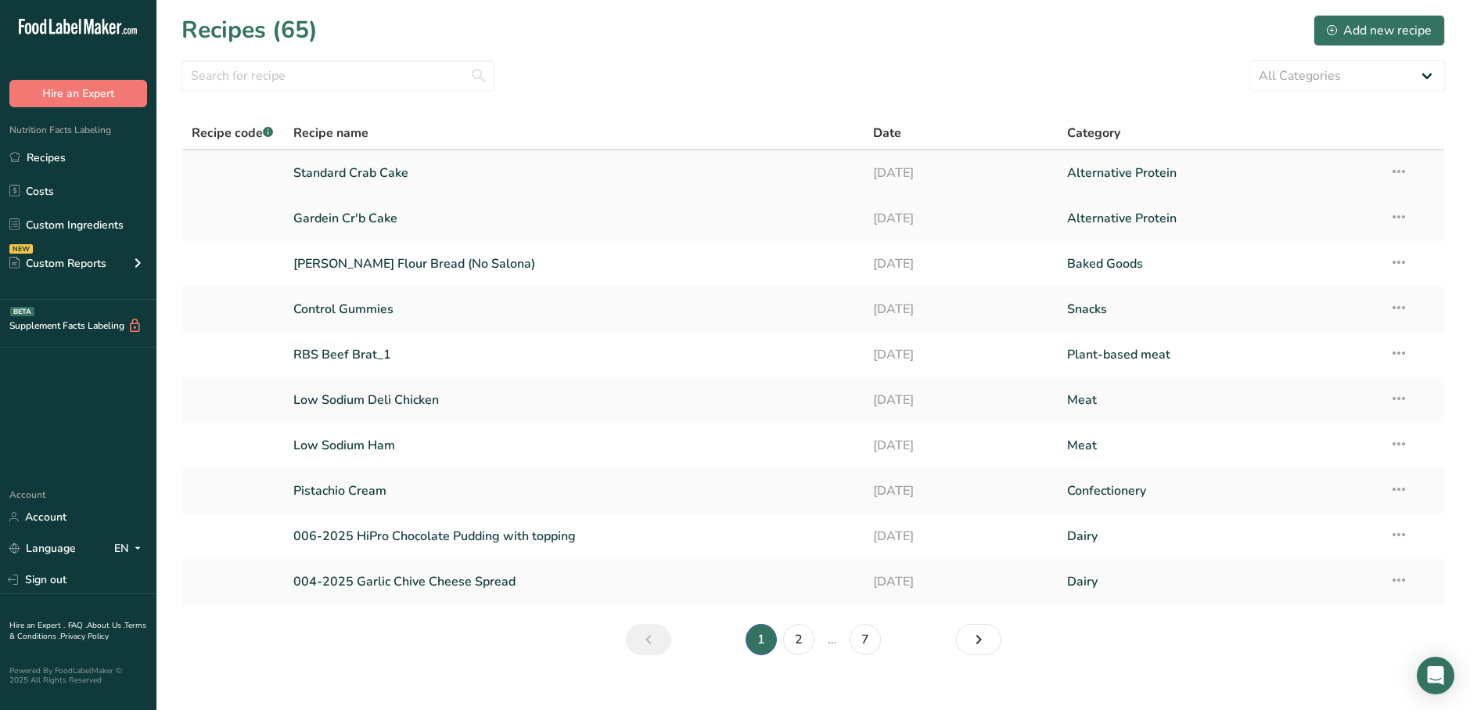
click at [383, 185] on link "Standard Crab Cake" at bounding box center [574, 173] width 562 height 33
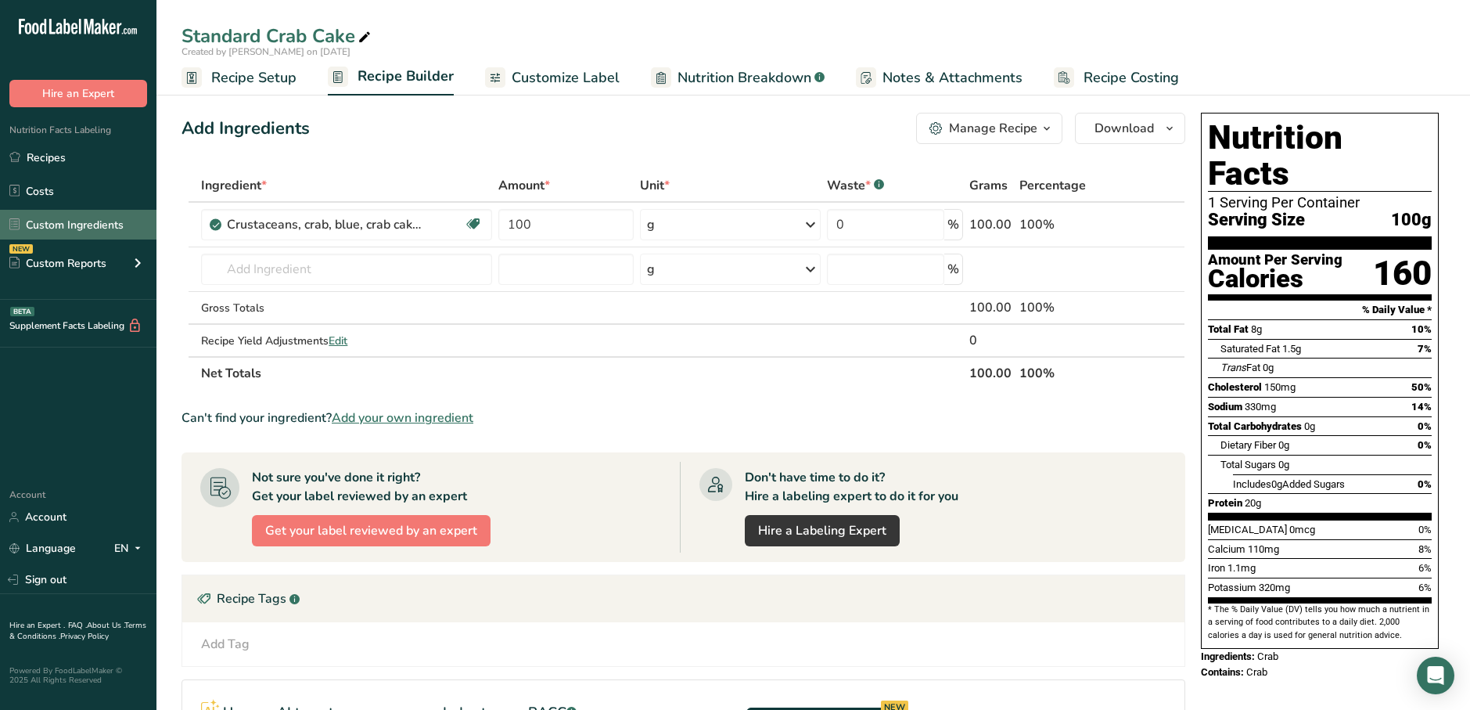
click at [61, 217] on link "Custom Ingredients" at bounding box center [78, 225] width 157 height 30
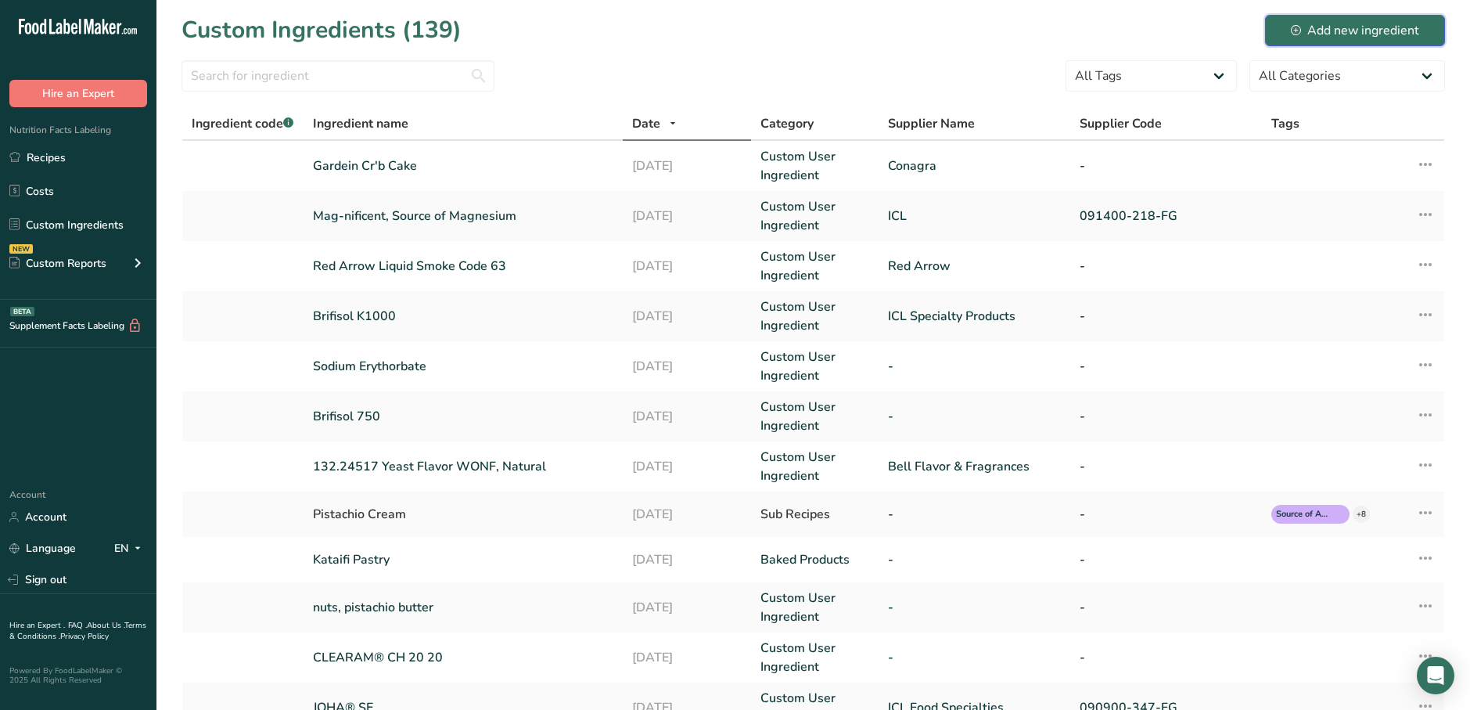
click at [1340, 38] on div "Add new ingredient" at bounding box center [1355, 30] width 128 height 19
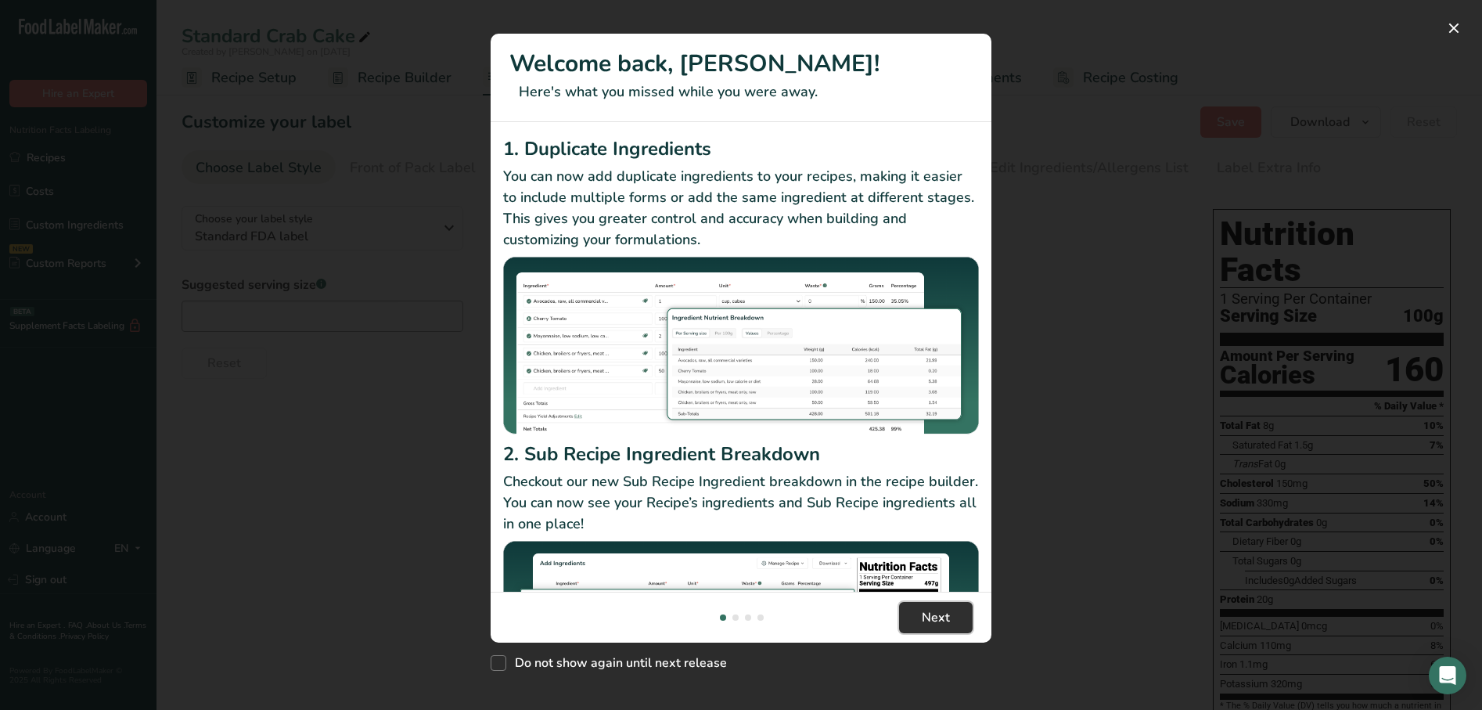
click at [938, 625] on span "Next" at bounding box center [936, 617] width 28 height 19
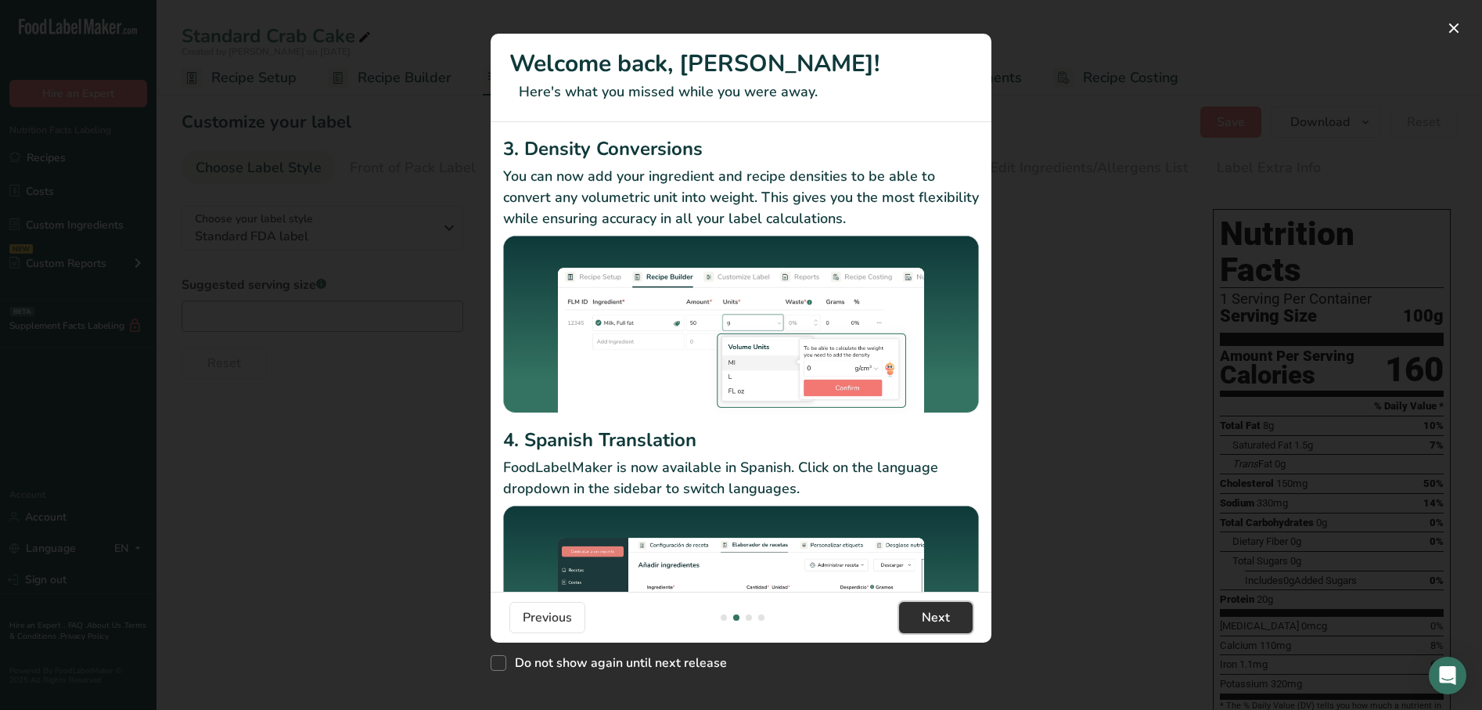
click at [934, 625] on span "Next" at bounding box center [936, 617] width 28 height 19
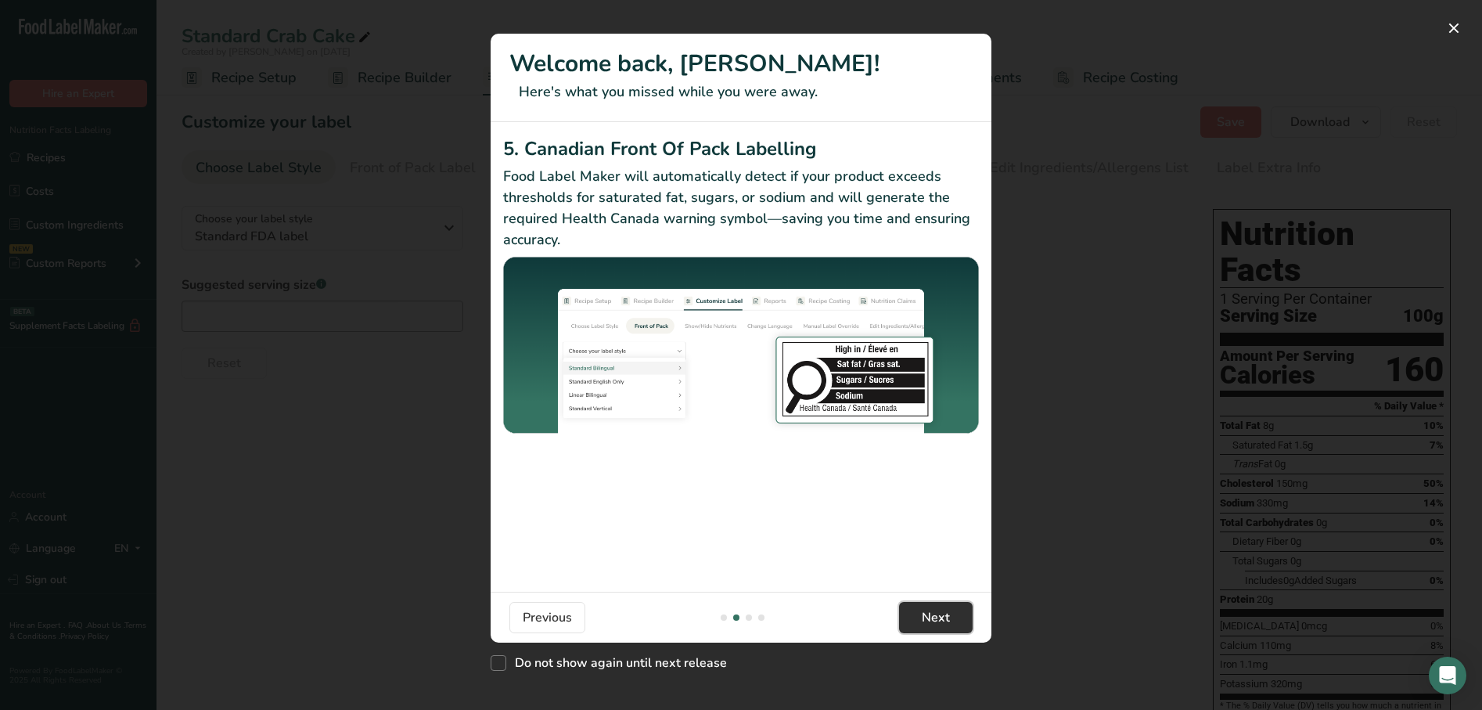
click at [934, 625] on span "Next" at bounding box center [936, 617] width 28 height 19
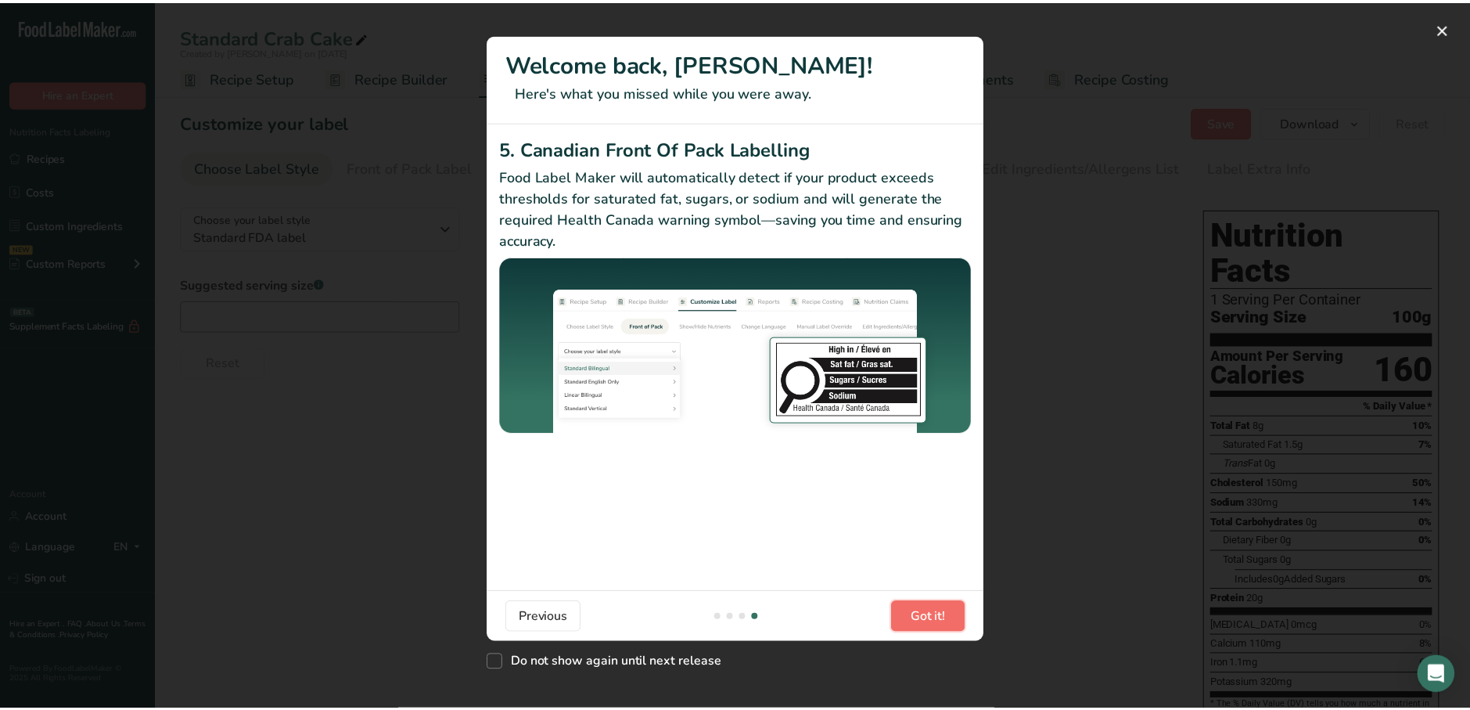
scroll to position [0, 1503]
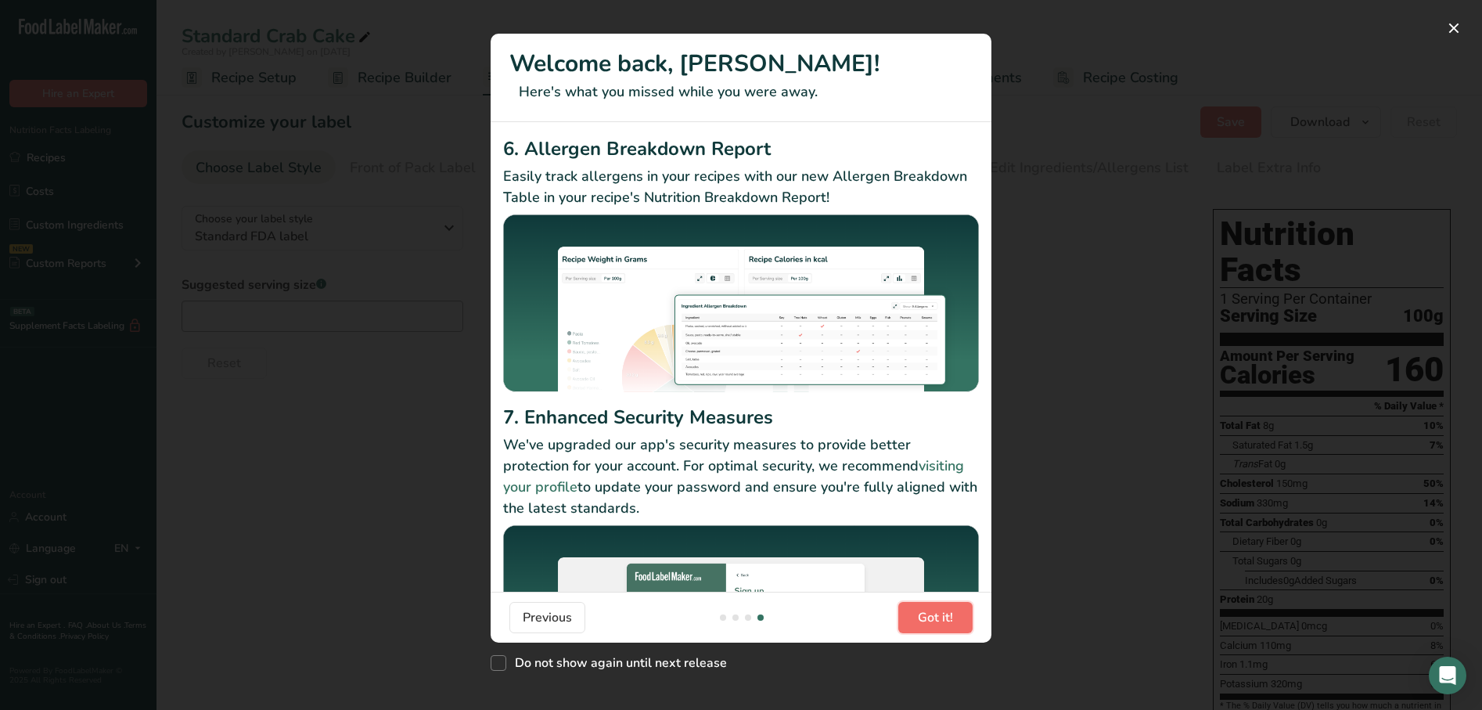
click at [930, 625] on span "Got it!" at bounding box center [935, 617] width 35 height 19
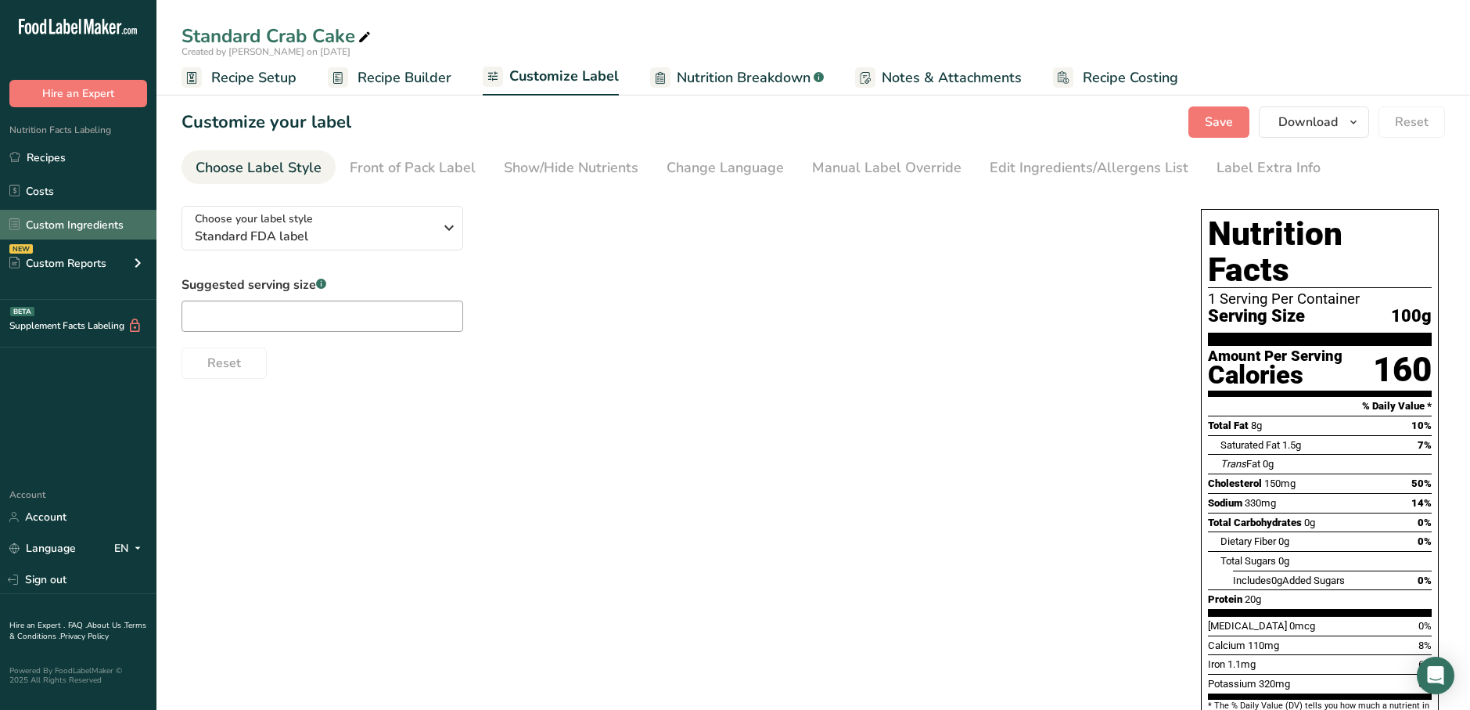
click at [56, 225] on link "Custom Ingredients" at bounding box center [78, 225] width 157 height 30
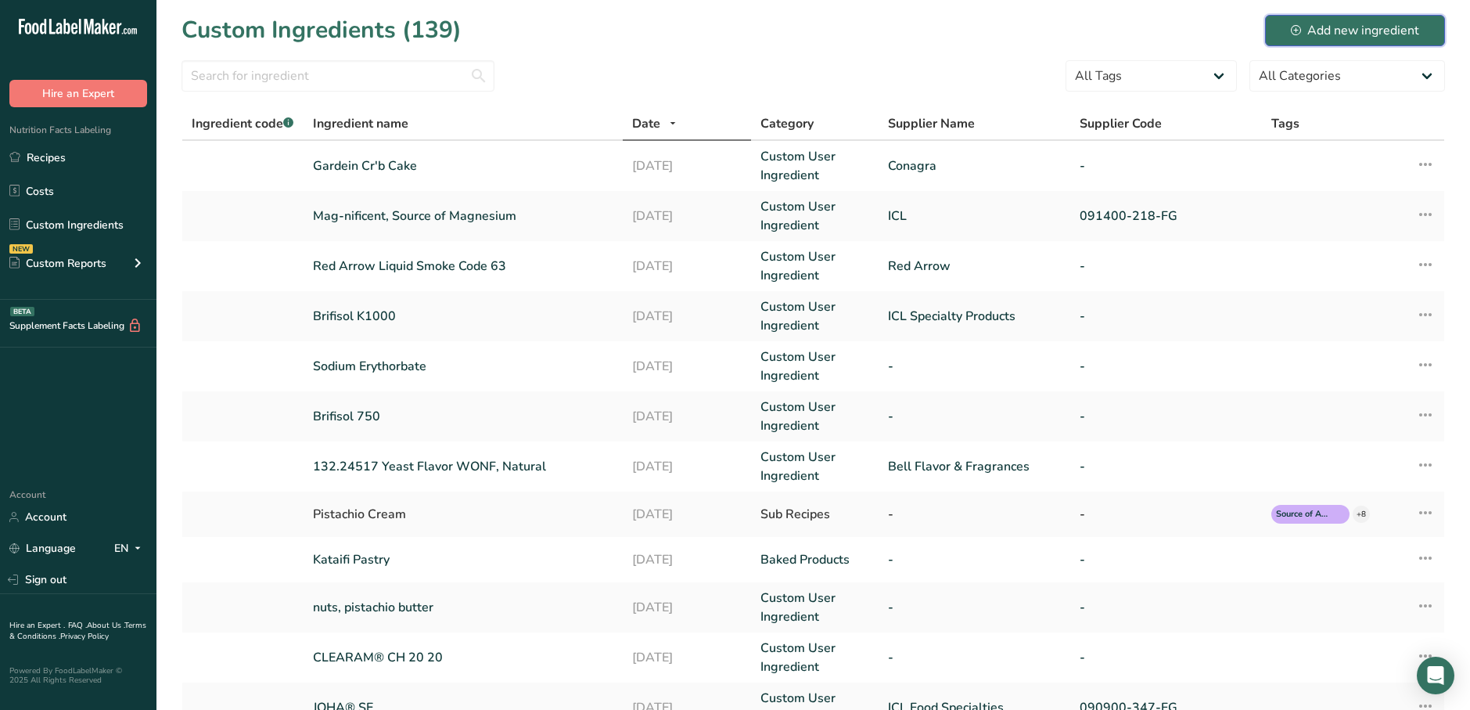
click at [1316, 30] on div "Add new ingredient" at bounding box center [1355, 30] width 128 height 19
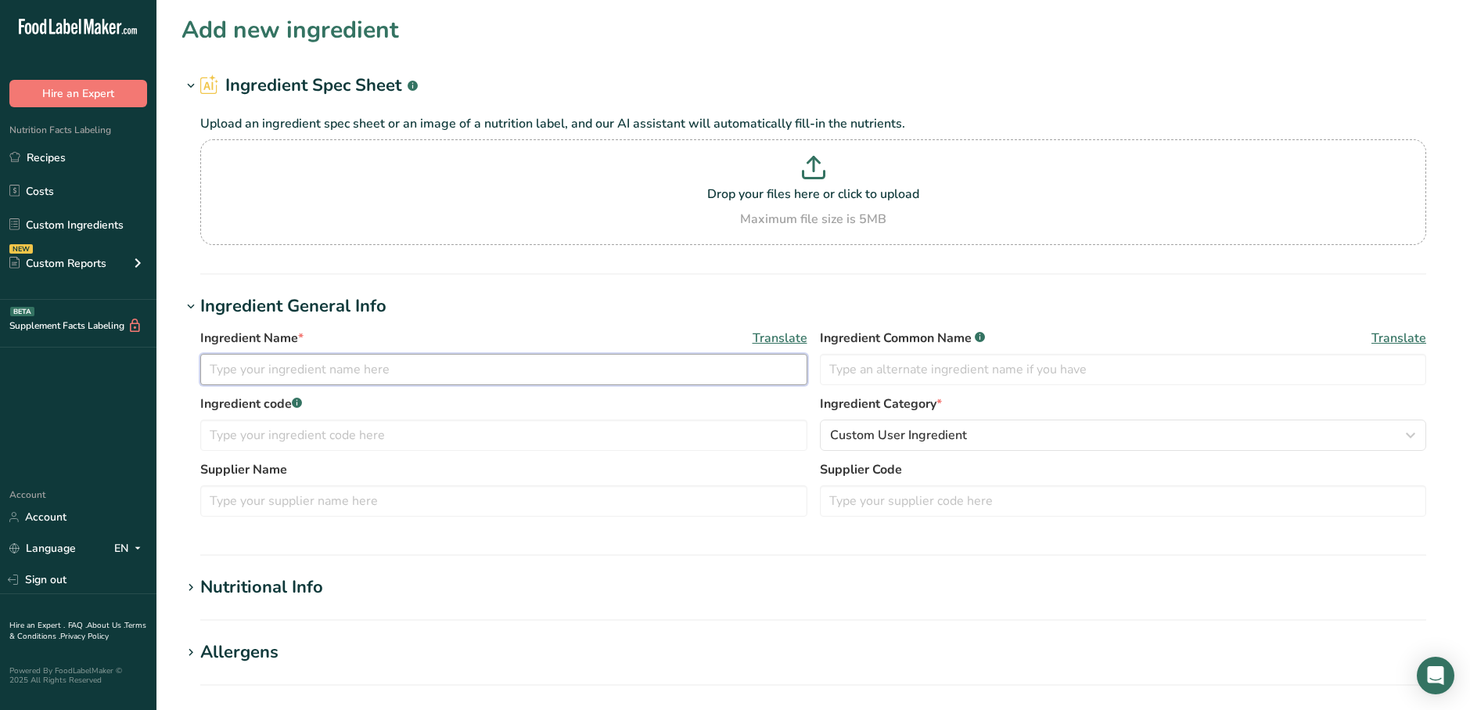
click at [299, 355] on input "text" at bounding box center [503, 369] width 607 height 31
type input "[PERSON_NAME] Frozen Crab Cakes"
click at [1034, 365] on input "text" at bounding box center [1123, 369] width 607 height 31
type input "Crab Cake"
click at [709, 507] on input "text" at bounding box center [503, 500] width 607 height 31
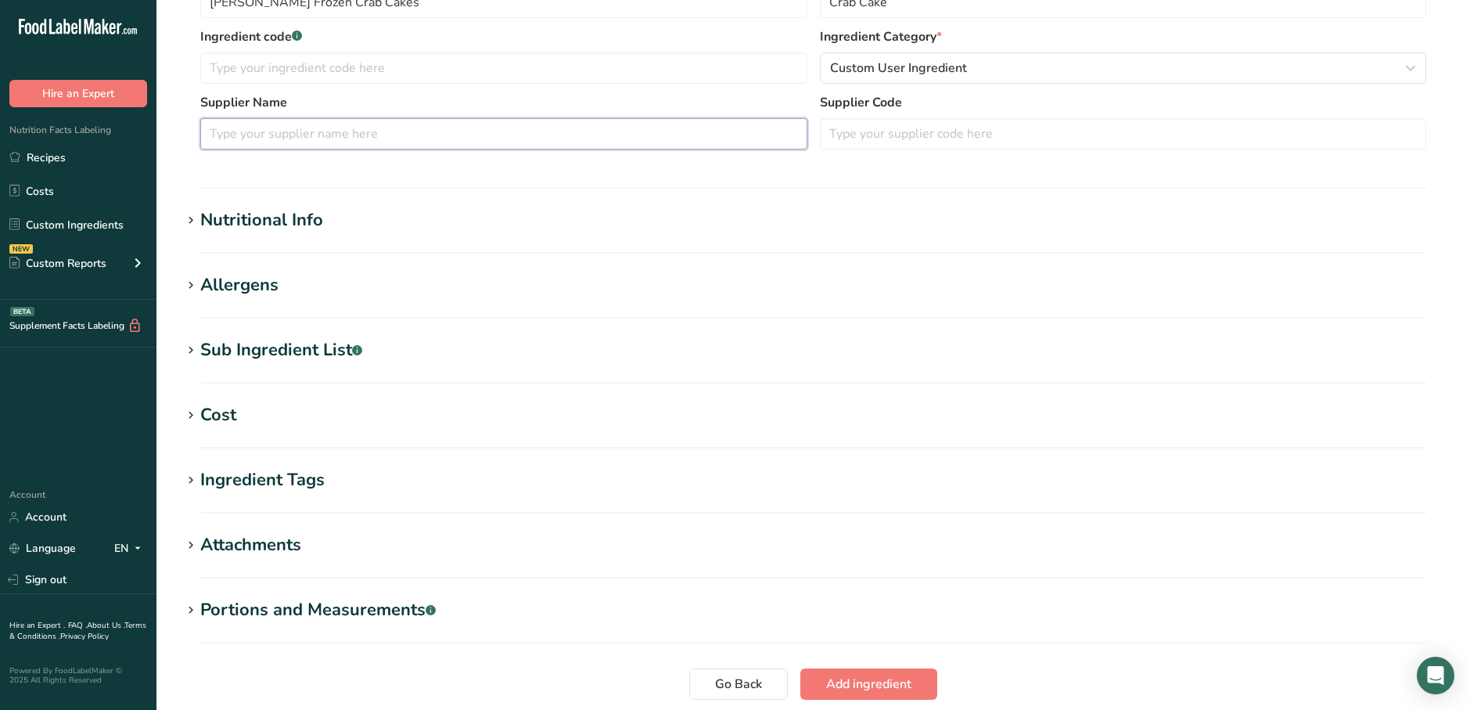
scroll to position [391, 0]
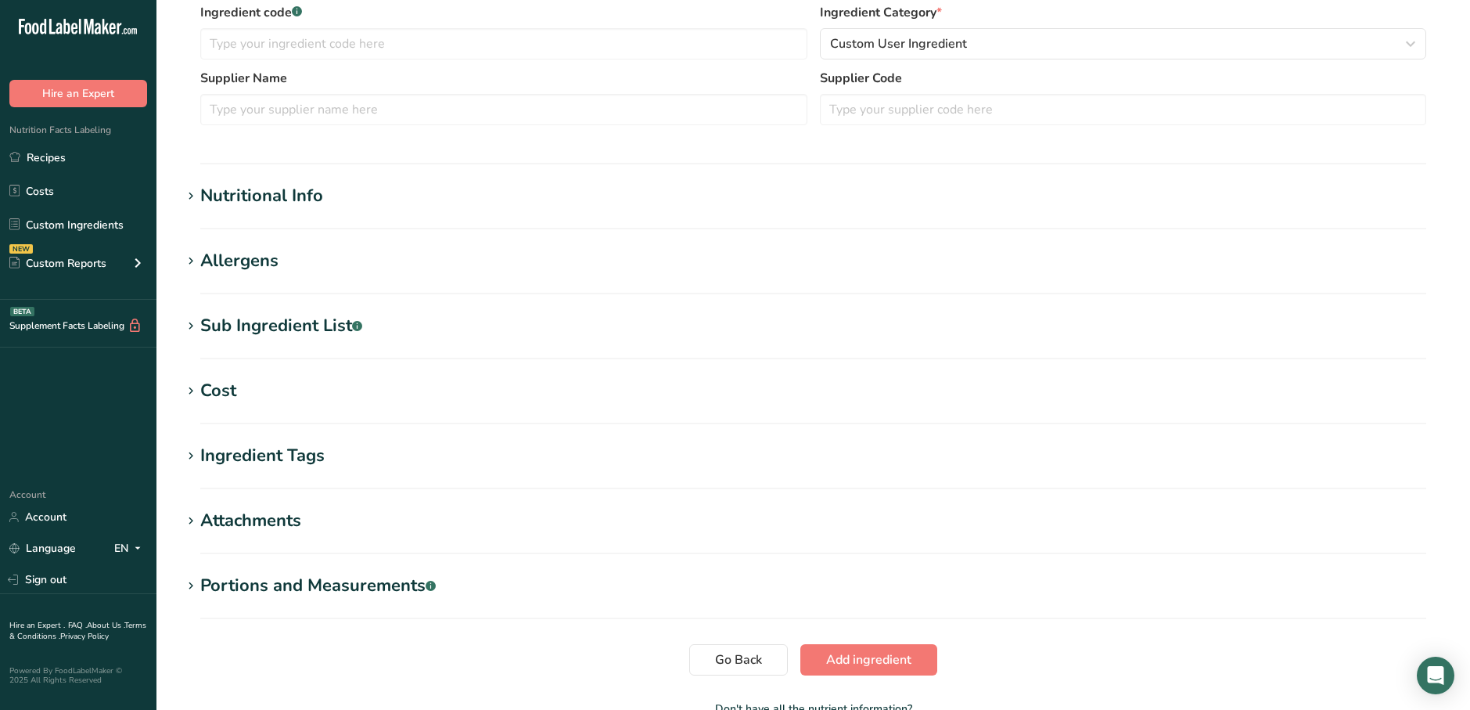
click at [326, 212] on section "Nutritional Info Serving Size .a-a{fill:#347362;}.b-a{fill:#fff;} Add ingredien…" at bounding box center [814, 206] width 1264 height 46
click at [303, 195] on div "Nutritional Info" at bounding box center [261, 196] width 123 height 26
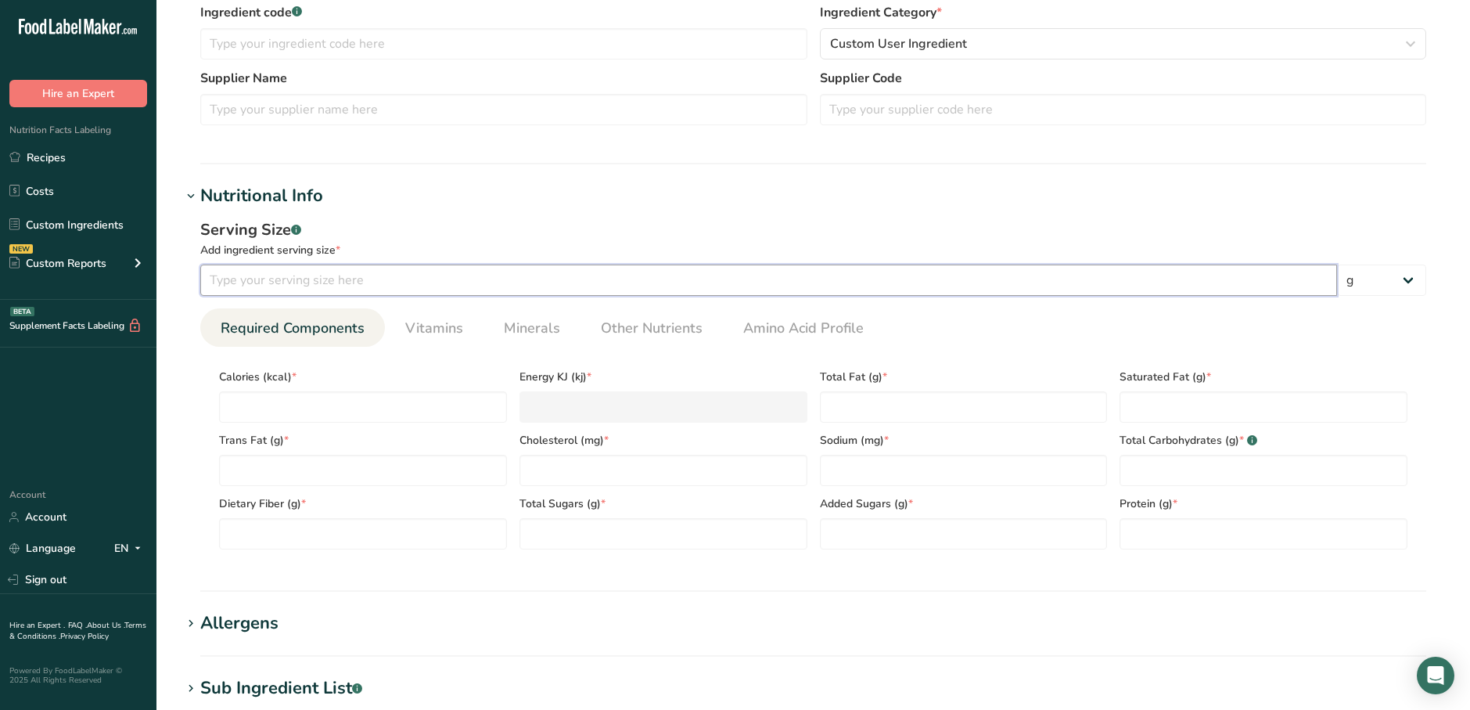
click at [316, 286] on input "number" at bounding box center [768, 280] width 1137 height 31
type input "85"
click at [290, 413] on input "number" at bounding box center [363, 406] width 288 height 31
type input "2"
type KJ "8.4"
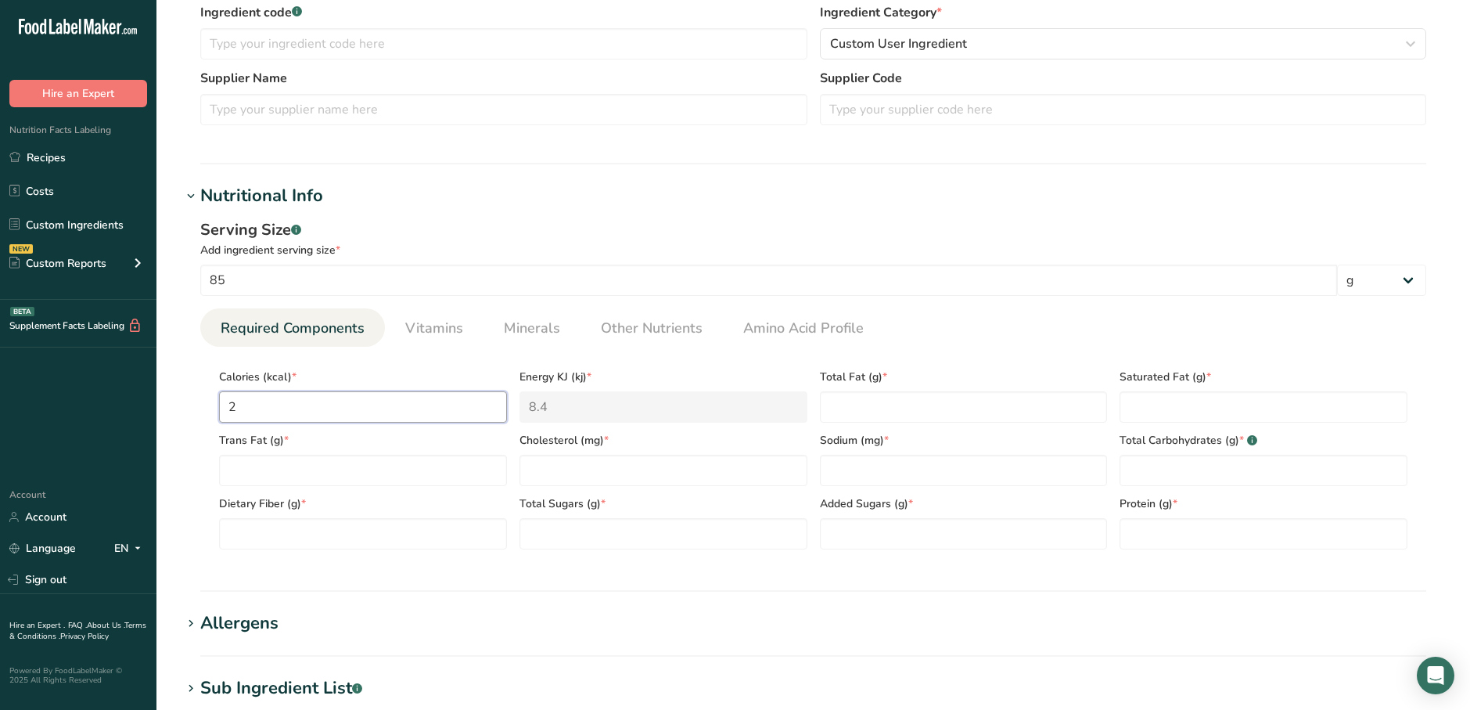
type input "21"
type KJ "87.9"
type input "210"
type KJ "878.6"
type input "210"
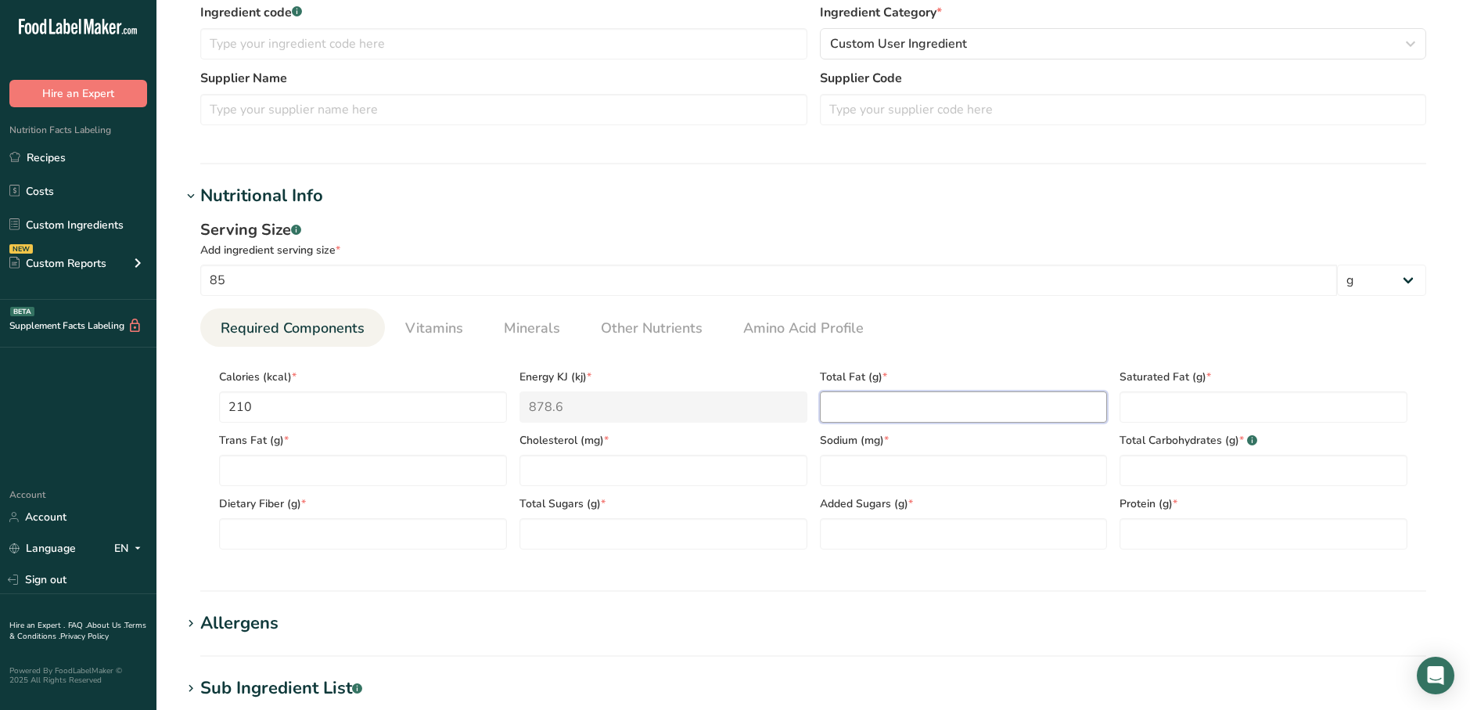
click at [916, 417] on Fat "number" at bounding box center [964, 406] width 288 height 31
type Fat "16"
click at [1157, 387] on div "Saturated Fat (g) *" at bounding box center [1264, 390] width 301 height 63
click at [1156, 394] on Fat "number" at bounding box center [1264, 406] width 288 height 31
type Fat "2.5"
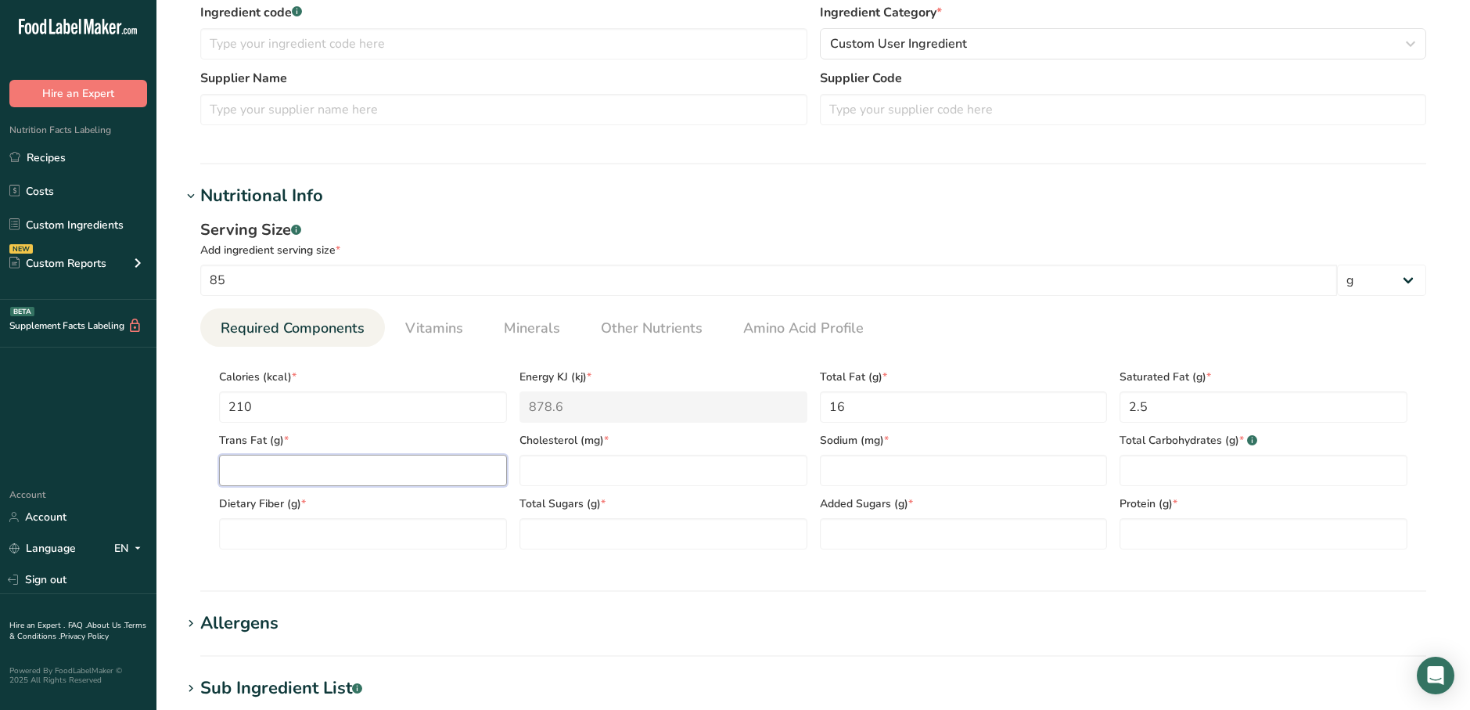
click at [367, 466] on Fat "number" at bounding box center [363, 470] width 288 height 31
type Fat "0"
click at [532, 456] on input "number" at bounding box center [664, 470] width 288 height 31
type input "60"
click at [861, 477] on input "number" at bounding box center [964, 470] width 288 height 31
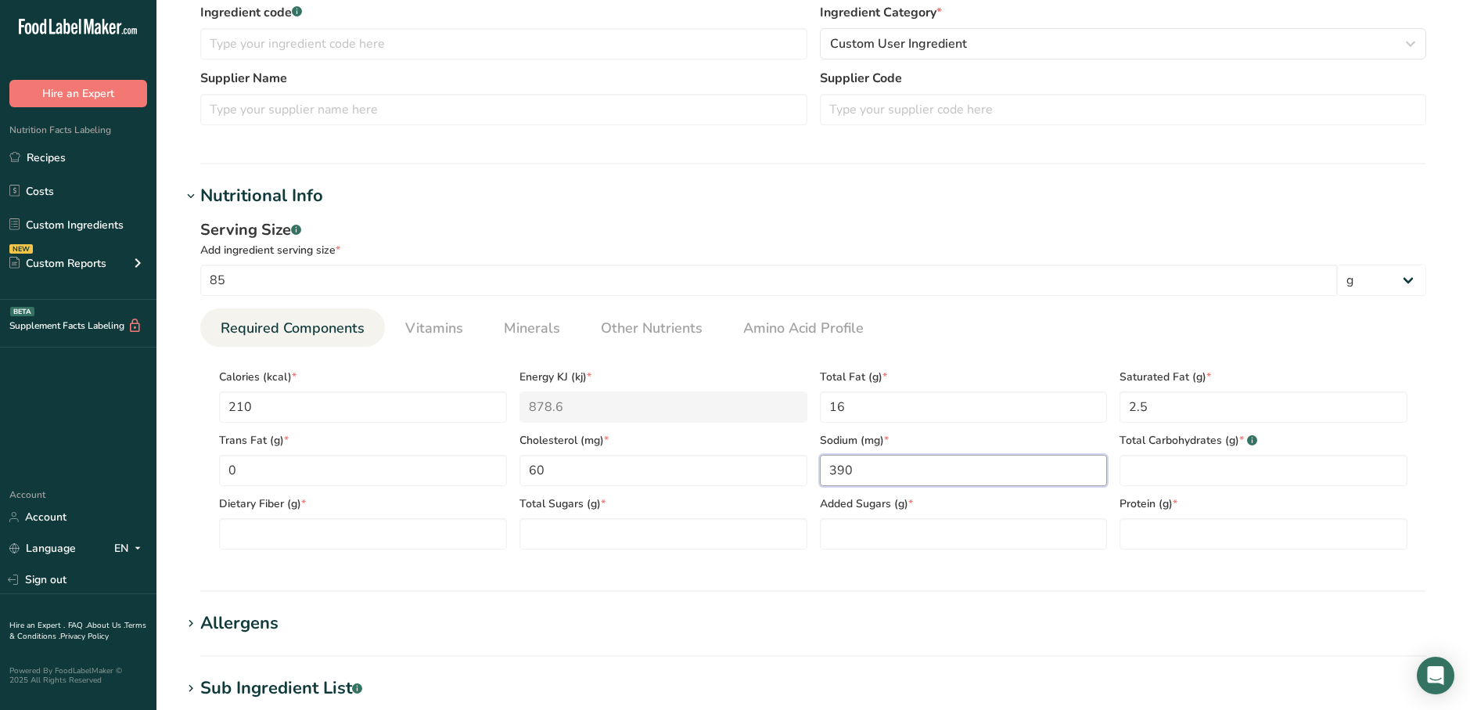
type input "390"
click at [1227, 491] on div "Protein (g) *" at bounding box center [1264, 517] width 301 height 63
click at [1202, 477] on Carbohydrates "number" at bounding box center [1264, 470] width 288 height 31
type Carbohydrates "6"
click at [295, 516] on div "Dietary Fiber (g) *" at bounding box center [363, 517] width 301 height 63
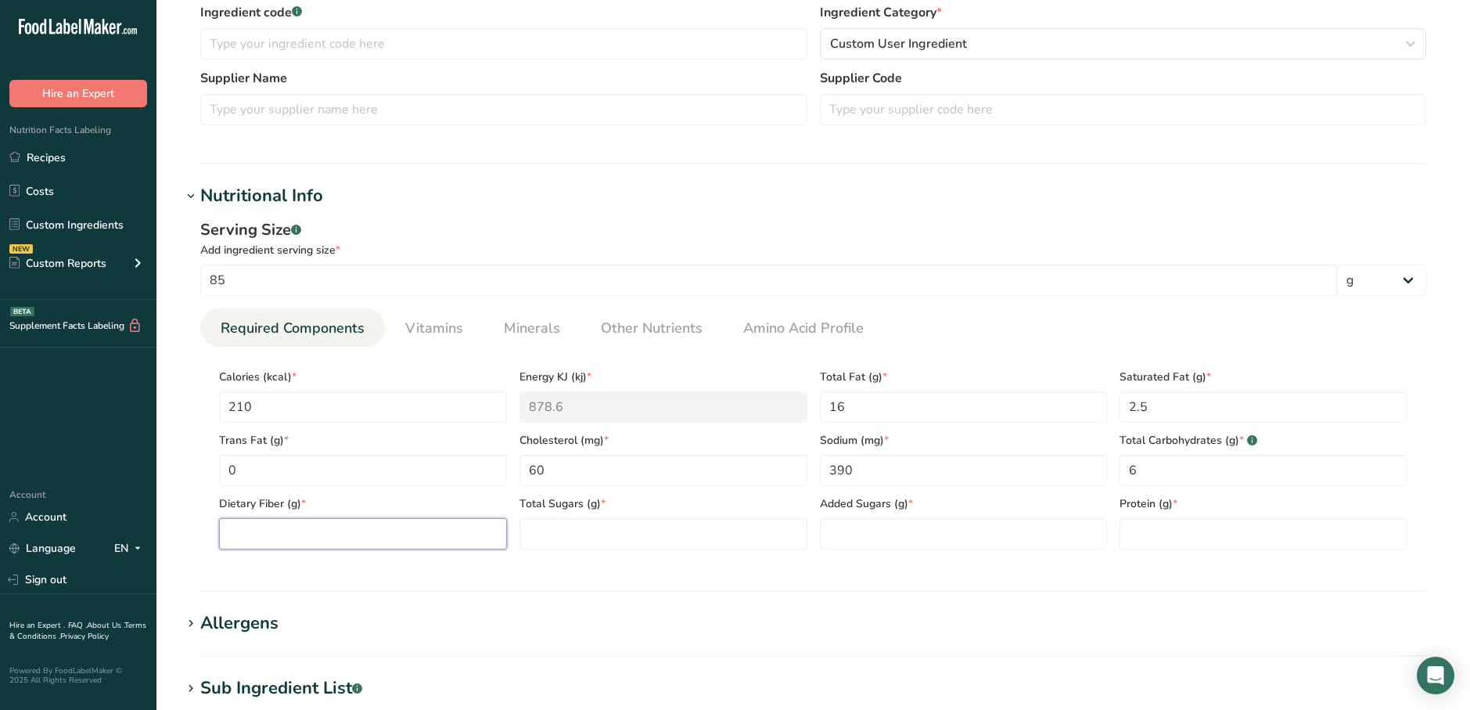
click at [290, 545] on Fiber "number" at bounding box center [363, 533] width 288 height 31
type Fiber "0"
click at [557, 534] on Sugars "number" at bounding box center [664, 533] width 288 height 31
type Sugars "0"
click at [928, 537] on Sugars "number" at bounding box center [964, 533] width 288 height 31
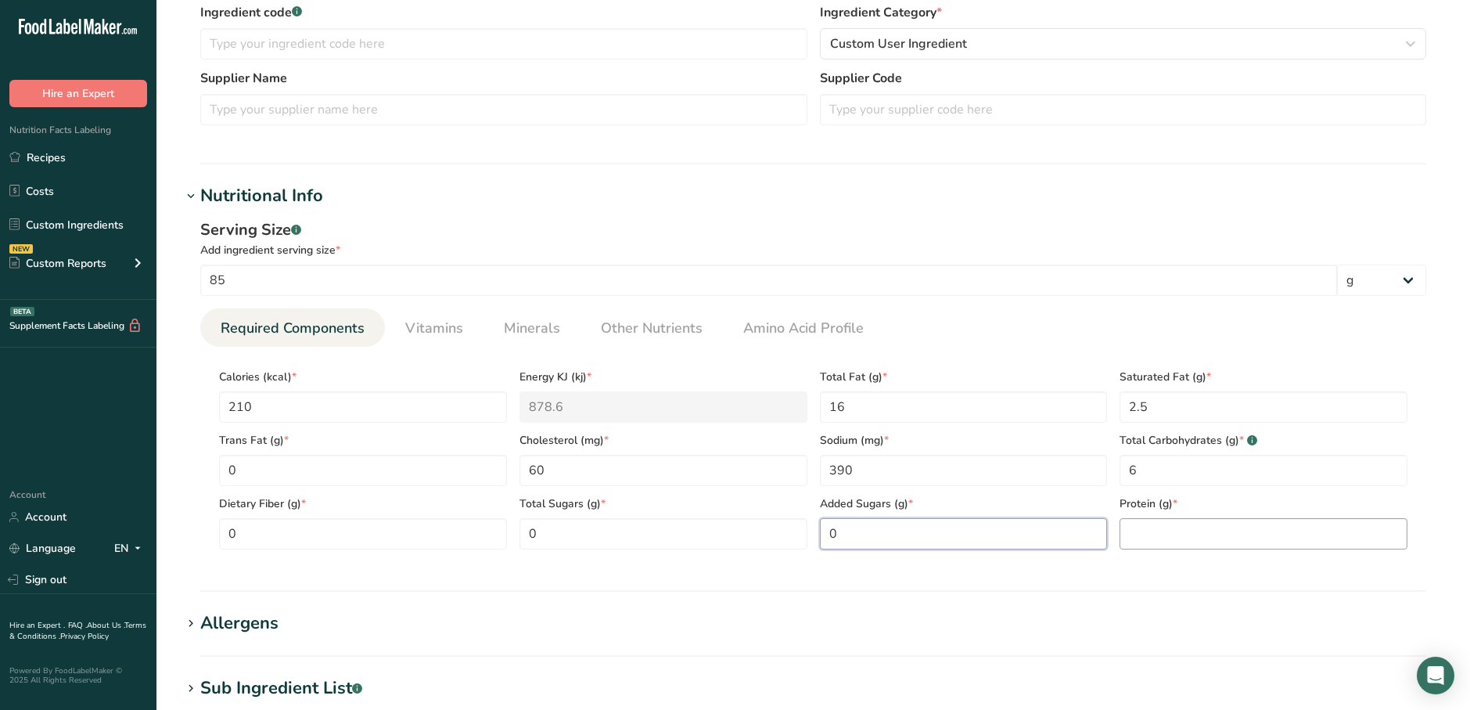
type Sugars "0"
click at [1232, 547] on input "number" at bounding box center [1264, 533] width 288 height 31
type input "11"
click at [428, 336] on span "Vitamins" at bounding box center [434, 328] width 58 height 21
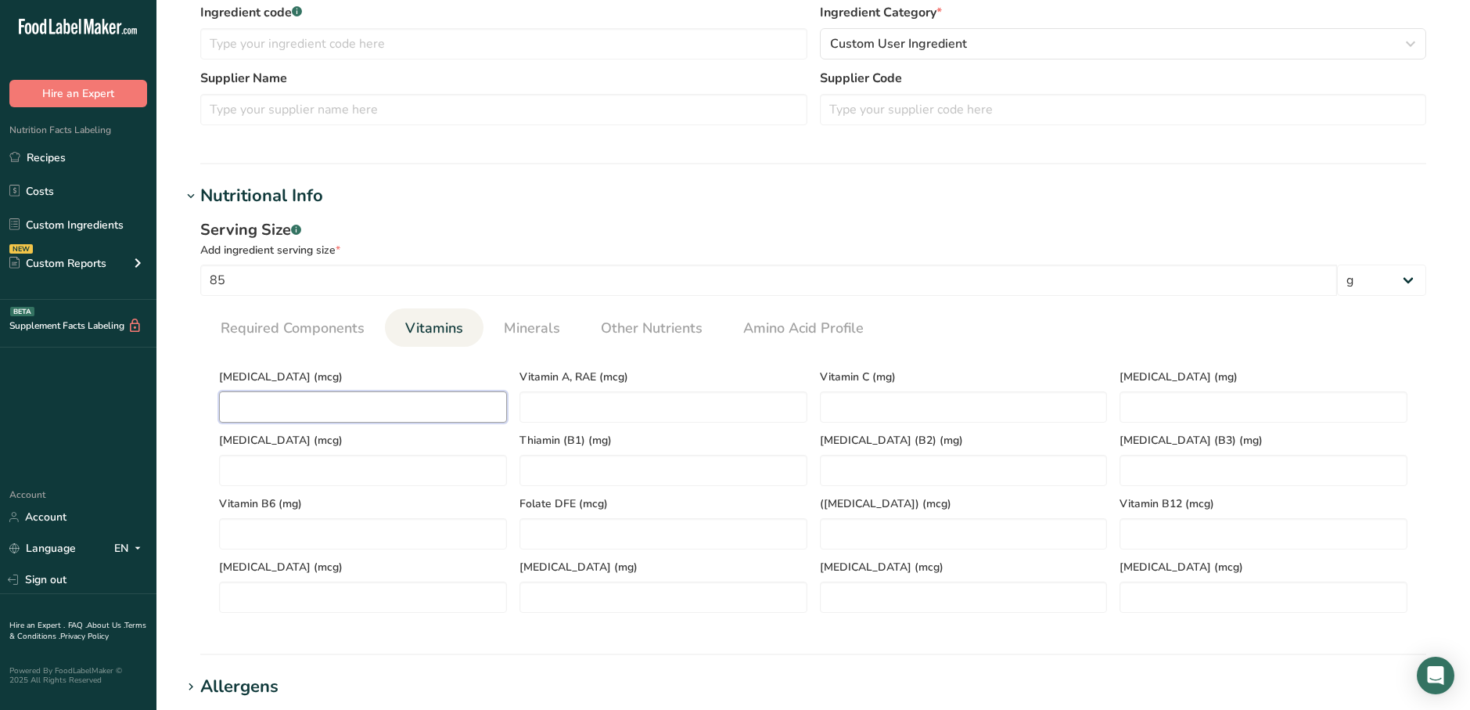
click at [482, 398] on D "number" at bounding box center [363, 406] width 288 height 31
type D "1"
click at [527, 340] on link "Minerals" at bounding box center [532, 328] width 69 height 40
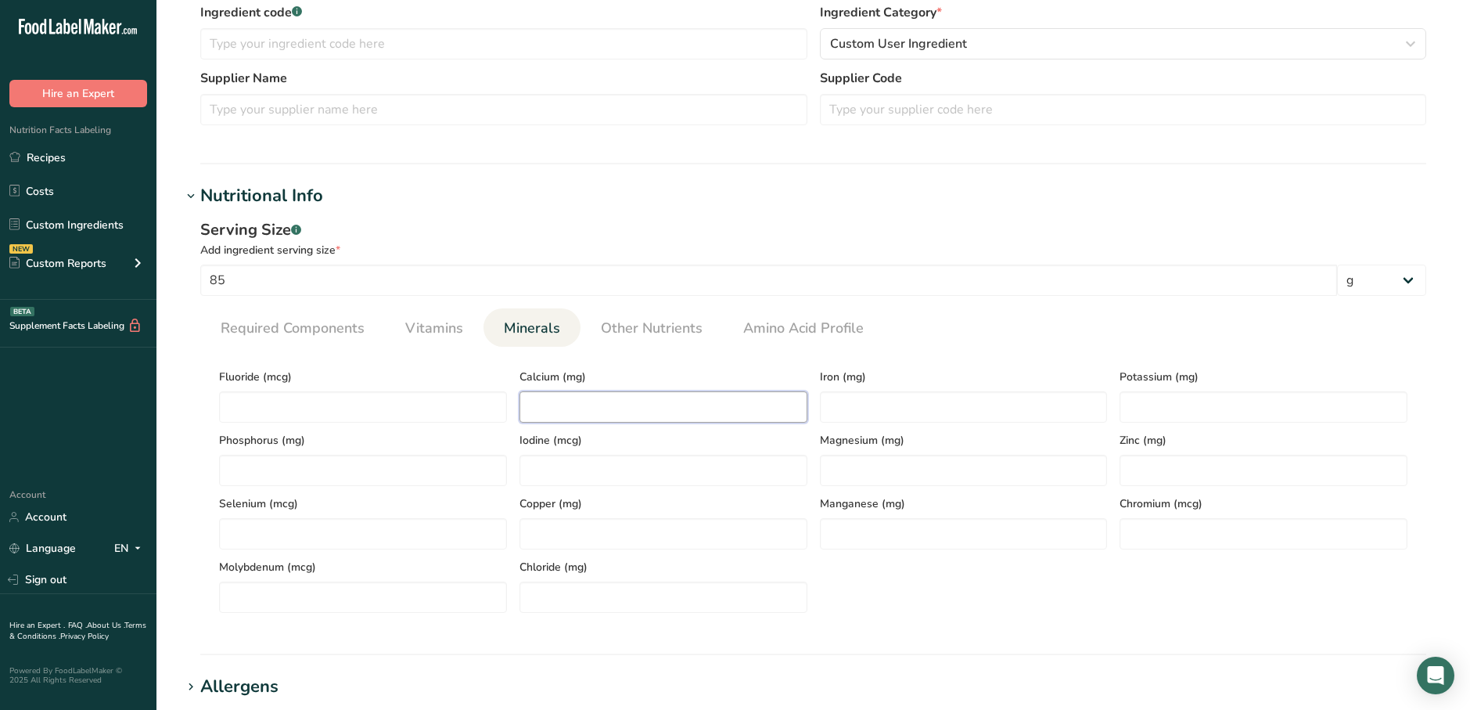
click at [610, 419] on input "number" at bounding box center [664, 406] width 288 height 31
type input "52"
click at [909, 403] on input "number" at bounding box center [964, 406] width 288 height 31
type input "1"
click at [1122, 405] on input "number" at bounding box center [1264, 406] width 288 height 31
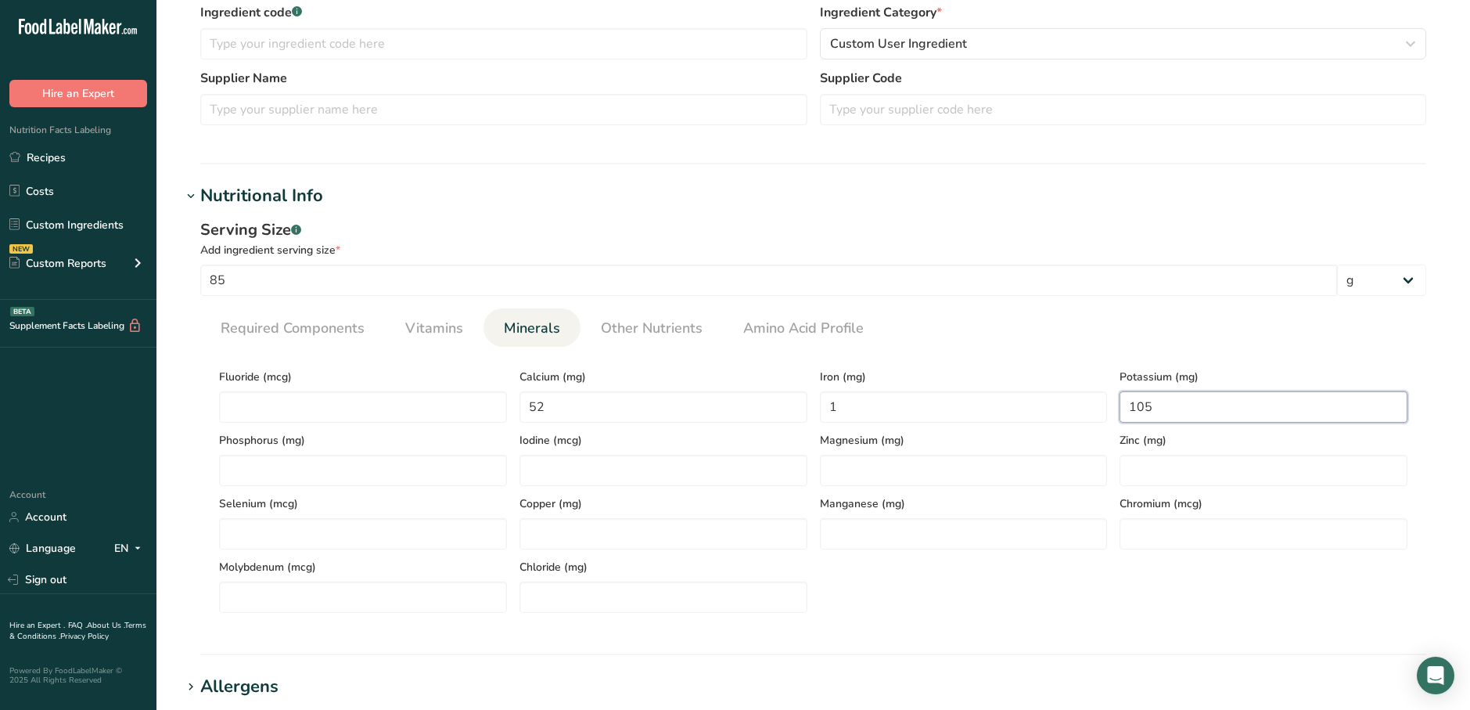
type input "105"
click at [866, 617] on section "Calories (kcal) * 210 Energy KJ (kj) * 878.6 Total Fat (g) * 16 Saturated Fat (…" at bounding box center [813, 486] width 1226 height 279
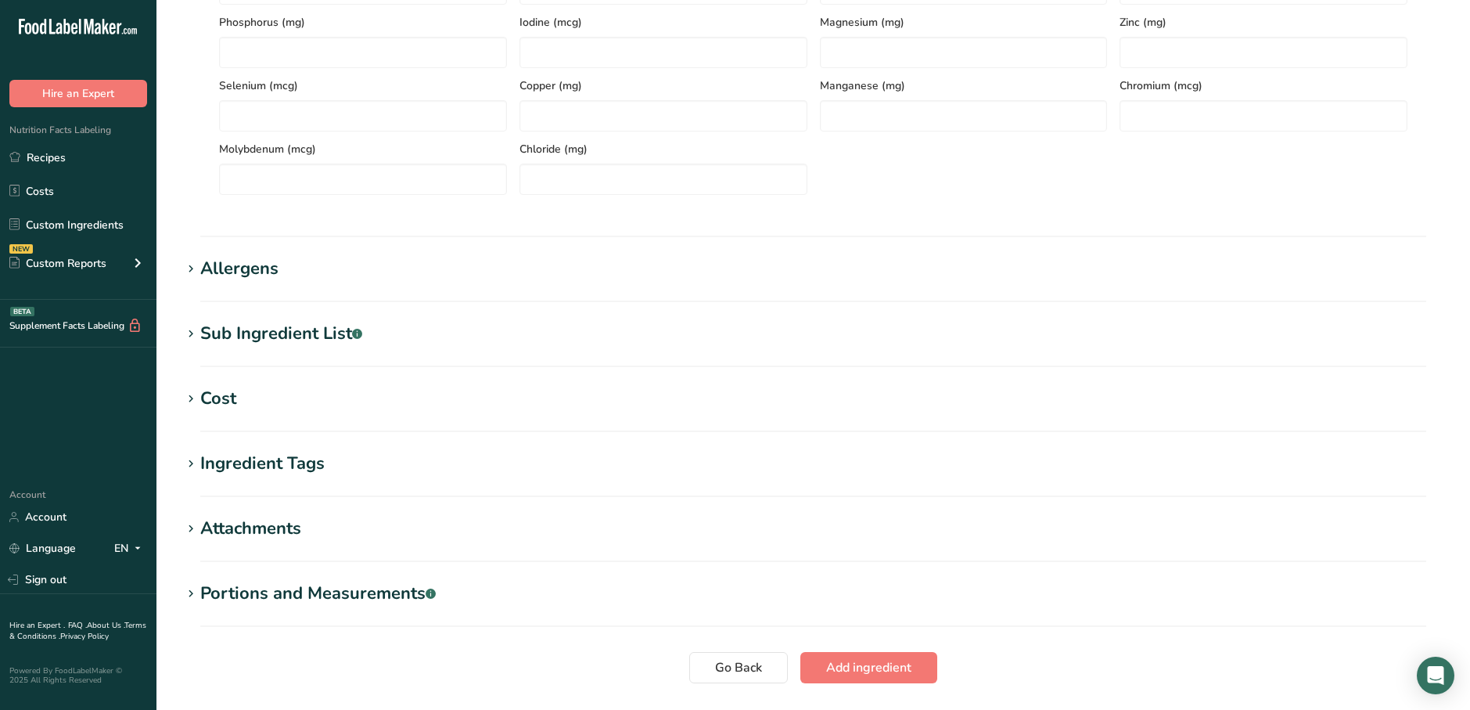
scroll to position [916, 0]
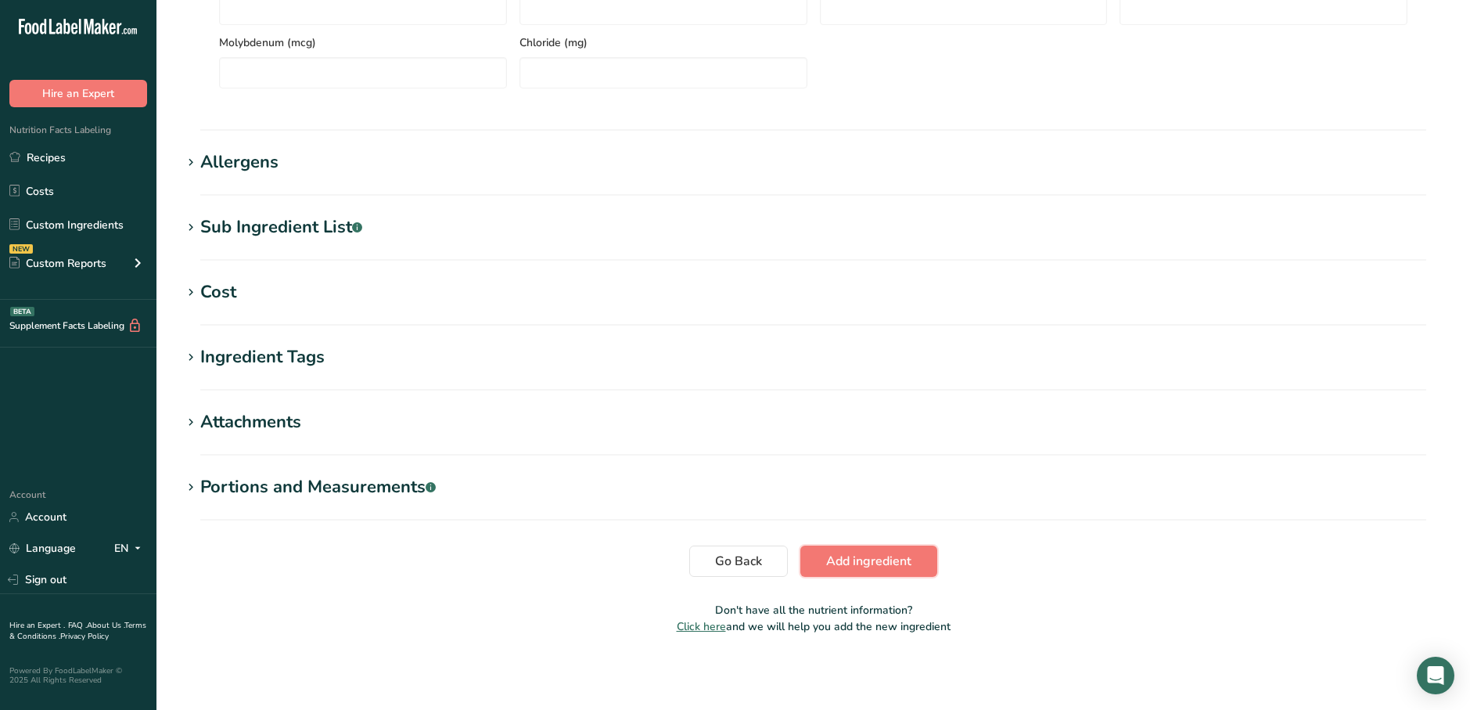
click at [823, 556] on button "Add ingredient" at bounding box center [869, 560] width 137 height 31
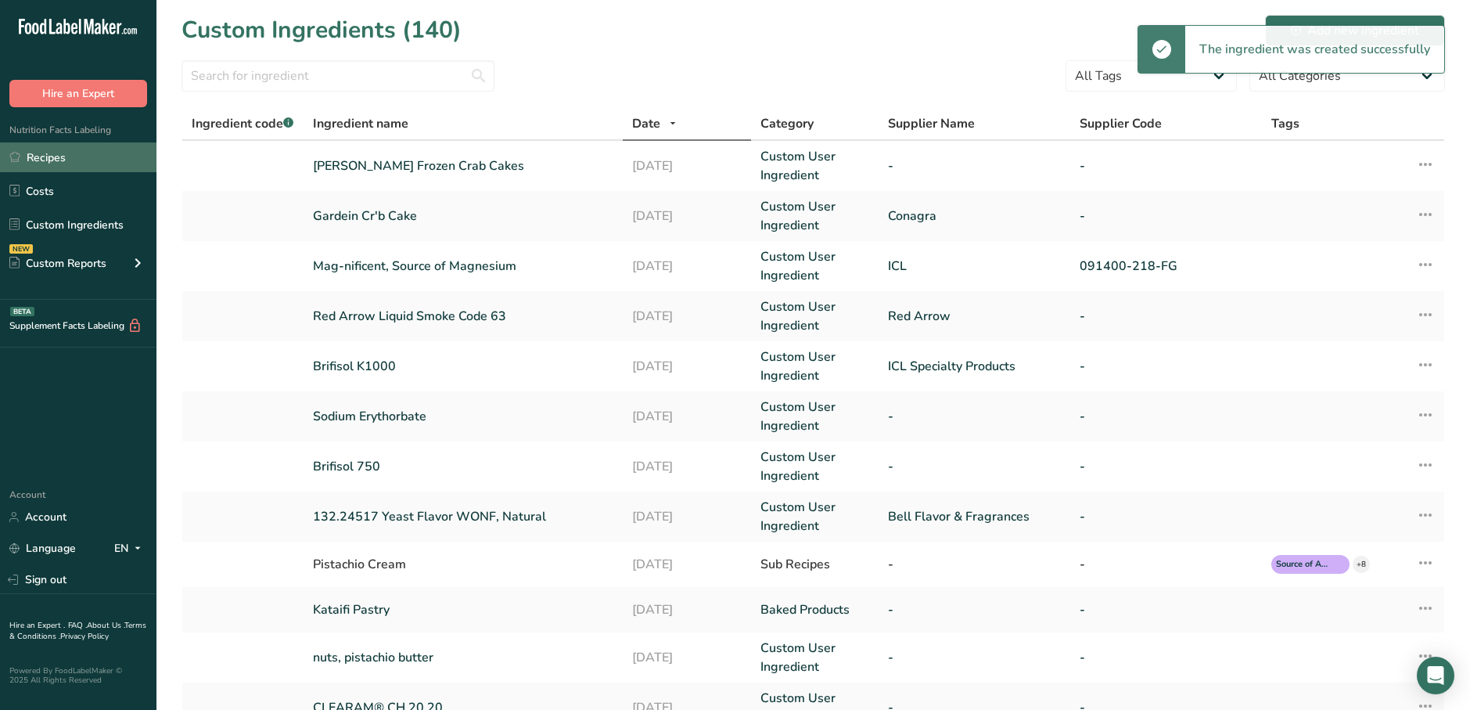
click at [63, 157] on link "Recipes" at bounding box center [78, 157] width 157 height 30
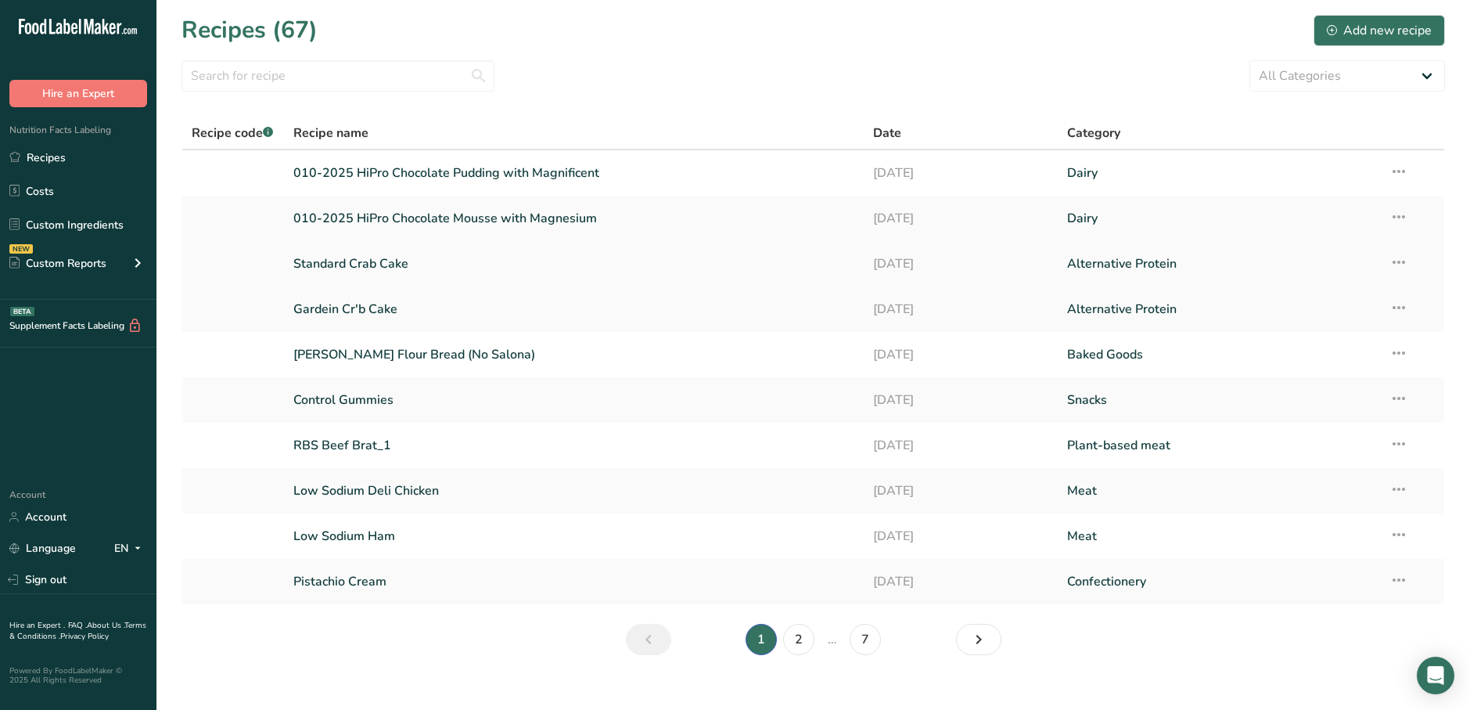
click at [376, 259] on link "Standard Crab Cake" at bounding box center [574, 263] width 562 height 33
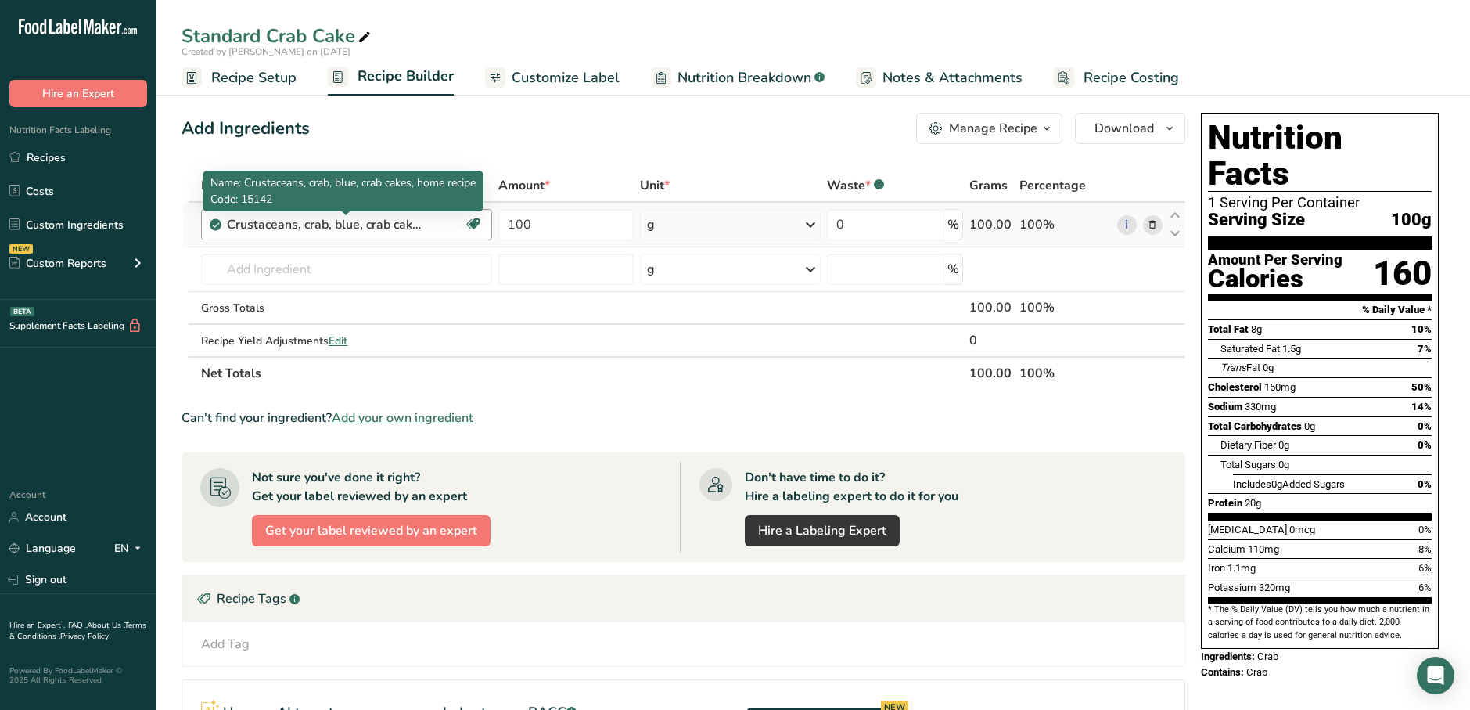
click at [406, 227] on div "Crustaceans, crab, blue, crab cakes, home recipe" at bounding box center [325, 224] width 196 height 19
click at [351, 231] on div "Crustaceans, crab, blue, crab cakes, home recipe" at bounding box center [325, 224] width 196 height 19
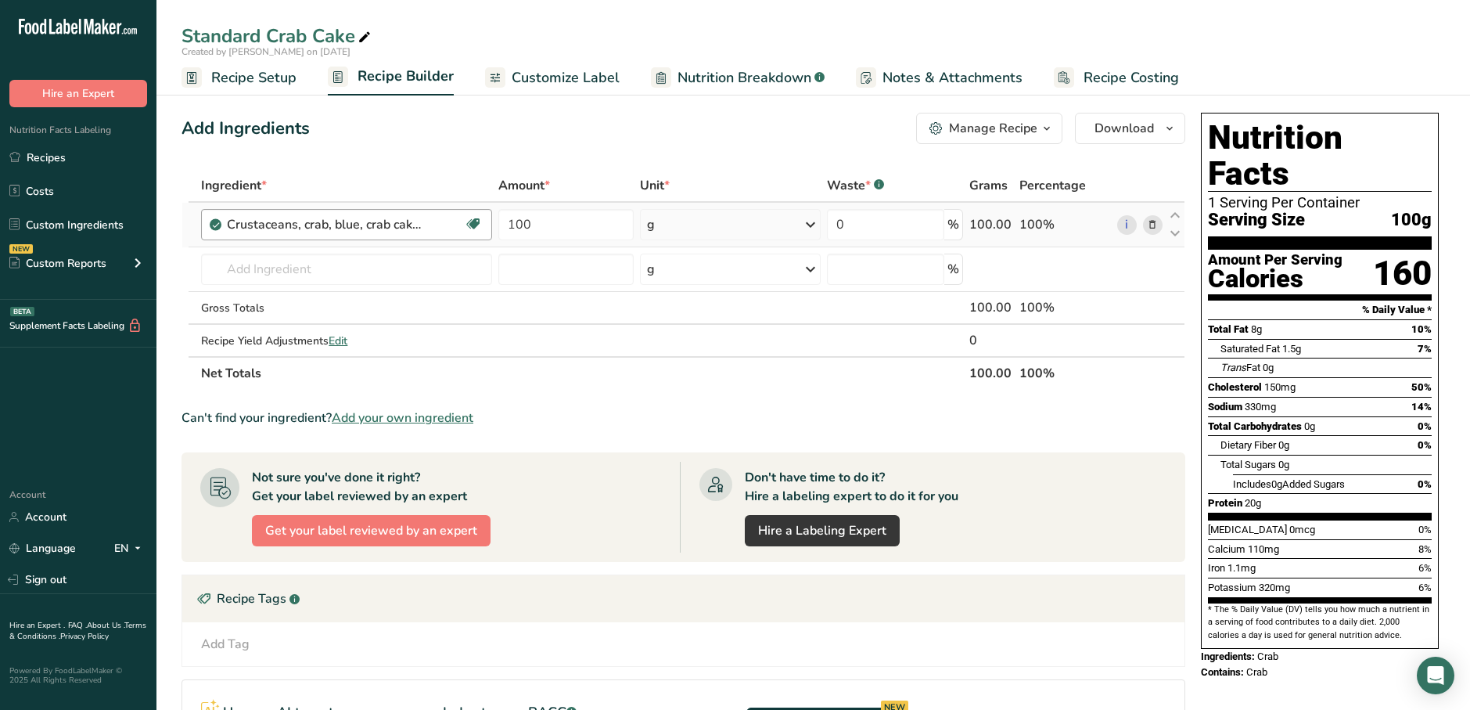
click at [351, 230] on div "Crustaceans, crab, blue, crab cakes, home recipe" at bounding box center [325, 224] width 196 height 19
click at [430, 278] on input "text" at bounding box center [346, 269] width 290 height 31
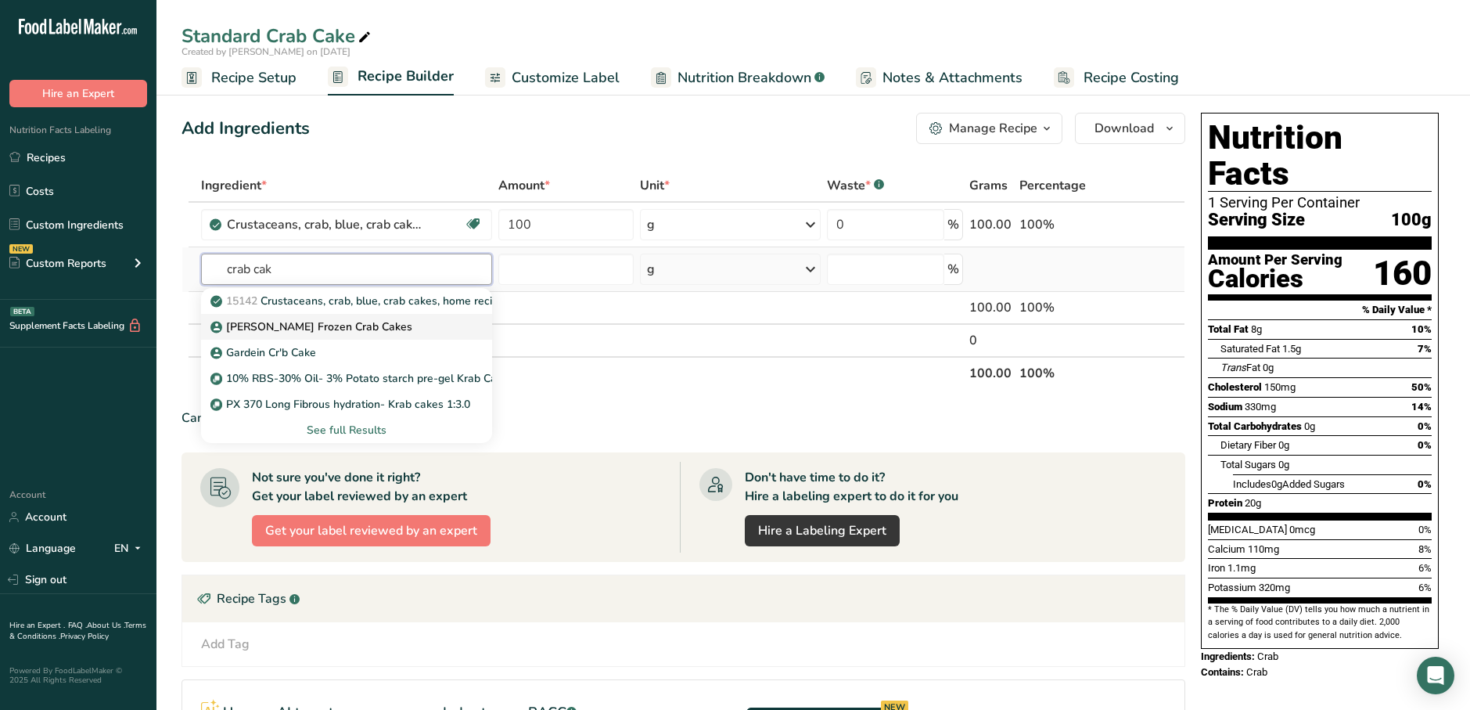
type input "crab cak"
click at [403, 317] on link "[PERSON_NAME] Frozen Crab Cakes" at bounding box center [346, 327] width 290 height 26
type input "[PERSON_NAME] Frozen Crab Cakes"
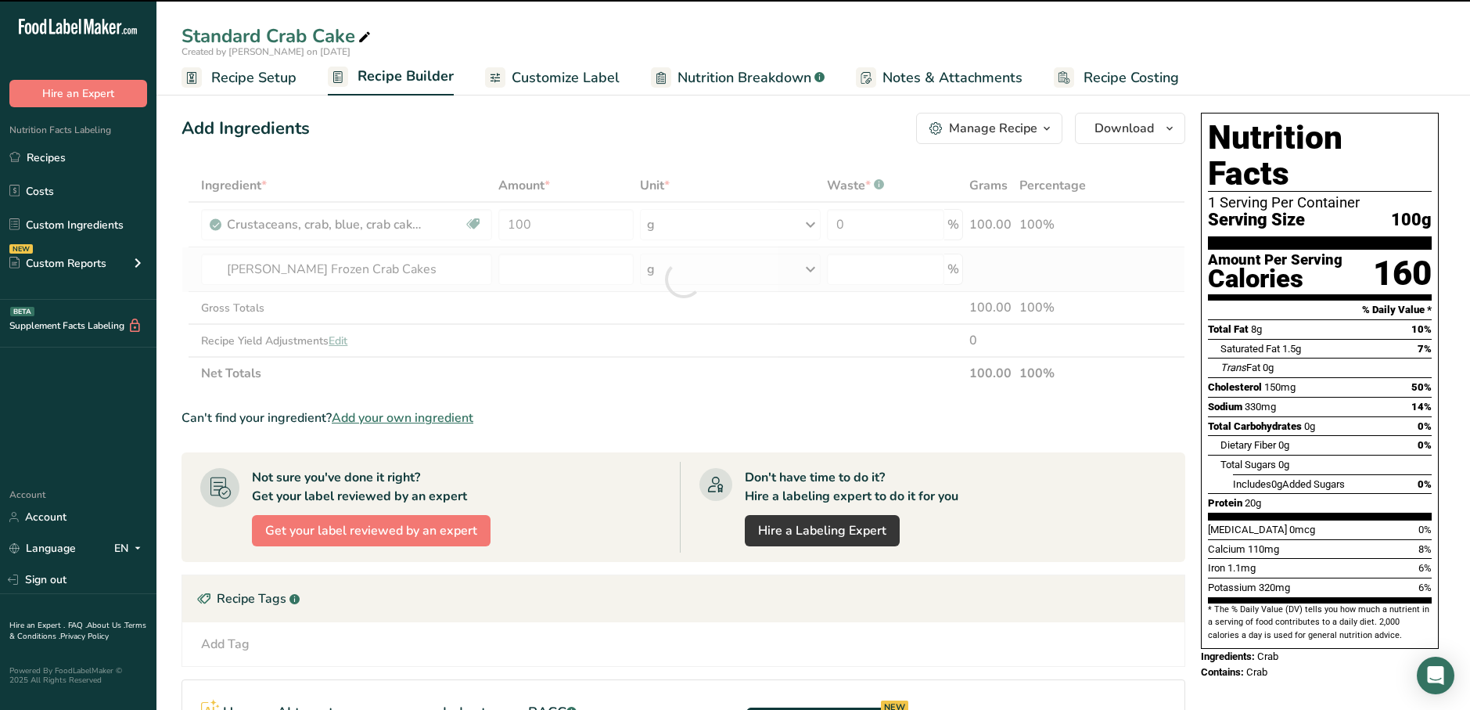
type input "0"
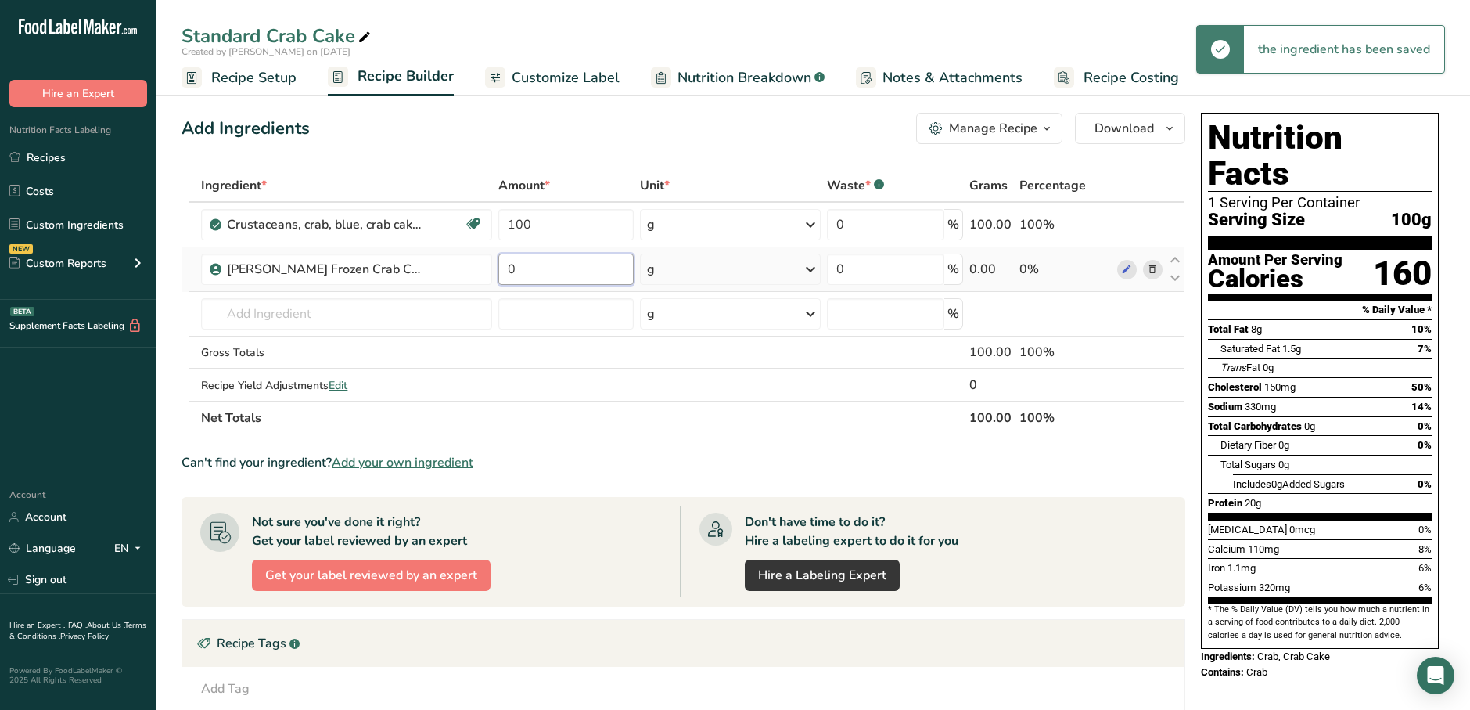
click at [572, 281] on input "0" at bounding box center [566, 269] width 136 height 31
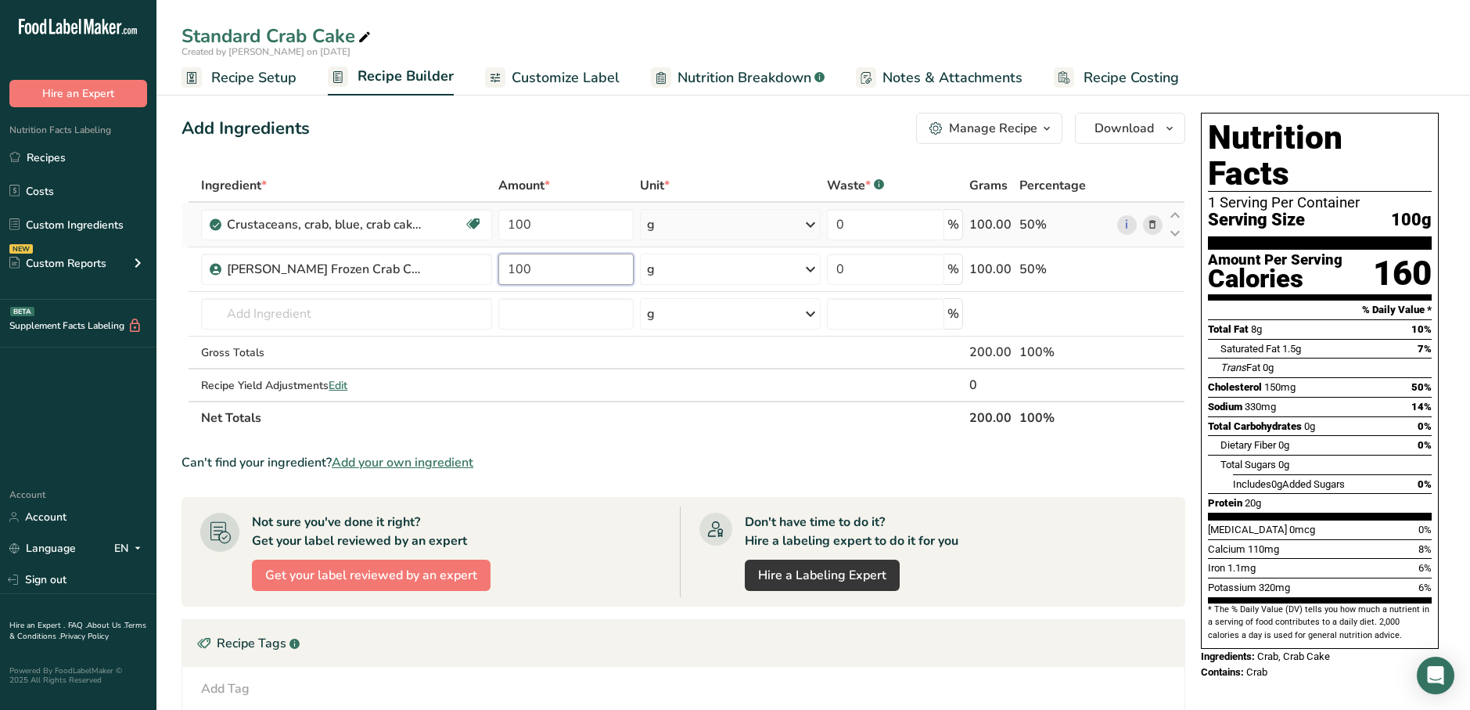
type input "100"
click at [1154, 225] on div "Ingredient * Amount * Unit * Waste * .a-a{fill:#347362;}.b-a{fill:#fff;} Grams …" at bounding box center [684, 301] width 1004 height 265
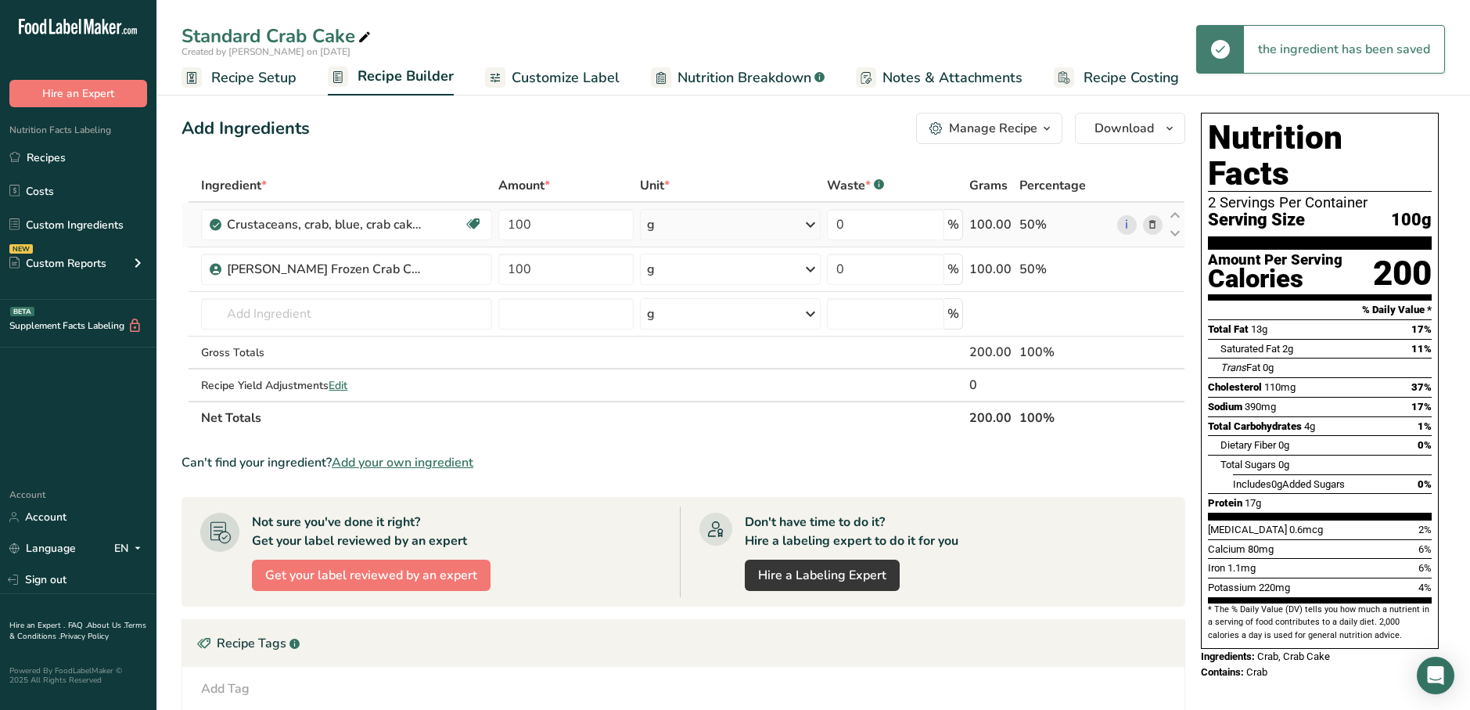
click at [1149, 222] on icon at bounding box center [1152, 225] width 11 height 16
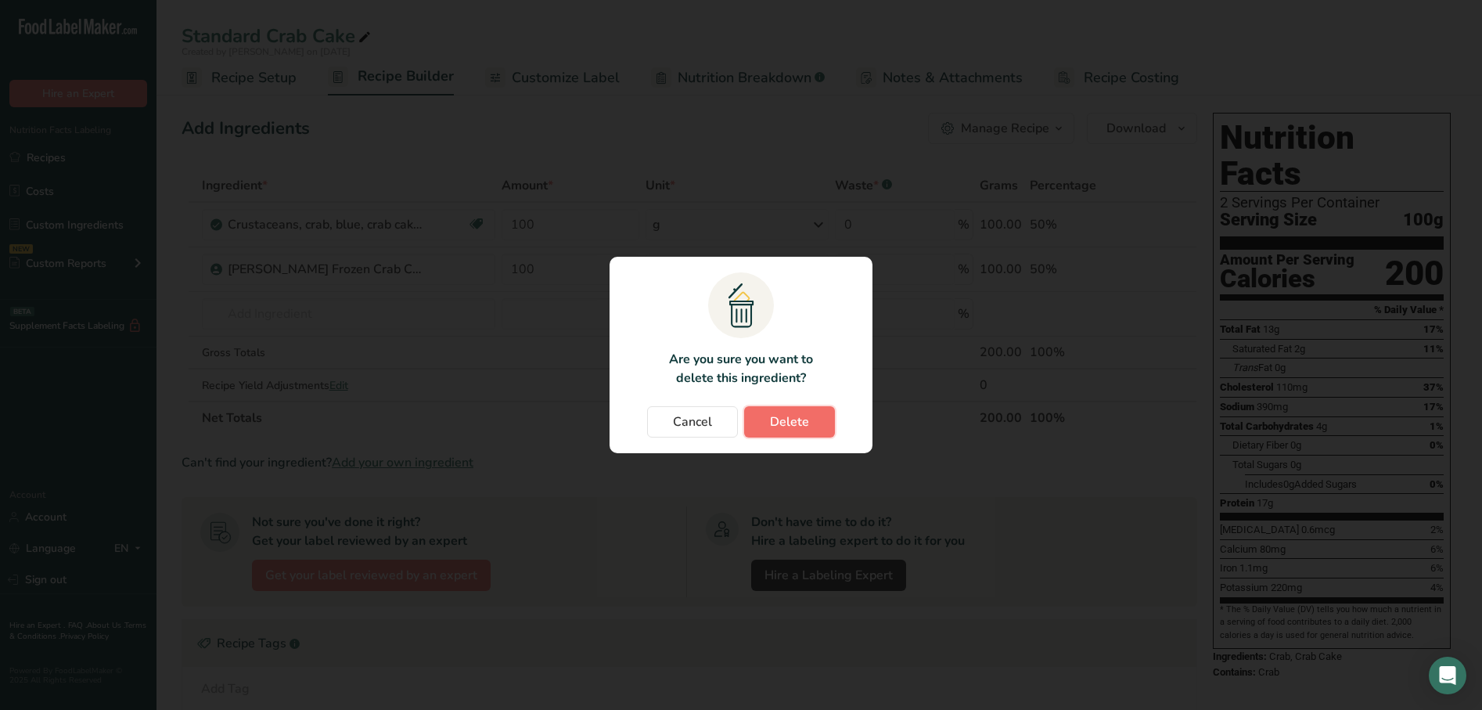
click at [788, 414] on span "Delete" at bounding box center [789, 421] width 39 height 19
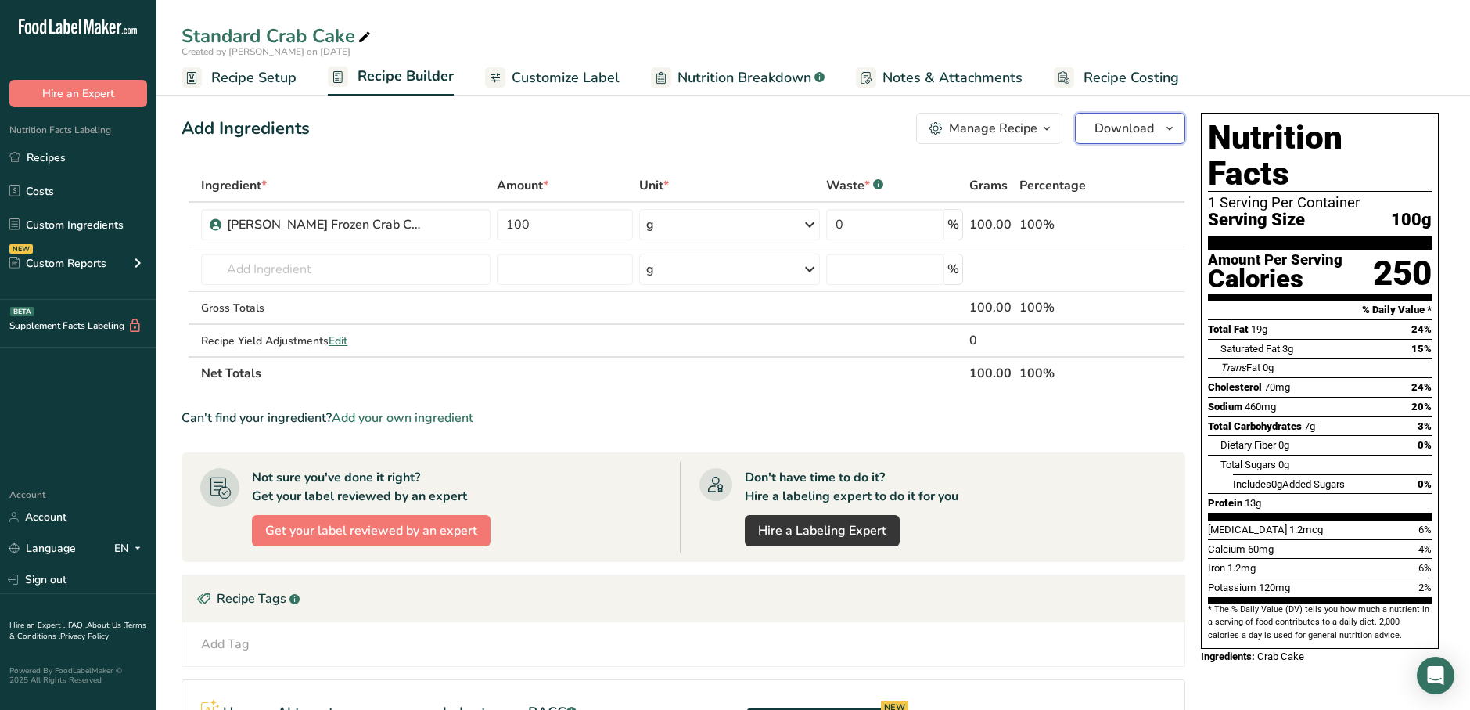
click at [1154, 126] on button "Download" at bounding box center [1130, 128] width 110 height 31
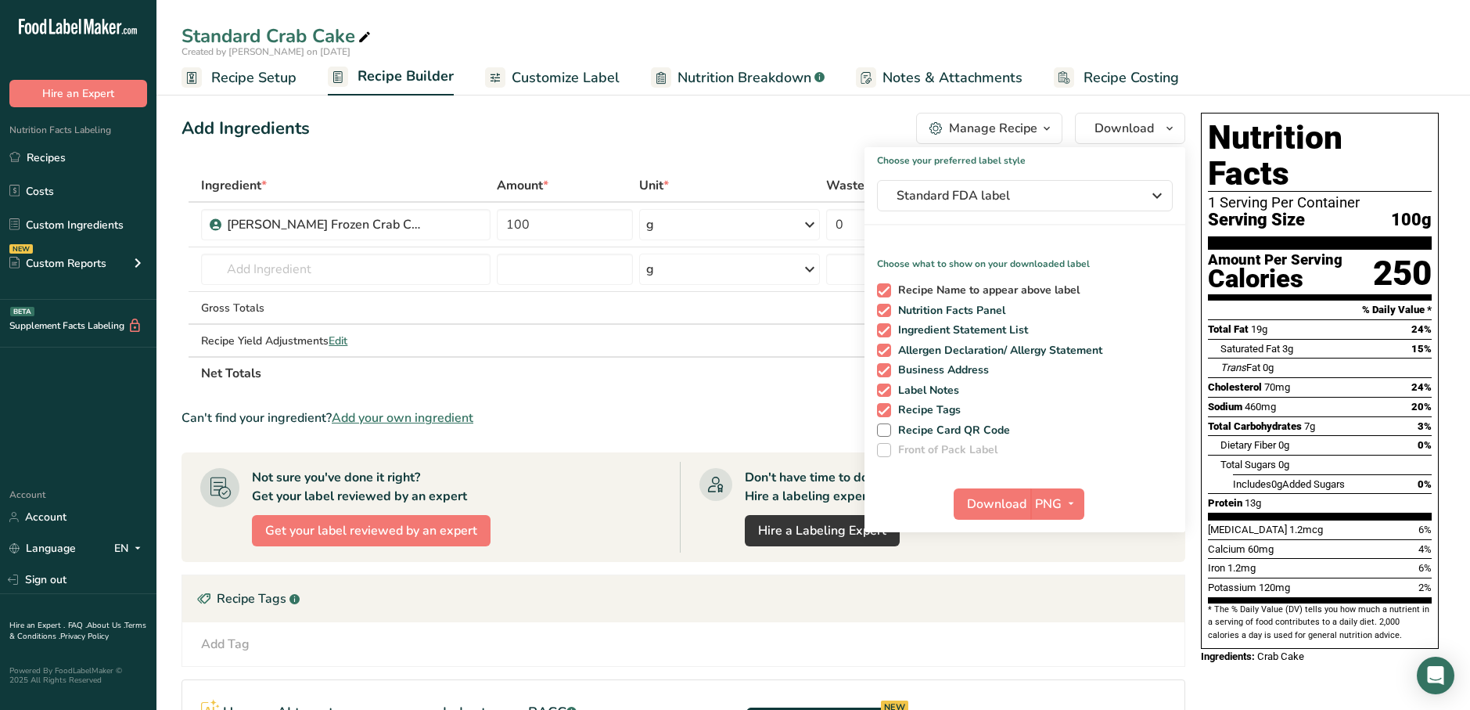
click at [970, 286] on span "Recipe Name to appear above label" at bounding box center [985, 290] width 189 height 14
click at [887, 286] on input "Recipe Name to appear above label" at bounding box center [882, 290] width 10 height 10
checkbox input "false"
click at [970, 325] on span "Ingredient Statement List" at bounding box center [960, 330] width 138 height 14
click at [887, 325] on input "Ingredient Statement List" at bounding box center [882, 330] width 10 height 10
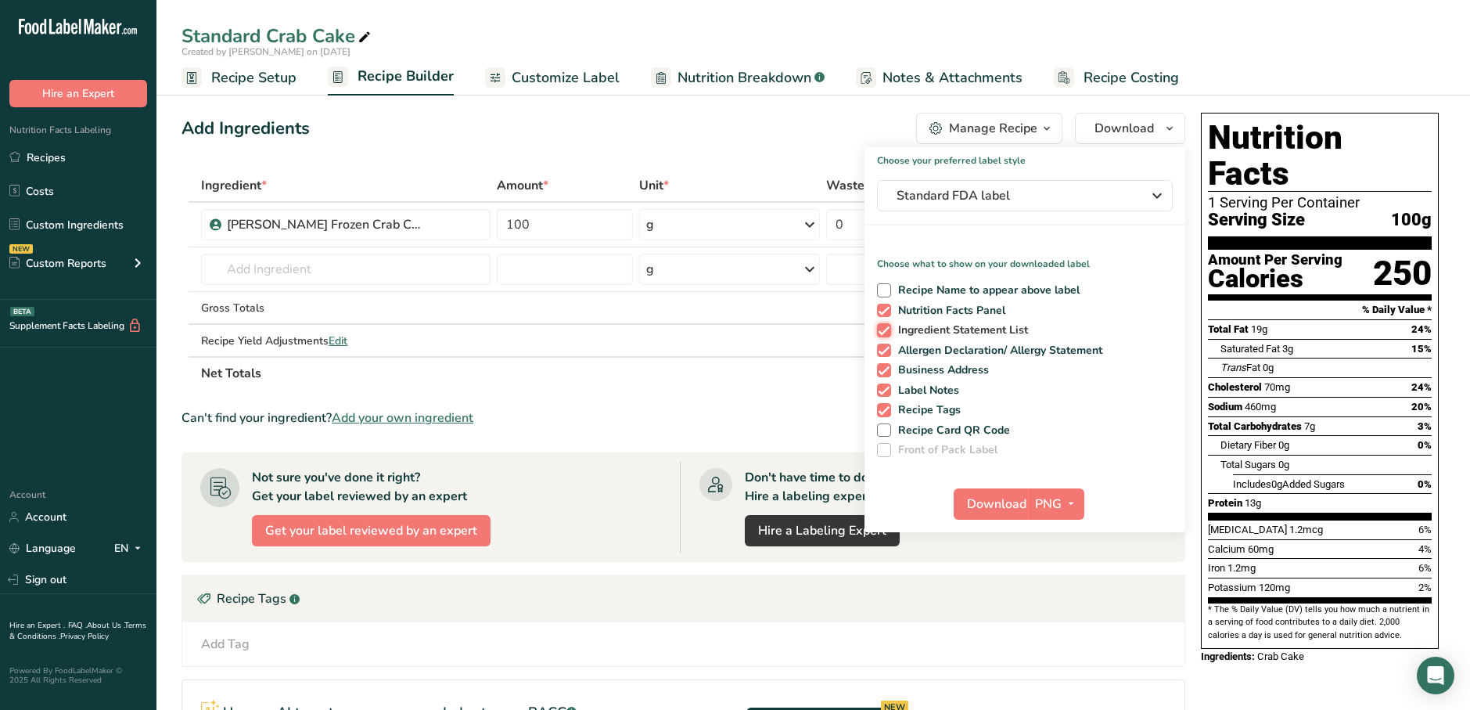
checkbox input "false"
click at [968, 345] on span "Allergen Declaration/ Allergy Statement" at bounding box center [997, 351] width 212 height 14
click at [887, 345] on input "Allergen Declaration/ Allergy Statement" at bounding box center [882, 350] width 10 height 10
checkbox input "false"
click at [948, 386] on span "Label Notes" at bounding box center [925, 390] width 69 height 14
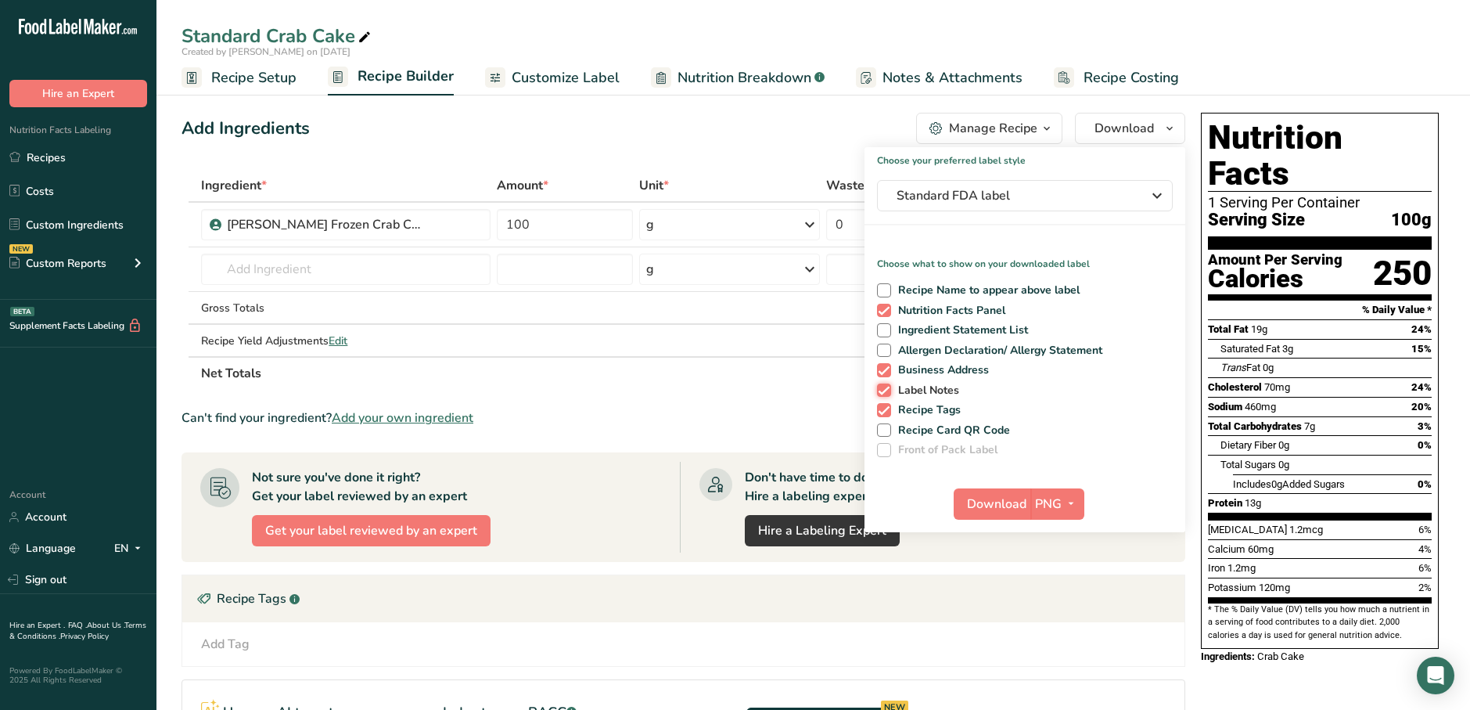
click at [887, 386] on input "Label Notes" at bounding box center [882, 390] width 10 height 10
checkbox input "false"
click at [948, 376] on span "Business Address" at bounding box center [940, 370] width 99 height 14
click at [887, 375] on input "Business Address" at bounding box center [882, 370] width 10 height 10
checkbox input "false"
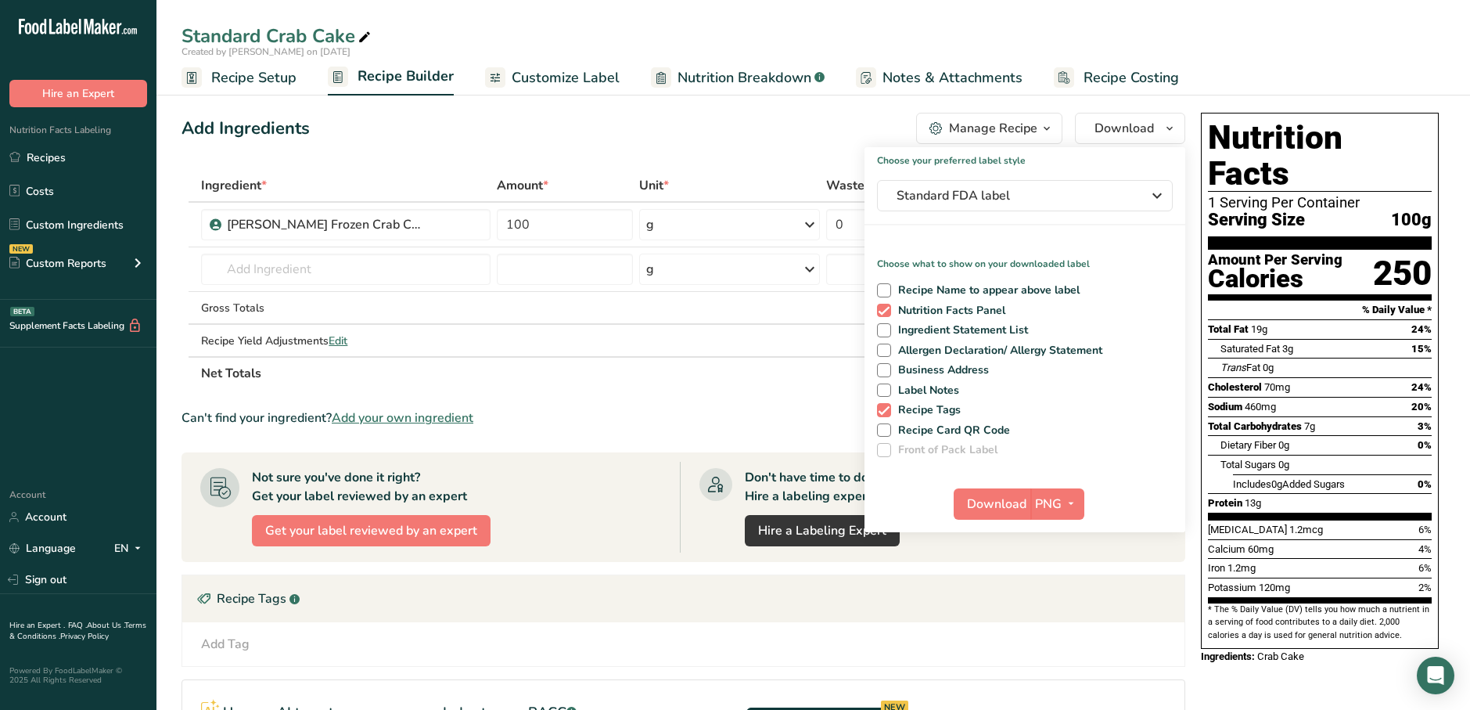
click at [951, 398] on div "Recipe Name to appear above label Nutrition Facts Panel Ingredient Statement Li…" at bounding box center [1025, 367] width 321 height 180
click at [948, 409] on span "Recipe Tags" at bounding box center [926, 410] width 70 height 14
click at [887, 409] on input "Recipe Tags" at bounding box center [882, 410] width 10 height 10
checkbox input "false"
click at [1006, 506] on span "Download" at bounding box center [996, 504] width 59 height 19
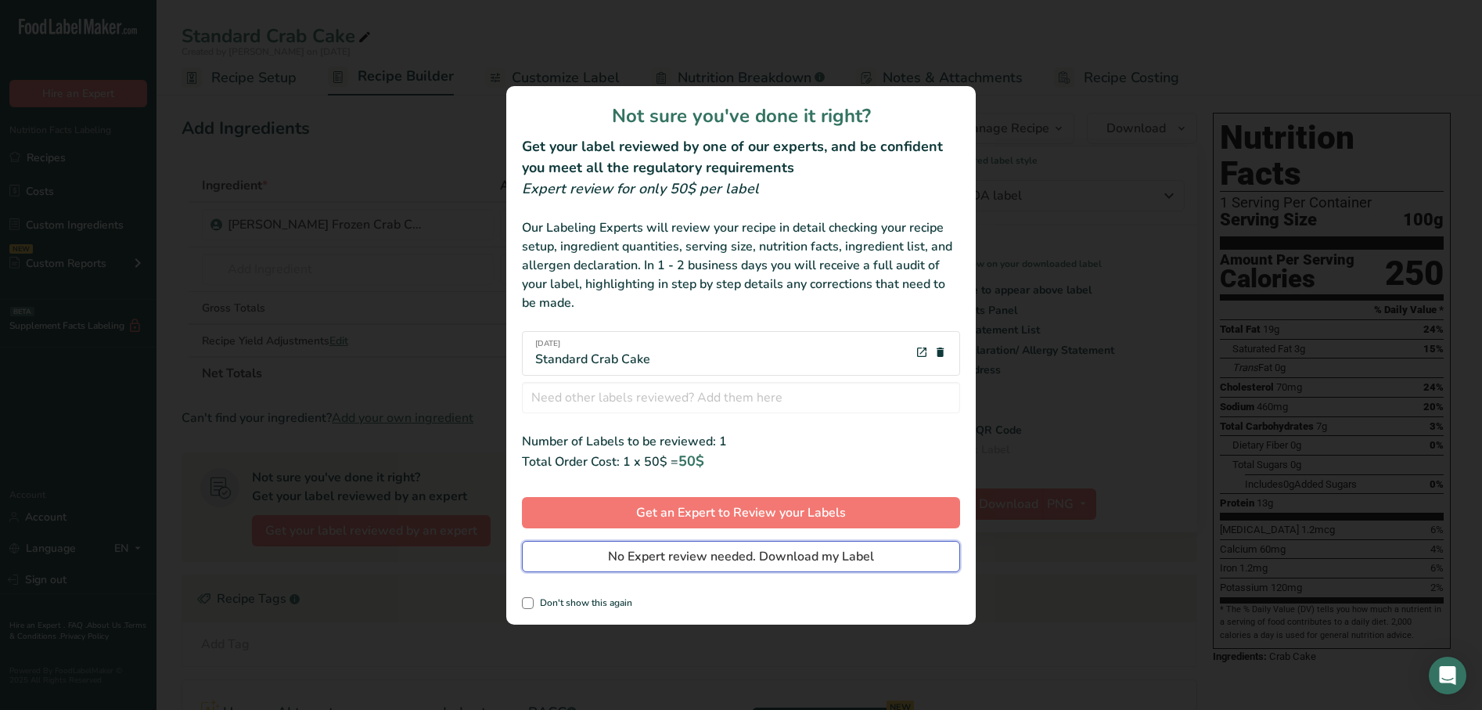
click at [832, 560] on span "No Expert review needed. Download my Label" at bounding box center [741, 556] width 266 height 19
